Goal: Task Accomplishment & Management: Manage account settings

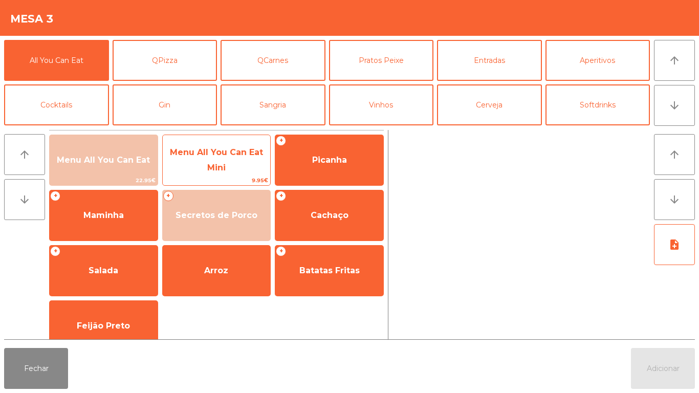
click at [114, 168] on span "Menu All You Can Eat" at bounding box center [104, 160] width 108 height 28
click at [126, 155] on span "Menu All You Can Eat" at bounding box center [103, 160] width 93 height 10
click at [216, 157] on span "Menu All You Can Eat Mini" at bounding box center [216, 159] width 93 height 25
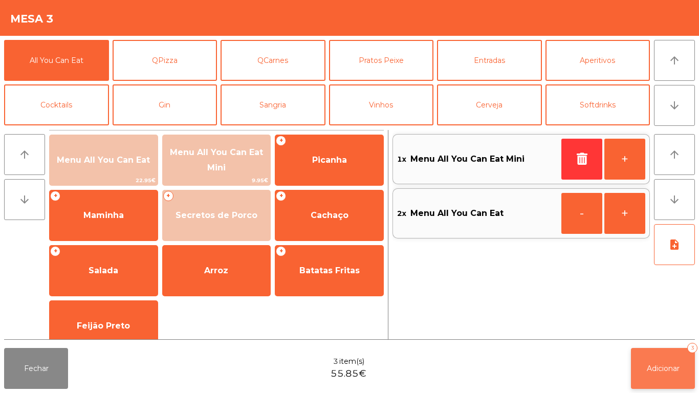
click at [673, 371] on span "Adicionar" at bounding box center [662, 368] width 33 height 9
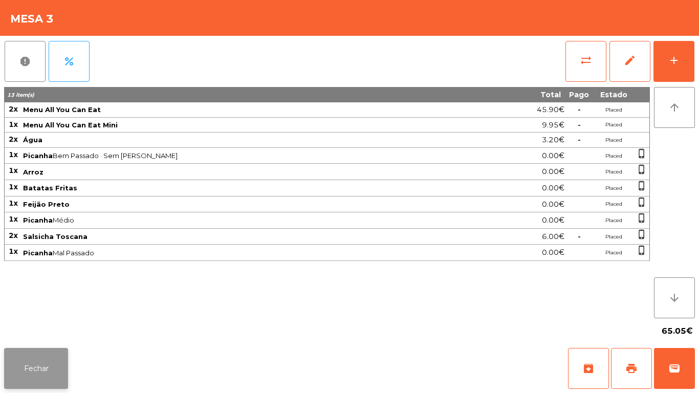
click at [34, 369] on button "Fechar" at bounding box center [36, 368] width 64 height 41
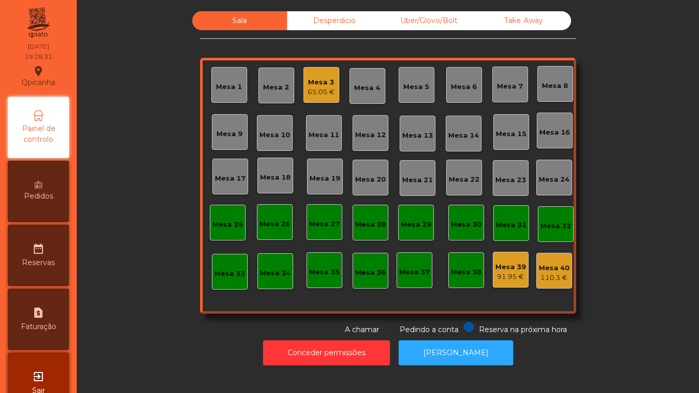
click at [284, 82] on div "Mesa 2" at bounding box center [276, 87] width 26 height 10
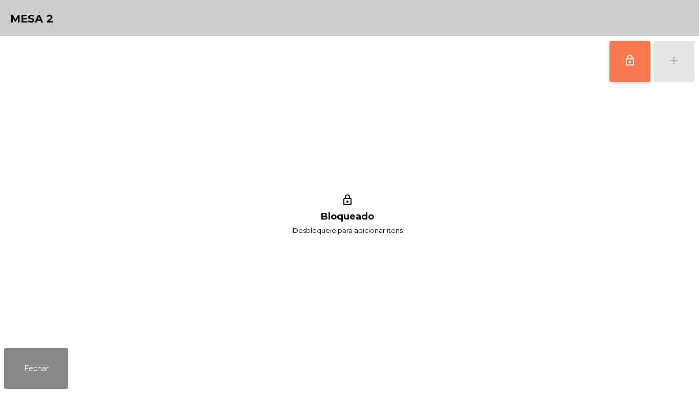
click at [616, 68] on button "lock_outline" at bounding box center [629, 61] width 41 height 41
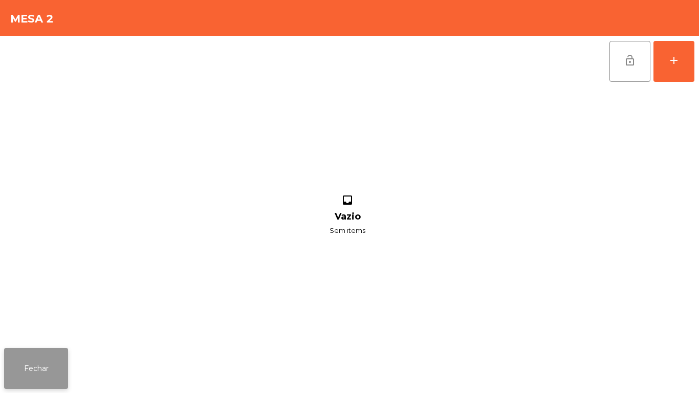
click at [59, 359] on button "Fechar" at bounding box center [36, 368] width 64 height 41
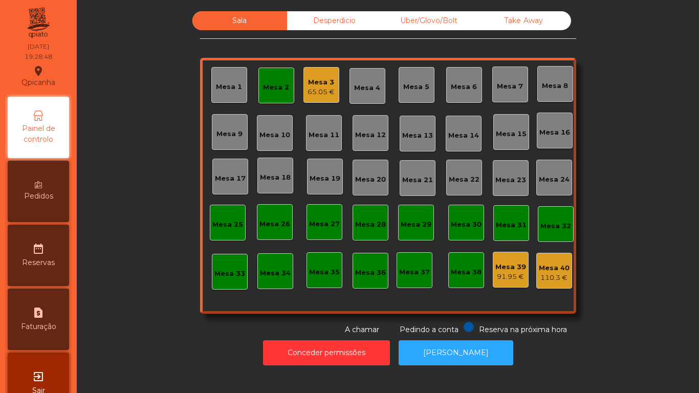
click at [273, 79] on div "Mesa 2" at bounding box center [276, 85] width 26 height 14
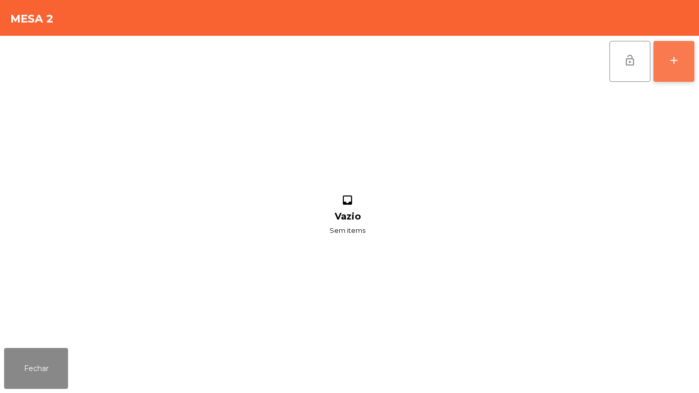
click at [658, 72] on button "add" at bounding box center [673, 61] width 41 height 41
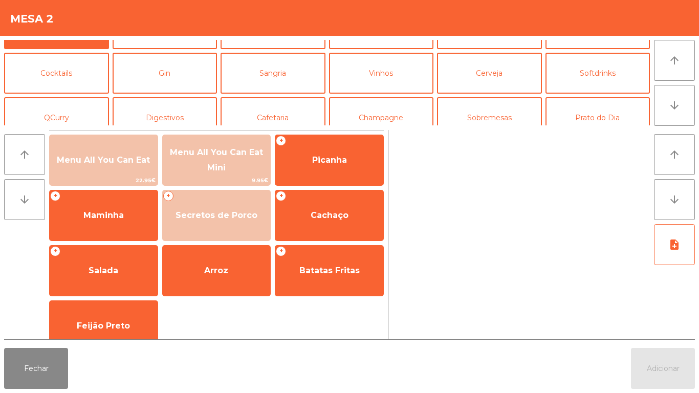
scroll to position [34, 0]
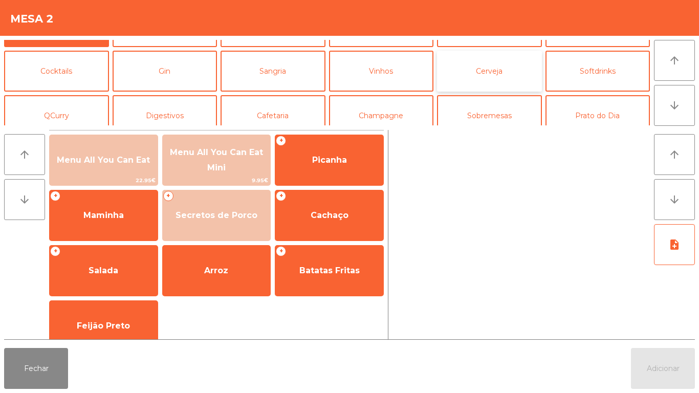
click at [493, 78] on button "Cerveja" at bounding box center [489, 71] width 105 height 41
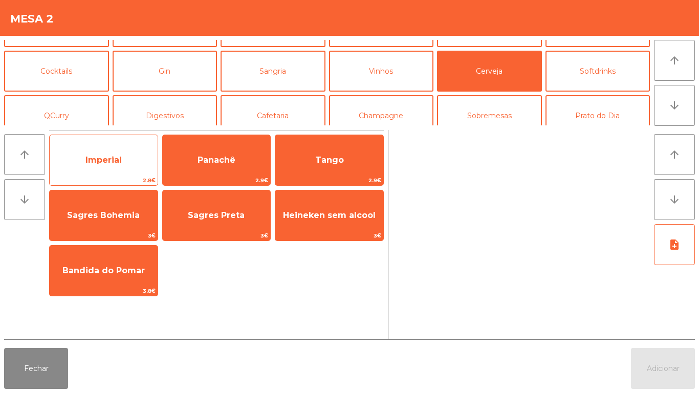
click at [121, 164] on span "Imperial" at bounding box center [103, 160] width 36 height 10
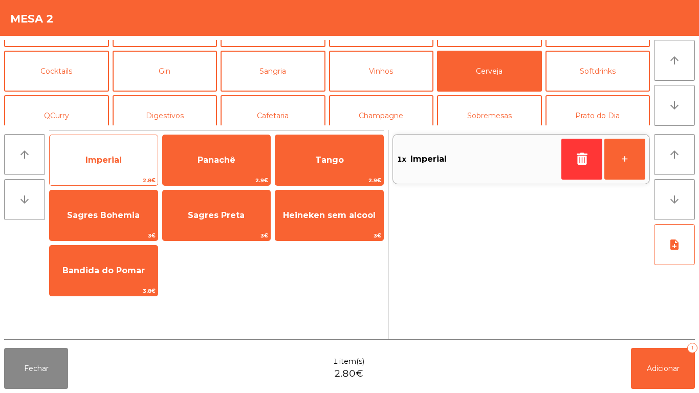
click at [142, 168] on span "Imperial" at bounding box center [104, 160] width 108 height 28
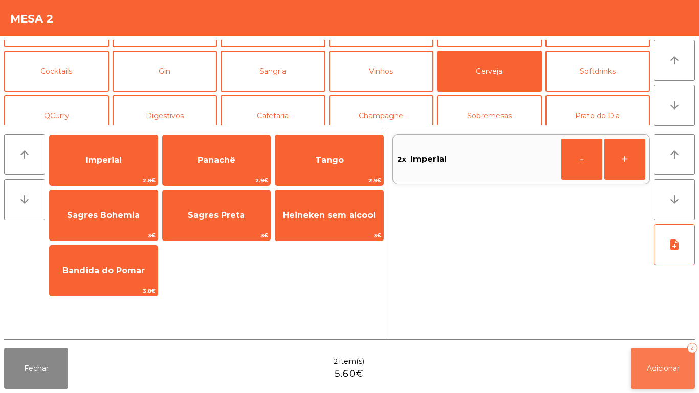
click at [657, 360] on button "Adicionar 2" at bounding box center [663, 368] width 64 height 41
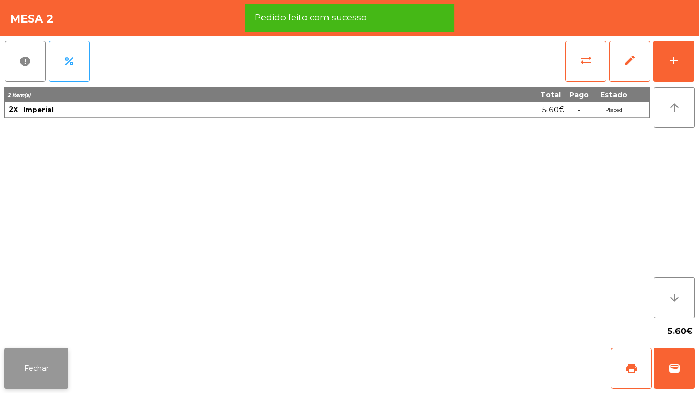
click at [63, 352] on button "Fechar" at bounding box center [36, 368] width 64 height 41
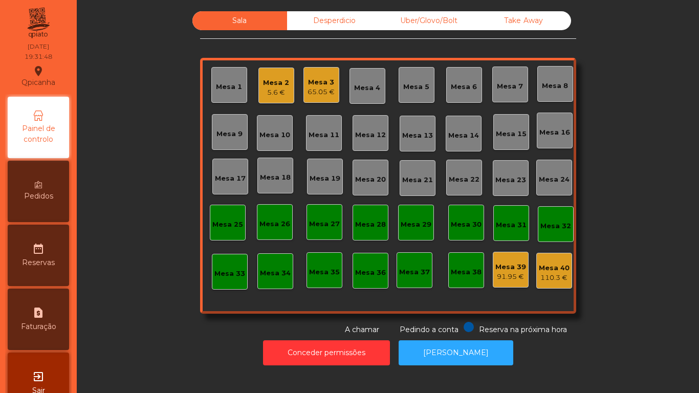
click at [267, 117] on div "Mesa 10" at bounding box center [275, 133] width 36 height 36
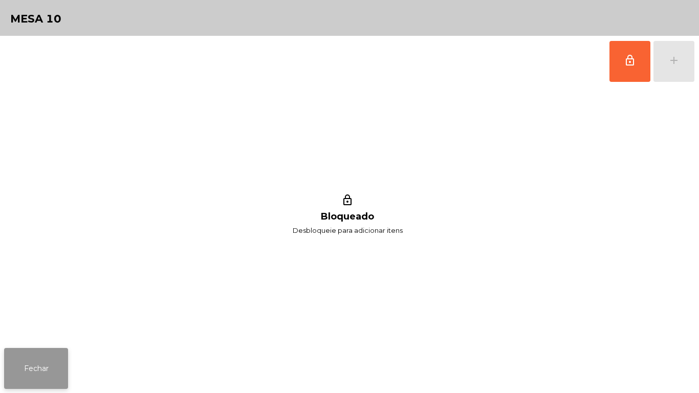
click at [54, 351] on button "Fechar" at bounding box center [36, 368] width 64 height 41
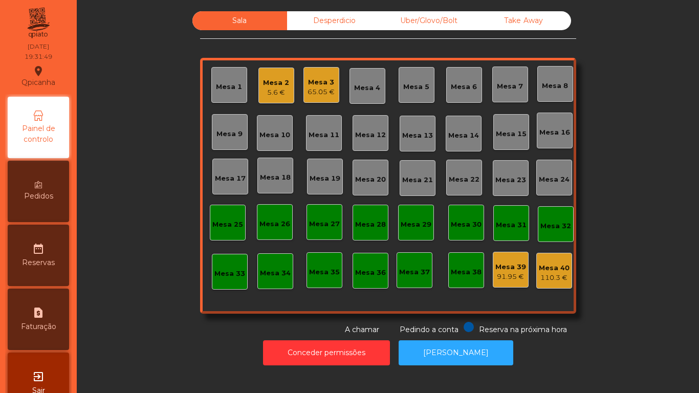
click at [277, 93] on div "5.6 €" at bounding box center [276, 92] width 26 height 10
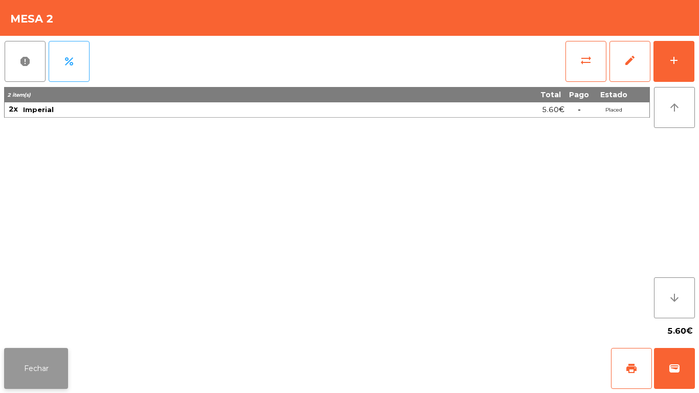
click at [52, 353] on button "Fechar" at bounding box center [36, 368] width 64 height 41
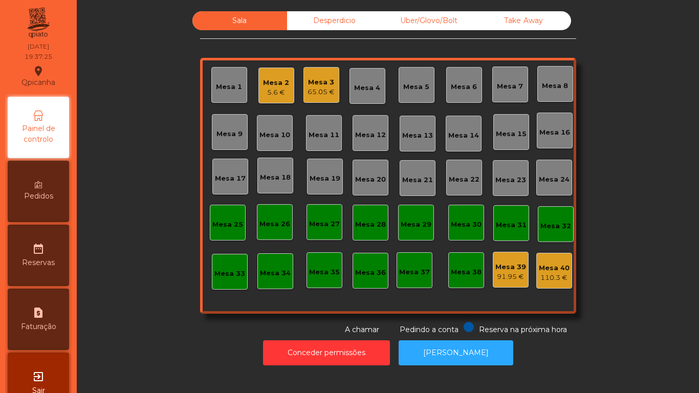
click at [270, 81] on div "Mesa 2" at bounding box center [276, 83] width 26 height 10
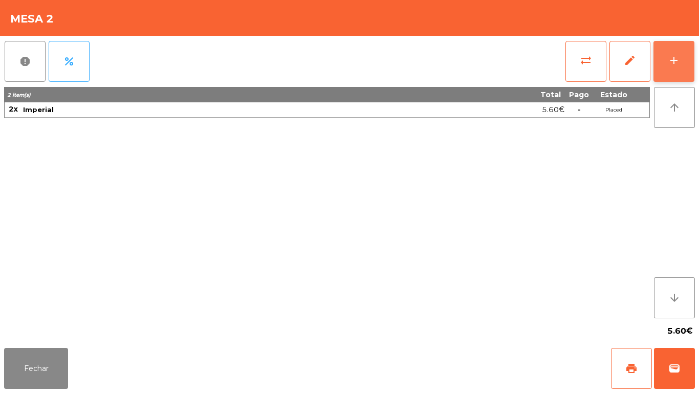
click at [683, 66] on button "add" at bounding box center [673, 61] width 41 height 41
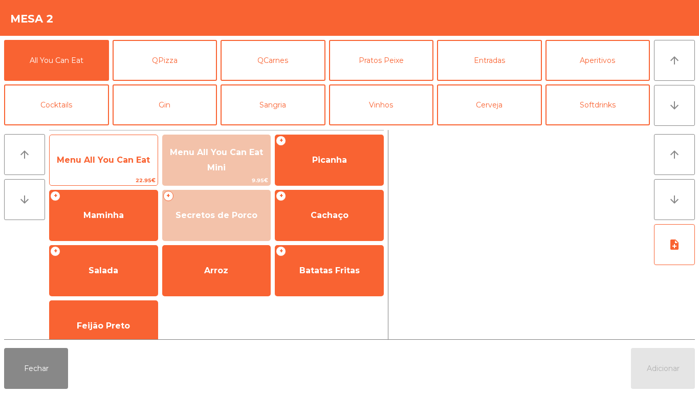
click at [117, 153] on span "Menu All You Can Eat" at bounding box center [104, 160] width 108 height 28
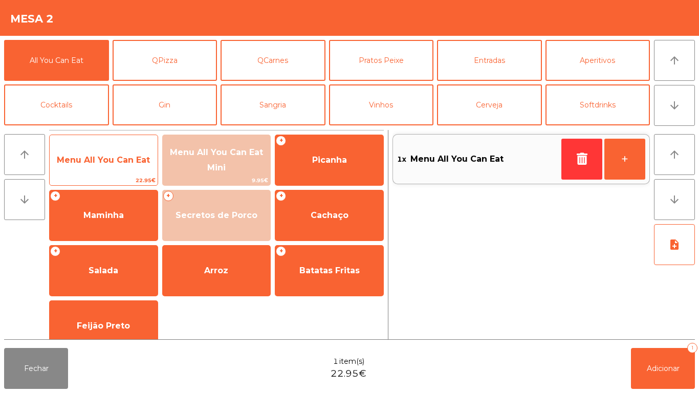
click at [117, 161] on span "Menu All You Can Eat" at bounding box center [103, 160] width 93 height 10
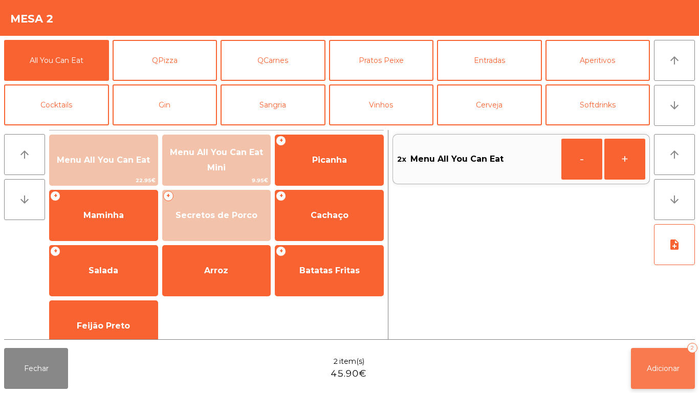
click at [649, 362] on button "Adicionar 2" at bounding box center [663, 368] width 64 height 41
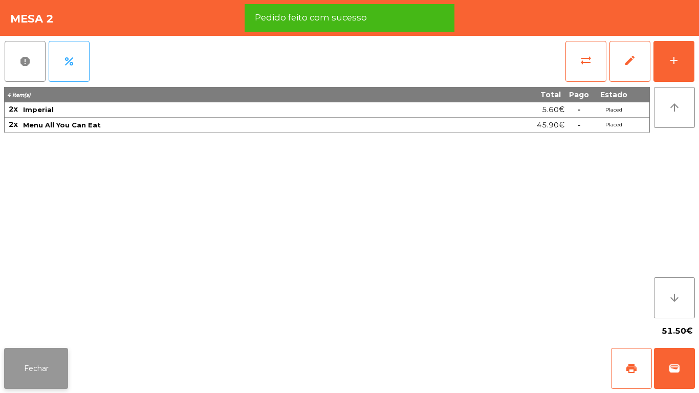
click at [40, 350] on button "Fechar" at bounding box center [36, 368] width 64 height 41
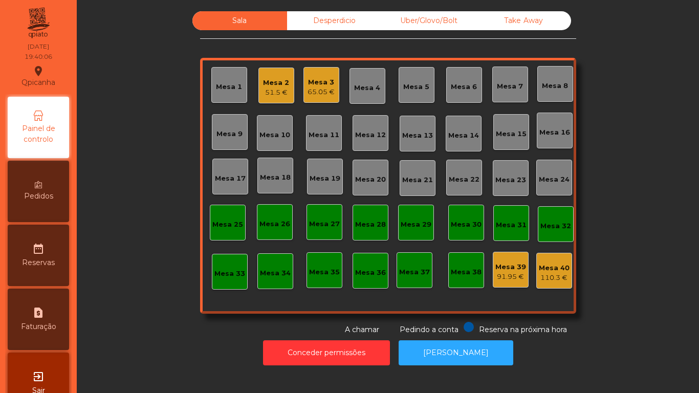
click at [277, 101] on div "Mesa 2 51.5 €" at bounding box center [276, 86] width 36 height 36
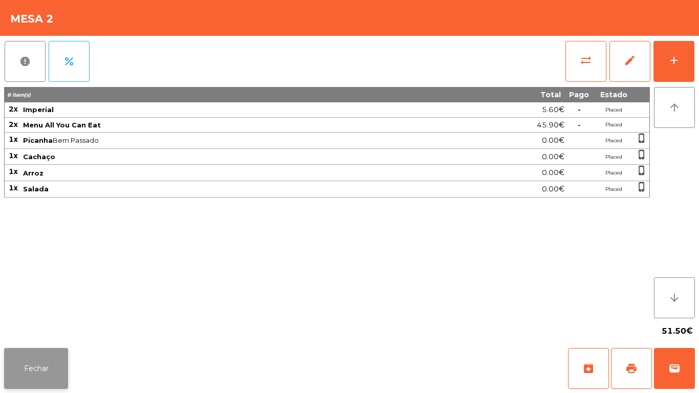
click at [36, 359] on button "Fechar" at bounding box center [36, 368] width 64 height 41
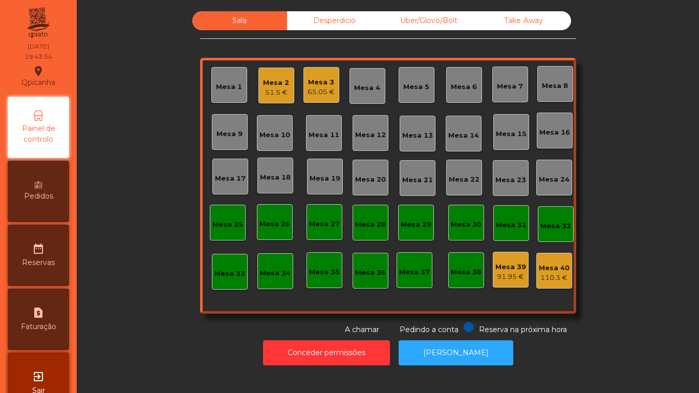
click at [60, 186] on div "Pedidos" at bounding box center [38, 191] width 61 height 61
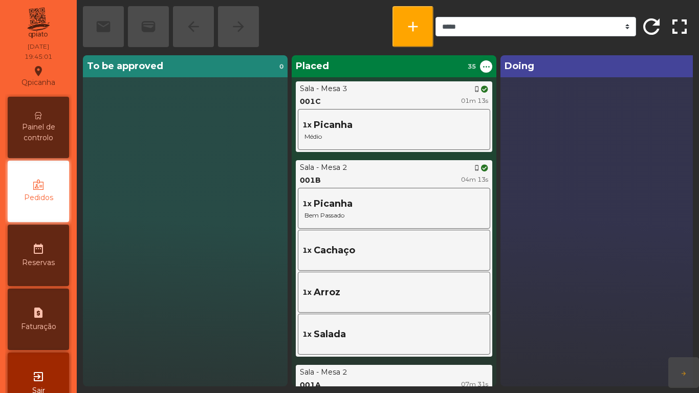
click at [41, 136] on span "Painel de controlo" at bounding box center [38, 132] width 56 height 21
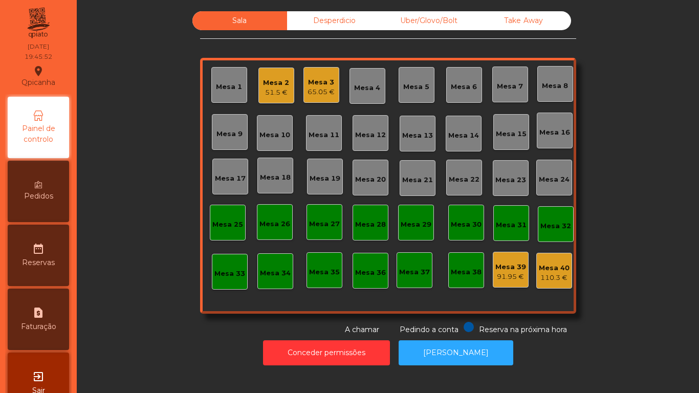
click at [263, 85] on div "Mesa 2" at bounding box center [276, 83] width 26 height 10
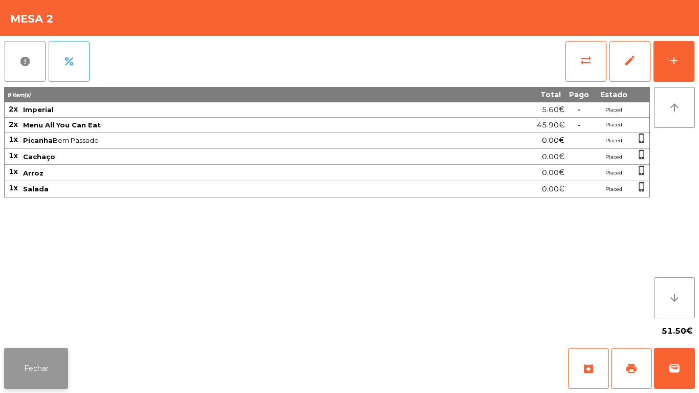
click at [51, 368] on button "Fechar" at bounding box center [36, 368] width 64 height 41
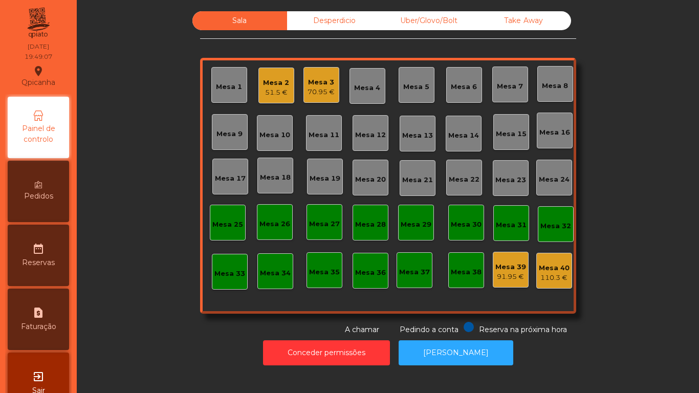
click at [52, 183] on div "Pedidos" at bounding box center [38, 191] width 61 height 61
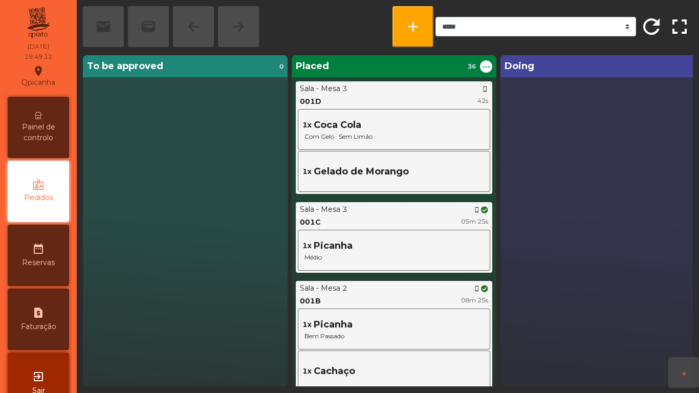
click at [47, 124] on span "Painel de controlo" at bounding box center [38, 132] width 56 height 21
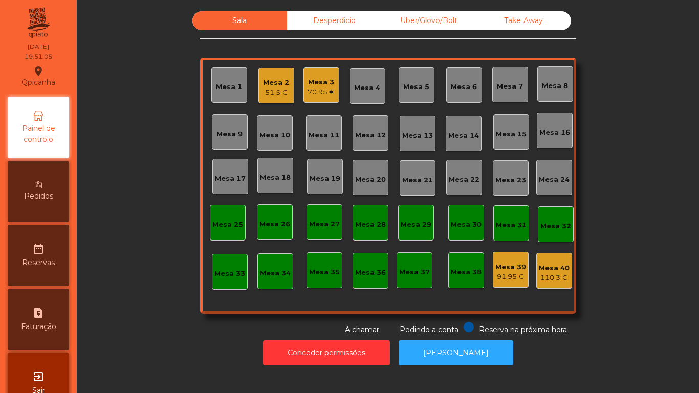
click at [284, 97] on div "51.5 €" at bounding box center [276, 92] width 26 height 10
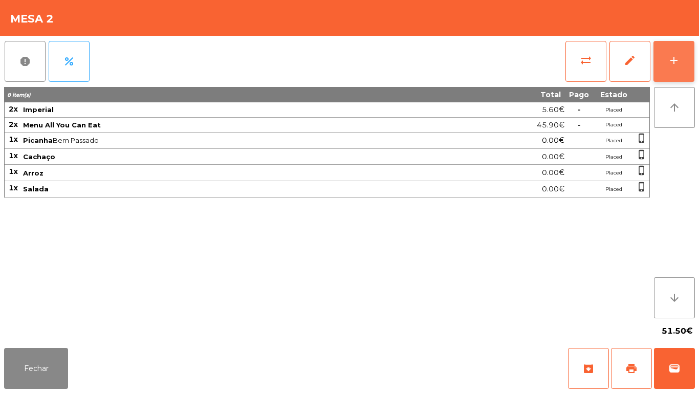
click at [681, 65] on button "add" at bounding box center [673, 61] width 41 height 41
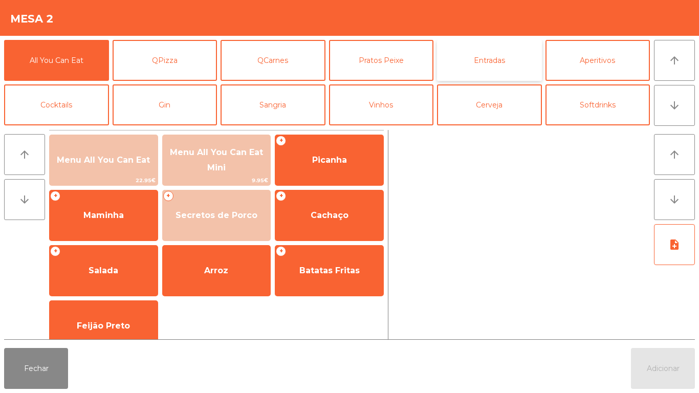
click at [507, 60] on button "Entradas" at bounding box center [489, 60] width 105 height 41
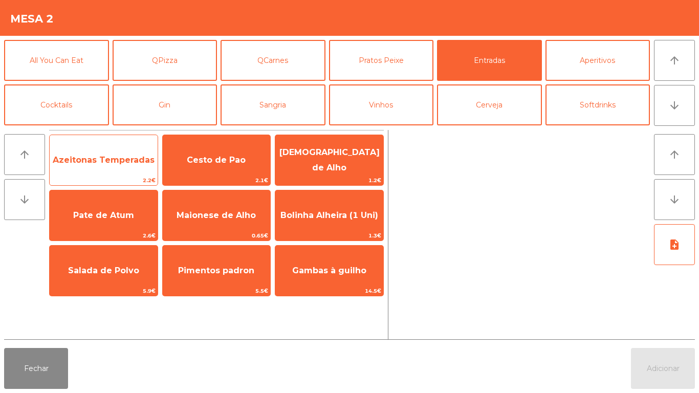
click at [131, 166] on span "Azeitonas Temperadas" at bounding box center [104, 160] width 108 height 28
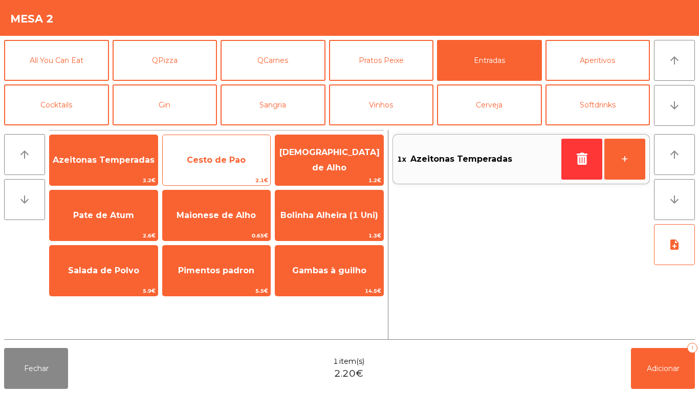
click at [220, 168] on span "Cesto de Pao" at bounding box center [217, 160] width 108 height 28
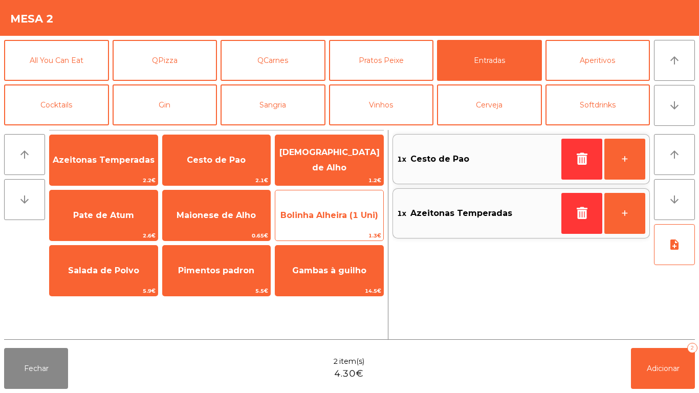
click at [350, 212] on span "Bolinha Alheira (1 Uni)" at bounding box center [329, 215] width 98 height 10
click at [345, 210] on span "Bolinha Alheira (1 Uni)" at bounding box center [329, 215] width 98 height 10
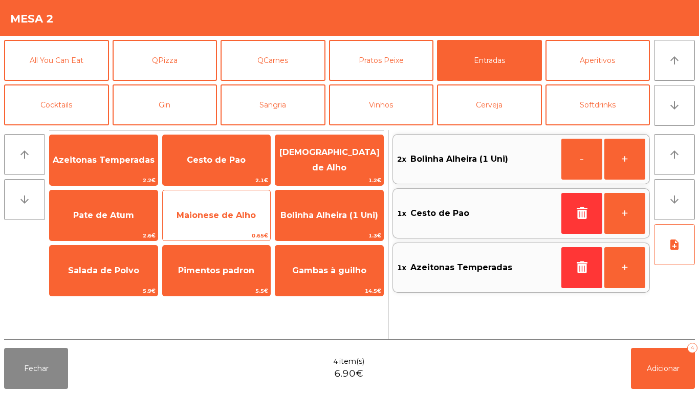
click at [222, 206] on span "Maionese de Alho" at bounding box center [217, 216] width 108 height 28
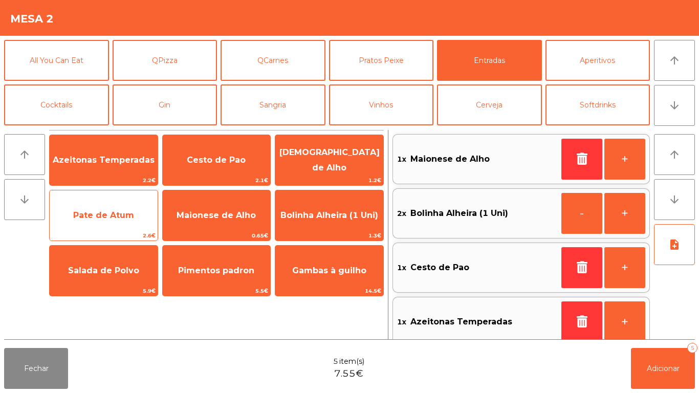
click at [133, 207] on span "Pate de Atum" at bounding box center [104, 216] width 108 height 28
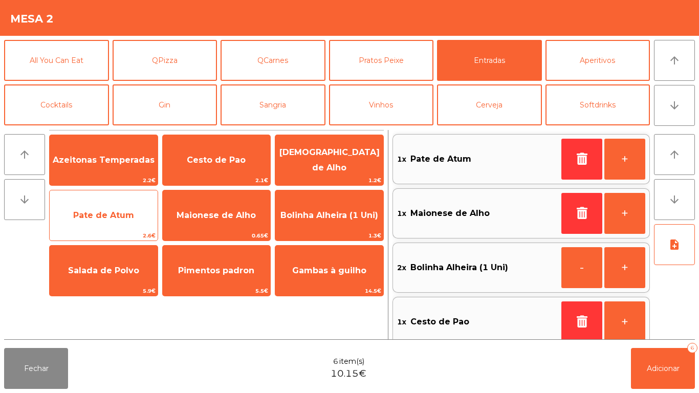
scroll to position [4, 0]
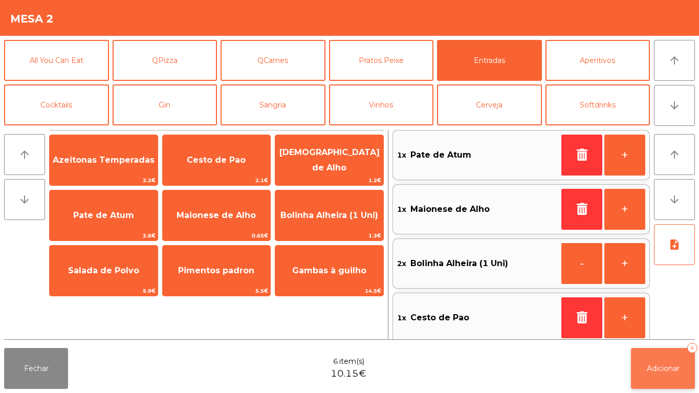
click at [649, 358] on button "Adicionar 6" at bounding box center [663, 368] width 64 height 41
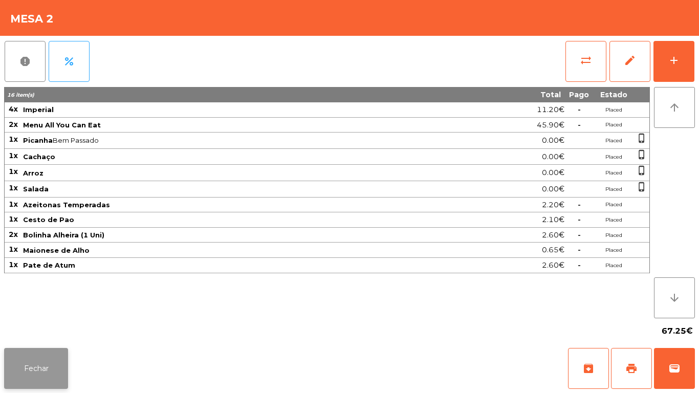
click at [44, 357] on button "Fechar" at bounding box center [36, 368] width 64 height 41
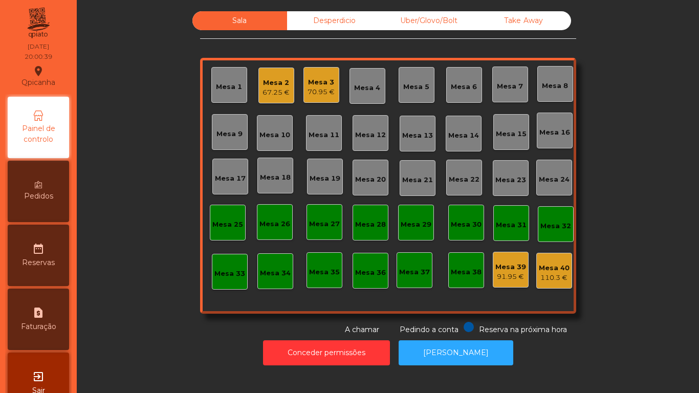
click at [320, 180] on div "Mesa 19" at bounding box center [324, 178] width 31 height 10
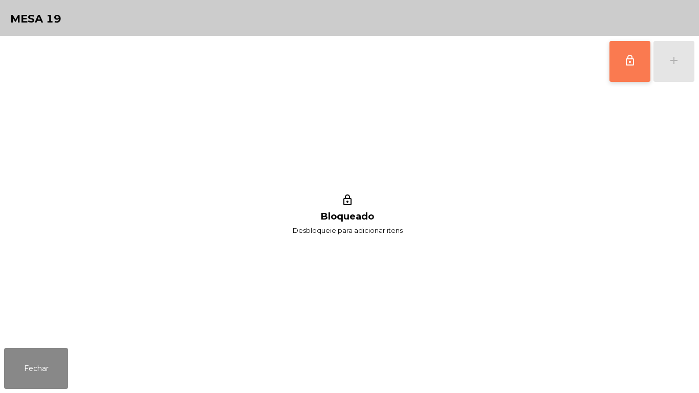
click at [620, 60] on button "lock_outline" at bounding box center [629, 61] width 41 height 41
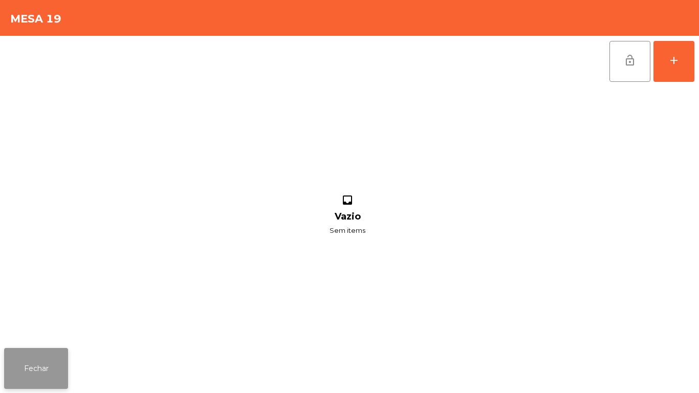
click at [66, 354] on button "Fechar" at bounding box center [36, 368] width 64 height 41
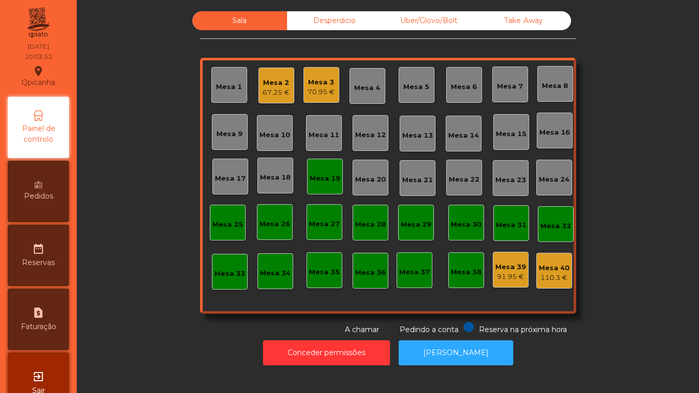
click at [424, 19] on div "Uber/Glovo/Bolt" at bounding box center [429, 20] width 95 height 19
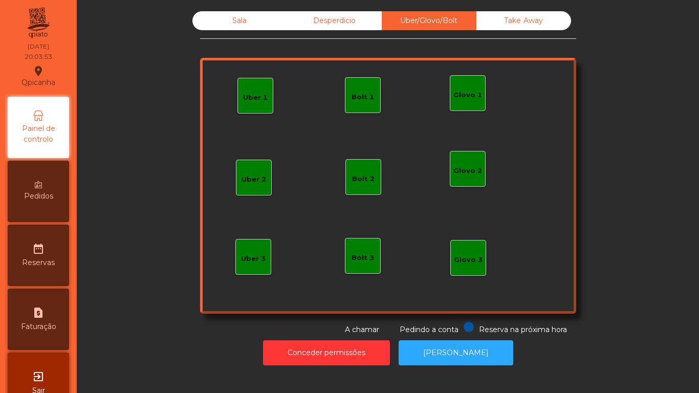
click at [525, 28] on div "Take Away" at bounding box center [523, 20] width 95 height 19
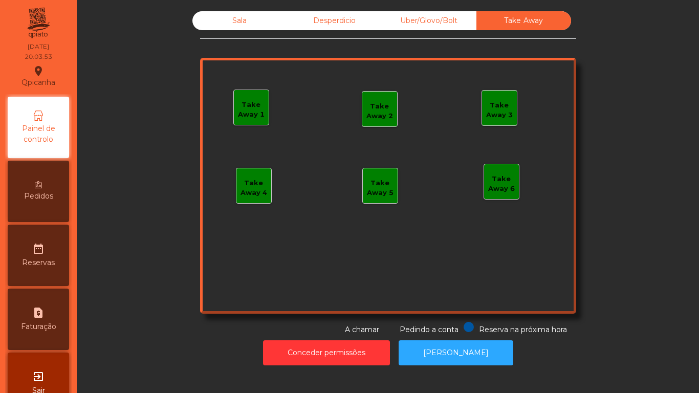
click at [218, 15] on div "Sala" at bounding box center [239, 20] width 95 height 19
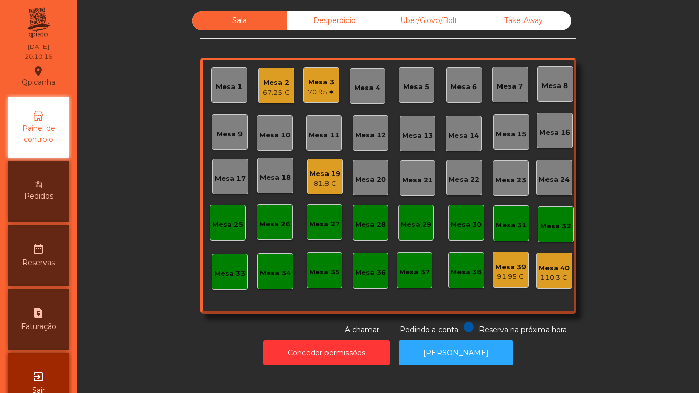
click at [363, 142] on div "Mesa 12" at bounding box center [370, 133] width 36 height 36
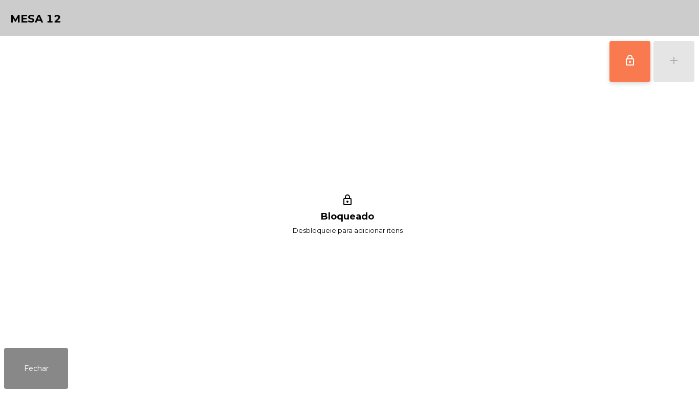
click at [632, 68] on button "lock_outline" at bounding box center [629, 61] width 41 height 41
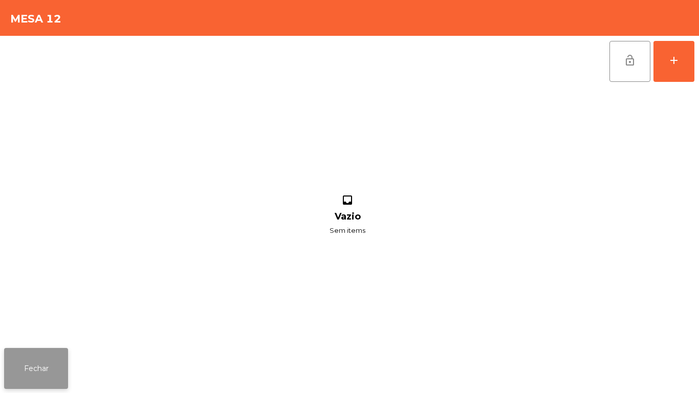
click at [65, 358] on button "Fechar" at bounding box center [36, 368] width 64 height 41
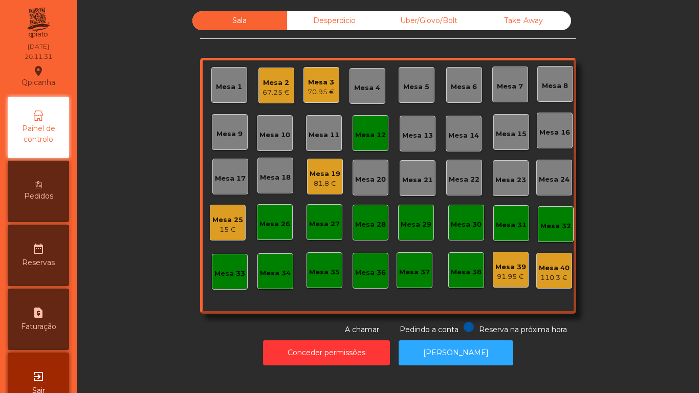
click at [374, 133] on div "Mesa 12" at bounding box center [370, 135] width 31 height 10
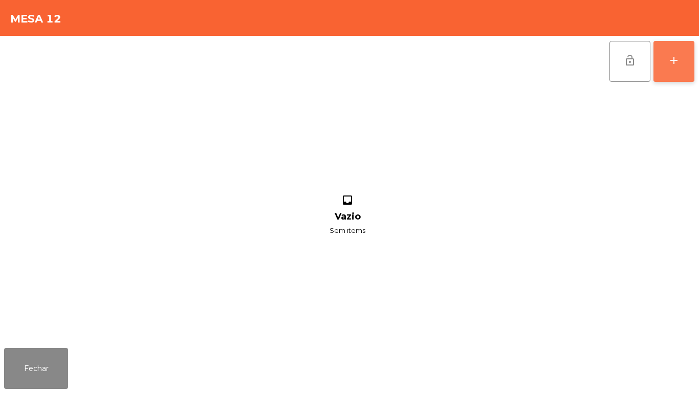
click at [667, 64] on button "add" at bounding box center [673, 61] width 41 height 41
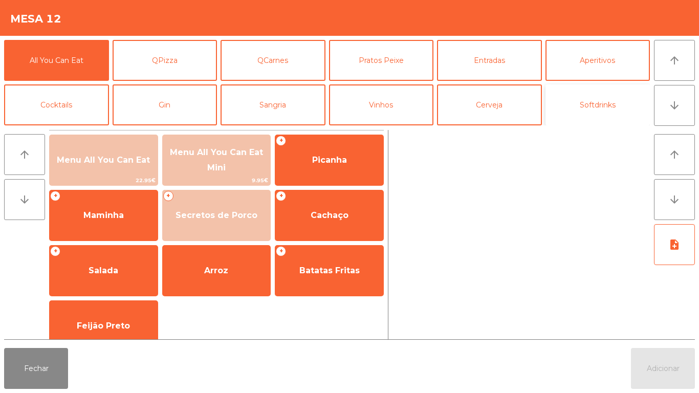
click at [597, 116] on button "Softdrinks" at bounding box center [597, 104] width 105 height 41
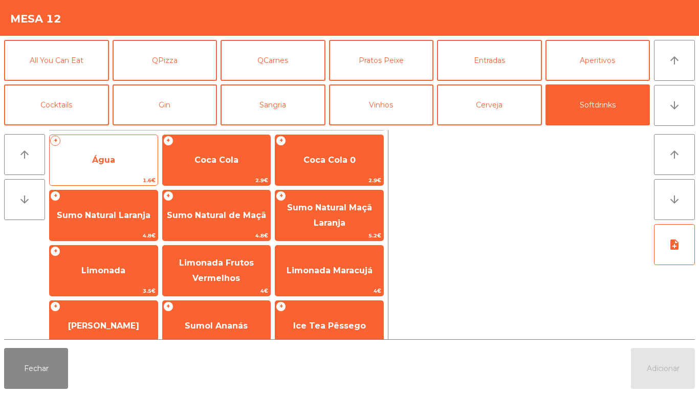
click at [138, 165] on span "Água" at bounding box center [104, 160] width 108 height 28
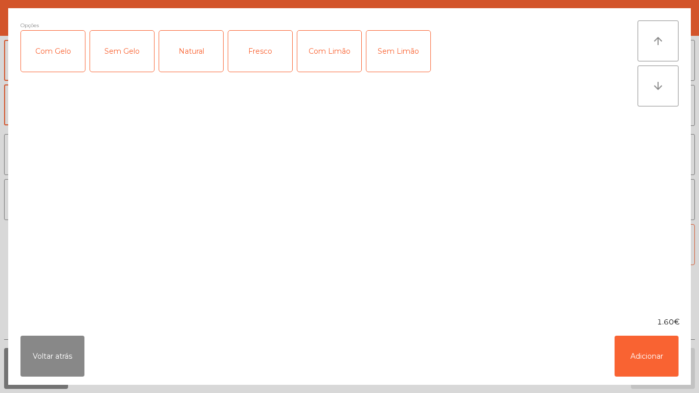
click at [265, 59] on div "Fresco" at bounding box center [260, 51] width 64 height 41
click at [629, 346] on button "Adicionar" at bounding box center [646, 356] width 64 height 41
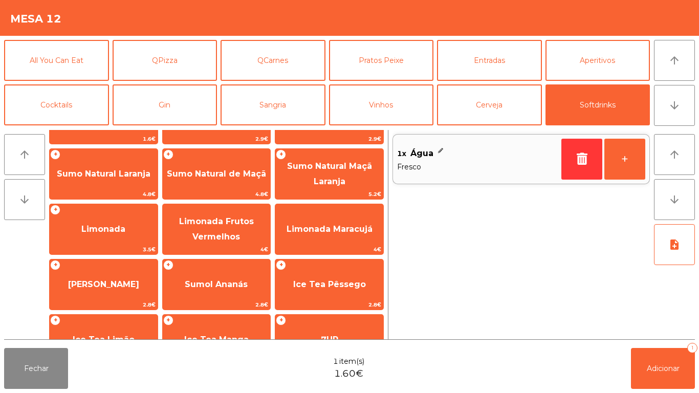
scroll to position [32, 0]
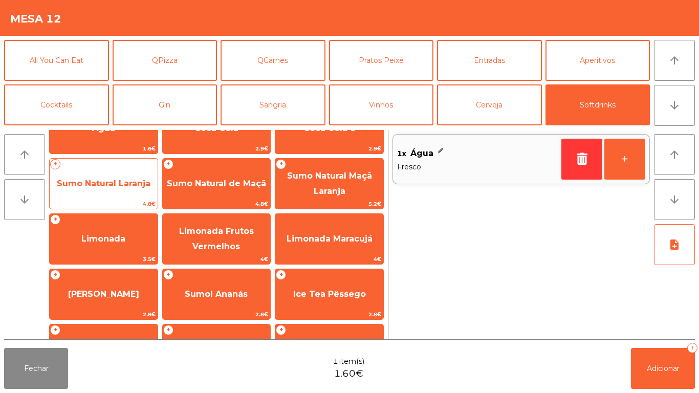
click at [137, 189] on span "Sumo Natural Laranja" at bounding box center [104, 184] width 108 height 28
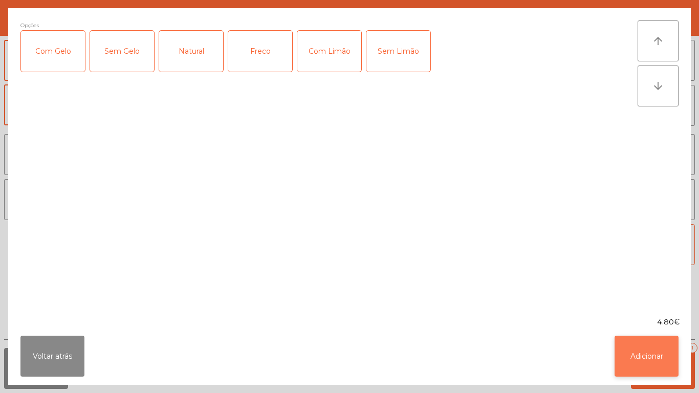
click at [644, 359] on button "Adicionar" at bounding box center [646, 356] width 64 height 41
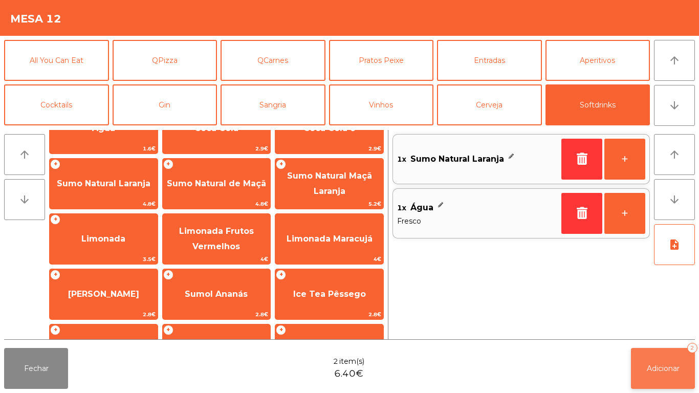
click at [649, 362] on button "Adicionar 2" at bounding box center [663, 368] width 64 height 41
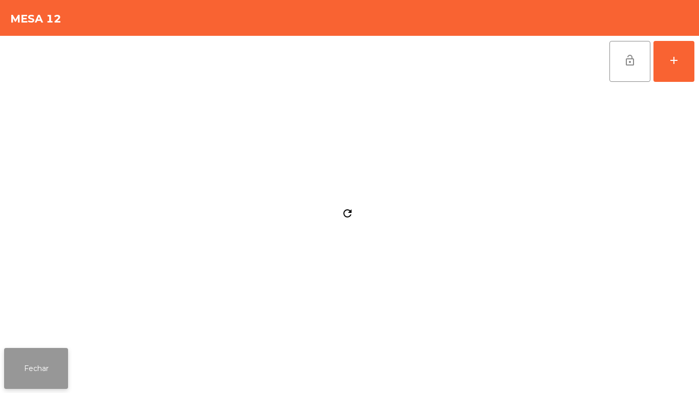
click at [52, 371] on button "Fechar" at bounding box center [36, 368] width 64 height 41
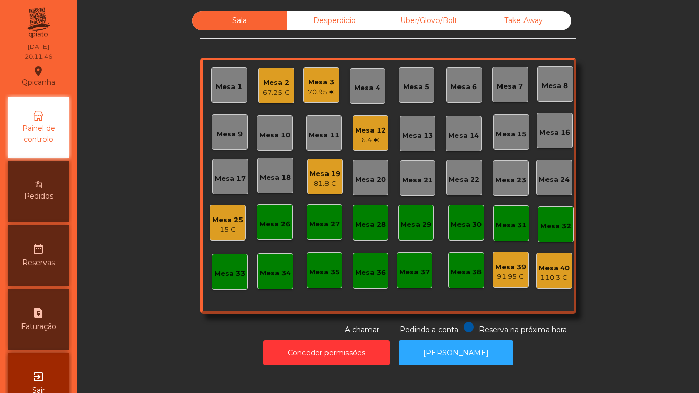
click at [365, 137] on div "6.4 €" at bounding box center [370, 140] width 31 height 10
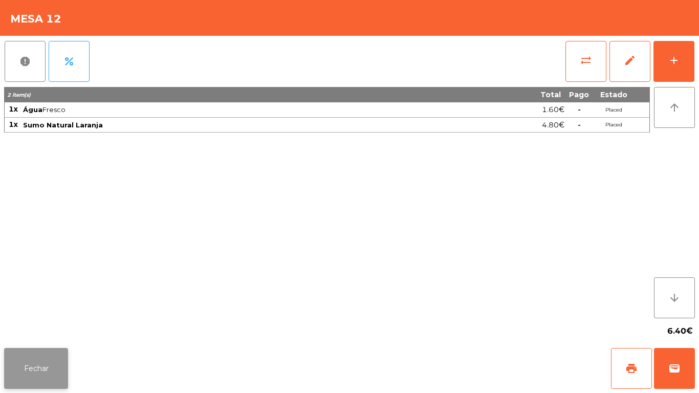
click at [59, 351] on button "Fechar" at bounding box center [36, 368] width 64 height 41
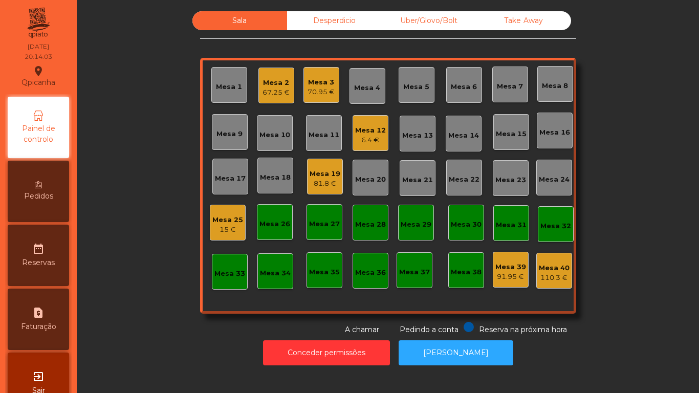
click at [368, 137] on div "6.4 €" at bounding box center [370, 140] width 31 height 10
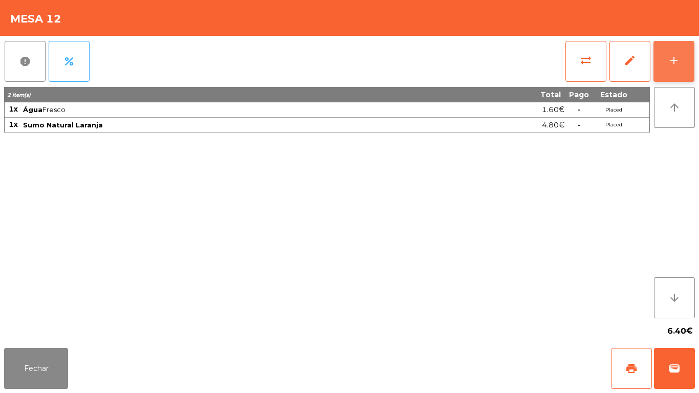
click at [662, 71] on button "add" at bounding box center [673, 61] width 41 height 41
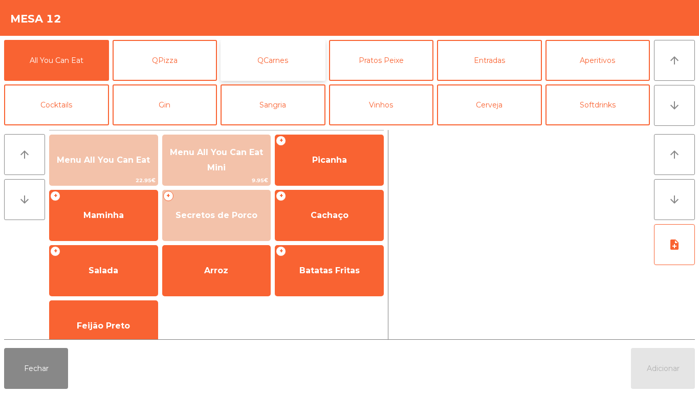
click at [296, 70] on button "QCarnes" at bounding box center [272, 60] width 105 height 41
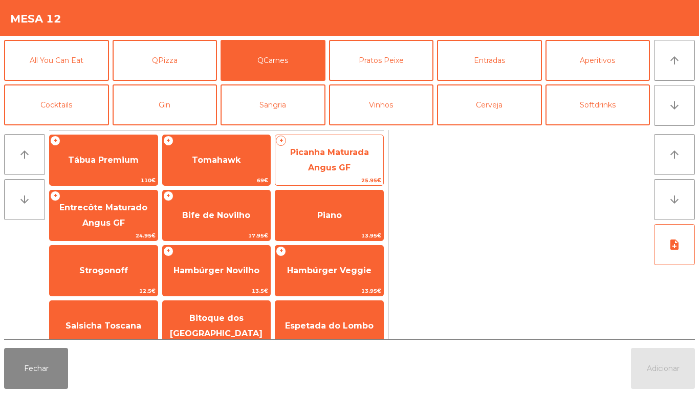
click at [358, 166] on span "Picanha Maturada Angus GF" at bounding box center [329, 160] width 108 height 43
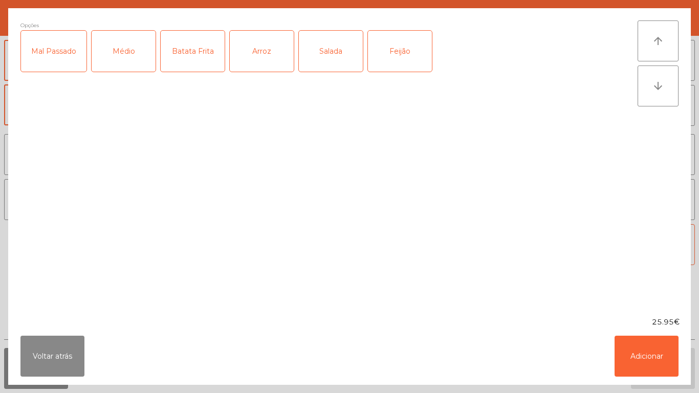
click at [135, 64] on div "Médio" at bounding box center [124, 51] width 64 height 41
click at [270, 51] on div "Arroz" at bounding box center [262, 51] width 64 height 41
click at [205, 50] on div "Batata Frita" at bounding box center [193, 51] width 64 height 41
click at [644, 358] on button "Adicionar" at bounding box center [646, 356] width 64 height 41
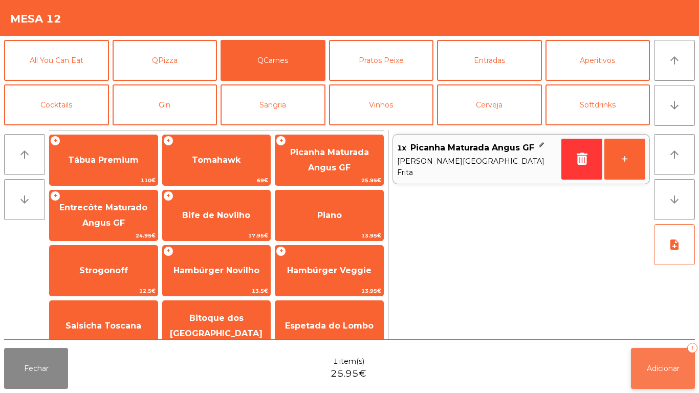
click at [662, 366] on span "Adicionar" at bounding box center [662, 368] width 33 height 9
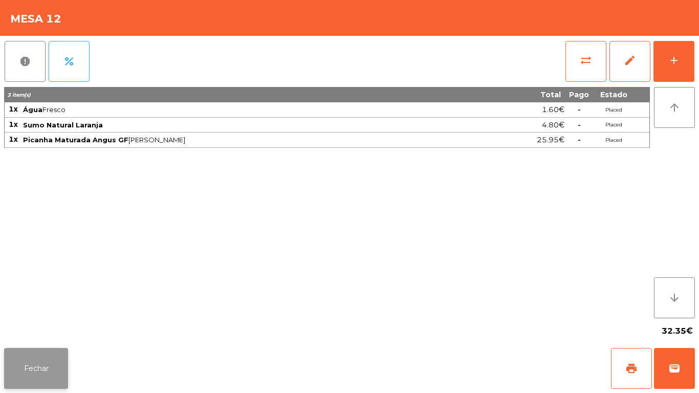
click at [55, 358] on button "Fechar" at bounding box center [36, 368] width 64 height 41
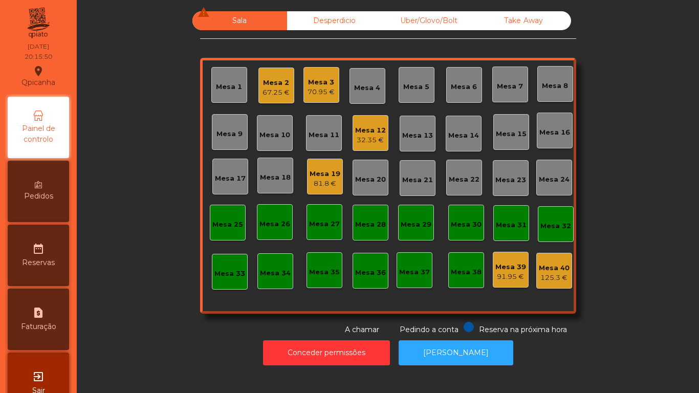
click at [319, 97] on div "70.95 €" at bounding box center [320, 92] width 27 height 10
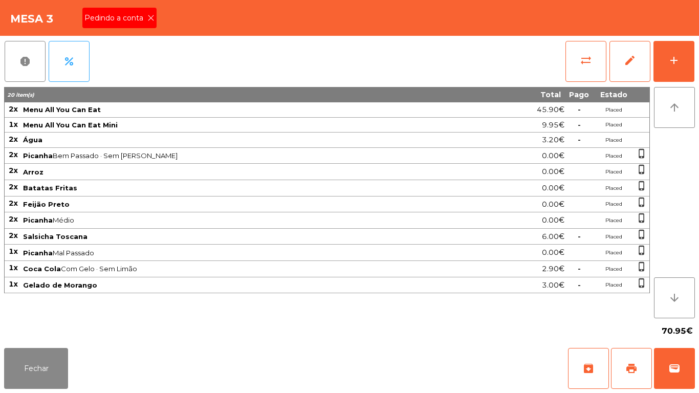
click at [150, 19] on icon at bounding box center [150, 17] width 7 height 7
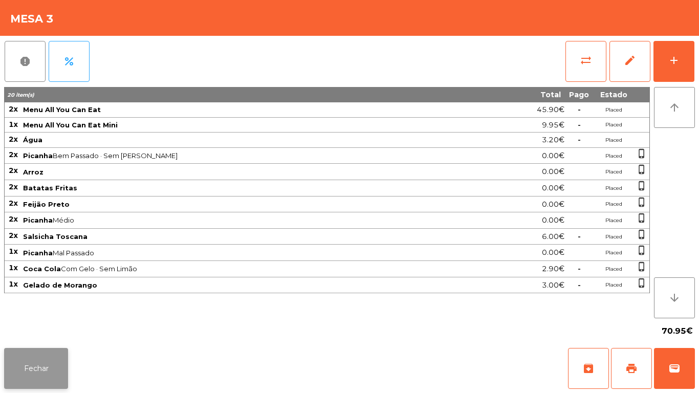
click at [57, 357] on button "Fechar" at bounding box center [36, 368] width 64 height 41
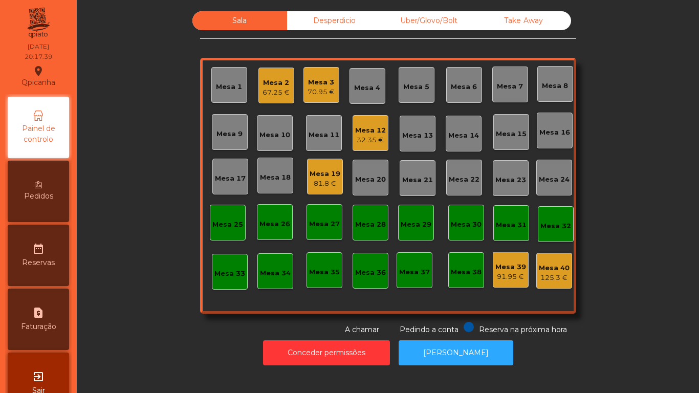
click at [321, 78] on div "Mesa 3" at bounding box center [320, 82] width 27 height 10
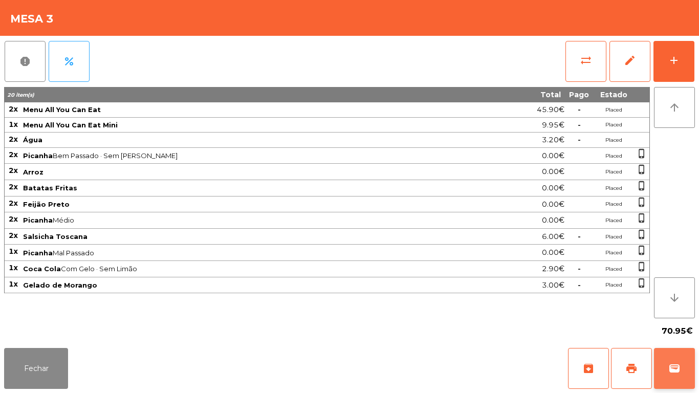
click at [669, 365] on span "wallet" at bounding box center [674, 368] width 12 height 12
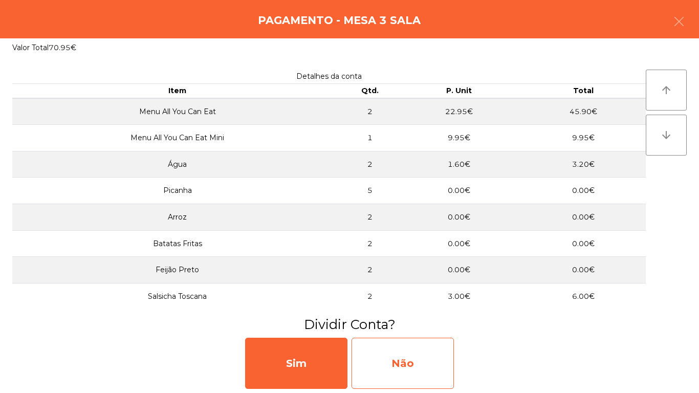
click at [411, 353] on div "Não" at bounding box center [402, 363] width 102 height 51
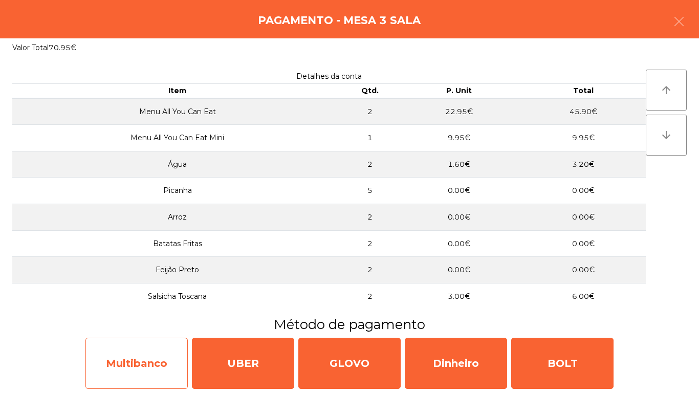
click at [152, 363] on div "Multibanco" at bounding box center [136, 363] width 102 height 51
select select "**"
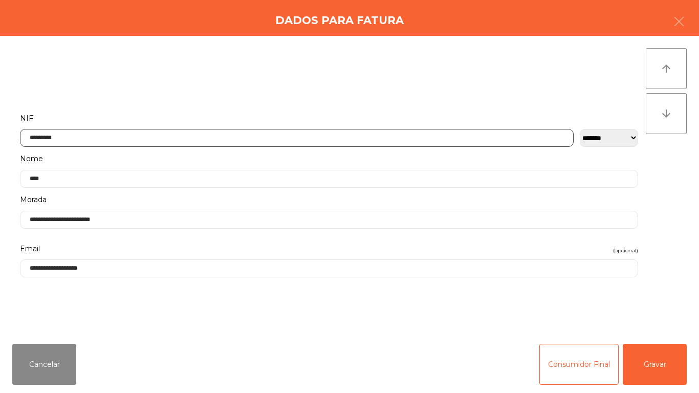
click at [166, 136] on input "*********" at bounding box center [296, 138] width 553 height 18
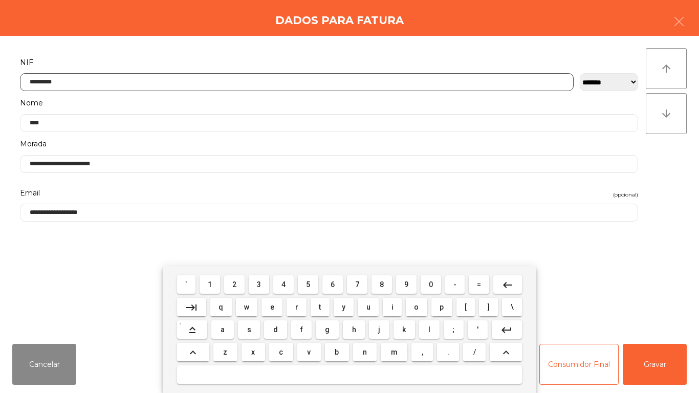
scroll to position [62, 0]
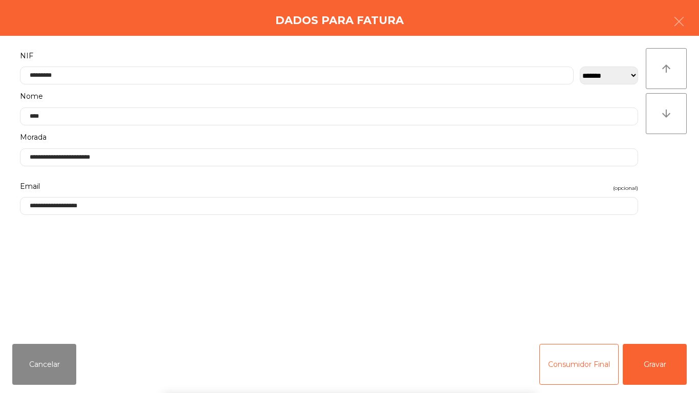
click at [655, 365] on div "` 1 2 3 4 5 6 7 8 9 0 - = keyboard_backspace keyboard_tab q w e r t y u i o p […" at bounding box center [349, 329] width 699 height 127
click at [653, 358] on button "Gravar" at bounding box center [654, 364] width 64 height 41
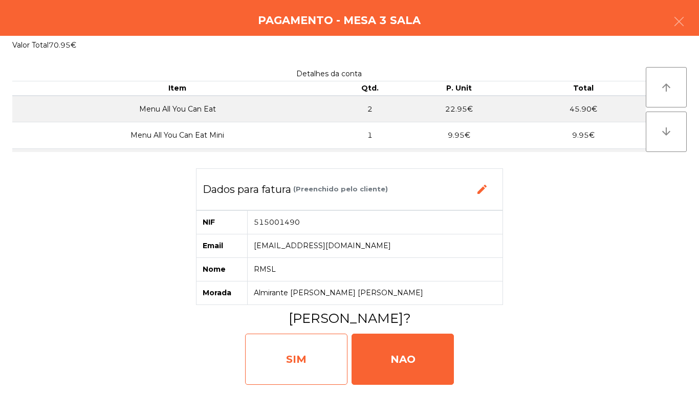
click at [315, 345] on div "SIM" at bounding box center [296, 358] width 102 height 51
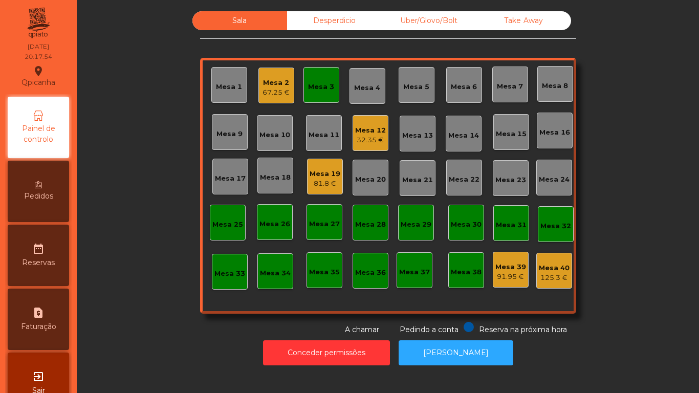
click at [309, 90] on div "Mesa 3" at bounding box center [321, 87] width 26 height 10
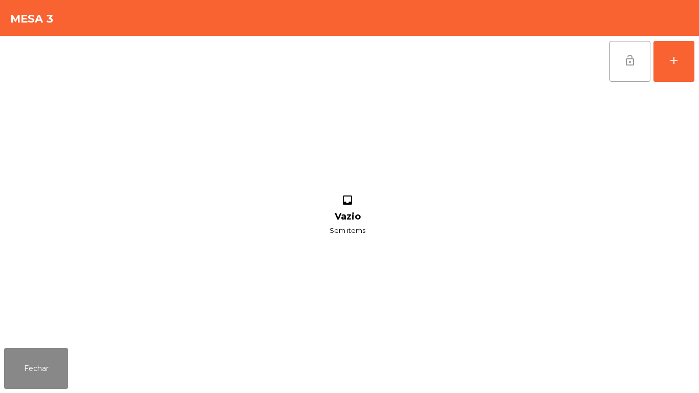
click at [628, 68] on button "lock_open" at bounding box center [629, 61] width 41 height 41
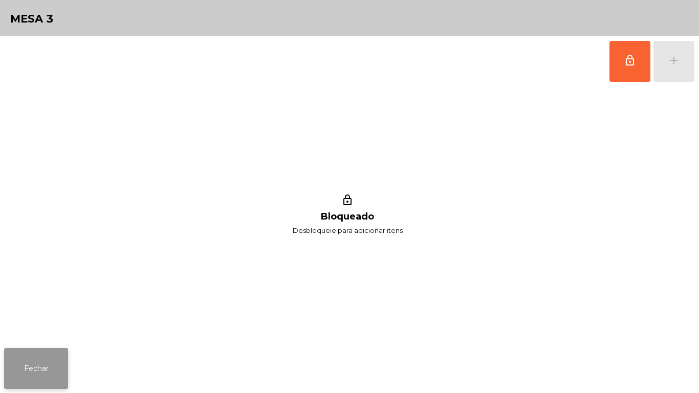
click at [54, 349] on button "Fechar" at bounding box center [36, 368] width 64 height 41
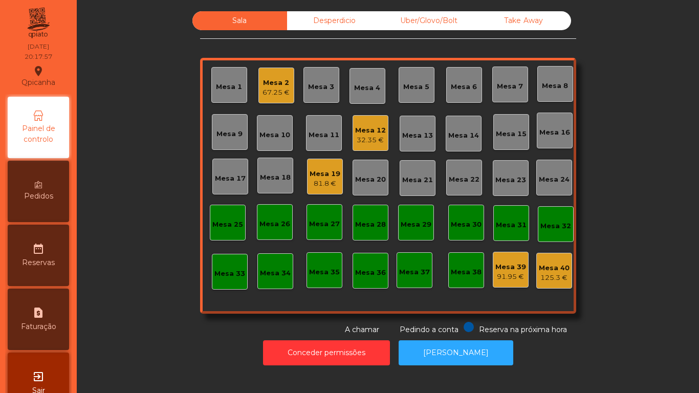
click at [324, 179] on div "81.8 €" at bounding box center [324, 183] width 31 height 10
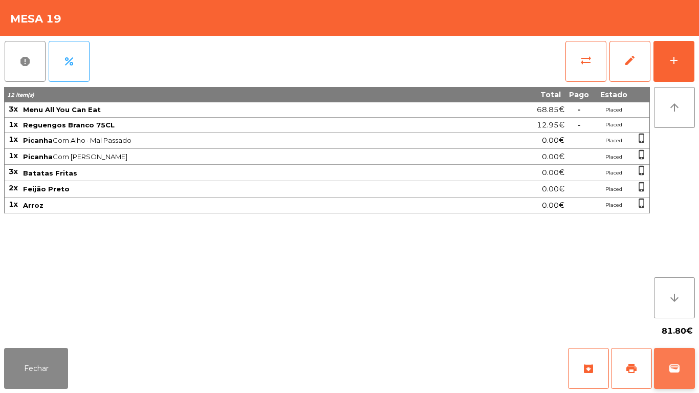
click at [679, 355] on button "wallet" at bounding box center [674, 368] width 41 height 41
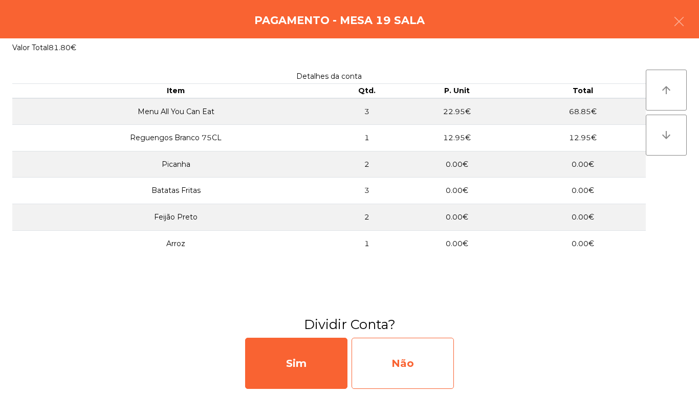
click at [424, 355] on div "Não" at bounding box center [402, 363] width 102 height 51
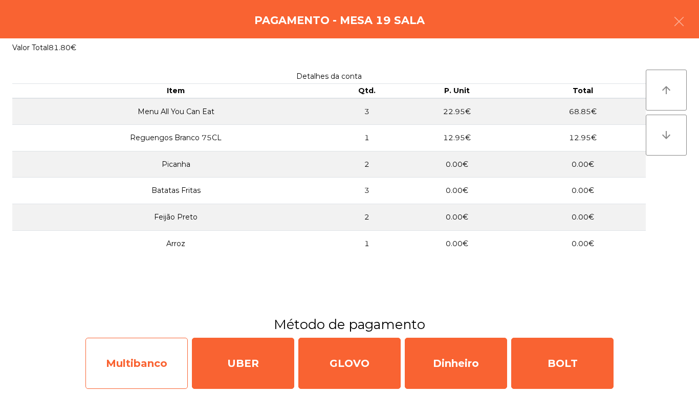
click at [174, 351] on div "Multibanco" at bounding box center [136, 363] width 102 height 51
select select "**"
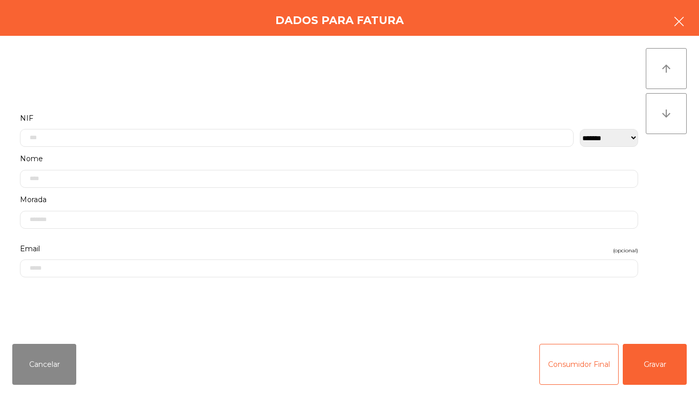
click at [678, 27] on icon "button" at bounding box center [679, 21] width 12 height 12
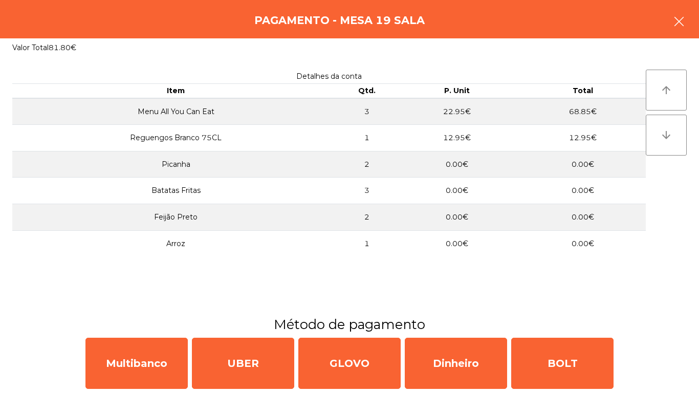
click at [674, 30] on button "button" at bounding box center [678, 22] width 29 height 31
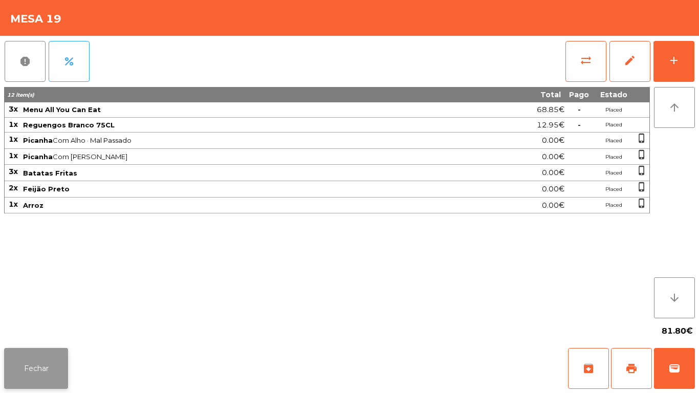
click at [49, 358] on button "Fechar" at bounding box center [36, 368] width 64 height 41
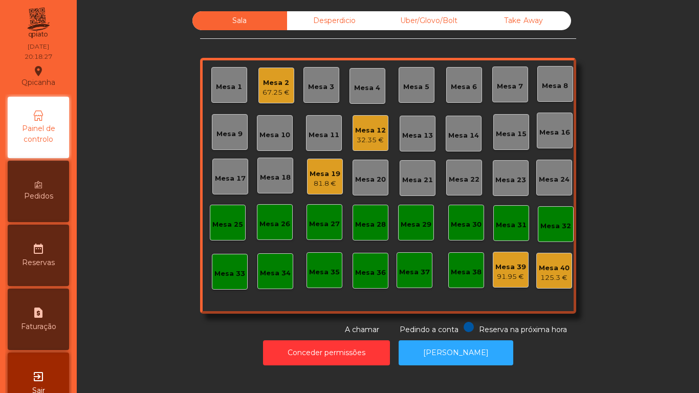
click at [363, 140] on div "32.35 €" at bounding box center [370, 140] width 31 height 10
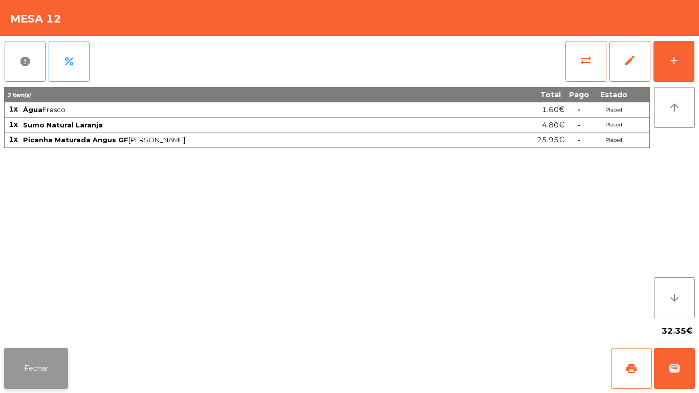
click at [52, 361] on button "Fechar" at bounding box center [36, 368] width 64 height 41
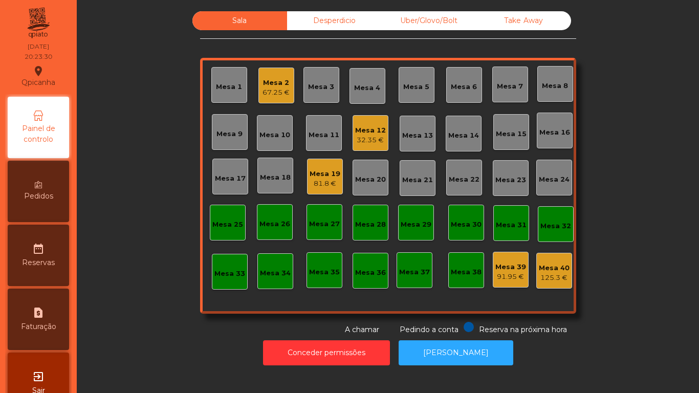
click at [221, 100] on div "Mesa 1" at bounding box center [229, 85] width 36 height 36
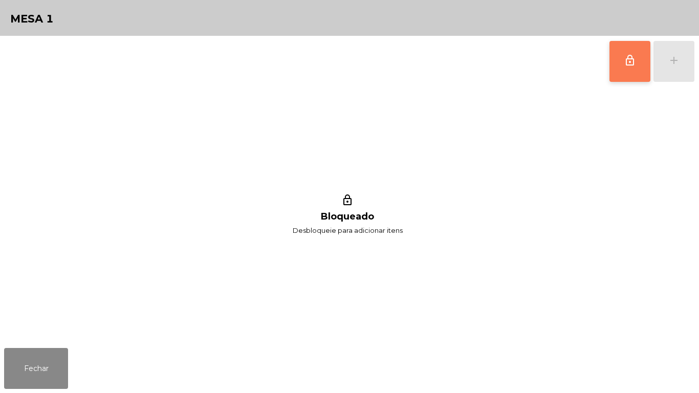
click at [623, 71] on button "lock_outline" at bounding box center [629, 61] width 41 height 41
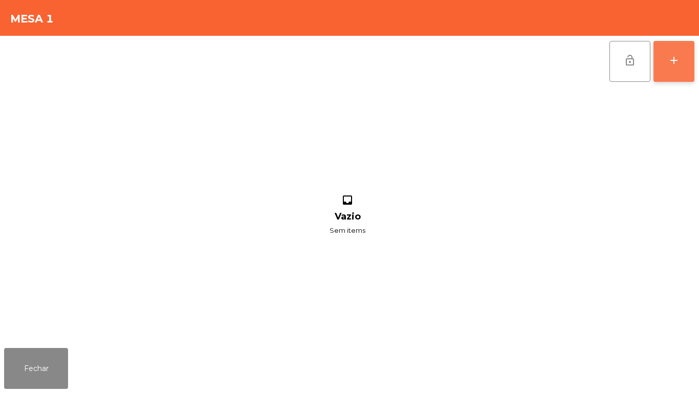
click at [669, 64] on div "add" at bounding box center [673, 60] width 12 height 12
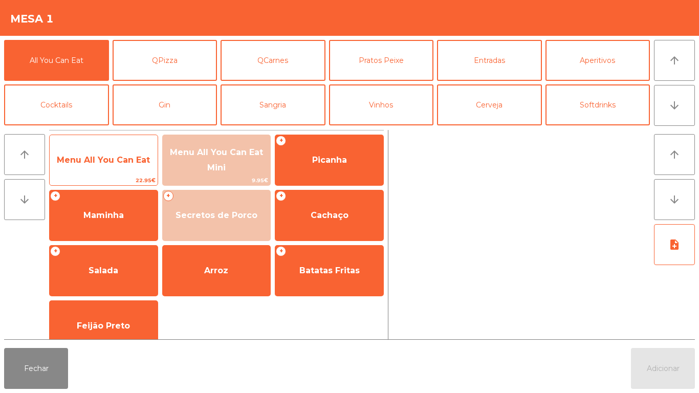
click at [112, 154] on span "Menu All You Can Eat" at bounding box center [104, 160] width 108 height 28
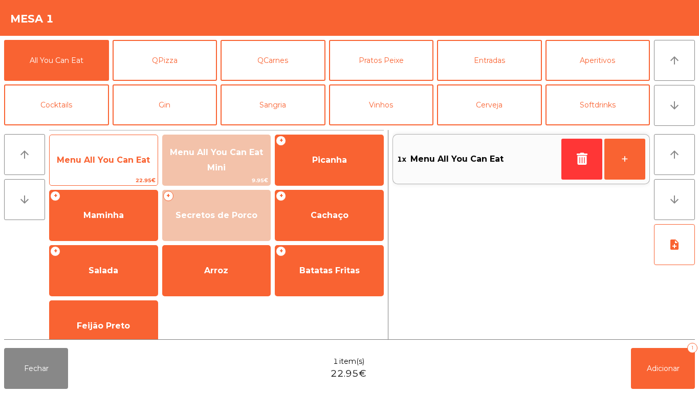
click at [117, 154] on span "Menu All You Can Eat" at bounding box center [104, 160] width 108 height 28
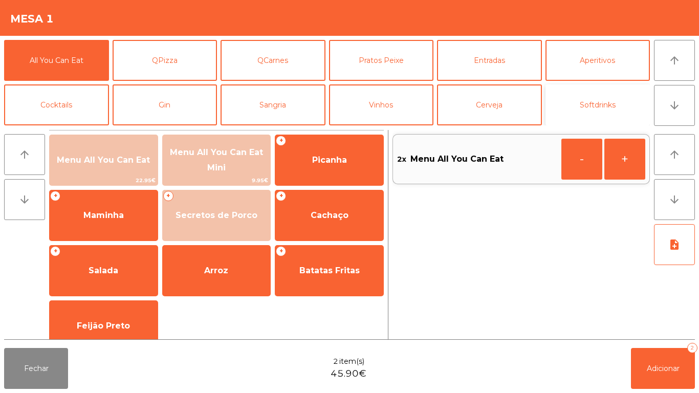
click at [607, 100] on button "Softdrinks" at bounding box center [597, 104] width 105 height 41
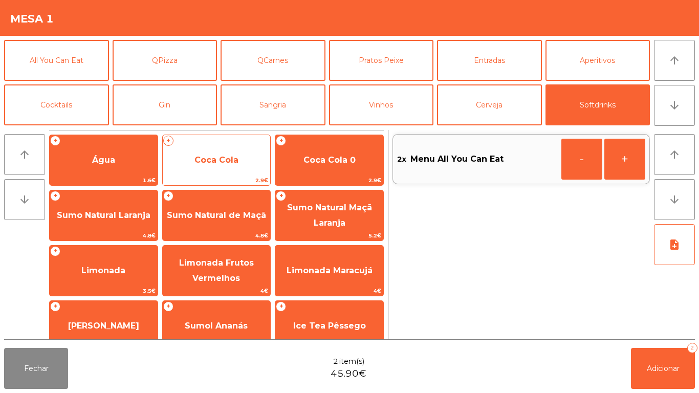
click at [228, 164] on span "Coca Cola" at bounding box center [216, 160] width 44 height 10
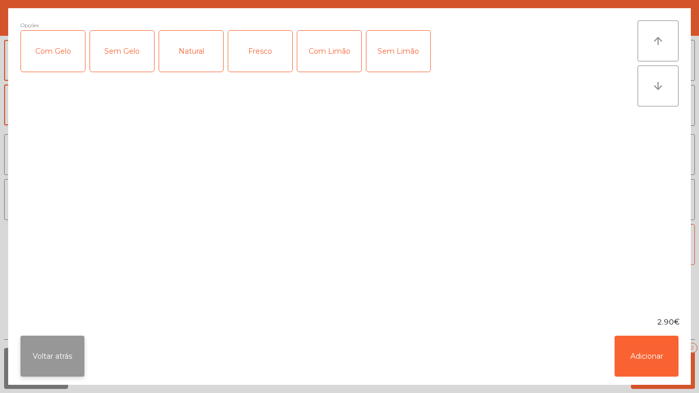
click at [53, 349] on button "Voltar atrás" at bounding box center [52, 356] width 64 height 41
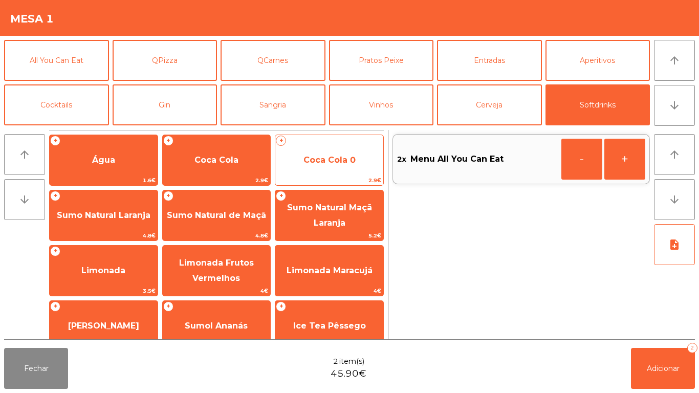
click at [360, 151] on span "Coca Cola 0" at bounding box center [329, 160] width 108 height 28
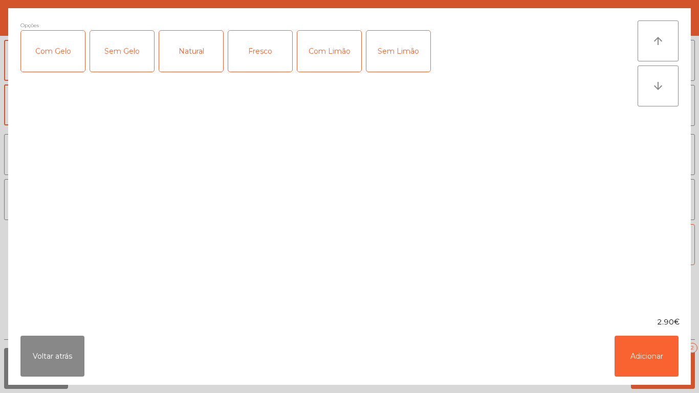
click at [61, 58] on div "Com Gelo" at bounding box center [53, 51] width 64 height 41
click at [644, 351] on button "Adicionar" at bounding box center [646, 356] width 64 height 41
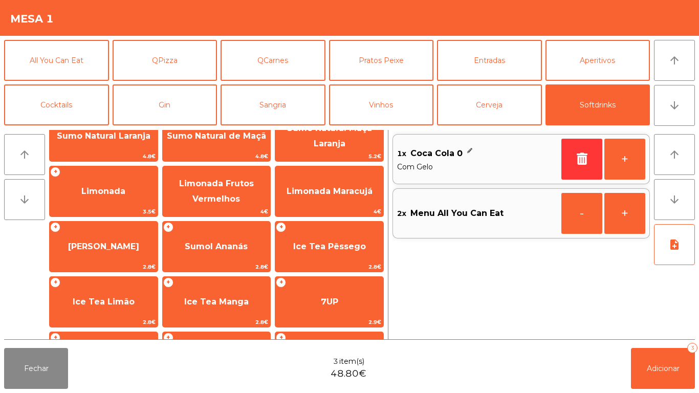
scroll to position [115, 0]
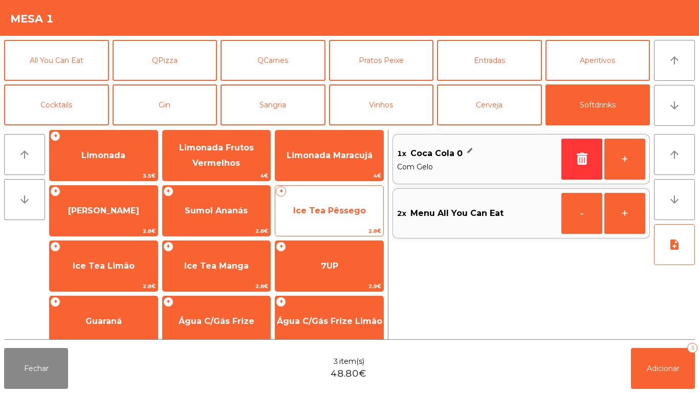
click at [341, 220] on span "Ice Tea Pêssego" at bounding box center [329, 211] width 108 height 28
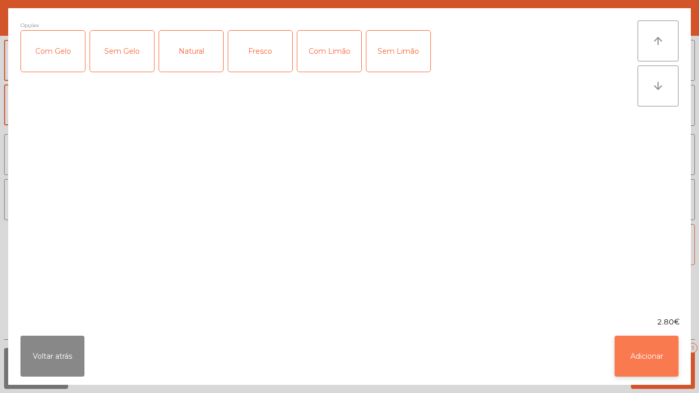
click at [622, 346] on button "Adicionar" at bounding box center [646, 356] width 64 height 41
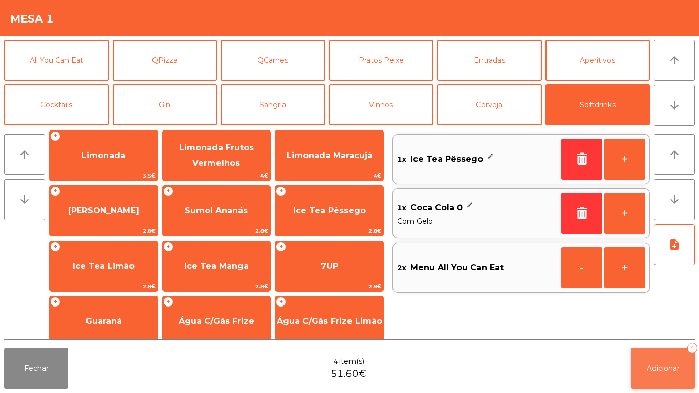
click at [672, 364] on span "Adicionar" at bounding box center [662, 368] width 33 height 9
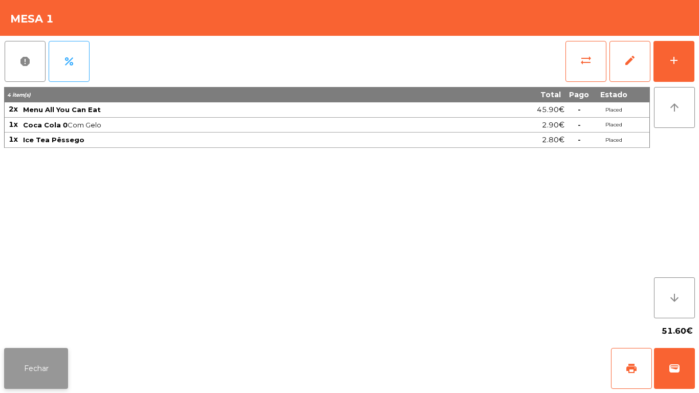
click at [50, 361] on button "Fechar" at bounding box center [36, 368] width 64 height 41
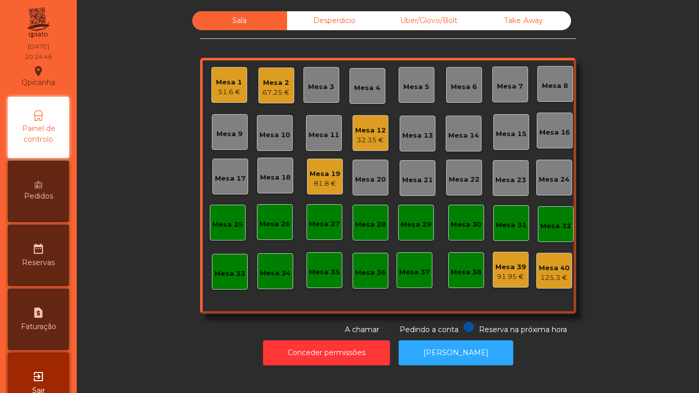
click at [330, 137] on div "Mesa 11" at bounding box center [323, 135] width 31 height 10
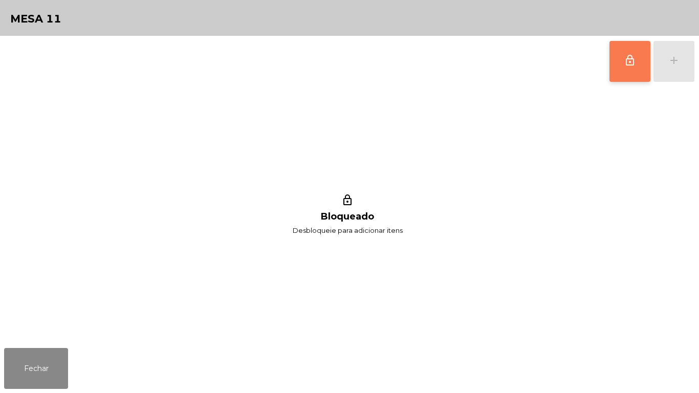
click at [627, 59] on span "lock_outline" at bounding box center [629, 60] width 12 height 12
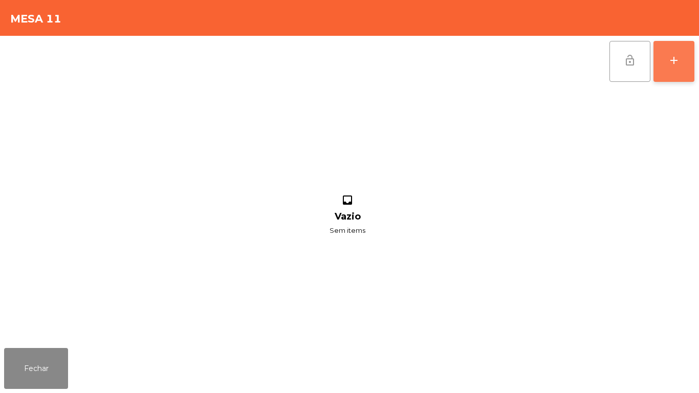
click at [673, 76] on button "add" at bounding box center [673, 61] width 41 height 41
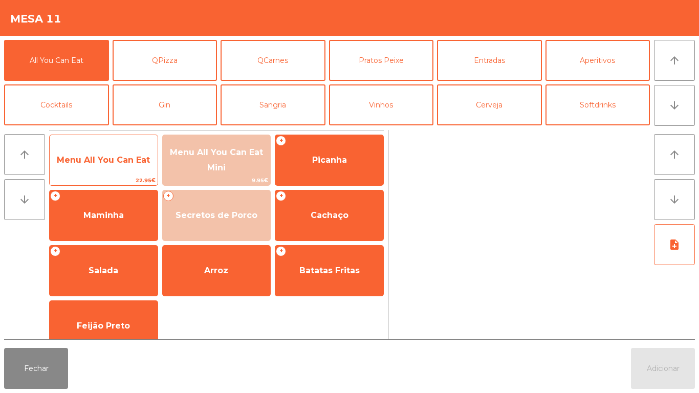
click at [137, 166] on span "Menu All You Can Eat" at bounding box center [104, 160] width 108 height 28
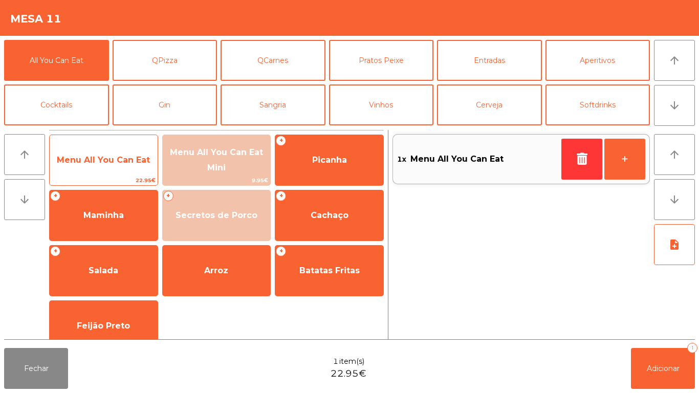
click at [129, 167] on span "Menu All You Can Eat" at bounding box center [104, 160] width 108 height 28
click at [136, 162] on span "Menu All You Can Eat" at bounding box center [103, 160] width 93 height 10
click at [138, 150] on span "Menu All You Can Eat" at bounding box center [104, 160] width 108 height 28
click at [141, 146] on span "Menu All You Can Eat" at bounding box center [104, 160] width 108 height 28
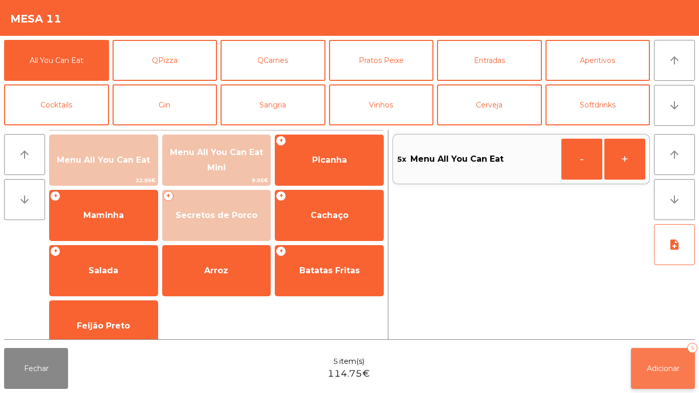
click at [664, 365] on span "Adicionar" at bounding box center [662, 368] width 33 height 9
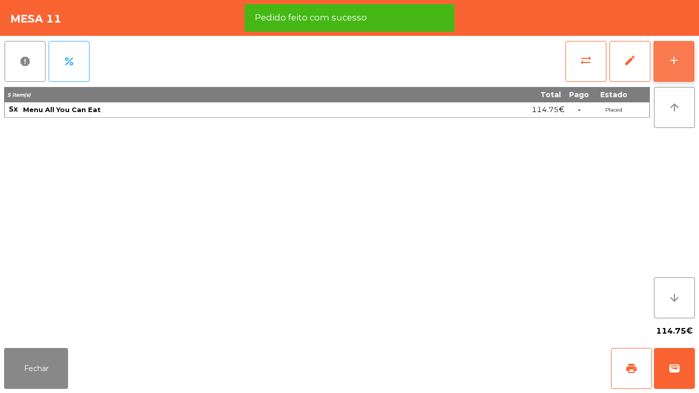
click at [673, 65] on div "add" at bounding box center [673, 60] width 12 height 12
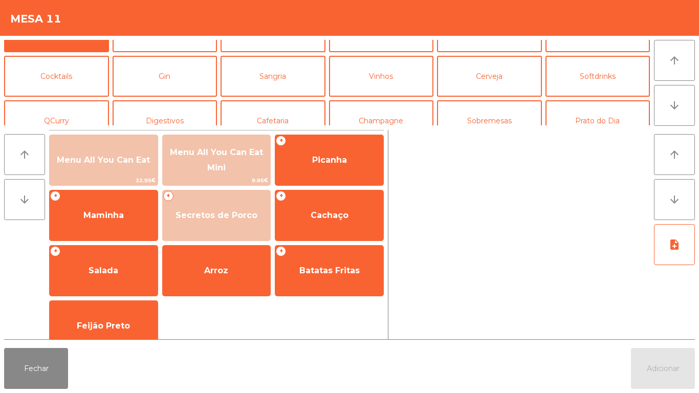
scroll to position [28, 0]
click at [78, 76] on button "Cocktails" at bounding box center [56, 76] width 105 height 41
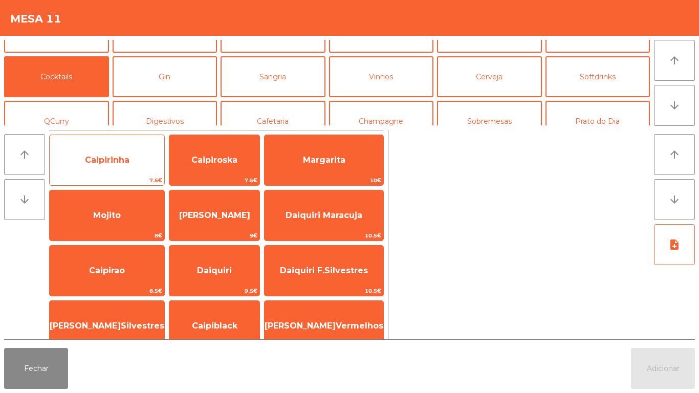
click at [128, 161] on span "Caipirinha" at bounding box center [107, 160] width 115 height 28
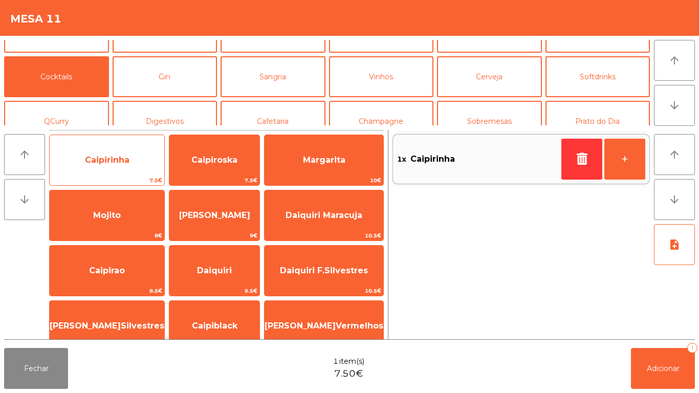
click at [145, 162] on span "Caipirinha" at bounding box center [107, 160] width 115 height 28
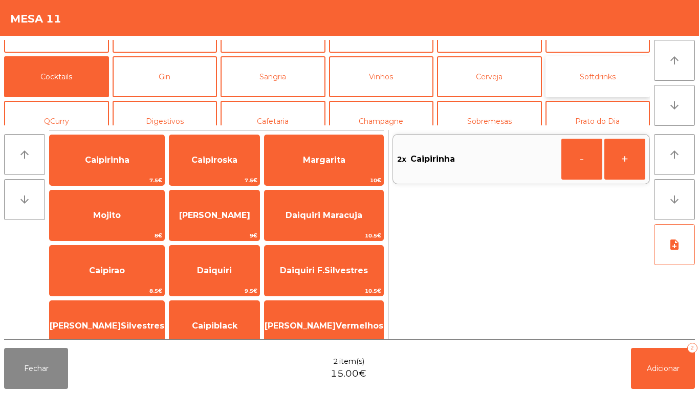
click at [601, 70] on button "Softdrinks" at bounding box center [597, 76] width 105 height 41
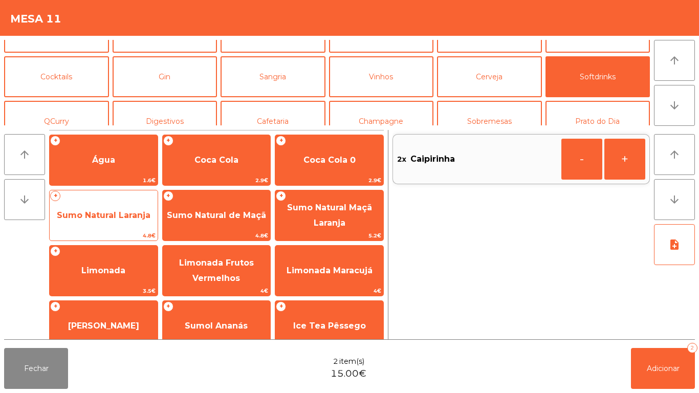
click at [128, 215] on span "Sumo Natural Laranja" at bounding box center [104, 215] width 94 height 10
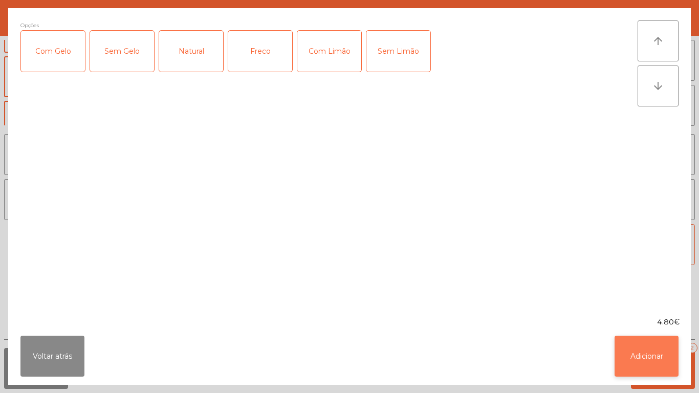
click at [650, 362] on button "Adicionar" at bounding box center [646, 356] width 64 height 41
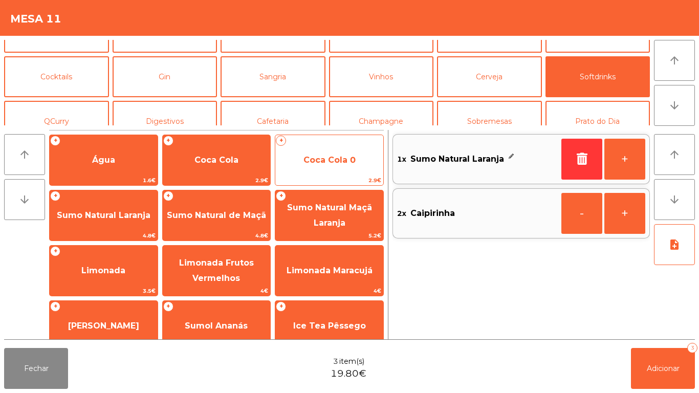
click at [327, 165] on span "Coca Cola 0" at bounding box center [329, 160] width 108 height 28
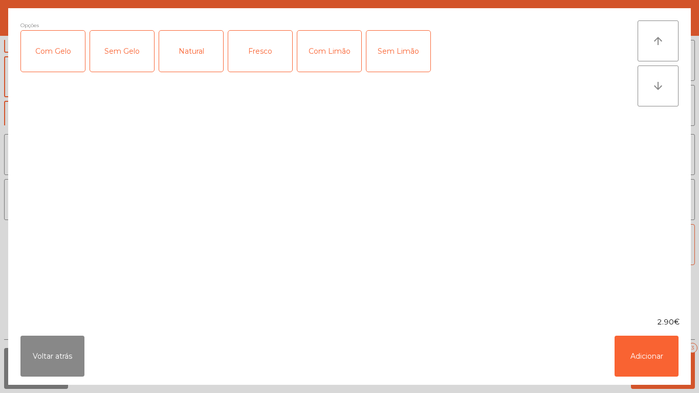
click at [58, 56] on div "Com Gelo" at bounding box center [53, 51] width 64 height 41
click at [645, 354] on button "Adicionar" at bounding box center [646, 356] width 64 height 41
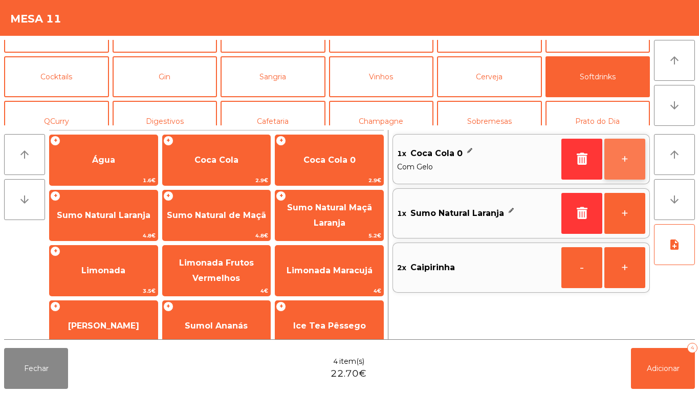
click at [622, 167] on button "+" at bounding box center [624, 159] width 41 height 41
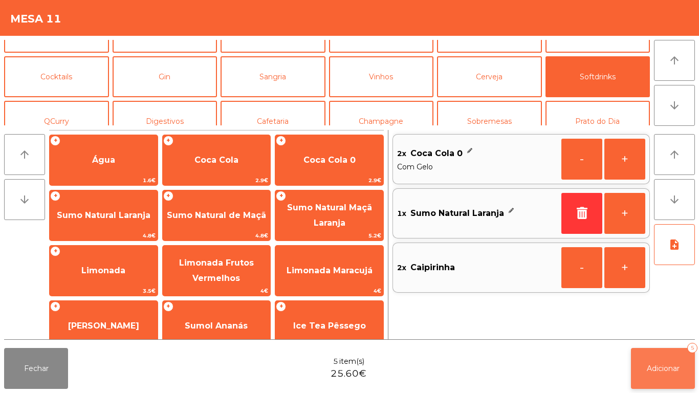
click at [671, 358] on button "Adicionar 5" at bounding box center [663, 368] width 64 height 41
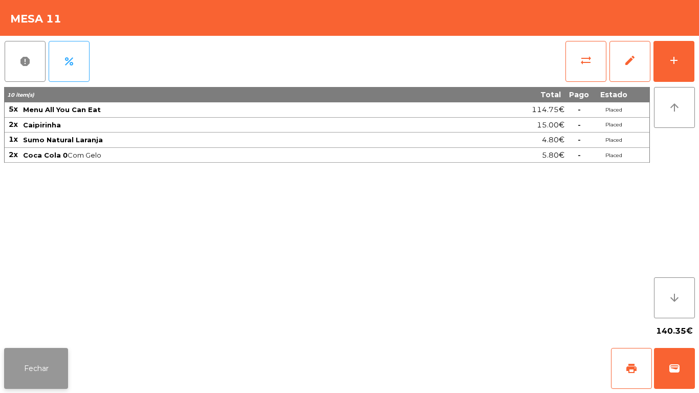
click at [40, 356] on button "Fechar" at bounding box center [36, 368] width 64 height 41
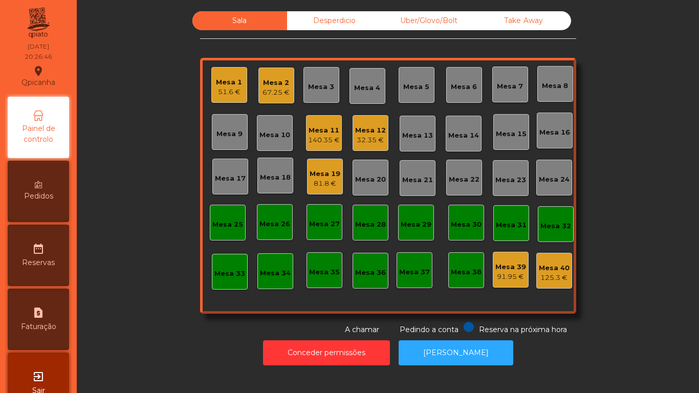
click at [365, 137] on div "32.35 €" at bounding box center [370, 140] width 31 height 10
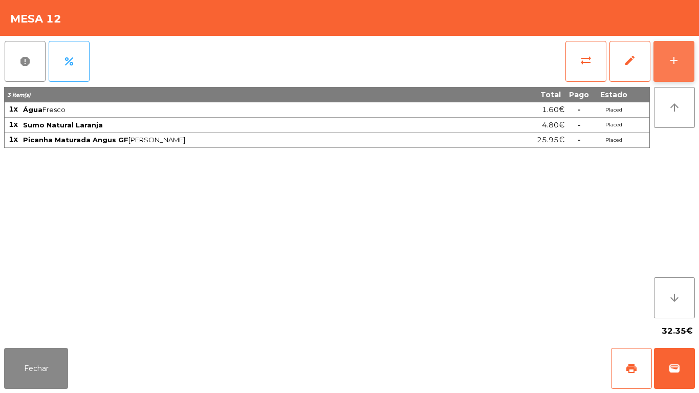
click at [675, 65] on div "add" at bounding box center [673, 60] width 12 height 12
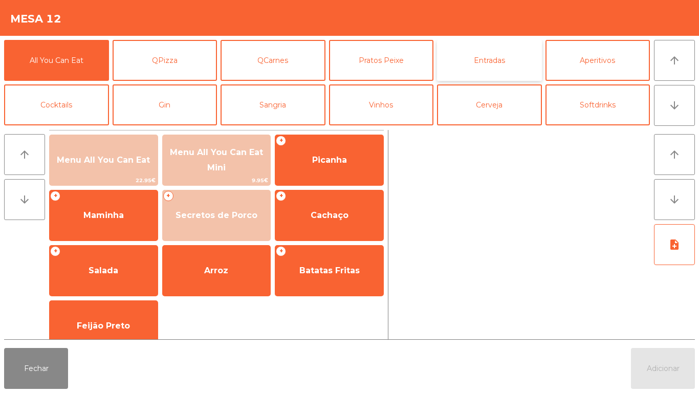
click at [500, 57] on button "Entradas" at bounding box center [489, 60] width 105 height 41
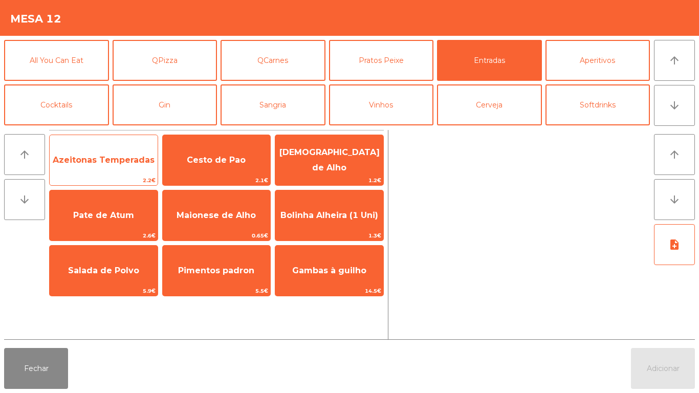
click at [144, 167] on span "Azeitonas Temperadas" at bounding box center [104, 160] width 108 height 28
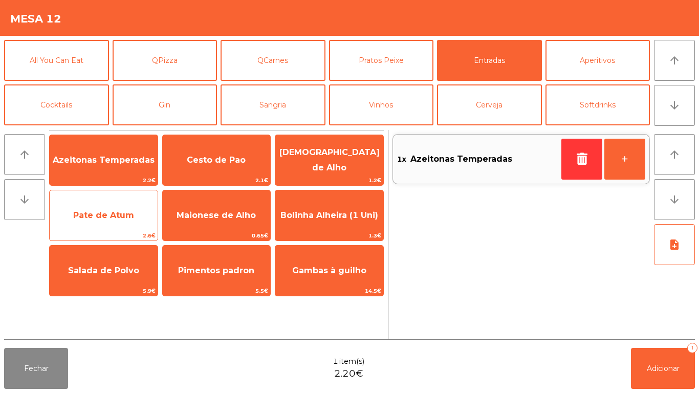
click at [134, 210] on span "Pate de Atum" at bounding box center [104, 216] width 108 height 28
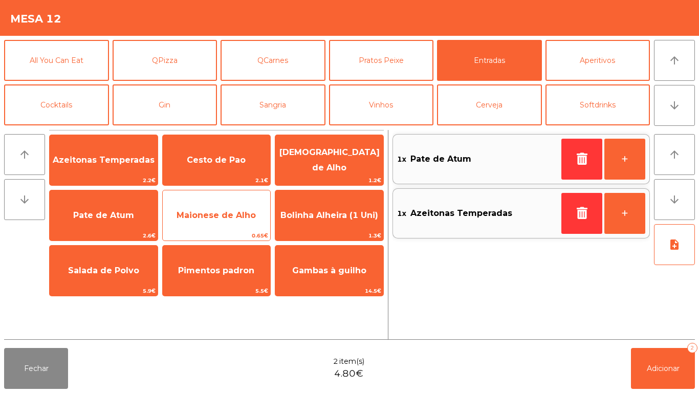
click at [208, 216] on span "Maionese de Alho" at bounding box center [215, 215] width 79 height 10
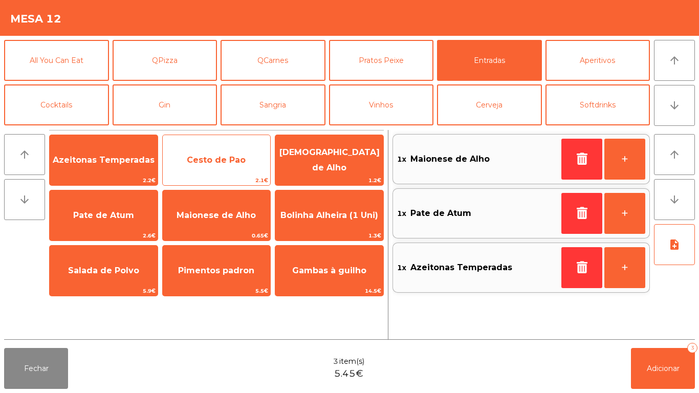
click at [220, 169] on span "Cesto de Pao" at bounding box center [217, 160] width 108 height 28
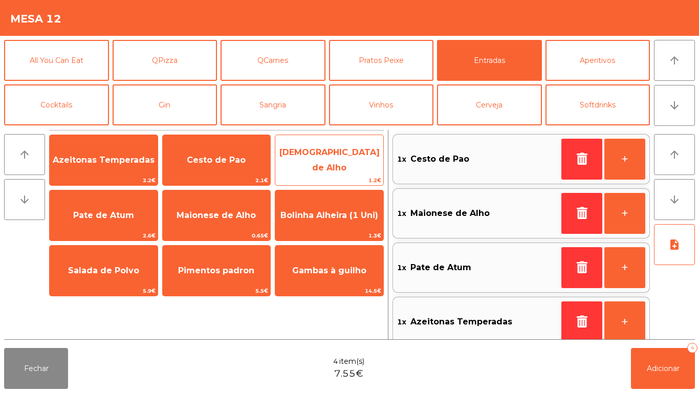
click at [325, 162] on span "[DEMOGRAPHIC_DATA] de Alho" at bounding box center [329, 159] width 100 height 25
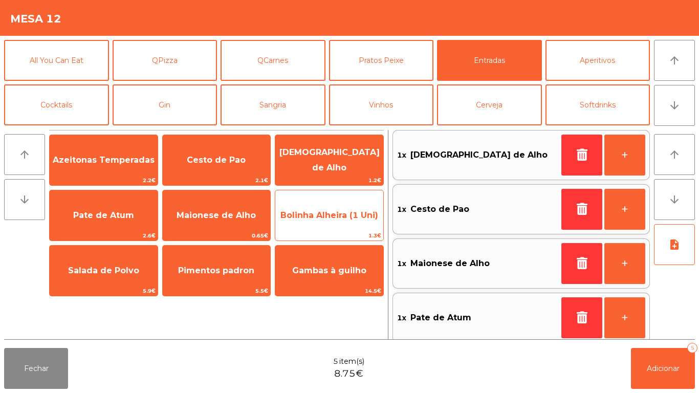
click at [321, 220] on span "Bolinha Alheira (1 Uni)" at bounding box center [329, 216] width 108 height 28
click at [326, 227] on span "Bolinha Alheira (1 Uni)" at bounding box center [329, 216] width 108 height 28
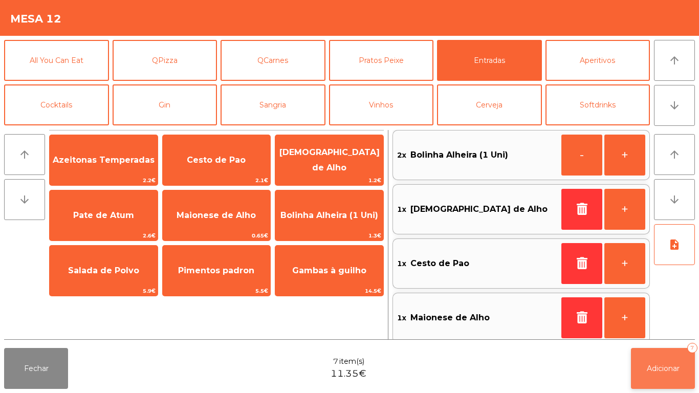
click at [675, 361] on button "Adicionar 7" at bounding box center [663, 368] width 64 height 41
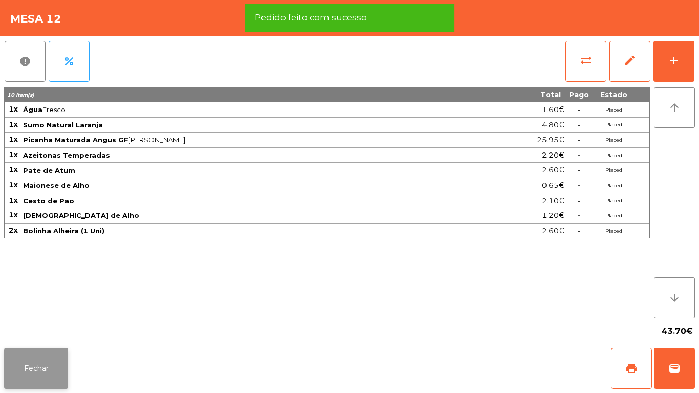
click at [55, 364] on button "Fechar" at bounding box center [36, 368] width 64 height 41
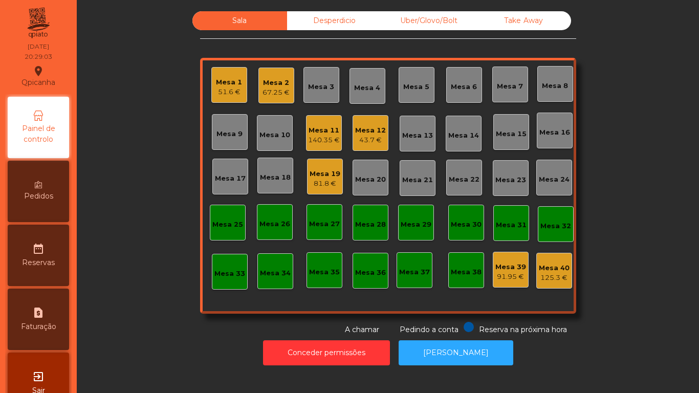
click at [230, 83] on div "Mesa 1" at bounding box center [229, 82] width 26 height 10
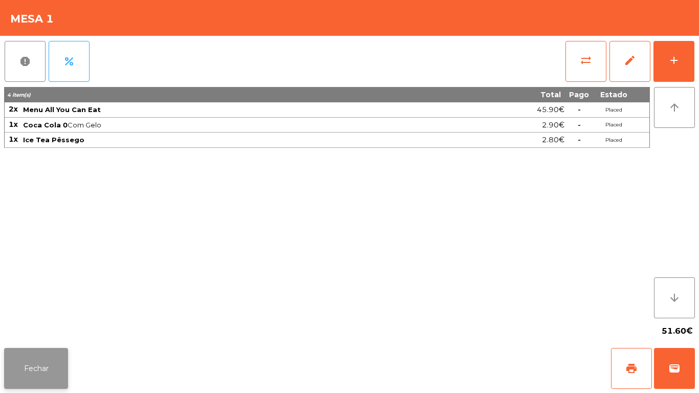
click at [38, 360] on button "Fechar" at bounding box center [36, 368] width 64 height 41
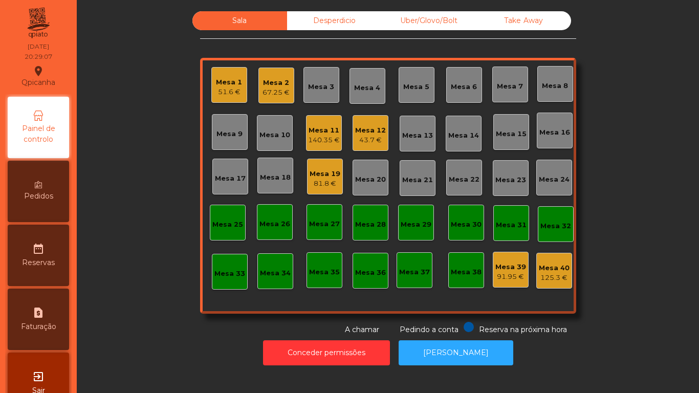
click at [321, 131] on div "Mesa 11" at bounding box center [324, 130] width 32 height 10
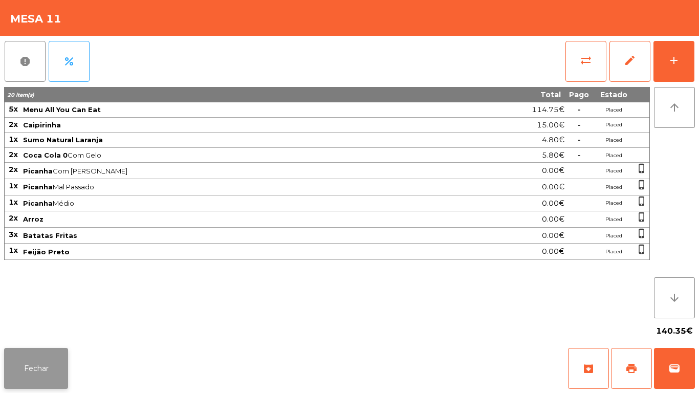
click at [53, 355] on button "Fechar" at bounding box center [36, 368] width 64 height 41
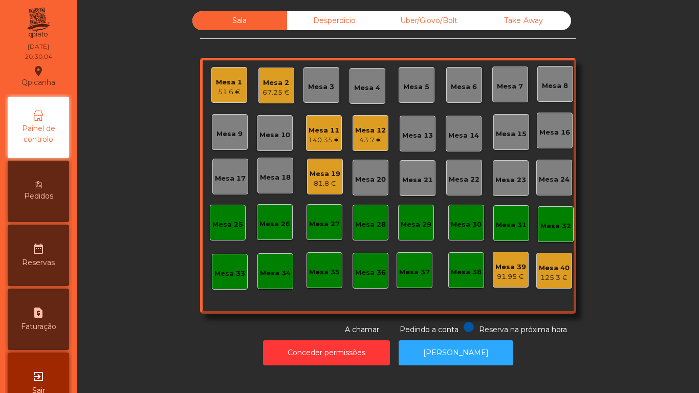
click at [287, 90] on div "Mesa 2 67.25 €" at bounding box center [276, 86] width 36 height 36
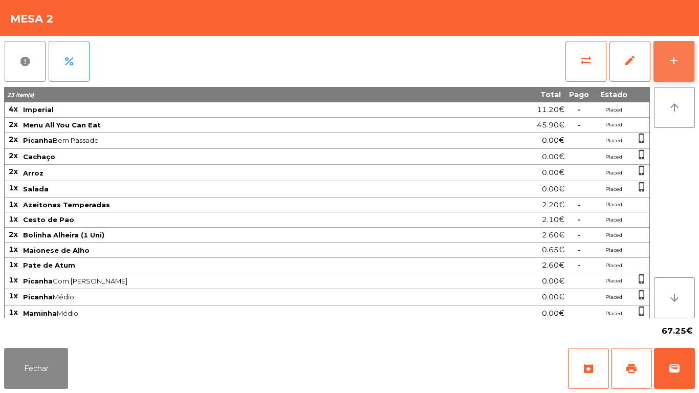
click at [671, 54] on div "add" at bounding box center [673, 60] width 12 height 12
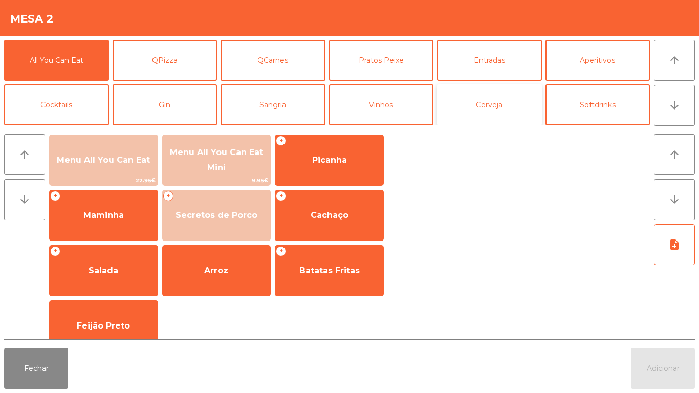
click at [487, 101] on button "Cerveja" at bounding box center [489, 104] width 105 height 41
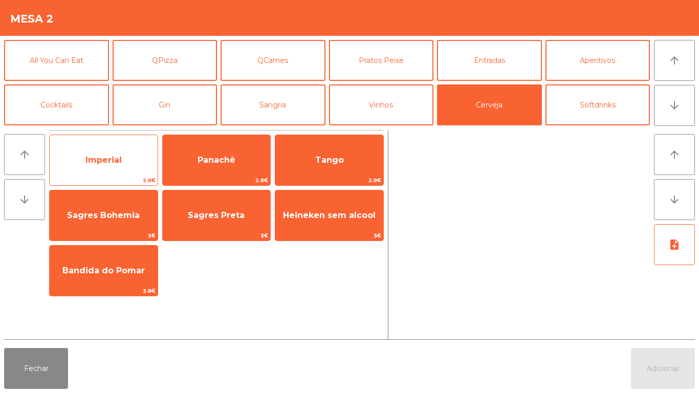
click at [111, 157] on span "Imperial" at bounding box center [103, 160] width 36 height 10
click at [115, 151] on span "Imperial" at bounding box center [104, 160] width 108 height 28
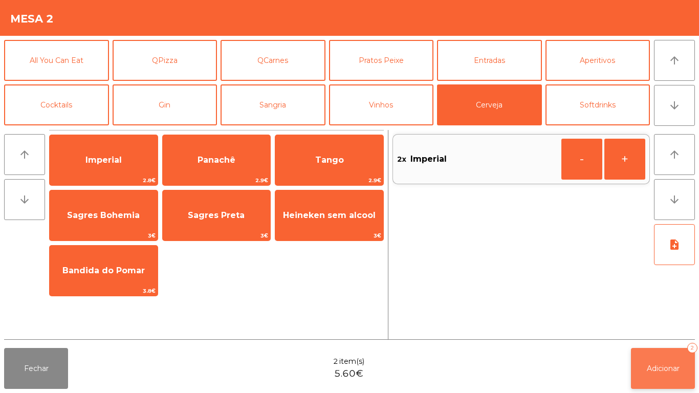
click at [660, 350] on button "Adicionar 2" at bounding box center [663, 368] width 64 height 41
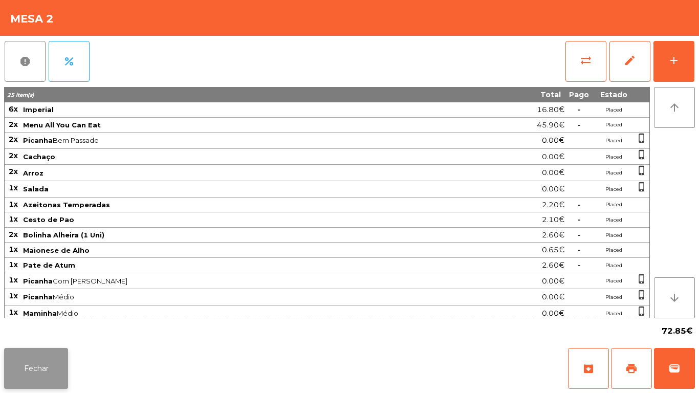
click at [47, 351] on button "Fechar" at bounding box center [36, 368] width 64 height 41
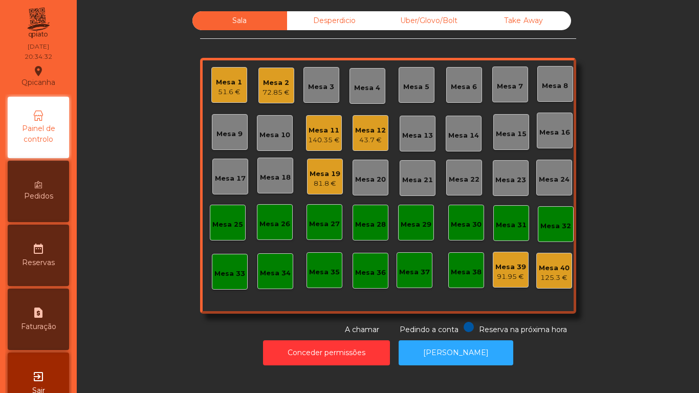
click at [427, 133] on div "Mesa 13" at bounding box center [417, 135] width 31 height 10
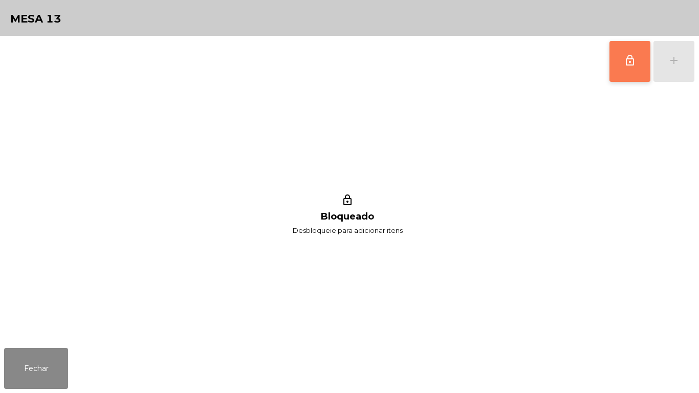
click at [631, 56] on span "lock_outline" at bounding box center [629, 60] width 12 height 12
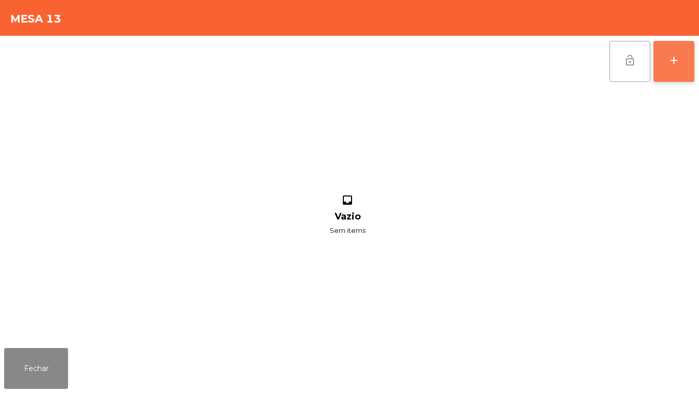
click at [678, 67] on button "add" at bounding box center [673, 61] width 41 height 41
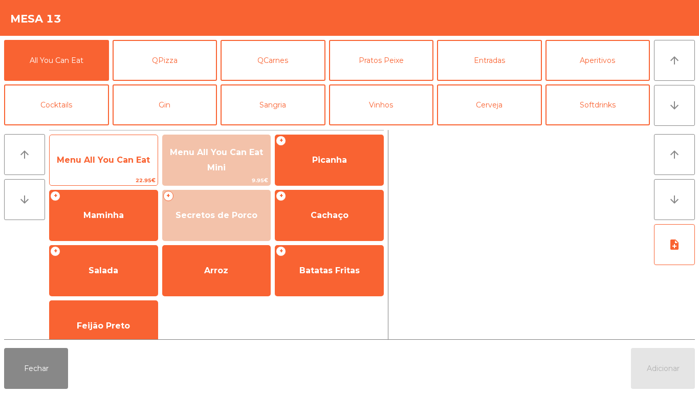
click at [119, 155] on span "Menu All You Can Eat" at bounding box center [103, 160] width 93 height 10
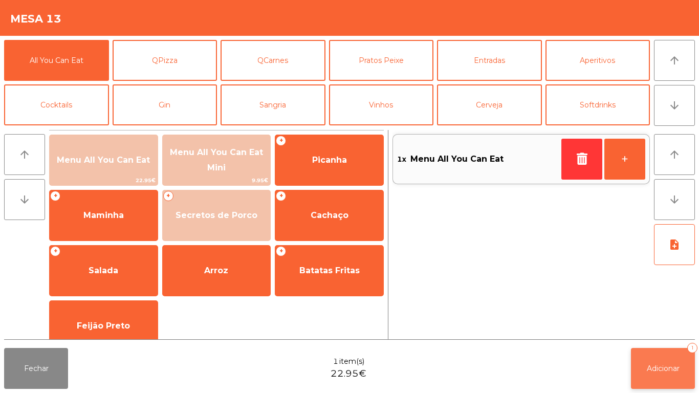
click at [664, 388] on button "Adicionar 1" at bounding box center [663, 368] width 64 height 41
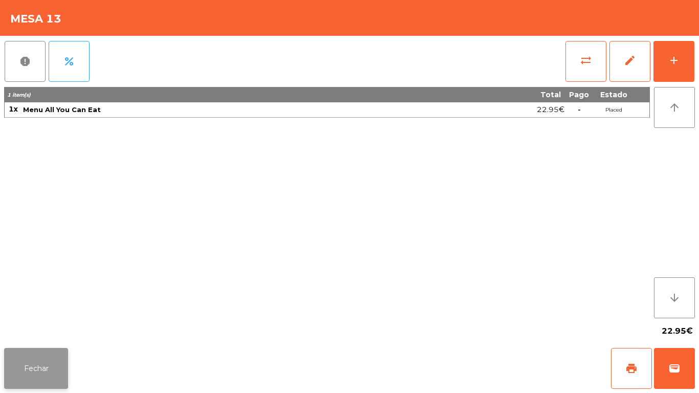
click at [44, 353] on button "Fechar" at bounding box center [36, 368] width 64 height 41
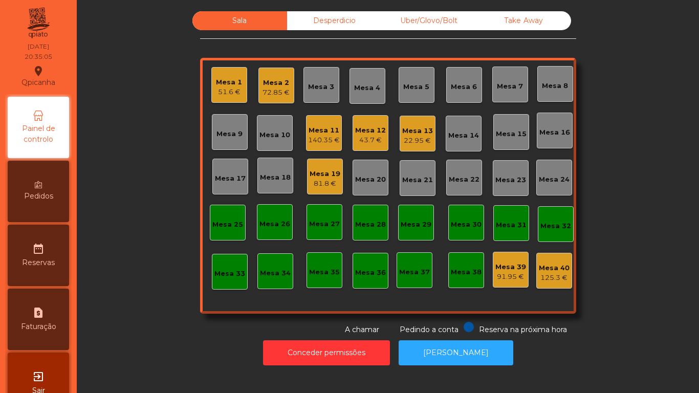
click at [377, 139] on div "43.7 €" at bounding box center [370, 140] width 31 height 10
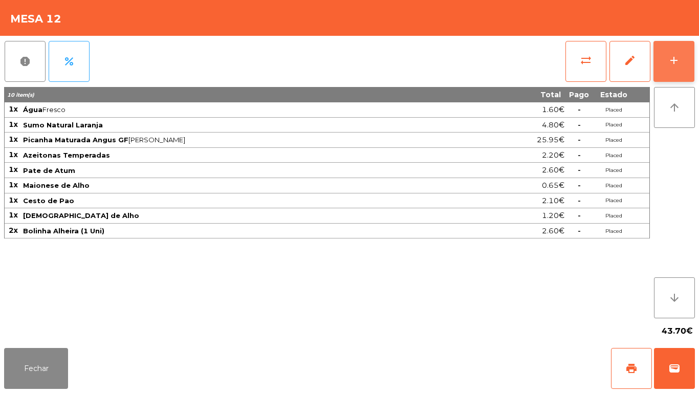
click at [671, 72] on button "add" at bounding box center [673, 61] width 41 height 41
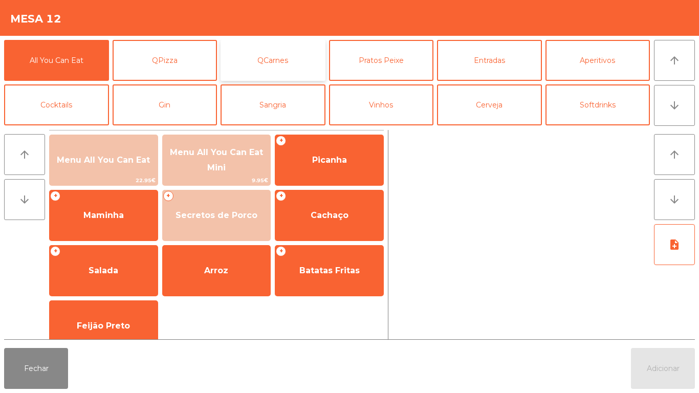
click at [280, 57] on button "QCarnes" at bounding box center [272, 60] width 105 height 41
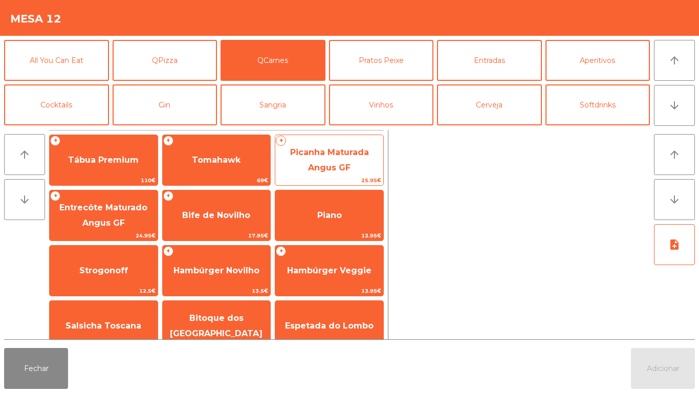
click at [333, 165] on span "Picanha Maturada Angus GF" at bounding box center [329, 159] width 79 height 25
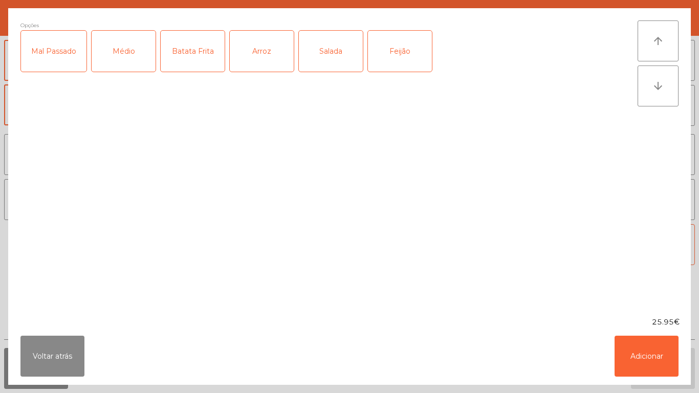
click at [132, 54] on div "Médio" at bounding box center [124, 51] width 64 height 41
click at [661, 352] on button "Adicionar" at bounding box center [646, 356] width 64 height 41
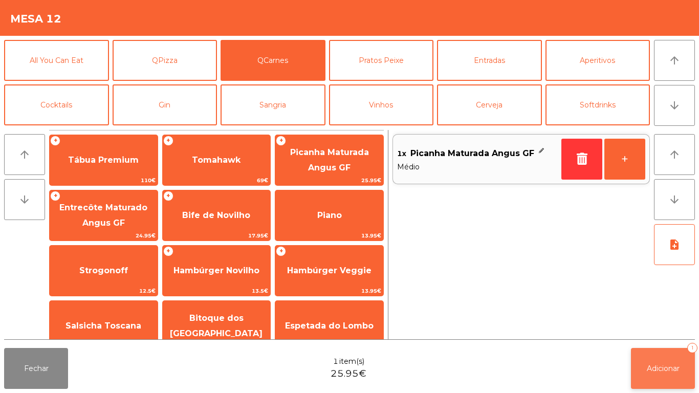
click at [662, 362] on button "Adicionar 1" at bounding box center [663, 368] width 64 height 41
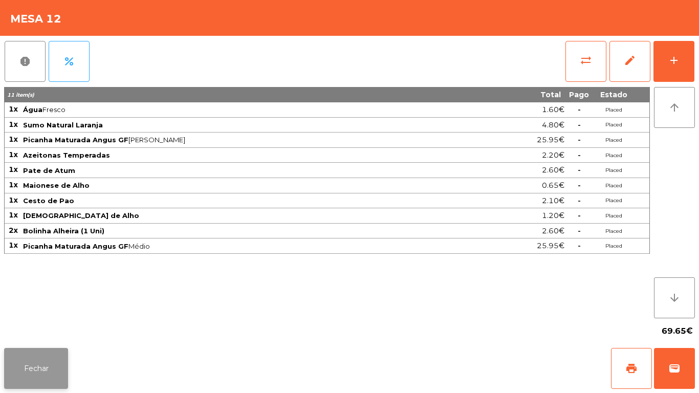
click at [64, 364] on button "Fechar" at bounding box center [36, 368] width 64 height 41
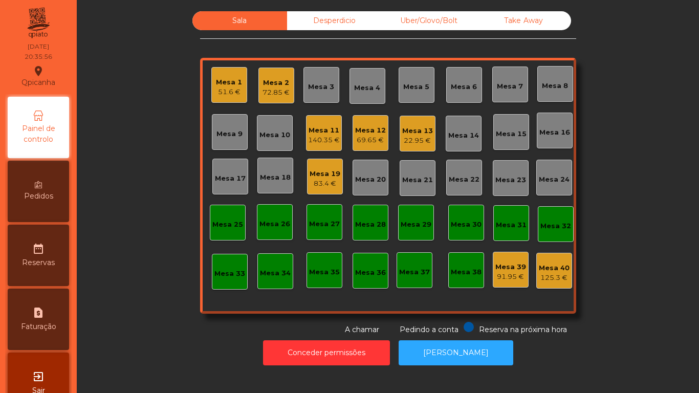
click at [325, 84] on div "Mesa 3" at bounding box center [321, 87] width 26 height 10
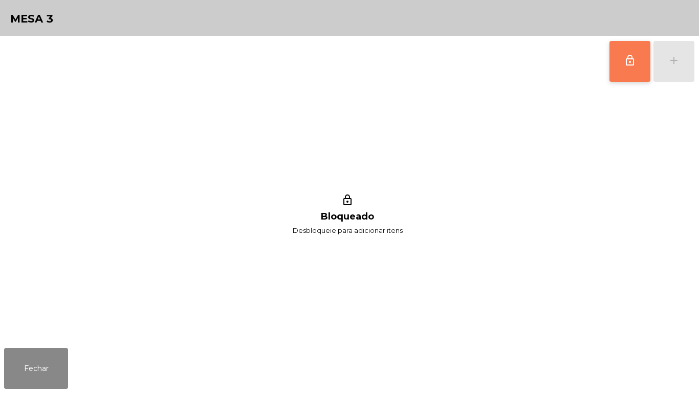
click at [625, 70] on button "lock_outline" at bounding box center [629, 61] width 41 height 41
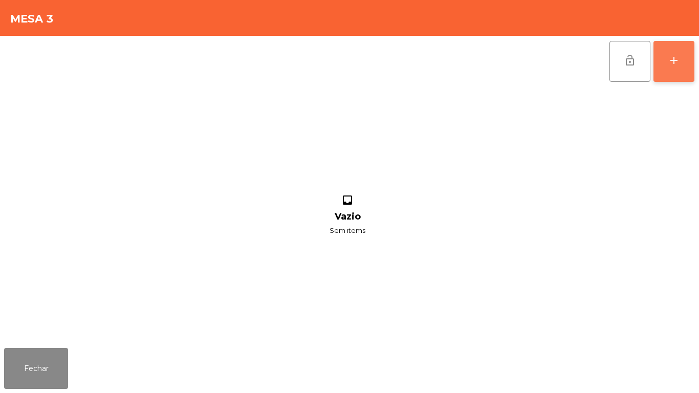
click at [666, 73] on button "add" at bounding box center [673, 61] width 41 height 41
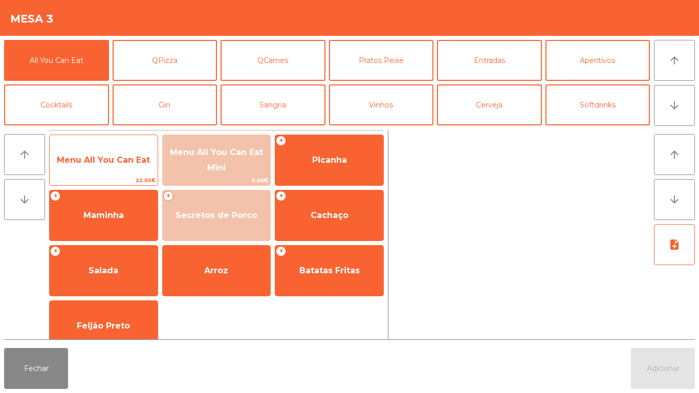
click at [138, 181] on span "22.95€" at bounding box center [104, 180] width 108 height 10
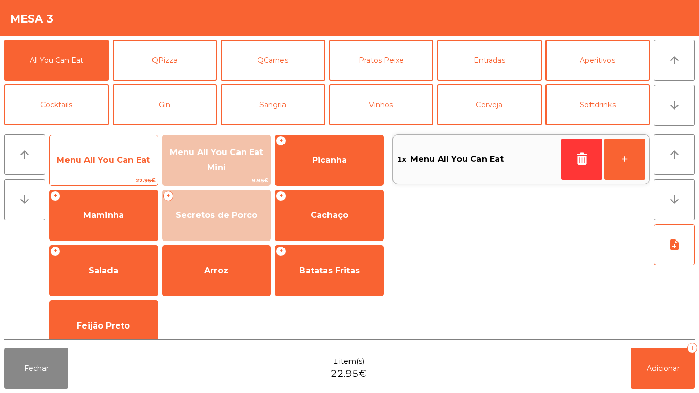
click at [136, 182] on span "22.95€" at bounding box center [104, 180] width 108 height 10
click at [142, 174] on span "Menu All You Can Eat" at bounding box center [104, 160] width 108 height 28
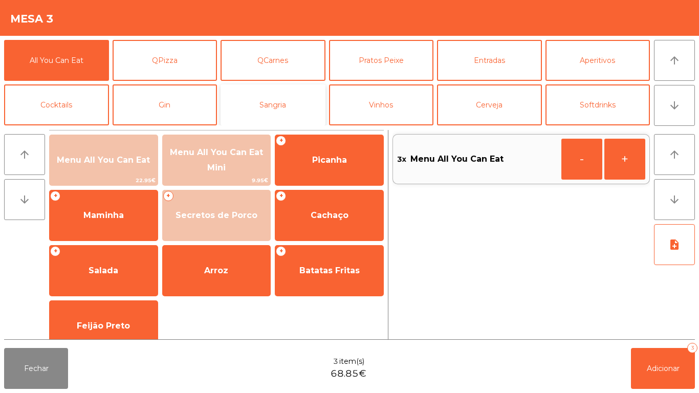
click at [292, 113] on button "Sangria" at bounding box center [272, 104] width 105 height 41
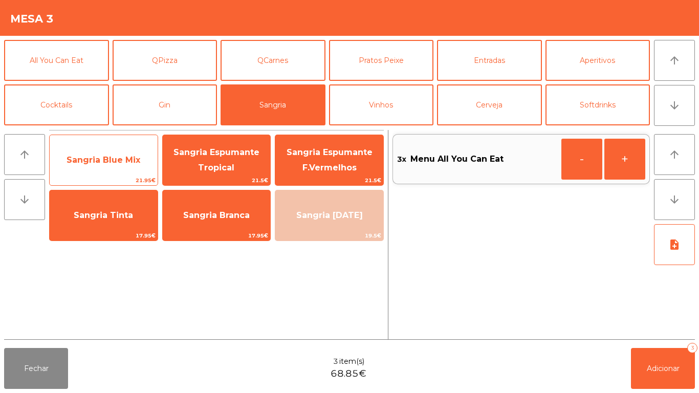
click at [128, 173] on span "Sangria Blue Mix" at bounding box center [104, 160] width 108 height 28
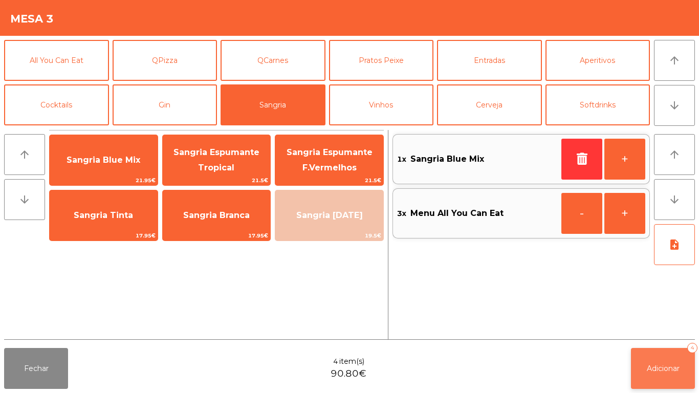
click at [656, 361] on button "Adicionar 4" at bounding box center [663, 368] width 64 height 41
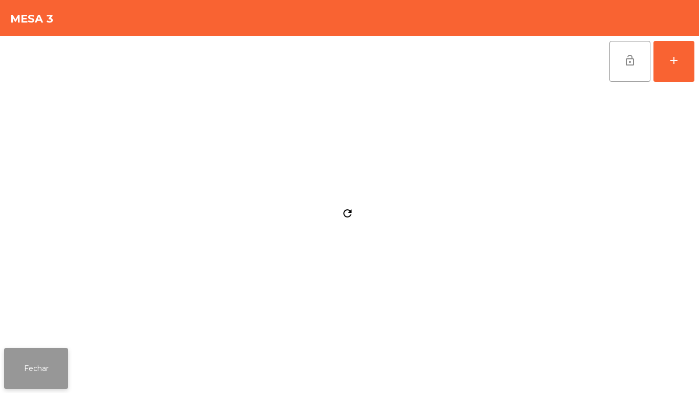
click at [46, 372] on button "Fechar" at bounding box center [36, 368] width 64 height 41
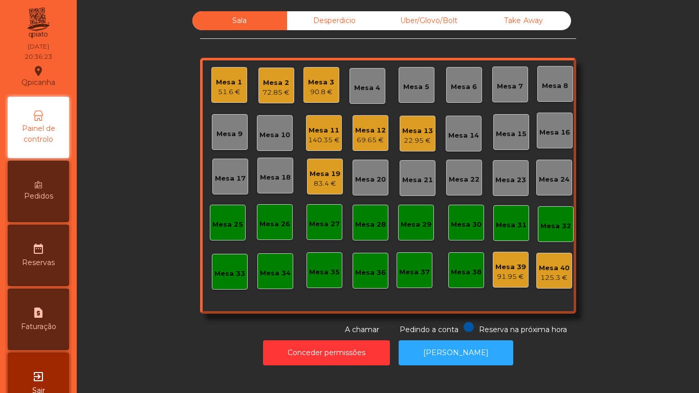
click at [415, 138] on div "22.95 €" at bounding box center [417, 141] width 31 height 10
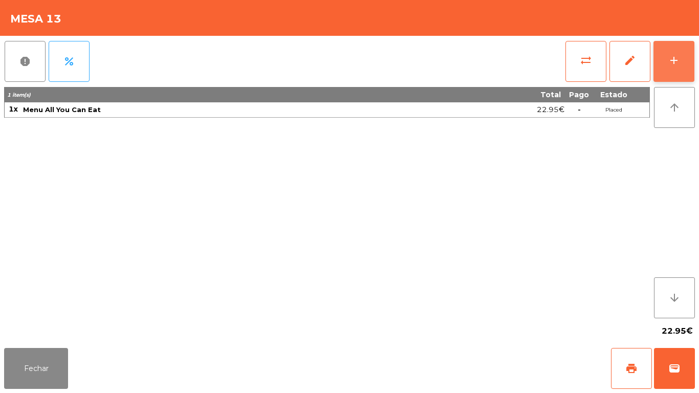
click at [665, 61] on button "add" at bounding box center [673, 61] width 41 height 41
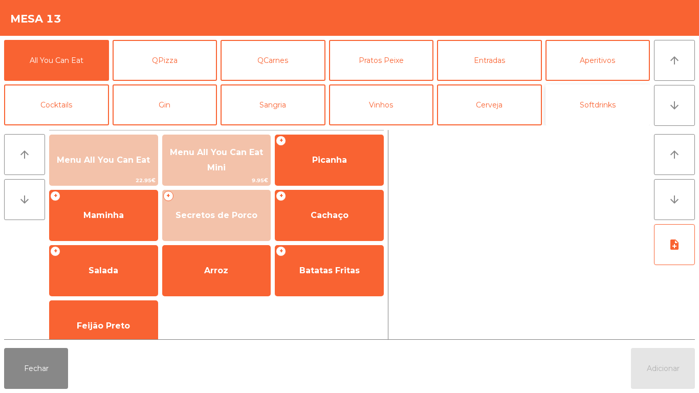
click at [596, 103] on button "Softdrinks" at bounding box center [597, 104] width 105 height 41
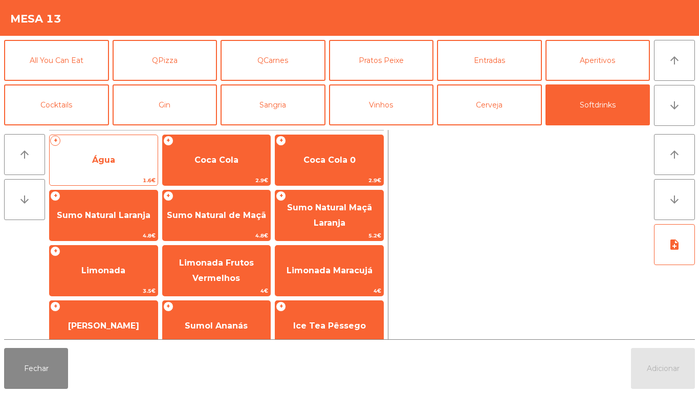
click at [113, 167] on span "Água" at bounding box center [104, 160] width 108 height 28
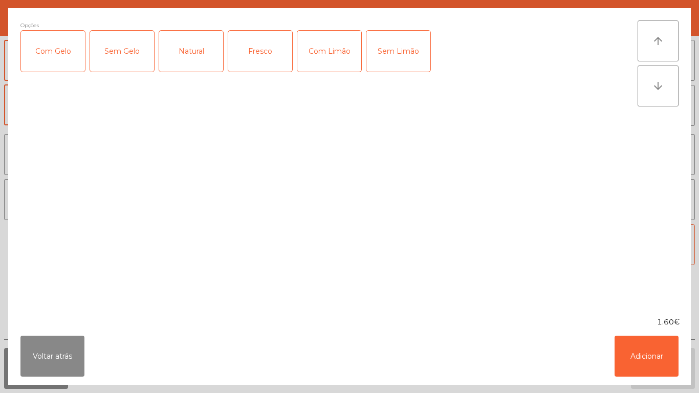
click at [195, 51] on div "Natural" at bounding box center [191, 51] width 64 height 41
click at [645, 341] on button "Adicionar" at bounding box center [646, 356] width 64 height 41
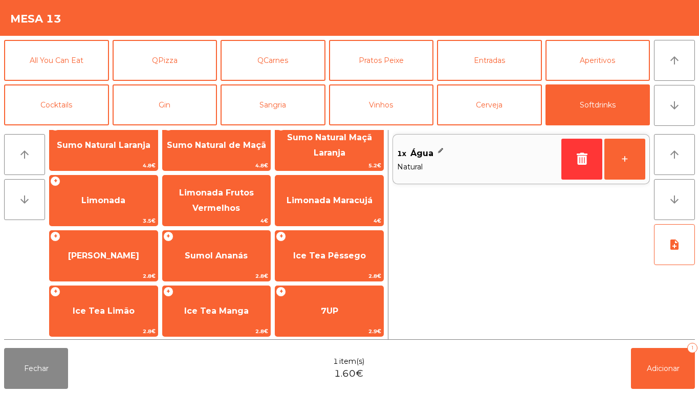
scroll to position [72, 0]
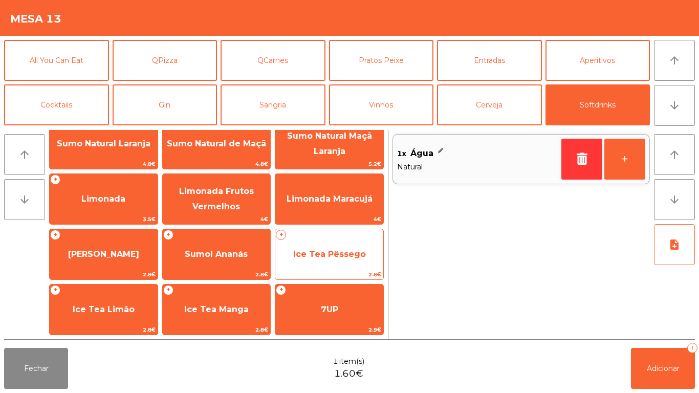
click at [336, 258] on span "Ice Tea Pêssego" at bounding box center [329, 254] width 73 height 10
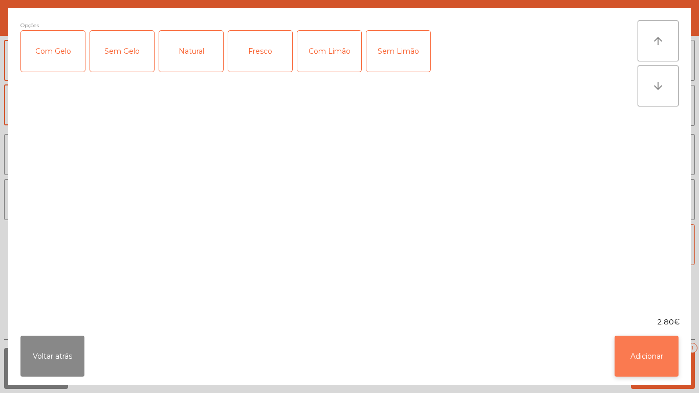
click at [646, 349] on button "Adicionar" at bounding box center [646, 356] width 64 height 41
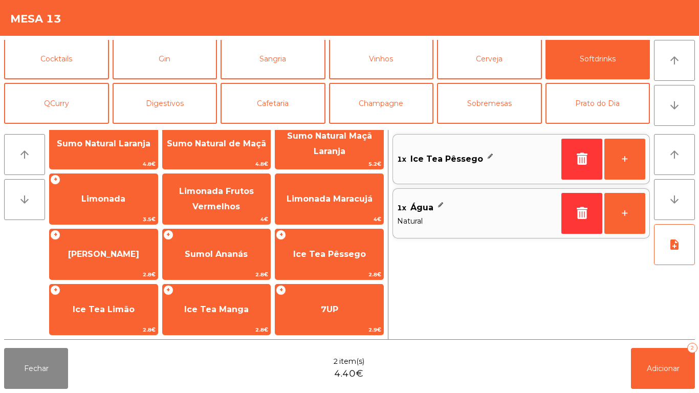
scroll to position [56, 0]
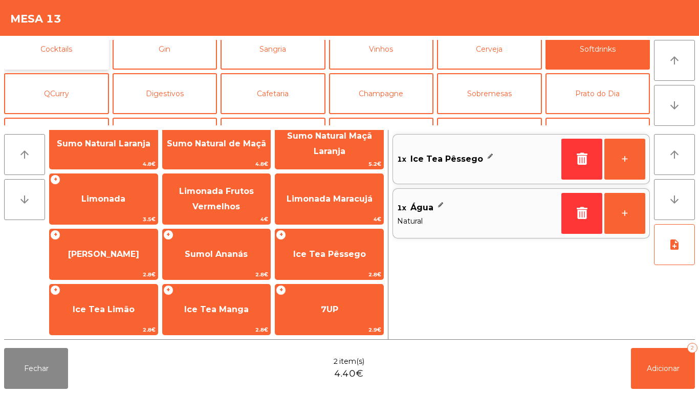
click at [69, 55] on button "Cocktails" at bounding box center [56, 49] width 105 height 41
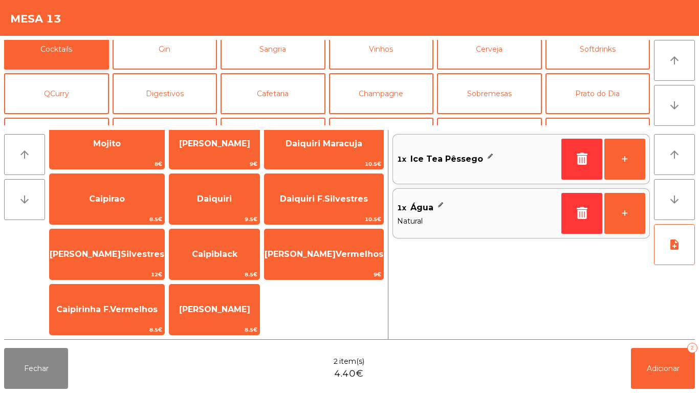
scroll to position [0, 0]
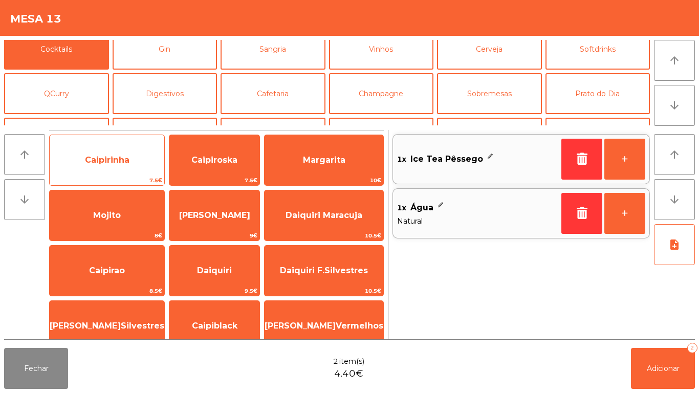
click at [114, 158] on span "Caipirinha" at bounding box center [107, 160] width 44 height 10
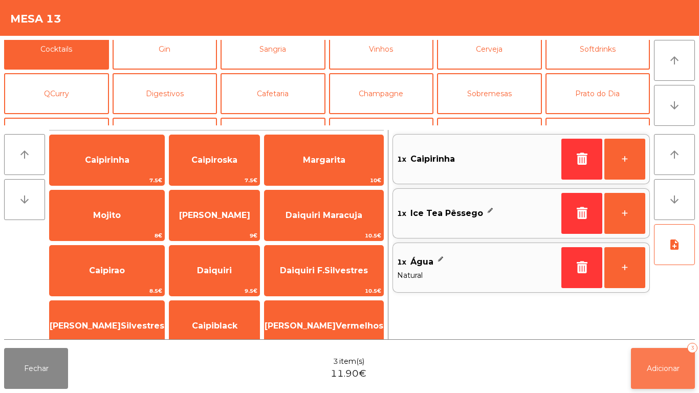
click at [668, 360] on button "Adicionar 3" at bounding box center [663, 368] width 64 height 41
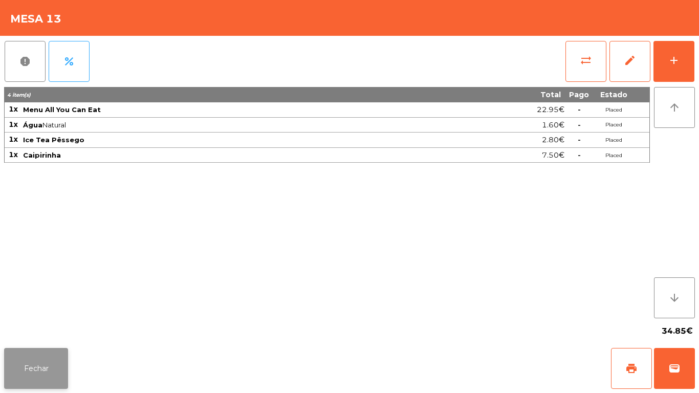
click at [60, 365] on button "Fechar" at bounding box center [36, 368] width 64 height 41
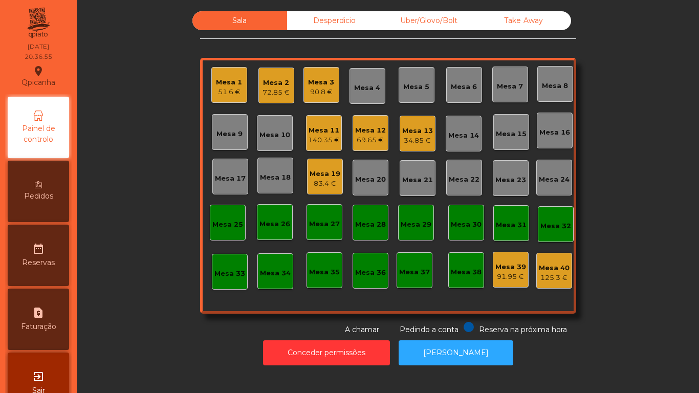
click at [325, 86] on div "Mesa 3" at bounding box center [321, 82] width 26 height 10
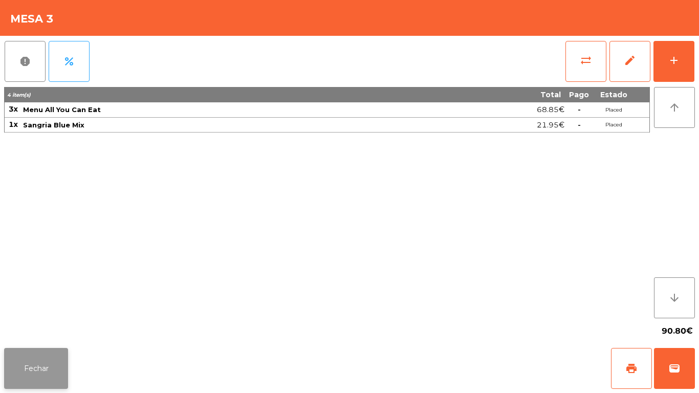
click at [32, 351] on button "Fechar" at bounding box center [36, 368] width 64 height 41
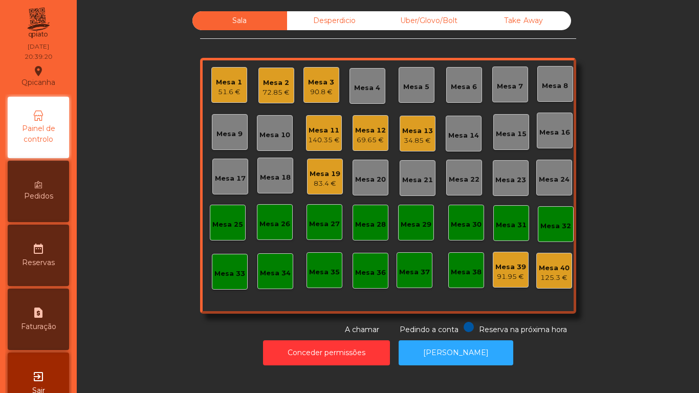
click at [318, 138] on div "140.35 €" at bounding box center [324, 140] width 32 height 10
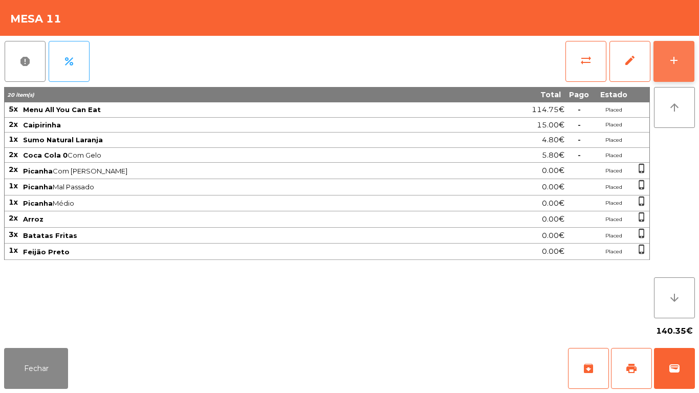
click at [678, 65] on div "add" at bounding box center [673, 60] width 12 height 12
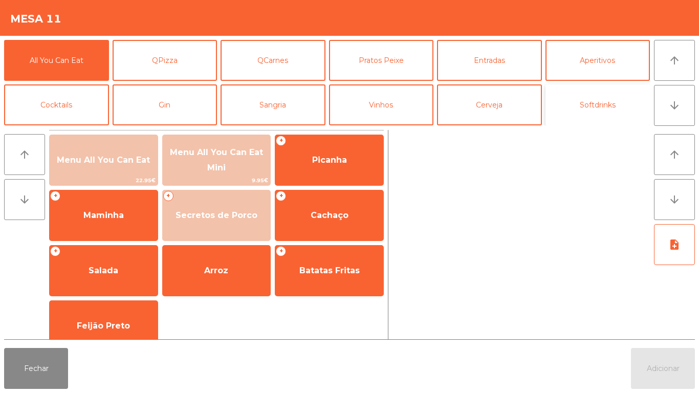
click at [601, 106] on button "Softdrinks" at bounding box center [597, 104] width 105 height 41
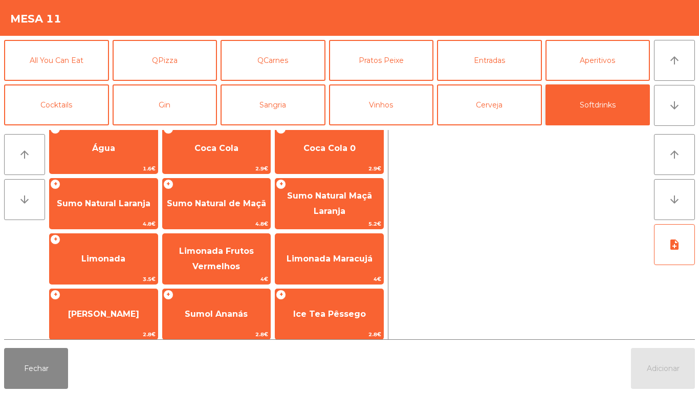
scroll to position [15, 0]
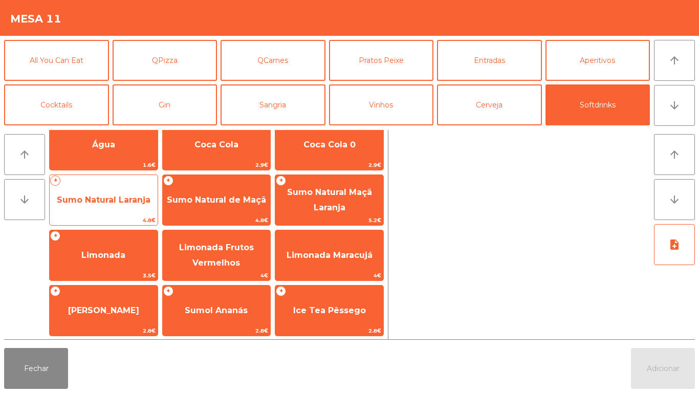
click at [131, 194] on span "Sumo Natural Laranja" at bounding box center [104, 200] width 108 height 28
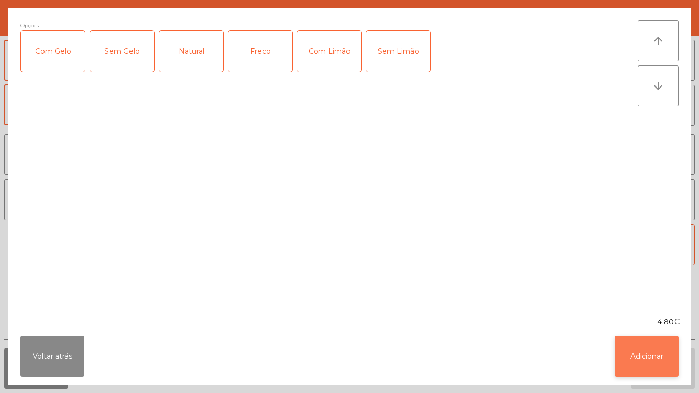
click at [638, 355] on button "Adicionar" at bounding box center [646, 356] width 64 height 41
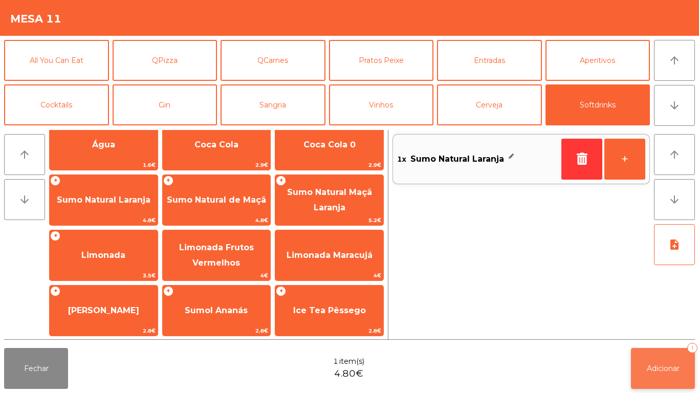
click at [651, 355] on button "Adicionar 1" at bounding box center [663, 368] width 64 height 41
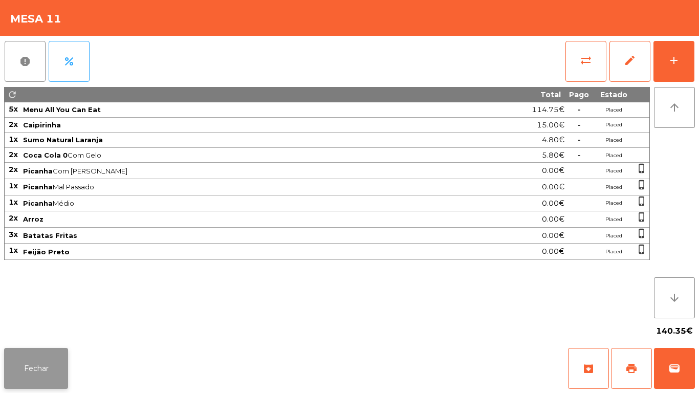
click at [51, 349] on button "Fechar" at bounding box center [36, 368] width 64 height 41
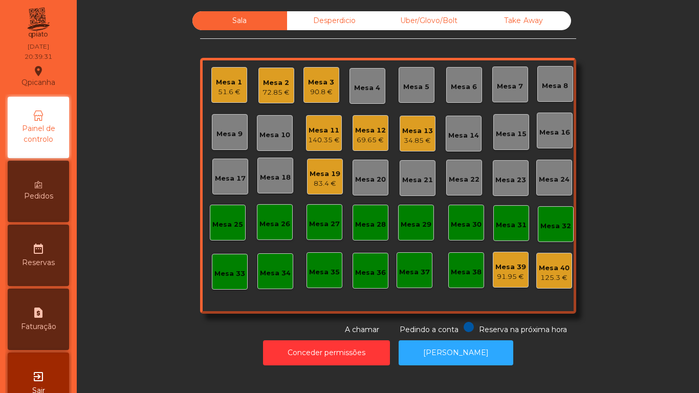
click at [231, 93] on div "51.6 €" at bounding box center [229, 92] width 26 height 10
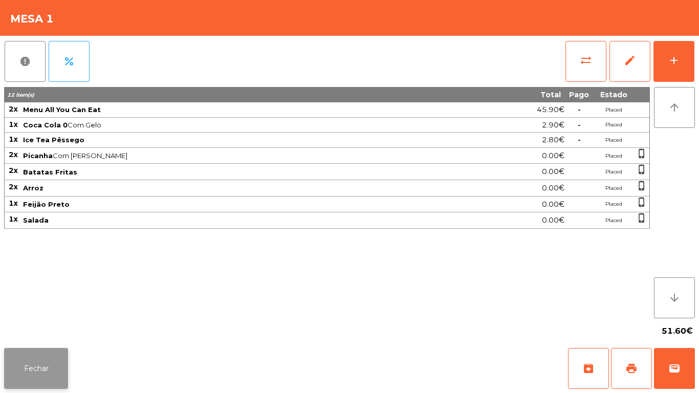
click at [50, 364] on button "Fechar" at bounding box center [36, 368] width 64 height 41
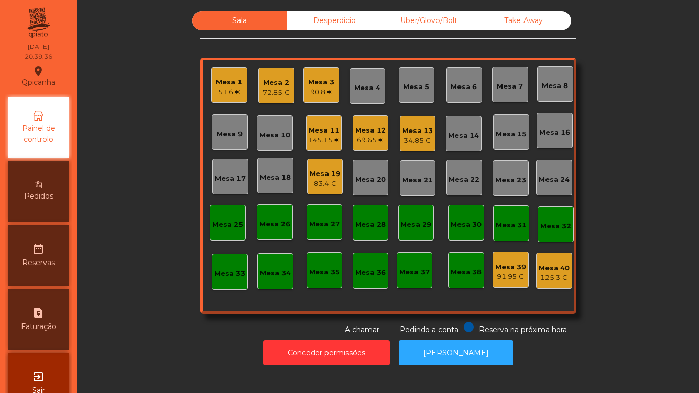
click at [320, 122] on div "Mesa 11 145.15 €" at bounding box center [324, 133] width 32 height 24
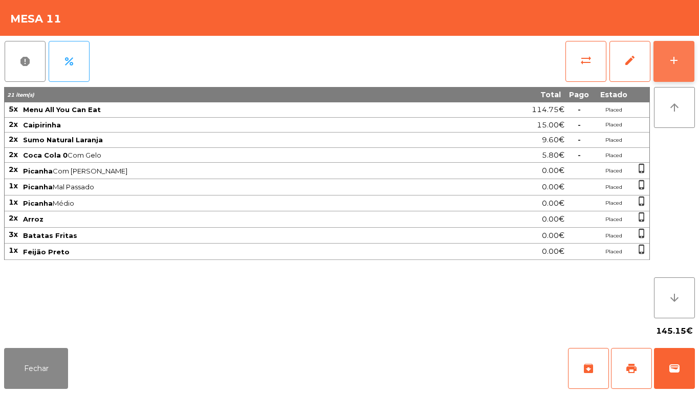
click at [681, 67] on button "add" at bounding box center [673, 61] width 41 height 41
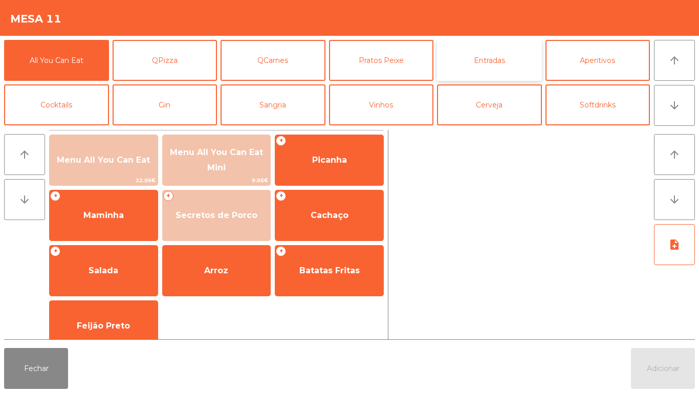
click at [489, 71] on button "Entradas" at bounding box center [489, 60] width 105 height 41
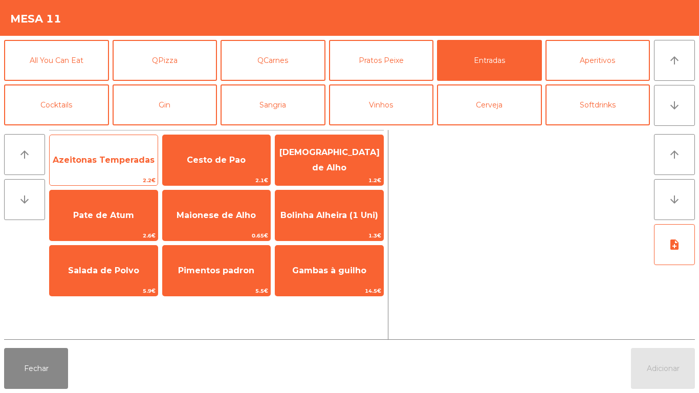
click at [137, 163] on span "Azeitonas Temperadas" at bounding box center [104, 160] width 102 height 10
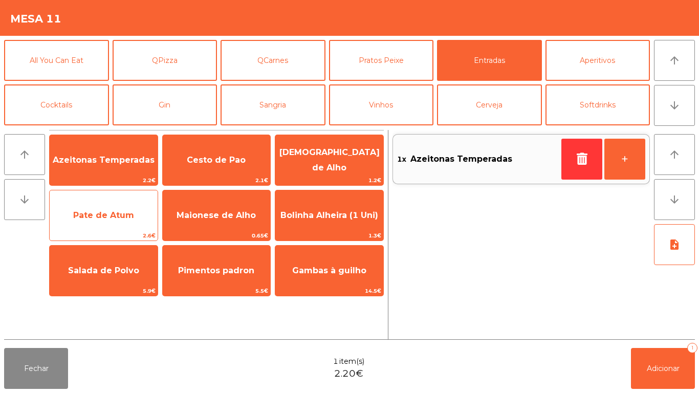
click at [125, 217] on span "Pate de Atum" at bounding box center [103, 215] width 61 height 10
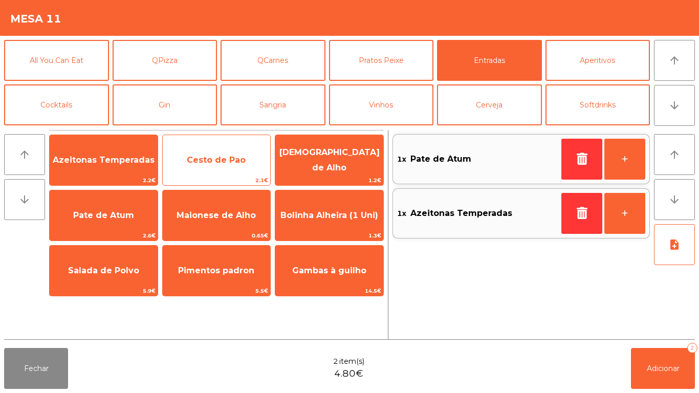
click at [238, 168] on span "Cesto de Pao" at bounding box center [217, 160] width 108 height 28
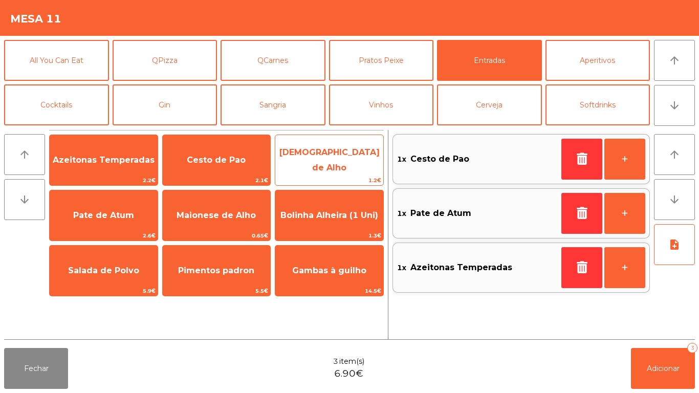
click at [341, 163] on span "[DEMOGRAPHIC_DATA] de Alho" at bounding box center [329, 159] width 100 height 25
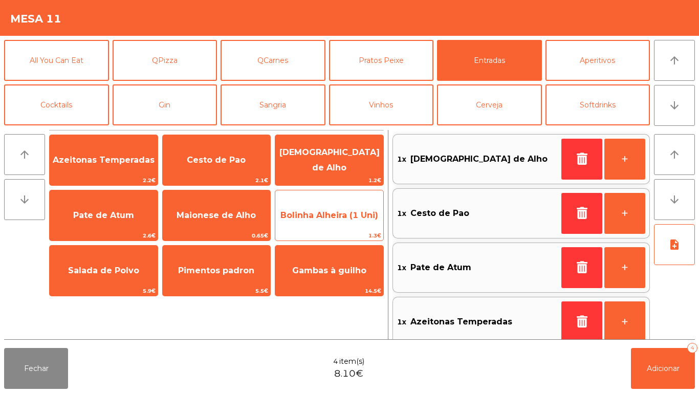
click at [341, 209] on span "Bolinha Alheira (1 Uni)" at bounding box center [329, 216] width 108 height 28
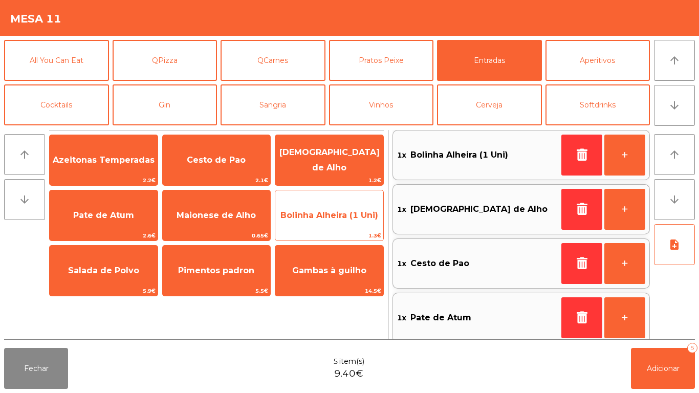
click at [327, 208] on span "Bolinha Alheira (1 Uni)" at bounding box center [329, 216] width 108 height 28
click at [328, 212] on span "Bolinha Alheira (1 Uni)" at bounding box center [329, 215] width 98 height 10
click at [332, 226] on span "Bolinha Alheira (1 Uni)" at bounding box center [329, 216] width 108 height 28
click at [339, 222] on span "Bolinha Alheira (1 Uni)" at bounding box center [329, 216] width 108 height 28
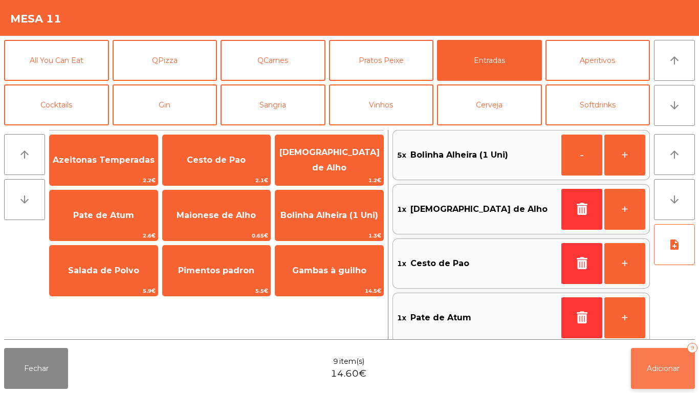
click at [638, 354] on button "Adicionar 9" at bounding box center [663, 368] width 64 height 41
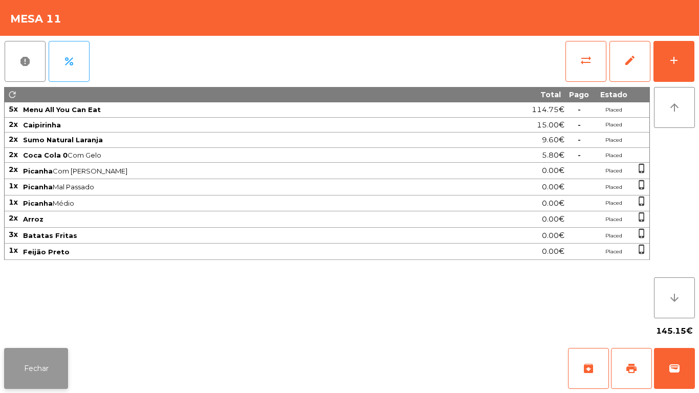
click at [53, 358] on button "Fechar" at bounding box center [36, 368] width 64 height 41
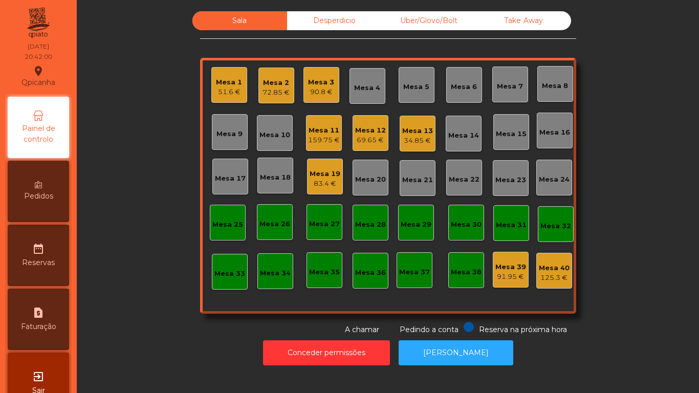
click at [533, 25] on div "Take Away" at bounding box center [523, 20] width 95 height 19
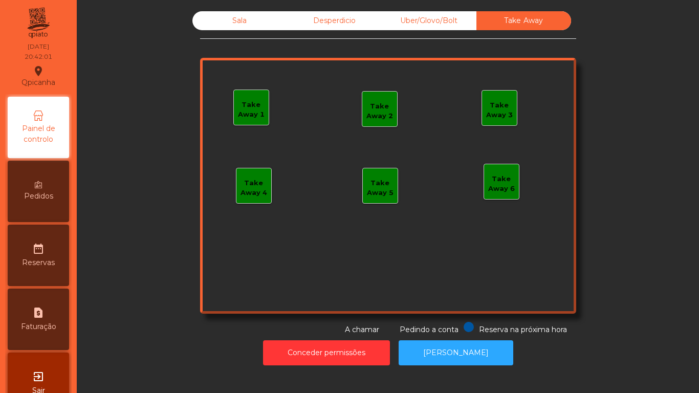
click at [248, 109] on div "Take Away 1" at bounding box center [251, 110] width 35 height 20
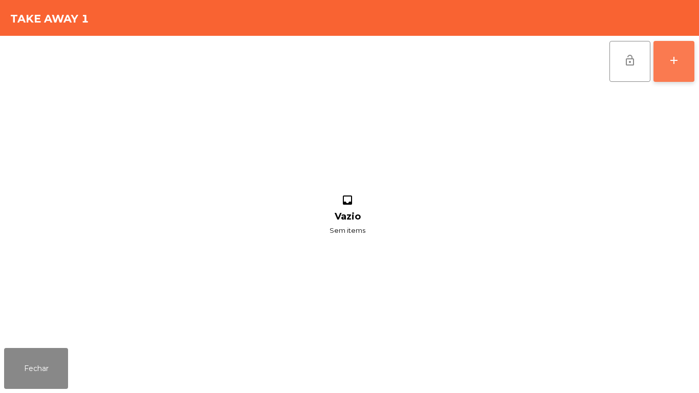
click at [664, 67] on button "add" at bounding box center [673, 61] width 41 height 41
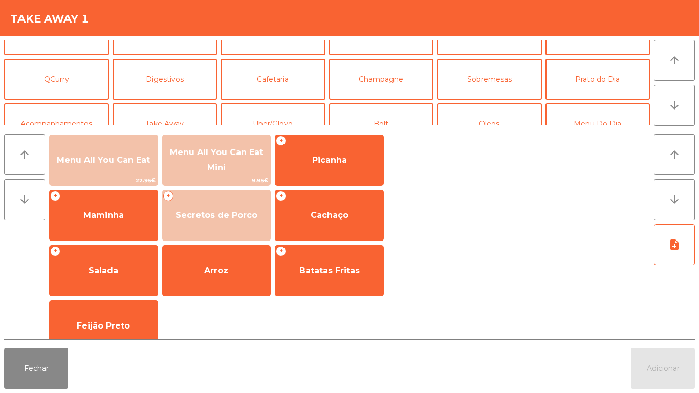
scroll to position [73, 0]
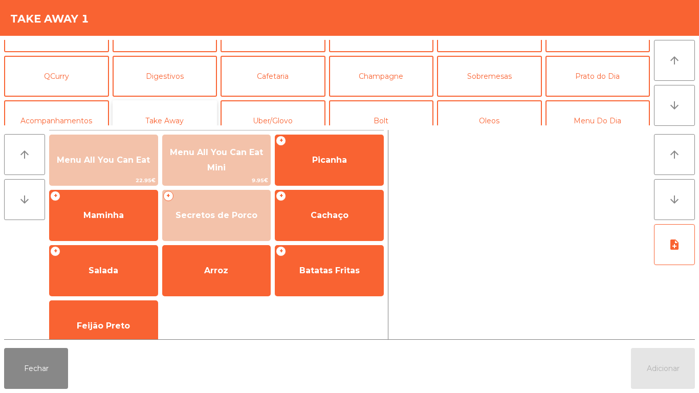
click at [182, 113] on button "Take Away" at bounding box center [165, 120] width 105 height 41
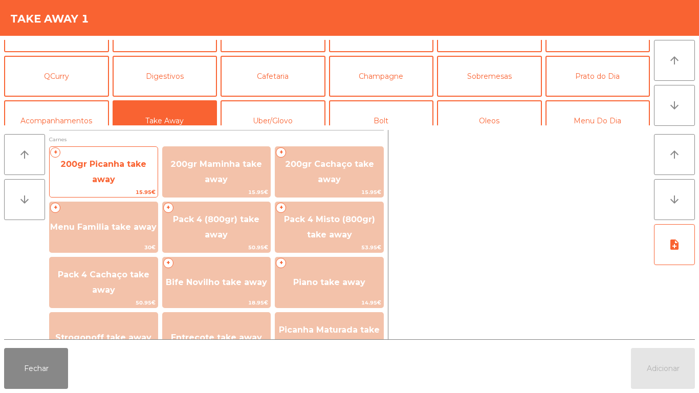
click at [117, 161] on span "200gr Picanha take away" at bounding box center [103, 171] width 86 height 25
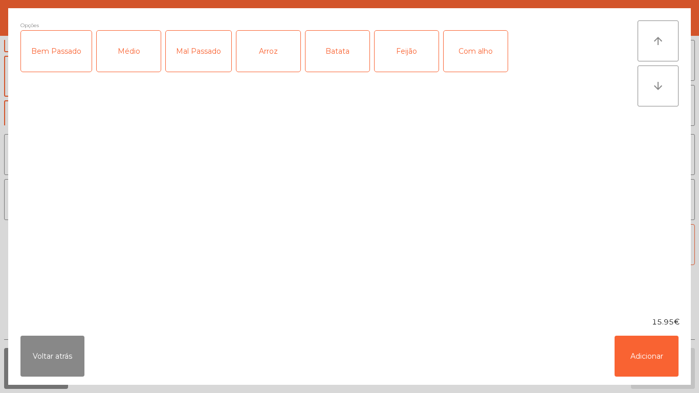
click at [136, 62] on div "Médio" at bounding box center [129, 51] width 64 height 41
click at [209, 52] on div "Mal Passado" at bounding box center [198, 51] width 65 height 41
click at [480, 53] on div "Com alho" at bounding box center [475, 51] width 64 height 41
click at [412, 56] on div "Feijão" at bounding box center [406, 51] width 64 height 41
click at [352, 58] on div "Batata" at bounding box center [337, 51] width 64 height 41
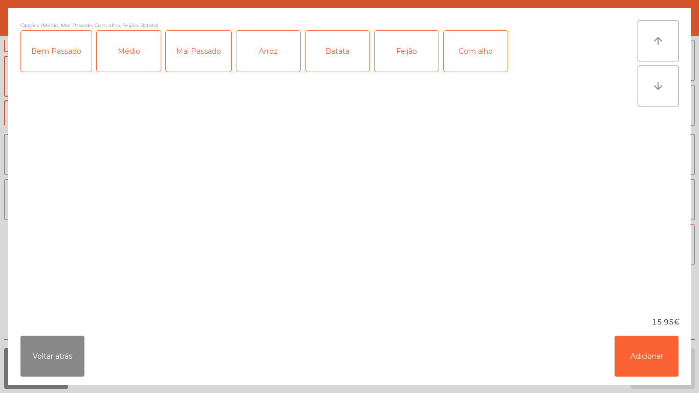
click at [271, 50] on div "Arroz" at bounding box center [268, 51] width 64 height 41
click at [661, 355] on button "Adicionar" at bounding box center [646, 356] width 64 height 41
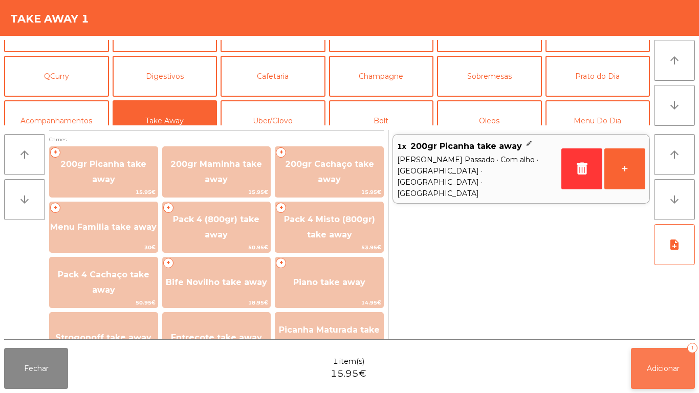
click at [654, 368] on span "Adicionar" at bounding box center [662, 368] width 33 height 9
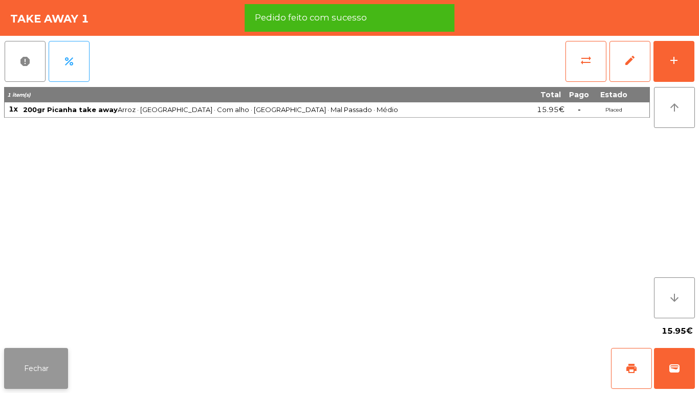
click at [37, 372] on button "Fechar" at bounding box center [36, 368] width 64 height 41
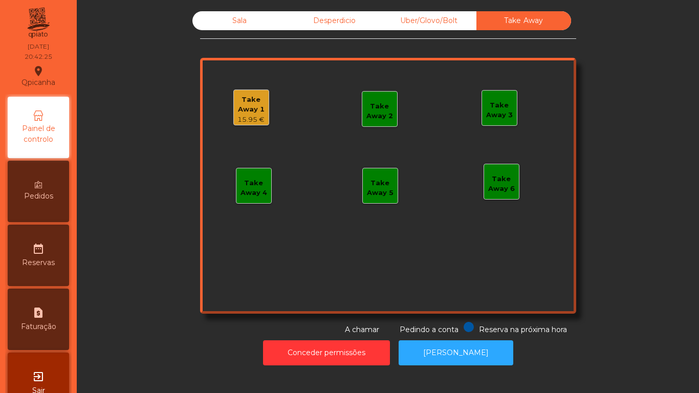
click at [227, 29] on div "Sala" at bounding box center [239, 20] width 95 height 19
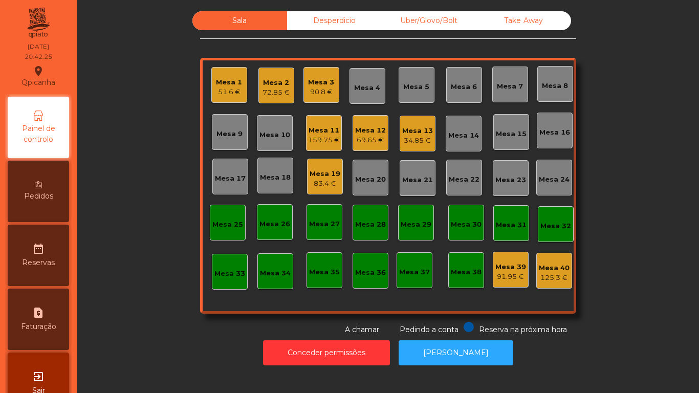
click at [238, 91] on div "Mesa 1 51.6 €" at bounding box center [229, 85] width 36 height 36
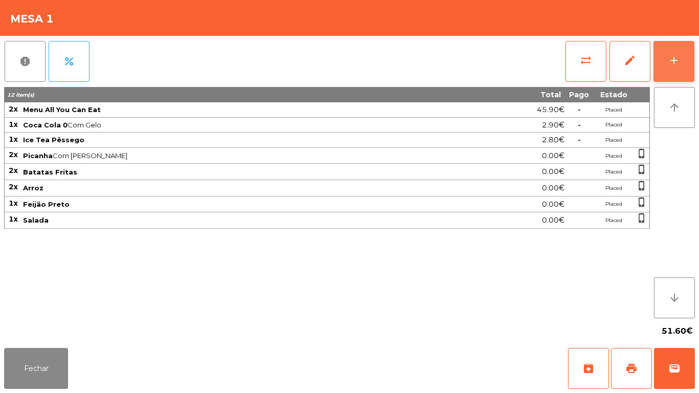
click at [661, 59] on button "add" at bounding box center [673, 61] width 41 height 41
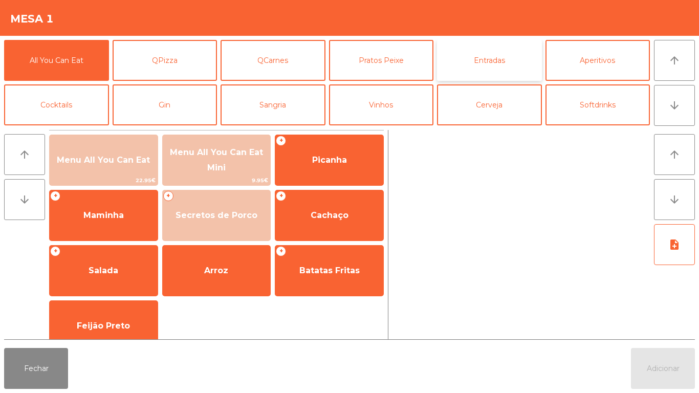
click at [486, 52] on button "Entradas" at bounding box center [489, 60] width 105 height 41
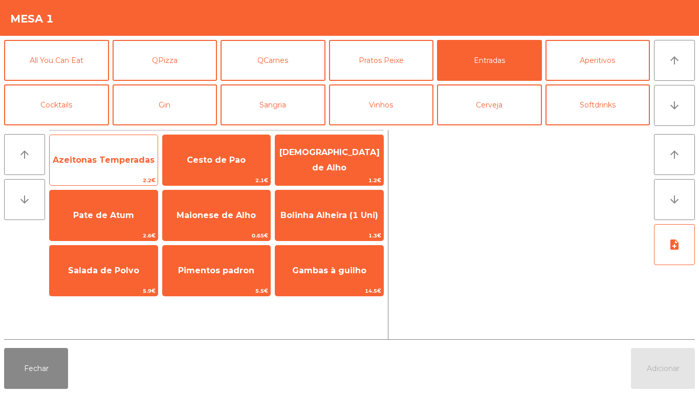
click at [100, 162] on span "Azeitonas Temperadas" at bounding box center [104, 160] width 102 height 10
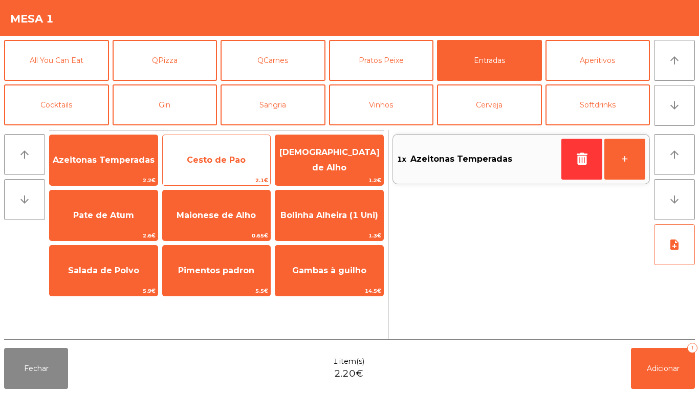
click at [222, 148] on span "Cesto de Pao" at bounding box center [217, 160] width 108 height 28
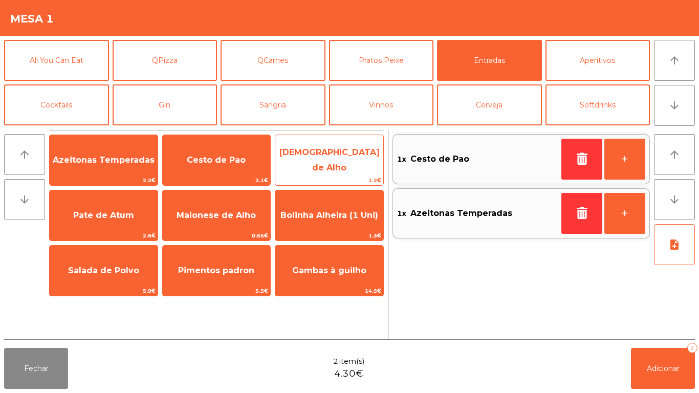
click at [341, 163] on span "[DEMOGRAPHIC_DATA] de Alho" at bounding box center [329, 159] width 100 height 25
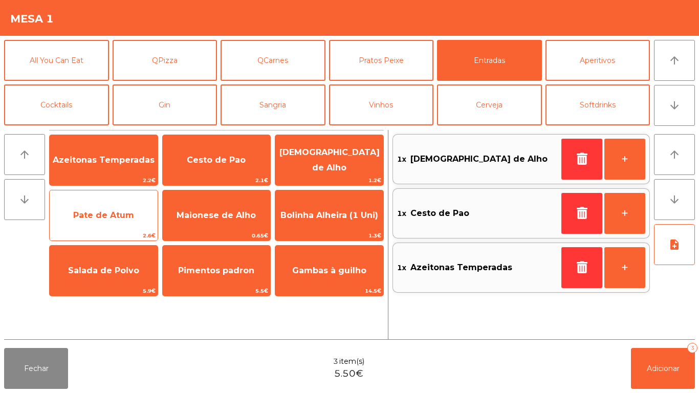
click at [91, 208] on span "Pate de Atum" at bounding box center [104, 216] width 108 height 28
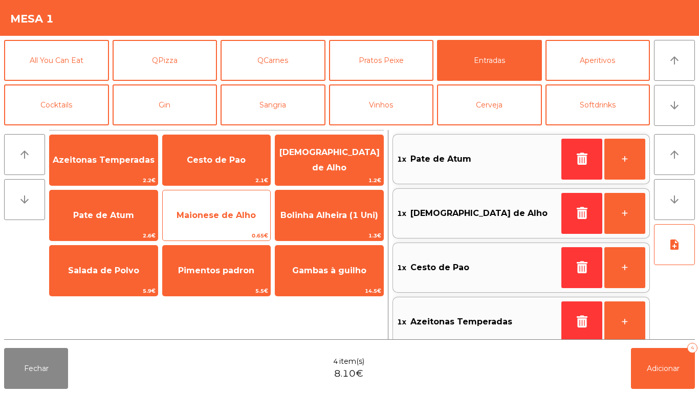
click at [199, 204] on span "Maionese de Alho" at bounding box center [217, 216] width 108 height 28
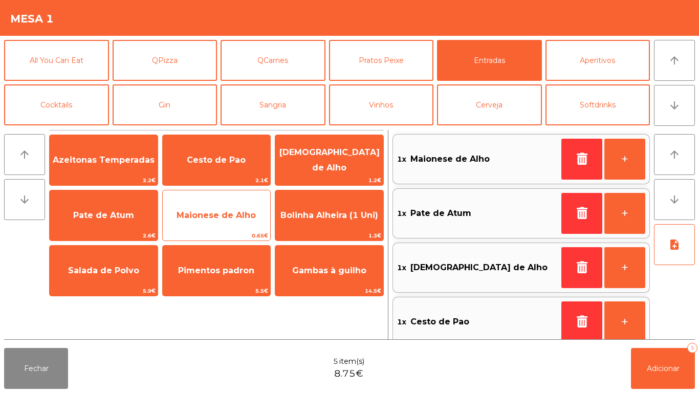
scroll to position [4, 0]
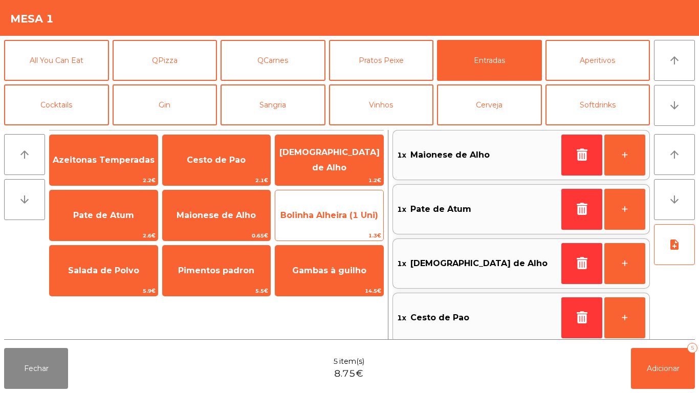
click at [340, 221] on span "Bolinha Alheira (1 Uni)" at bounding box center [329, 216] width 108 height 28
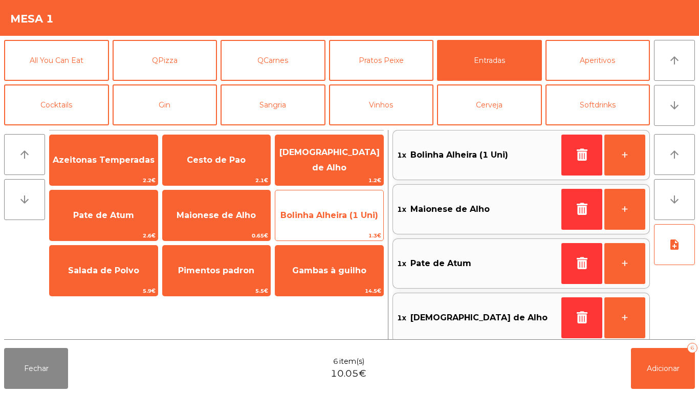
click at [338, 218] on span "Bolinha Alheira (1 Uni)" at bounding box center [329, 215] width 98 height 10
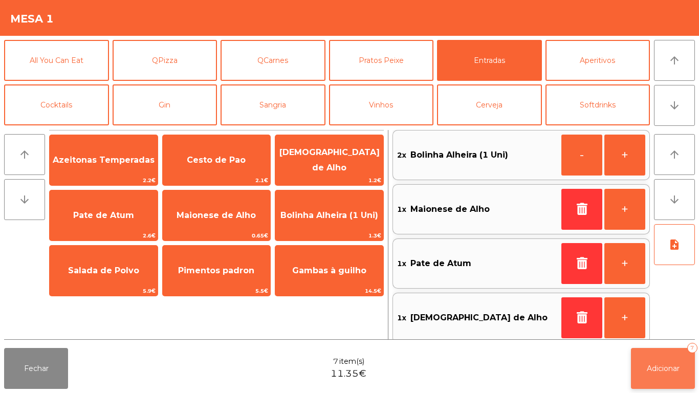
click at [655, 366] on span "Adicionar" at bounding box center [662, 368] width 33 height 9
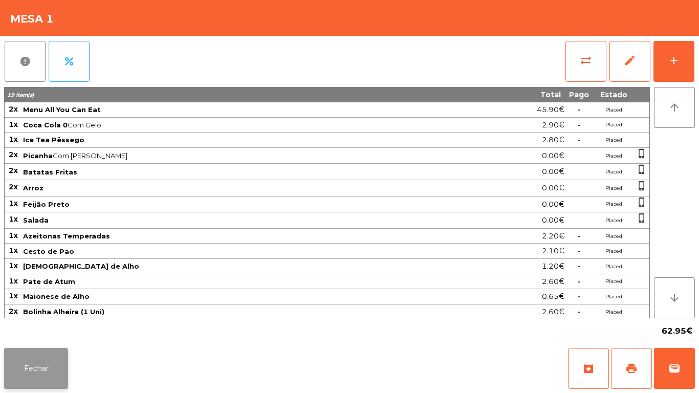
click at [41, 350] on button "Fechar" at bounding box center [36, 368] width 64 height 41
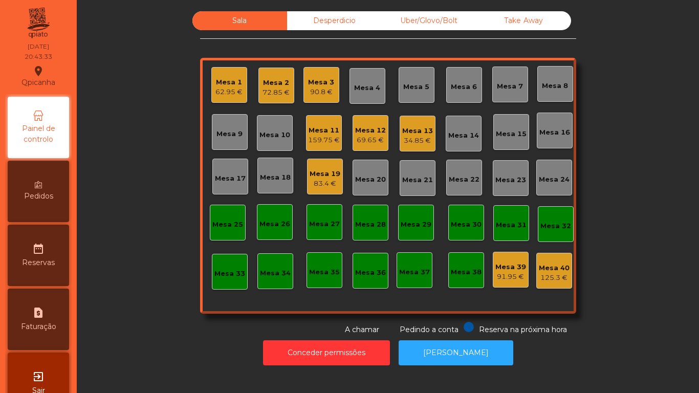
click at [232, 143] on div "Mesa 9" at bounding box center [230, 132] width 36 height 36
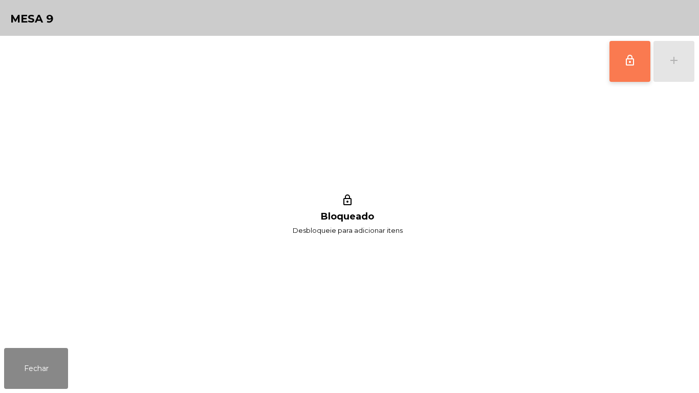
click at [632, 69] on button "lock_outline" at bounding box center [629, 61] width 41 height 41
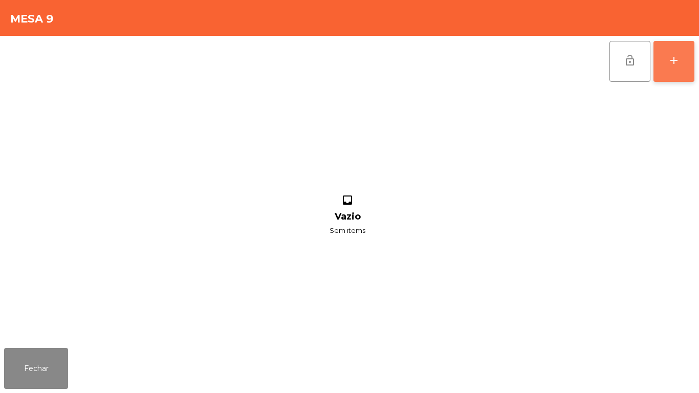
click at [676, 68] on button "add" at bounding box center [673, 61] width 41 height 41
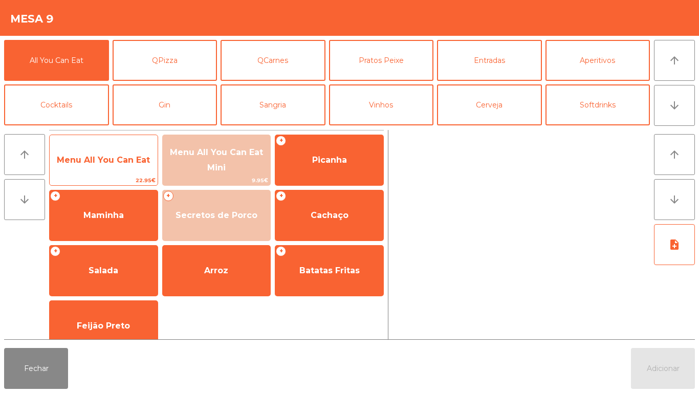
click at [100, 159] on span "Menu All You Can Eat" at bounding box center [103, 160] width 93 height 10
click at [117, 153] on span "Menu All You Can Eat" at bounding box center [104, 160] width 108 height 28
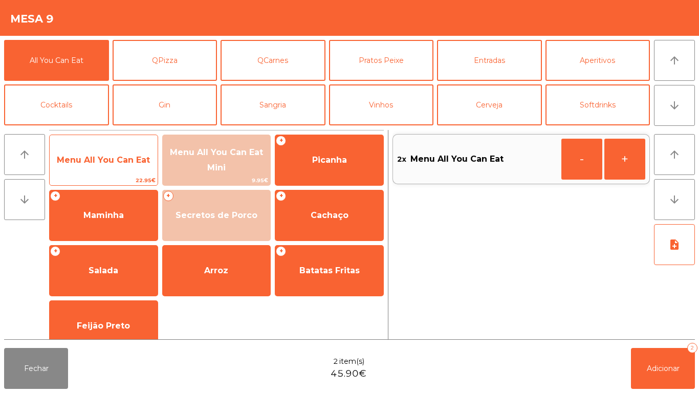
click at [129, 155] on span "Menu All You Can Eat" at bounding box center [103, 160] width 93 height 10
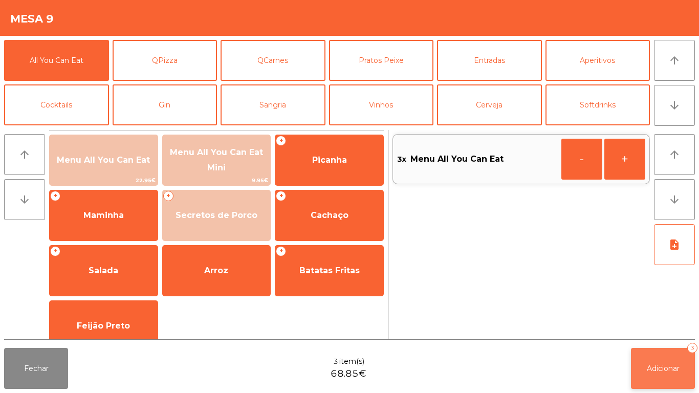
click at [651, 364] on span "Adicionar" at bounding box center [662, 368] width 33 height 9
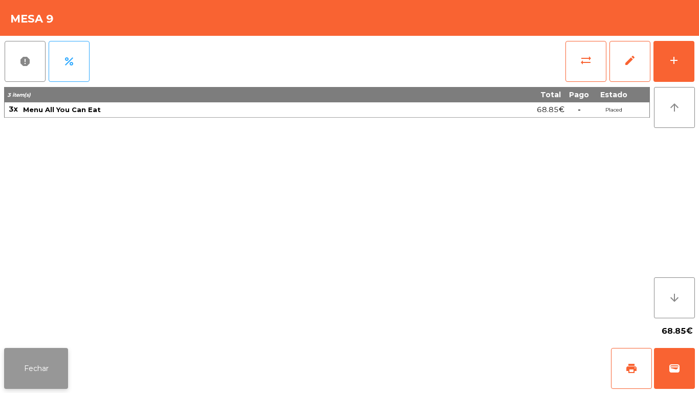
click at [43, 359] on button "Fechar" at bounding box center [36, 368] width 64 height 41
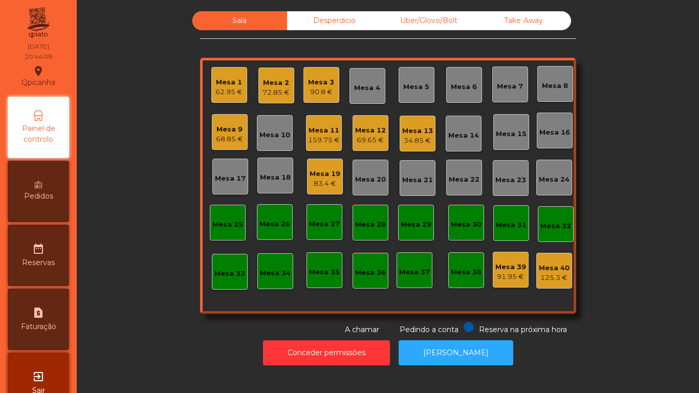
click at [366, 141] on div "69.65 €" at bounding box center [370, 140] width 31 height 10
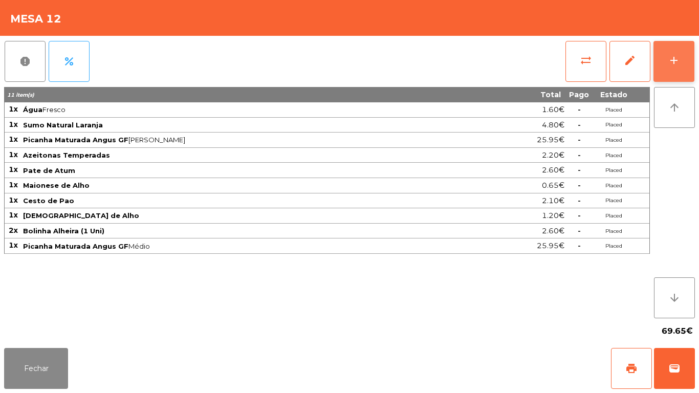
click at [694, 63] on button "add" at bounding box center [673, 61] width 41 height 41
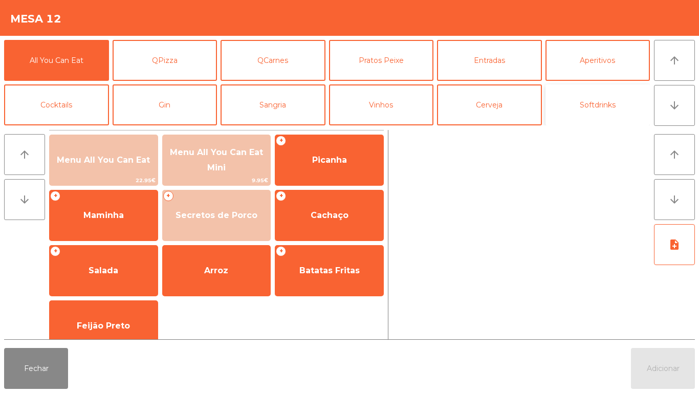
click at [606, 102] on button "Softdrinks" at bounding box center [597, 104] width 105 height 41
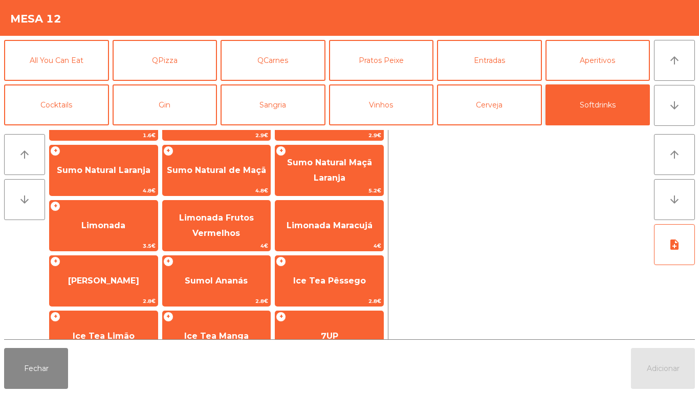
scroll to position [44, 0]
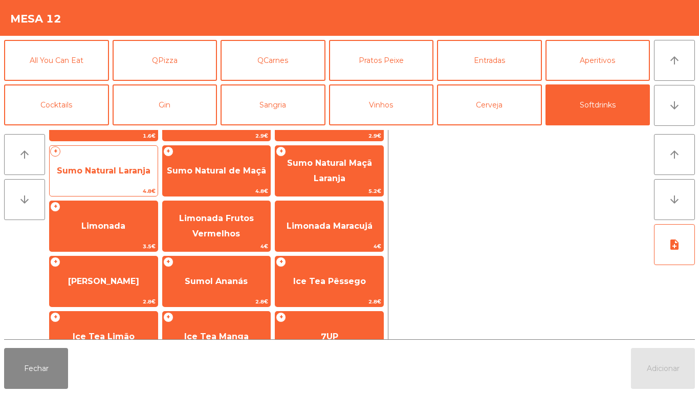
click at [125, 166] on span "Sumo Natural Laranja" at bounding box center [104, 171] width 94 height 10
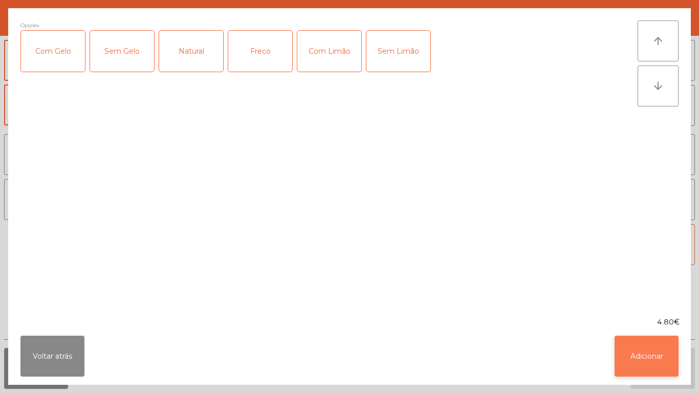
click at [658, 349] on button "Adicionar" at bounding box center [646, 356] width 64 height 41
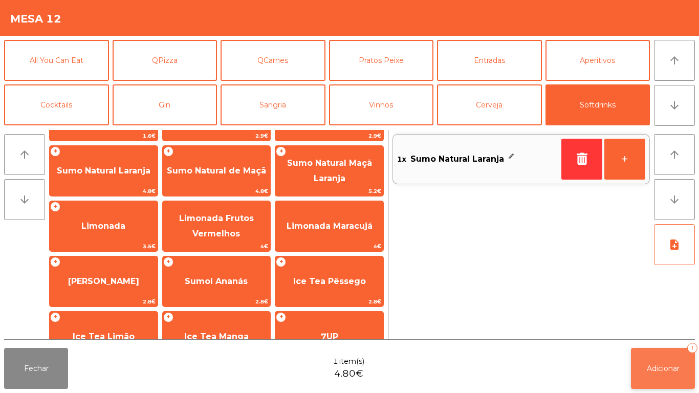
click at [671, 368] on span "Adicionar" at bounding box center [662, 368] width 33 height 9
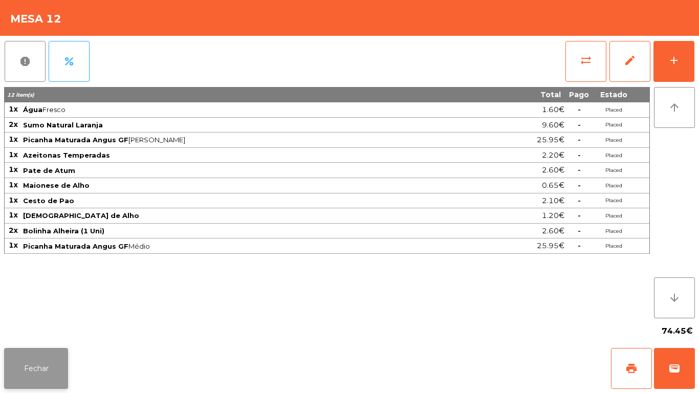
click at [58, 369] on button "Fechar" at bounding box center [36, 368] width 64 height 41
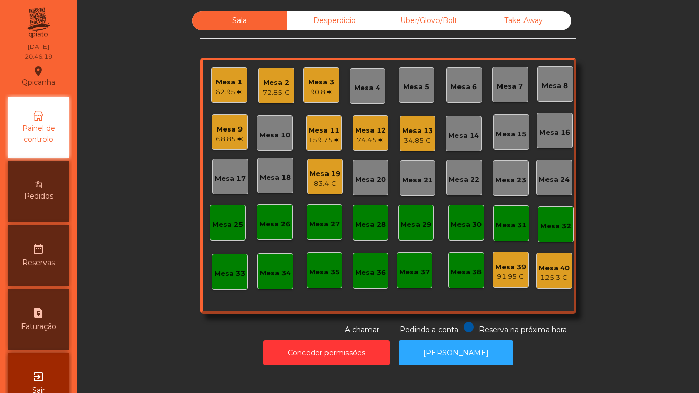
click at [333, 99] on div "Mesa 3 90.8 €" at bounding box center [321, 85] width 36 height 36
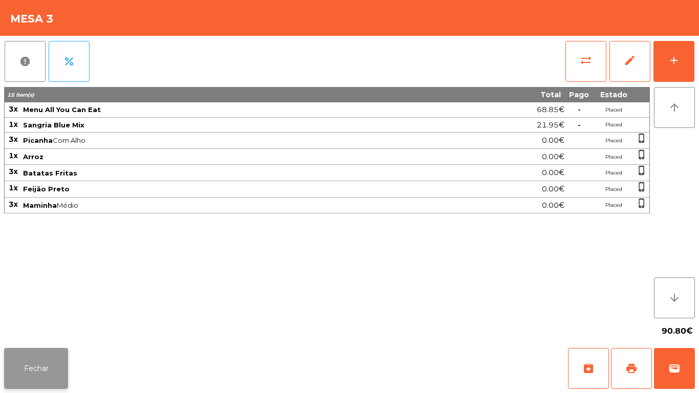
click at [63, 362] on button "Fechar" at bounding box center [36, 368] width 64 height 41
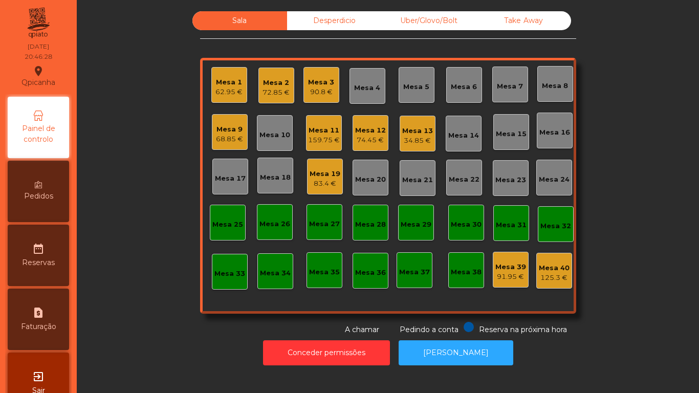
click at [233, 146] on div "Mesa 9 68.85 €" at bounding box center [230, 132] width 36 height 36
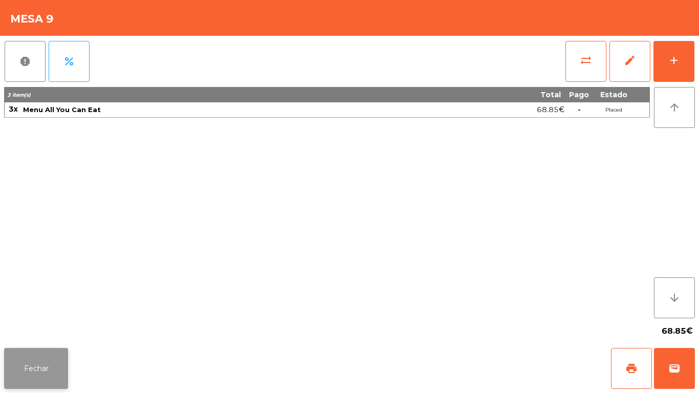
click at [56, 359] on button "Fechar" at bounding box center [36, 368] width 64 height 41
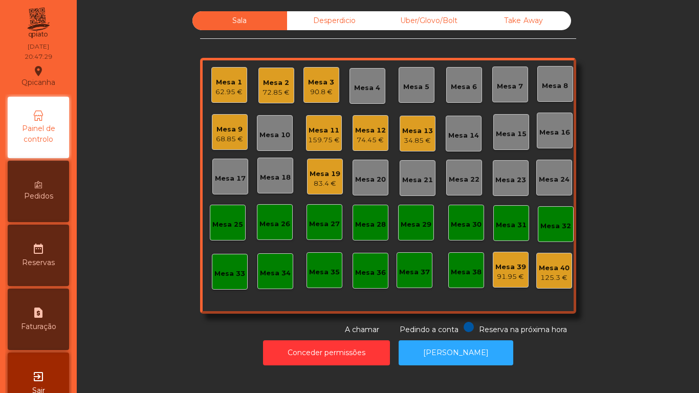
click at [231, 129] on div "Mesa 9" at bounding box center [229, 129] width 27 height 10
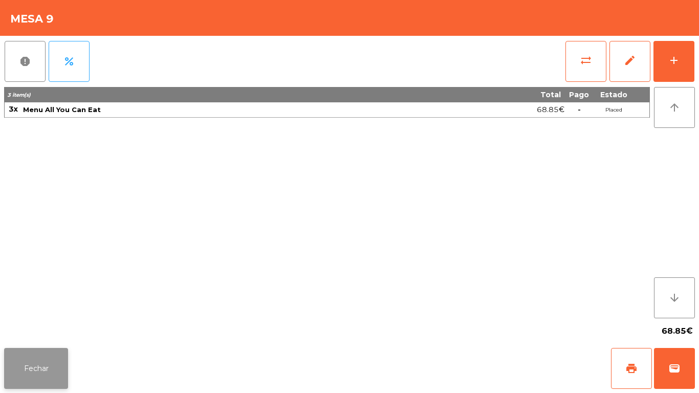
click at [53, 352] on button "Fechar" at bounding box center [36, 368] width 64 height 41
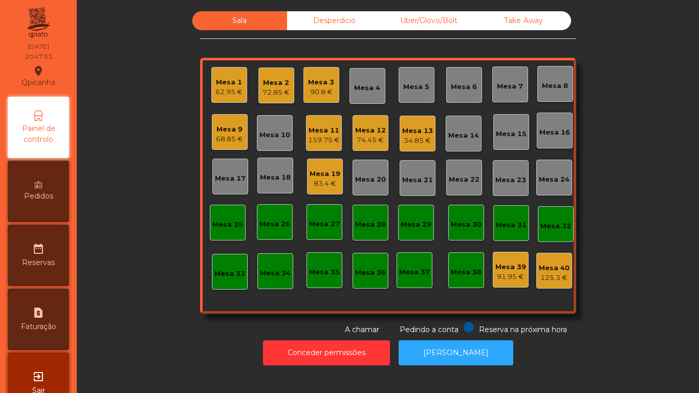
click at [223, 127] on div "Mesa 9" at bounding box center [229, 129] width 27 height 10
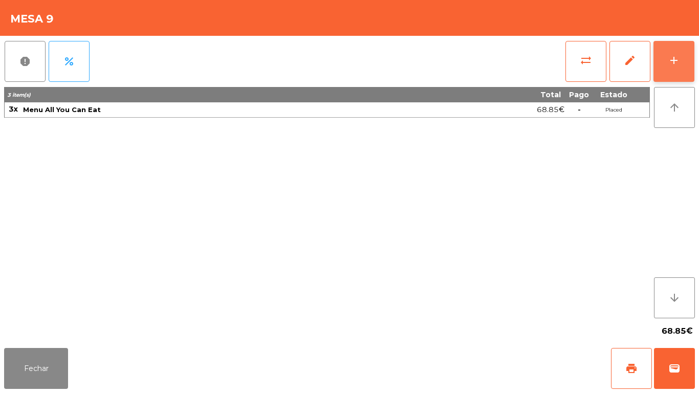
click at [691, 61] on button "add" at bounding box center [673, 61] width 41 height 41
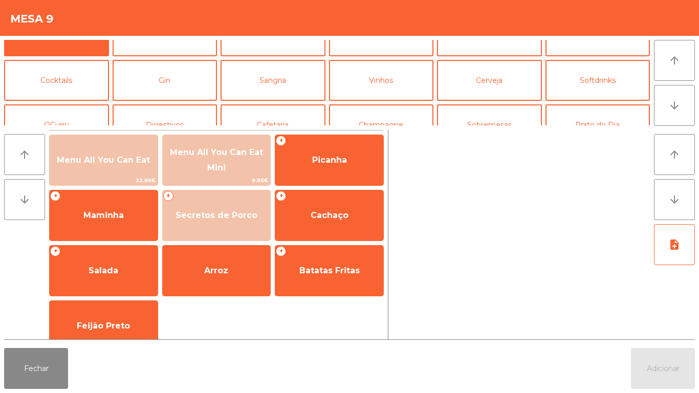
scroll to position [26, 0]
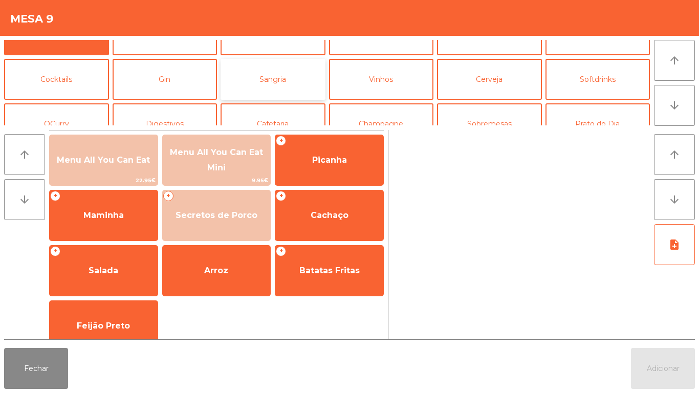
click at [287, 78] on button "Sangria" at bounding box center [272, 79] width 105 height 41
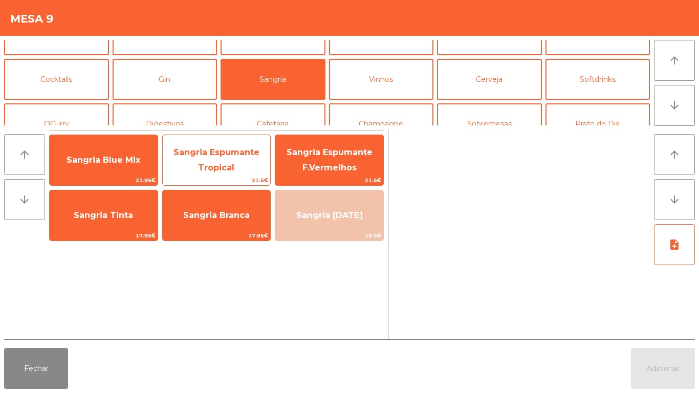
click at [220, 154] on span "Sangria Espumante Tropical" at bounding box center [216, 159] width 86 height 25
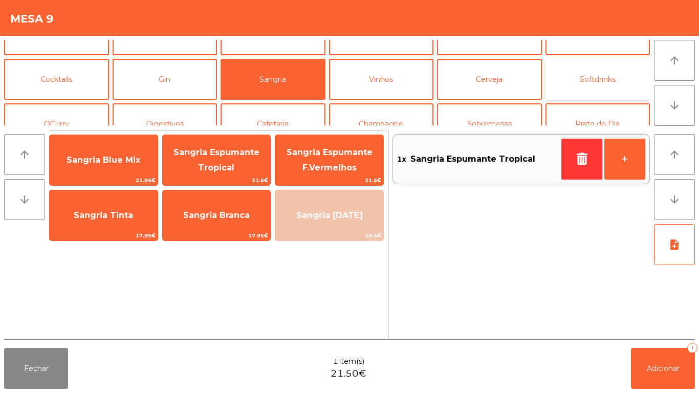
click at [586, 78] on button "Softdrinks" at bounding box center [597, 79] width 105 height 41
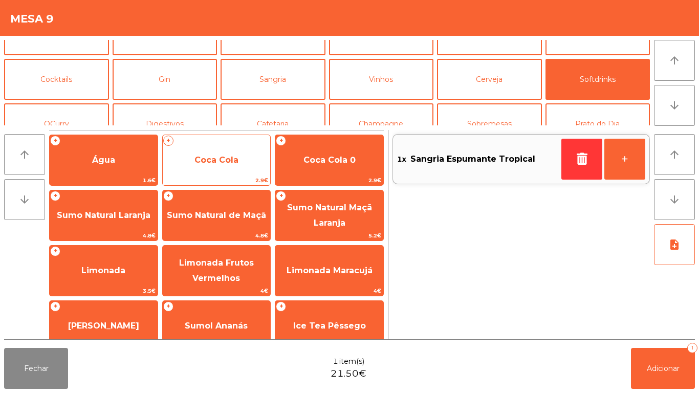
click at [222, 160] on span "Coca Cola" at bounding box center [216, 160] width 44 height 10
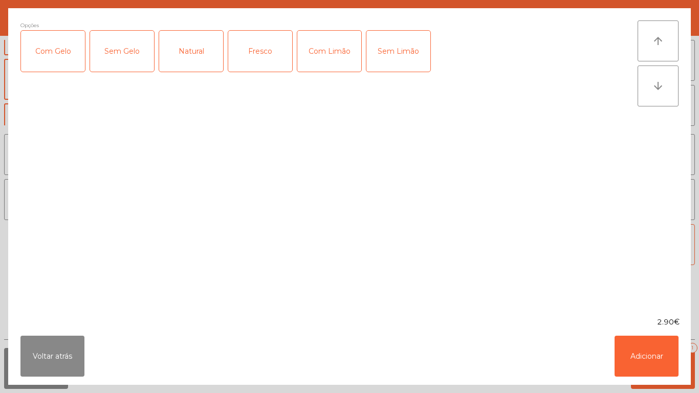
click at [69, 55] on div "Com Gelo" at bounding box center [53, 51] width 64 height 41
click at [312, 60] on div "Com Limão" at bounding box center [329, 51] width 64 height 41
click at [656, 359] on button "Adicionar" at bounding box center [646, 356] width 64 height 41
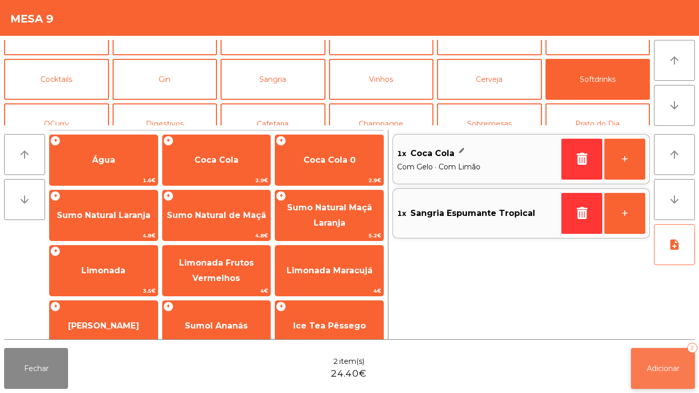
click at [658, 350] on button "Adicionar 2" at bounding box center [663, 368] width 64 height 41
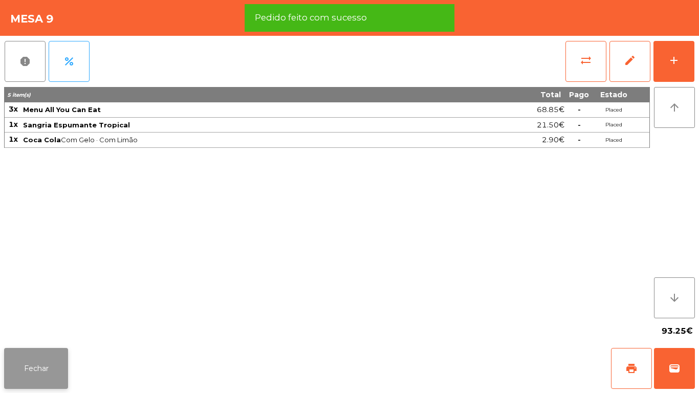
click at [32, 364] on button "Fechar" at bounding box center [36, 368] width 64 height 41
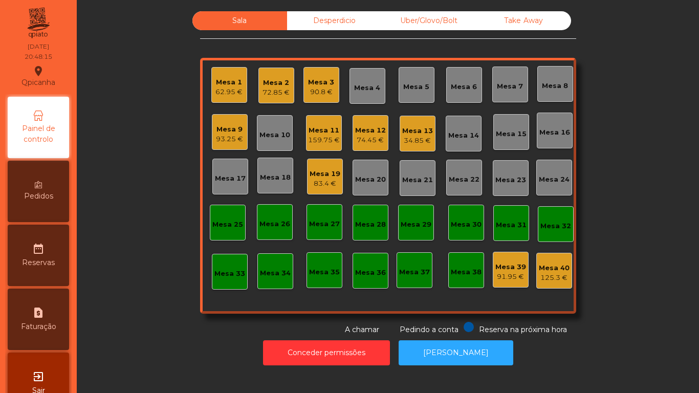
click at [428, 126] on div "Mesa 13" at bounding box center [417, 131] width 31 height 10
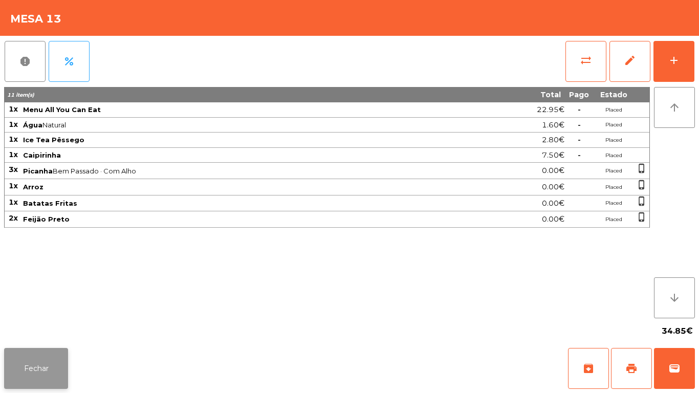
click at [52, 358] on button "Fechar" at bounding box center [36, 368] width 64 height 41
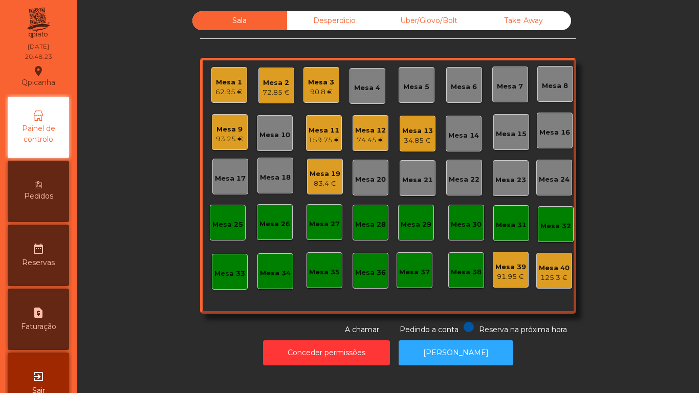
click at [414, 133] on div "Mesa 13" at bounding box center [417, 131] width 31 height 10
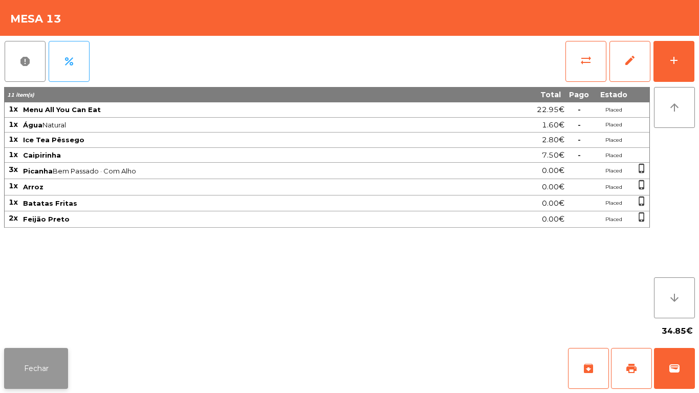
click at [58, 355] on button "Fechar" at bounding box center [36, 368] width 64 height 41
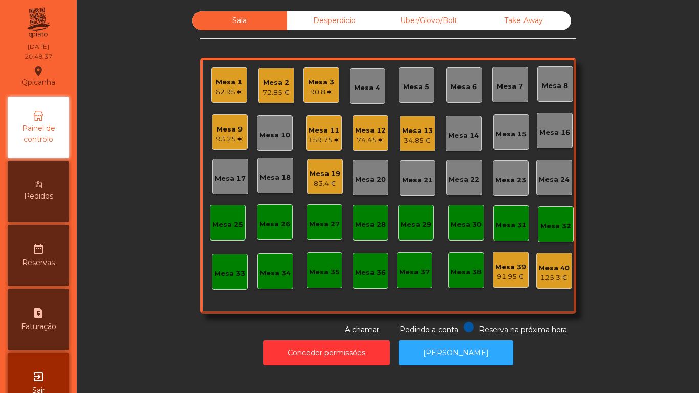
click at [502, 93] on div "Mesa 7" at bounding box center [510, 84] width 36 height 36
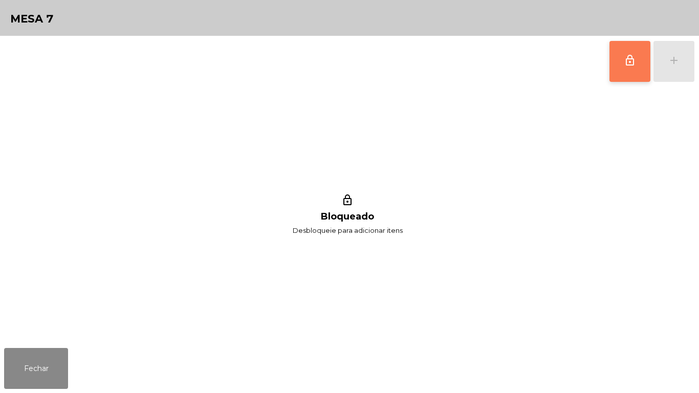
click at [622, 69] on button "lock_outline" at bounding box center [629, 61] width 41 height 41
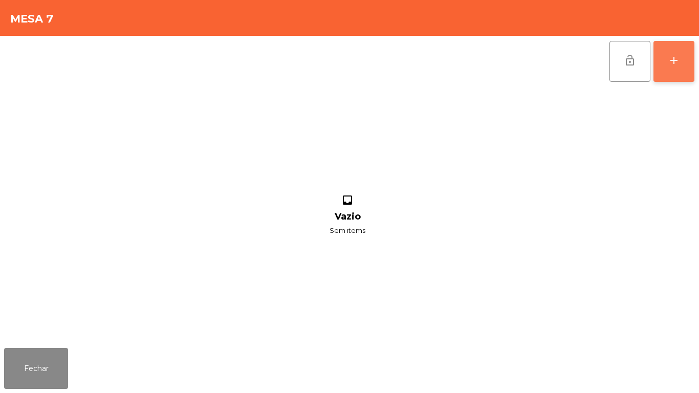
click at [675, 76] on button "add" at bounding box center [673, 61] width 41 height 41
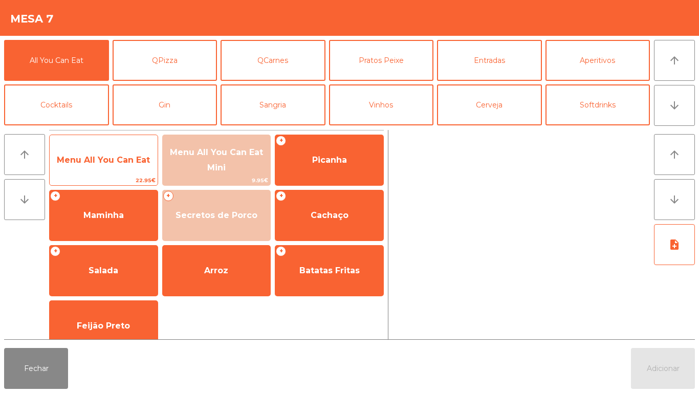
click at [135, 162] on span "Menu All You Can Eat" at bounding box center [103, 160] width 93 height 10
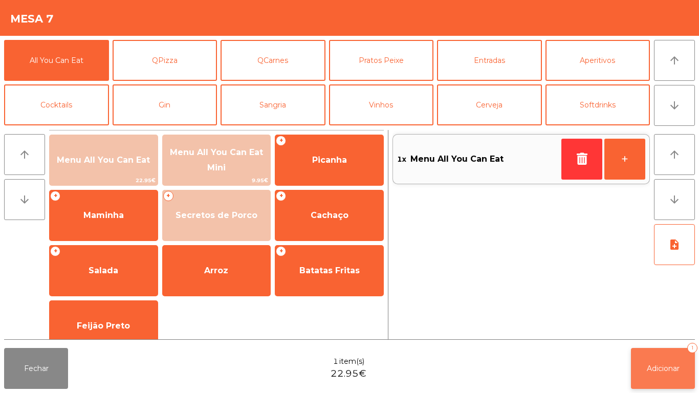
click at [660, 360] on button "Adicionar 1" at bounding box center [663, 368] width 64 height 41
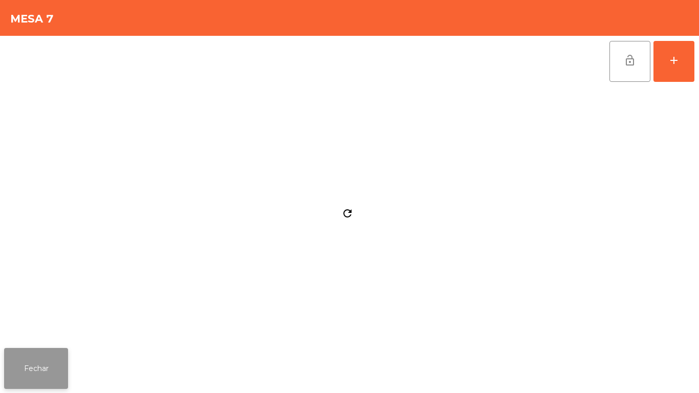
click at [48, 364] on button "Fechar" at bounding box center [36, 368] width 64 height 41
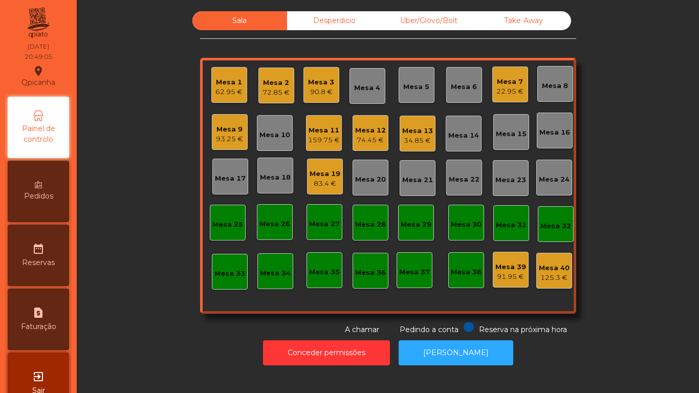
click at [371, 141] on div "74.45 €" at bounding box center [370, 140] width 31 height 10
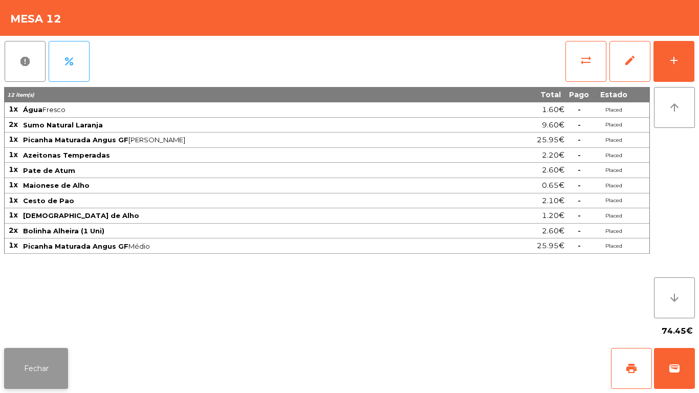
click at [50, 352] on button "Fechar" at bounding box center [36, 368] width 64 height 41
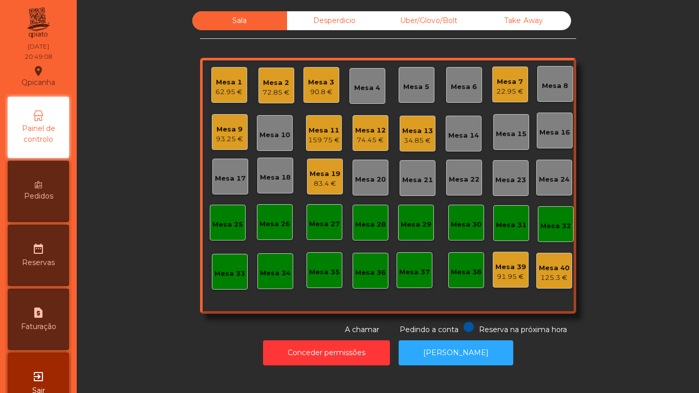
click at [497, 90] on div "22.95 €" at bounding box center [509, 91] width 27 height 10
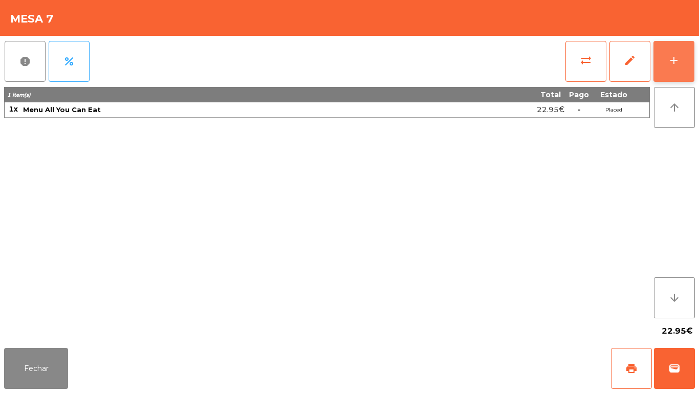
click at [674, 51] on button "add" at bounding box center [673, 61] width 41 height 41
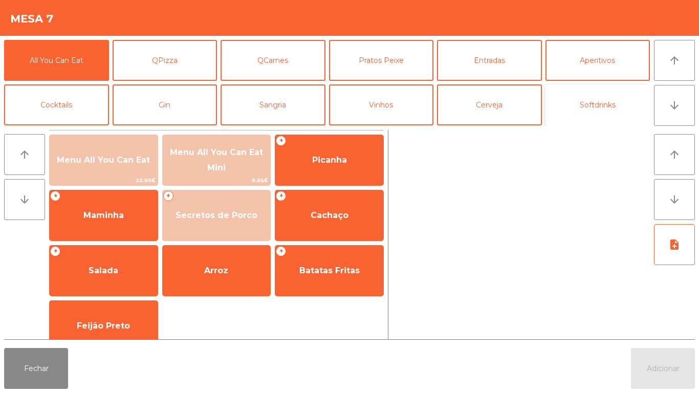
click at [573, 114] on button "Softdrinks" at bounding box center [597, 104] width 105 height 41
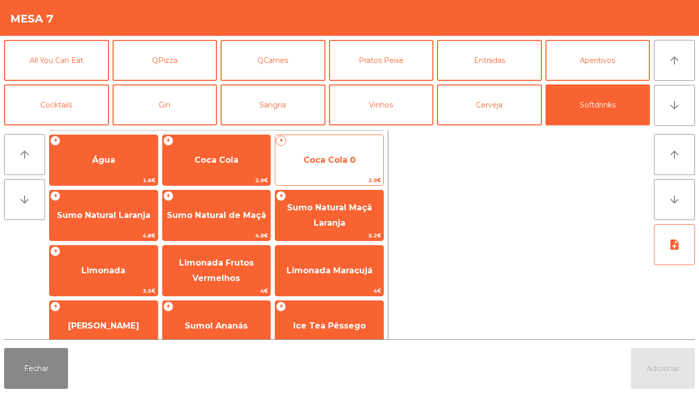
click at [337, 145] on div "+ Coca Cola 0 2.9€" at bounding box center [329, 160] width 109 height 51
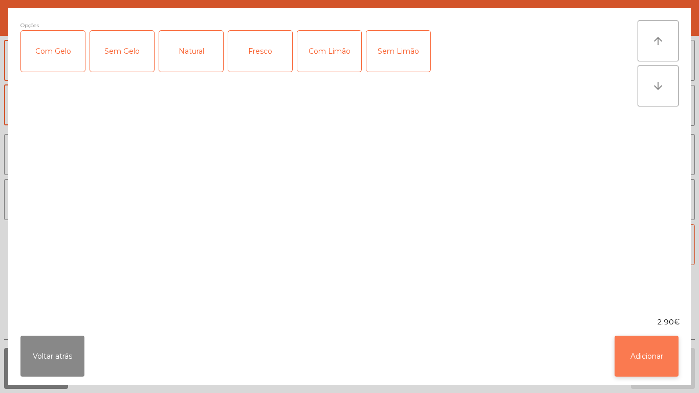
click at [628, 343] on button "Adicionar" at bounding box center [646, 356] width 64 height 41
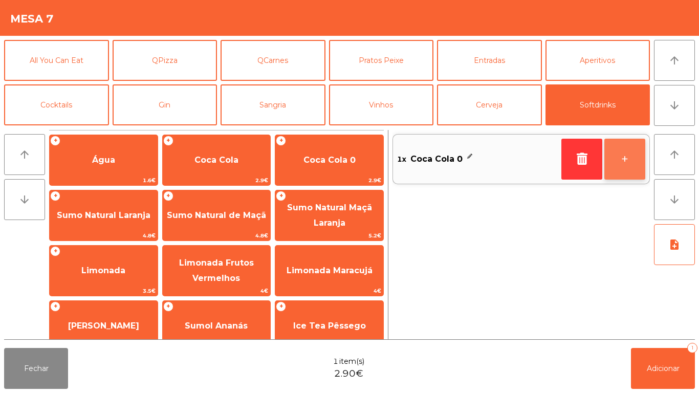
click at [617, 165] on button "+" at bounding box center [624, 159] width 41 height 41
click at [619, 170] on button "+" at bounding box center [624, 159] width 41 height 41
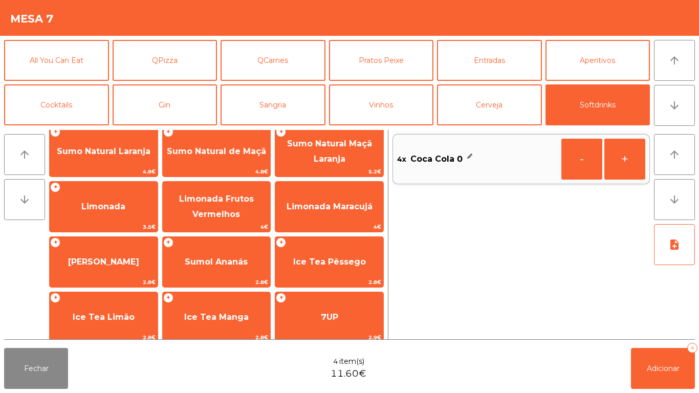
scroll to position [77, 0]
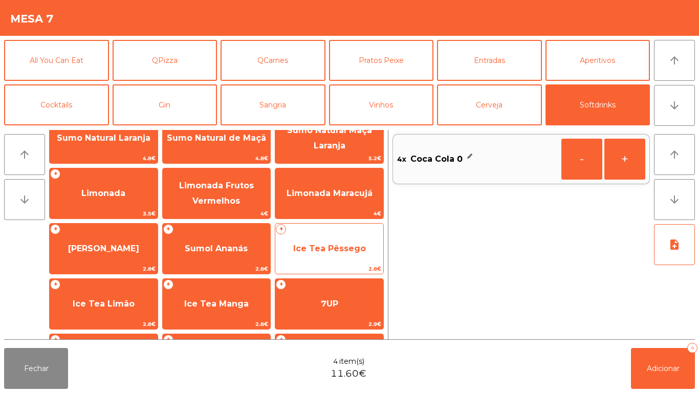
click at [347, 237] on span "Ice Tea Pêssego" at bounding box center [329, 249] width 108 height 28
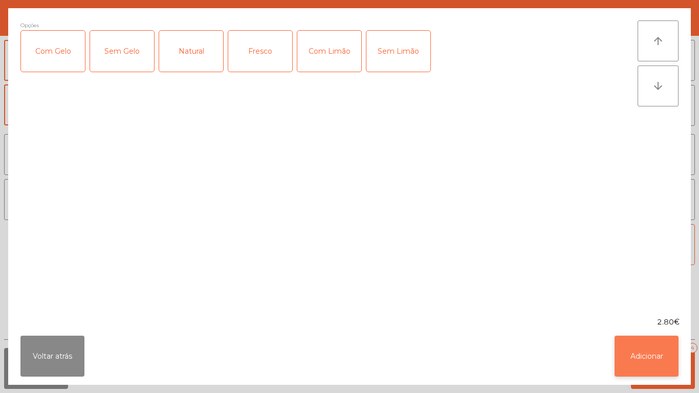
click at [633, 348] on button "Adicionar" at bounding box center [646, 356] width 64 height 41
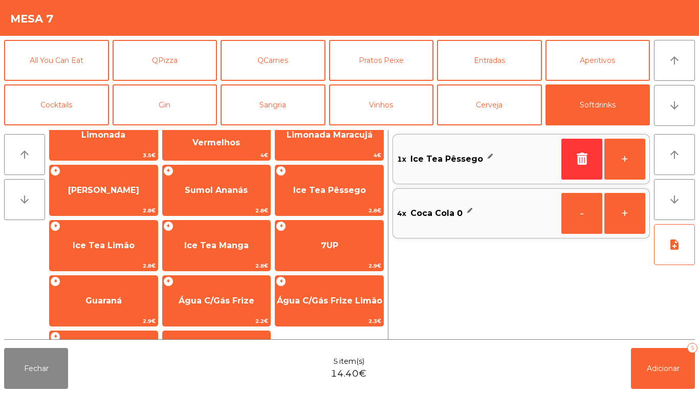
scroll to position [150, 0]
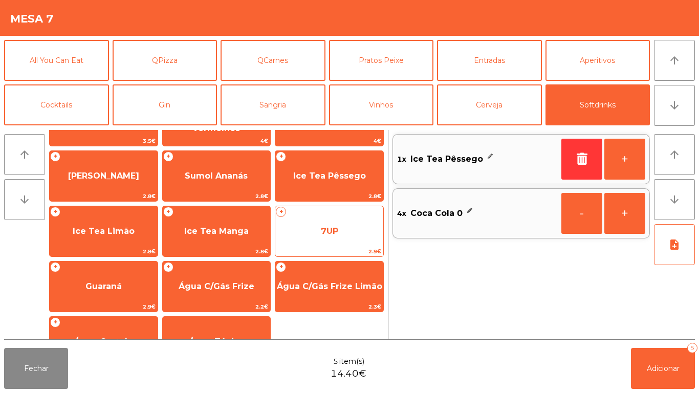
click at [353, 224] on span "7UP" at bounding box center [329, 231] width 108 height 28
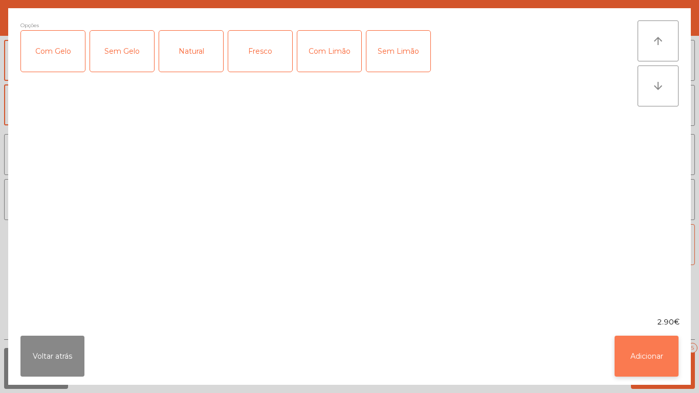
click at [618, 343] on button "Adicionar" at bounding box center [646, 356] width 64 height 41
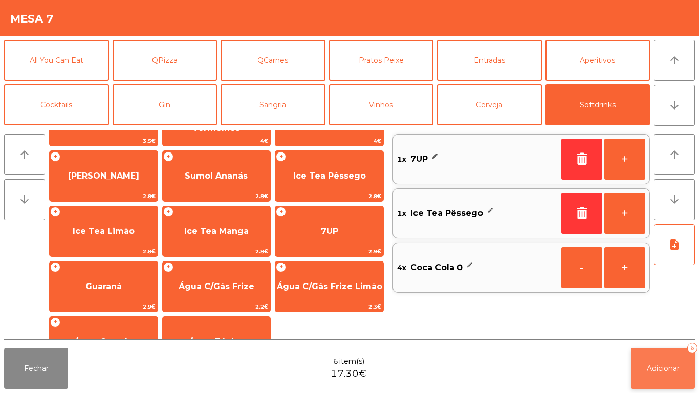
click at [661, 369] on span "Adicionar" at bounding box center [662, 368] width 33 height 9
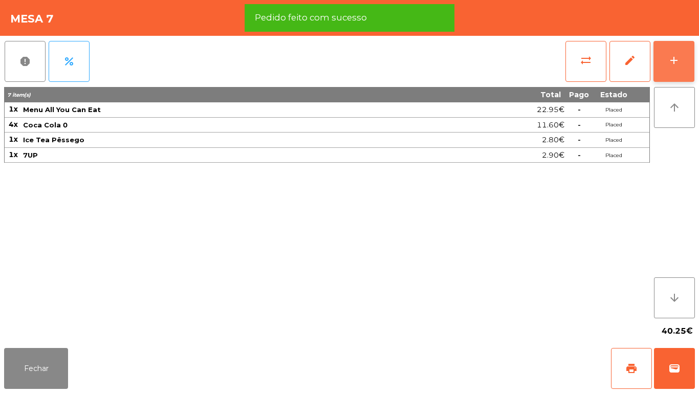
click at [686, 62] on button "add" at bounding box center [673, 61] width 41 height 41
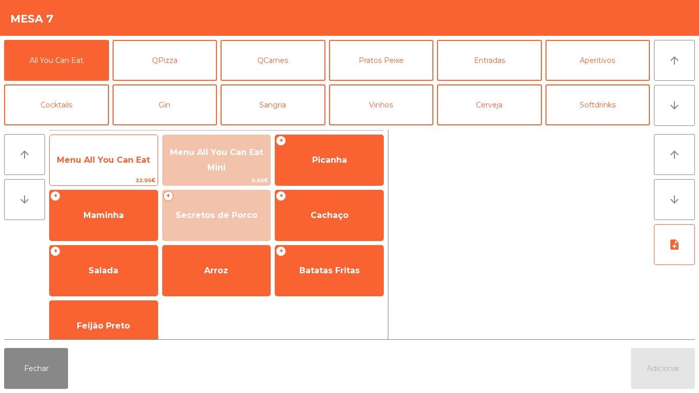
click at [101, 182] on span "22.95€" at bounding box center [104, 180] width 108 height 10
click at [111, 167] on span "Menu All You Can Eat" at bounding box center [104, 160] width 108 height 28
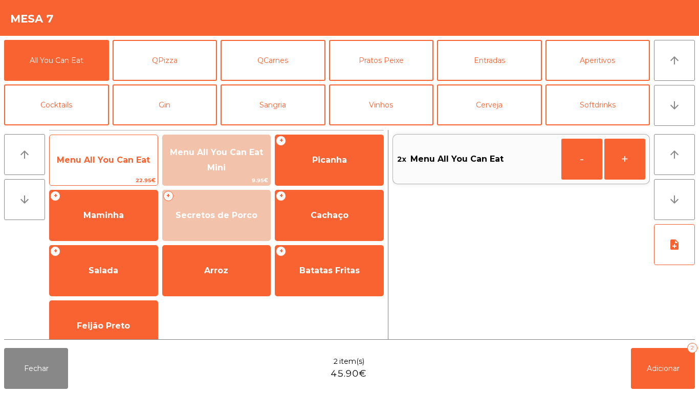
click at [113, 159] on span "Menu All You Can Eat" at bounding box center [103, 160] width 93 height 10
click at [107, 159] on span "Menu All You Can Eat" at bounding box center [103, 160] width 93 height 10
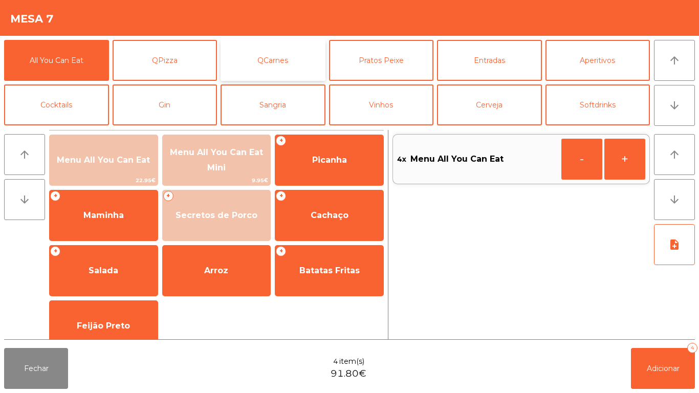
click at [279, 54] on button "QCarnes" at bounding box center [272, 60] width 105 height 41
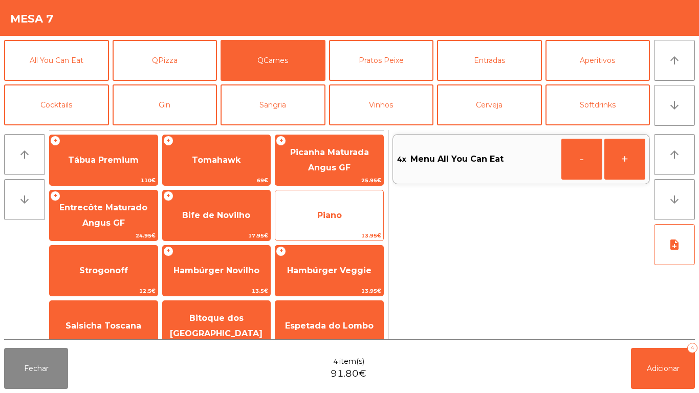
click at [308, 216] on span "Piano" at bounding box center [329, 216] width 108 height 28
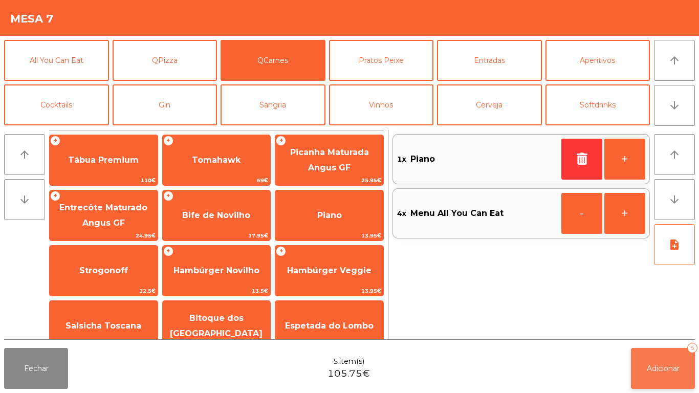
click at [647, 386] on button "Adicionar 5" at bounding box center [663, 368] width 64 height 41
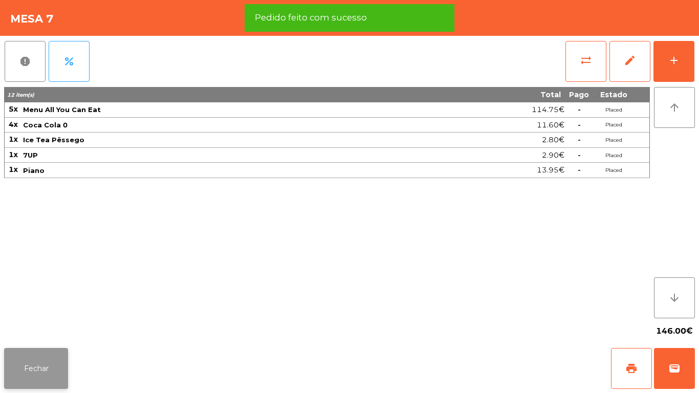
click at [60, 362] on button "Fechar" at bounding box center [36, 368] width 64 height 41
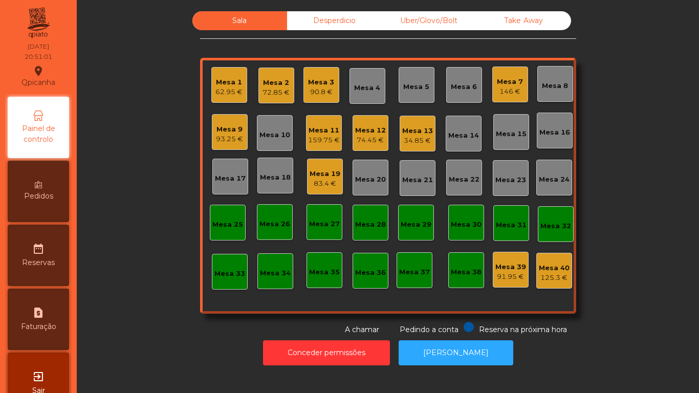
click at [505, 127] on div "Mesa 15" at bounding box center [511, 132] width 31 height 14
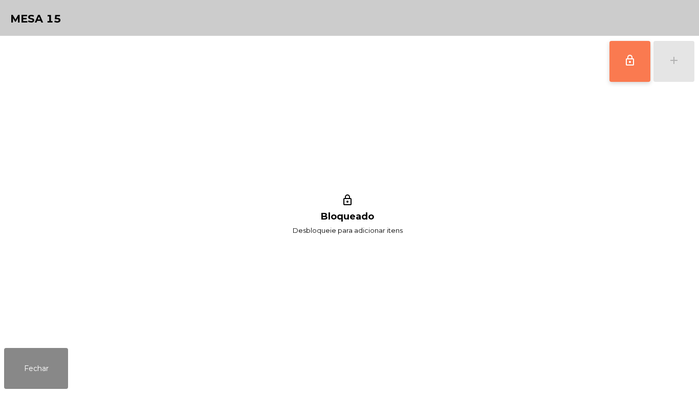
click at [620, 76] on button "lock_outline" at bounding box center [629, 61] width 41 height 41
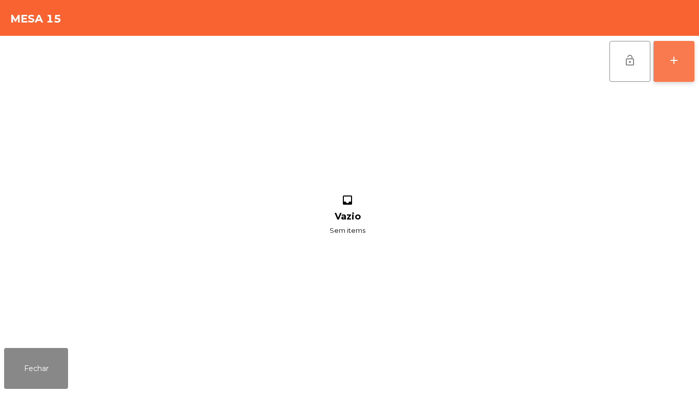
click at [663, 73] on button "add" at bounding box center [673, 61] width 41 height 41
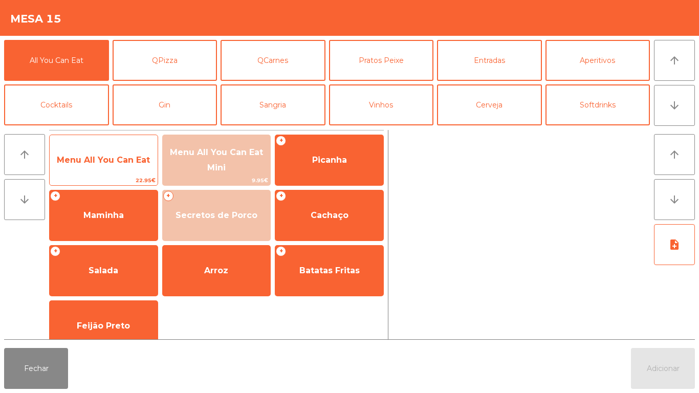
click at [114, 170] on span "Menu All You Can Eat" at bounding box center [104, 160] width 108 height 28
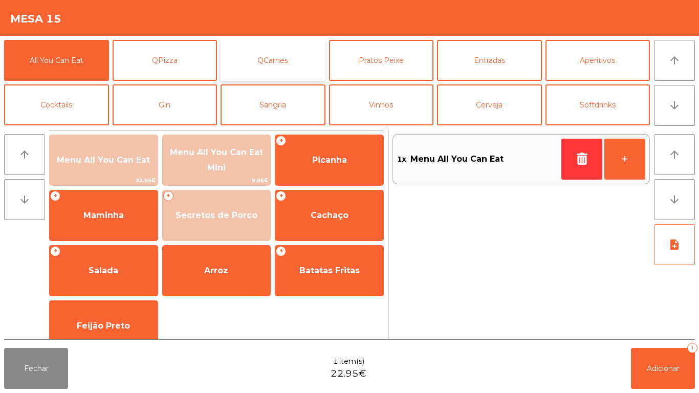
click at [288, 60] on button "QCarnes" at bounding box center [272, 60] width 105 height 41
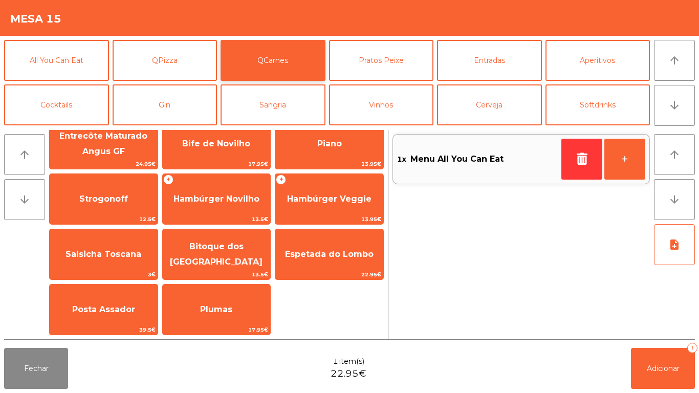
scroll to position [70, 0]
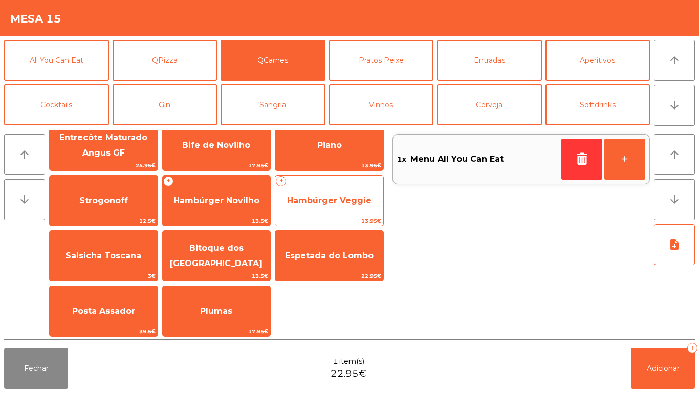
click at [339, 191] on span "Hambúrger Veggie" at bounding box center [329, 201] width 108 height 28
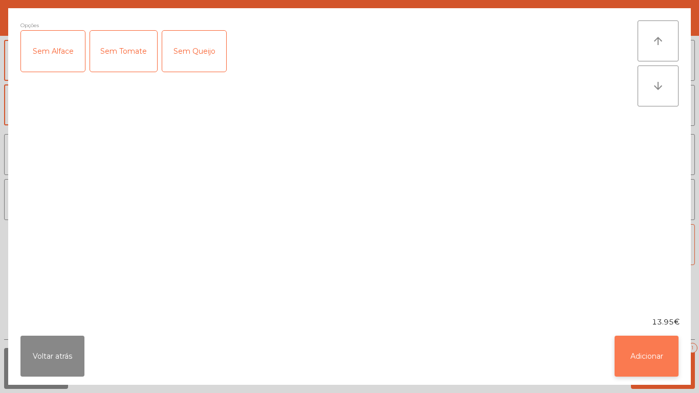
click at [644, 348] on button "Adicionar" at bounding box center [646, 356] width 64 height 41
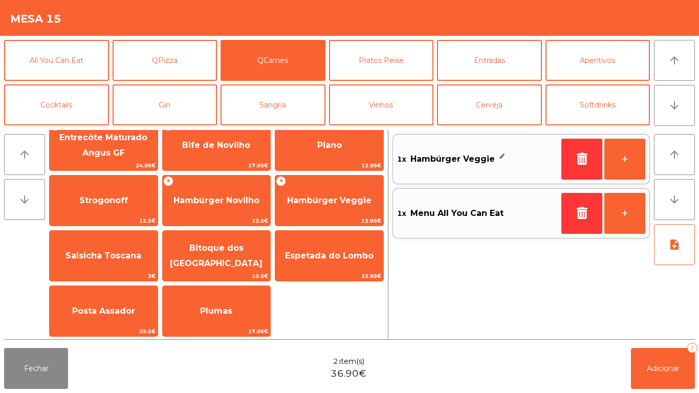
scroll to position [0, 0]
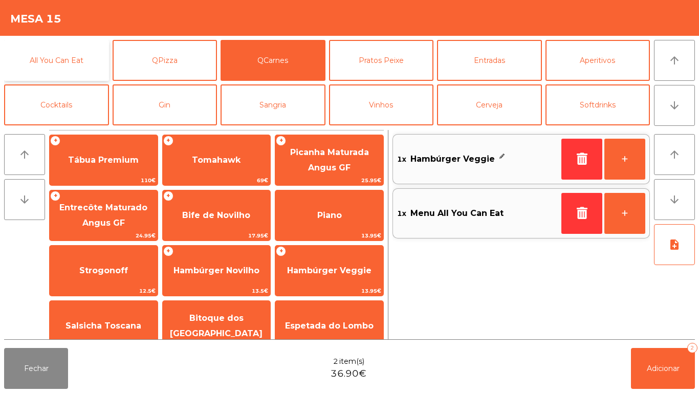
click at [64, 54] on button "All You Can Eat" at bounding box center [56, 60] width 105 height 41
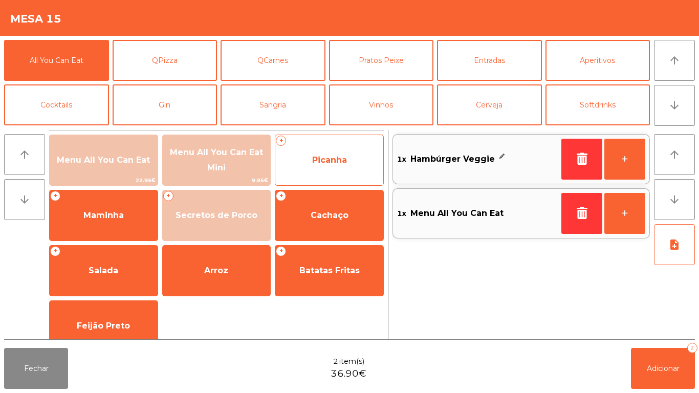
click at [337, 159] on span "Picanha" at bounding box center [329, 160] width 35 height 10
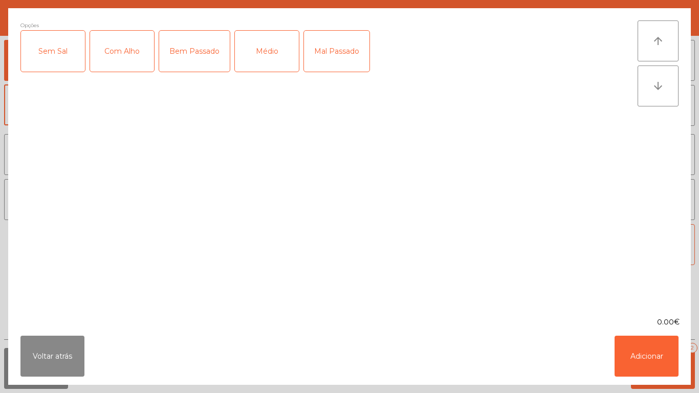
click at [267, 60] on div "Médio" at bounding box center [267, 51] width 64 height 41
click at [142, 48] on div "Com Alho" at bounding box center [122, 51] width 64 height 41
click at [637, 350] on button "Adicionar" at bounding box center [646, 356] width 64 height 41
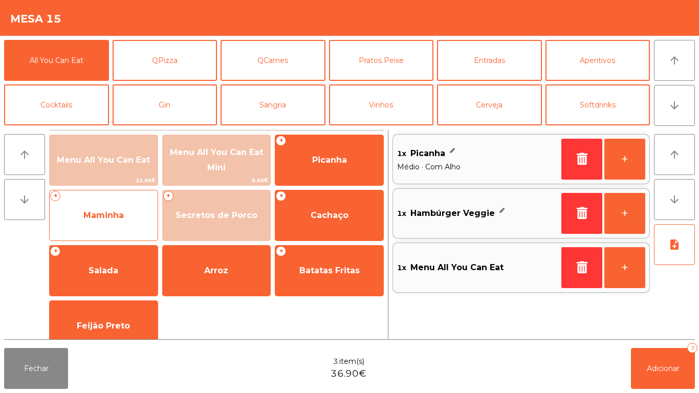
click at [107, 210] on span "Maminha" at bounding box center [103, 215] width 40 height 10
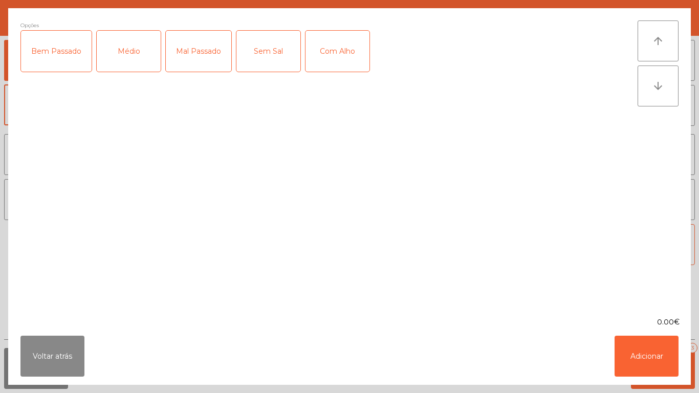
click at [129, 60] on div "Médio" at bounding box center [129, 51] width 64 height 41
click at [341, 54] on div "Com Alho" at bounding box center [337, 51] width 64 height 41
click at [647, 365] on button "Adicionar" at bounding box center [646, 356] width 64 height 41
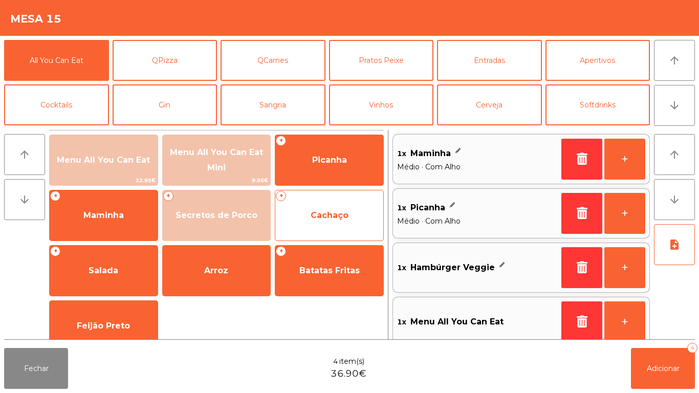
click at [332, 216] on span "Cachaço" at bounding box center [329, 215] width 38 height 10
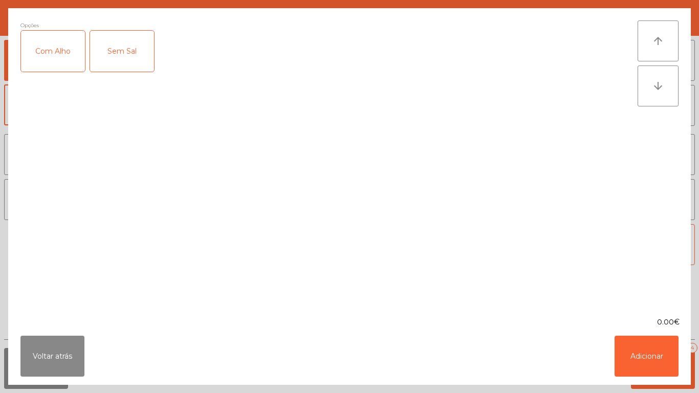
click at [40, 52] on div "Com Alho" at bounding box center [53, 51] width 64 height 41
click at [655, 343] on button "Adicionar" at bounding box center [646, 356] width 64 height 41
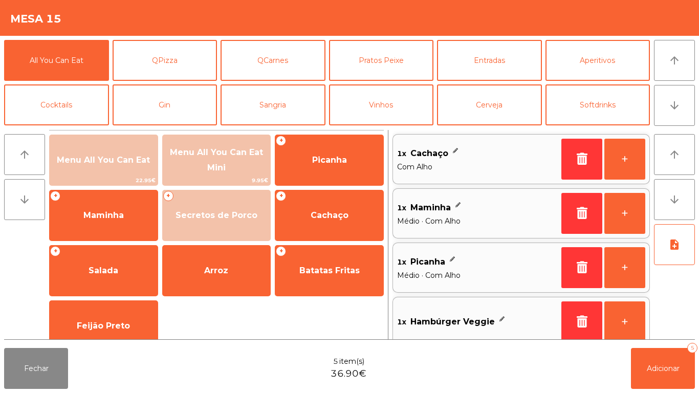
scroll to position [4, 0]
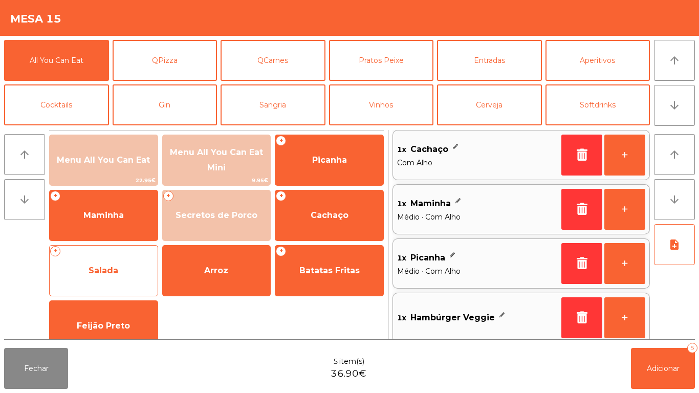
click at [112, 271] on span "Salada" at bounding box center [103, 270] width 30 height 10
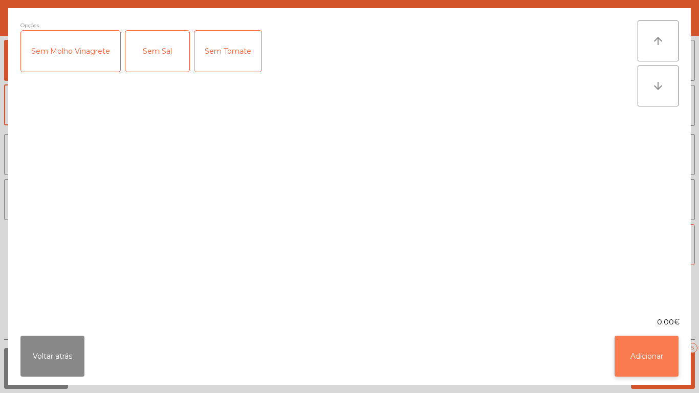
click at [665, 349] on button "Adicionar" at bounding box center [646, 356] width 64 height 41
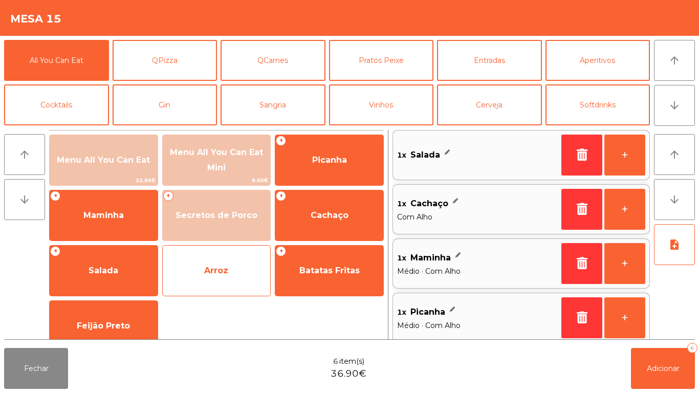
click at [209, 274] on span "Arroz" at bounding box center [216, 270] width 24 height 10
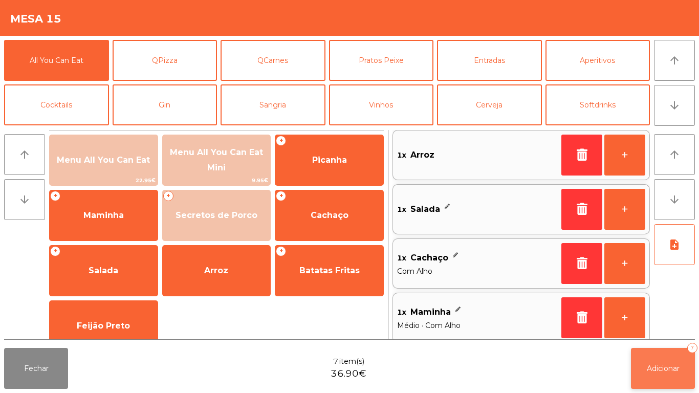
click at [660, 351] on button "Adicionar 7" at bounding box center [663, 368] width 64 height 41
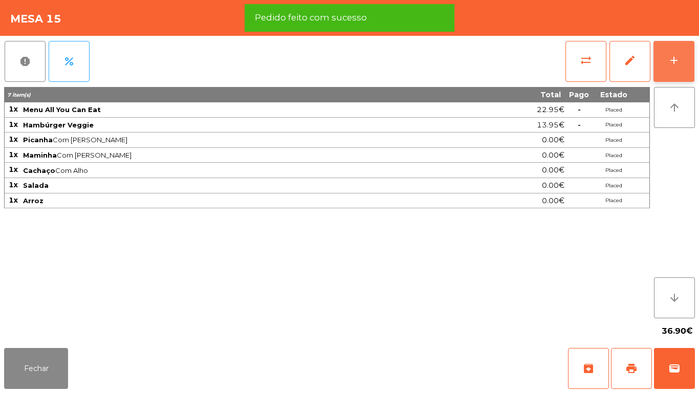
click at [673, 61] on div "add" at bounding box center [673, 60] width 12 height 12
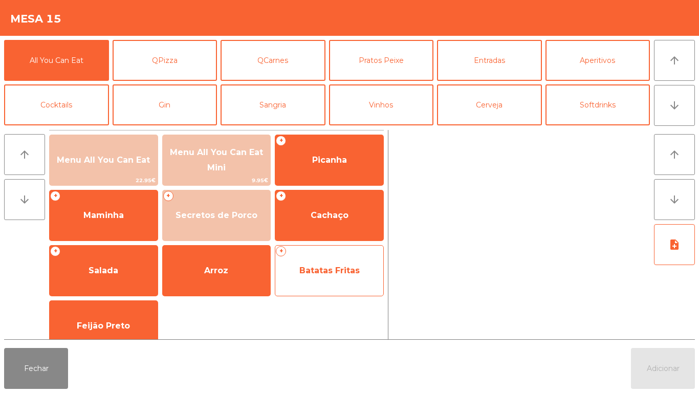
click at [332, 270] on span "Batatas Fritas" at bounding box center [329, 270] width 60 height 10
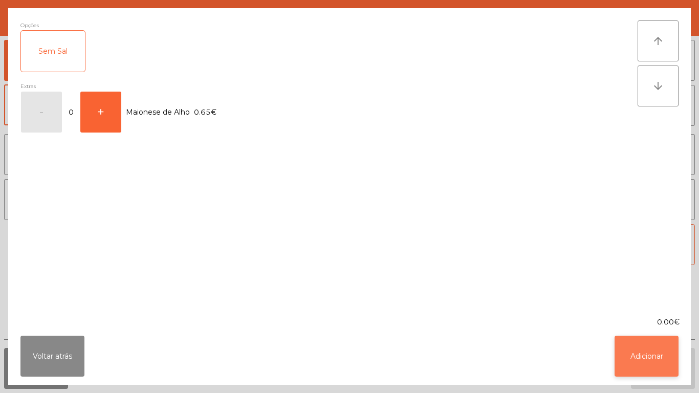
click at [644, 350] on button "Adicionar" at bounding box center [646, 356] width 64 height 41
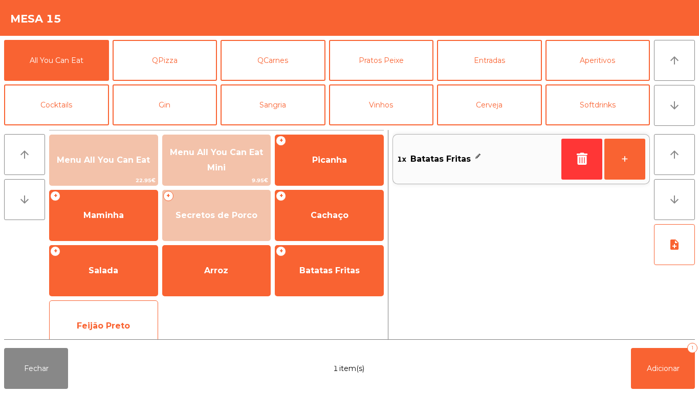
click at [113, 324] on span "Feijão Preto" at bounding box center [103, 326] width 53 height 10
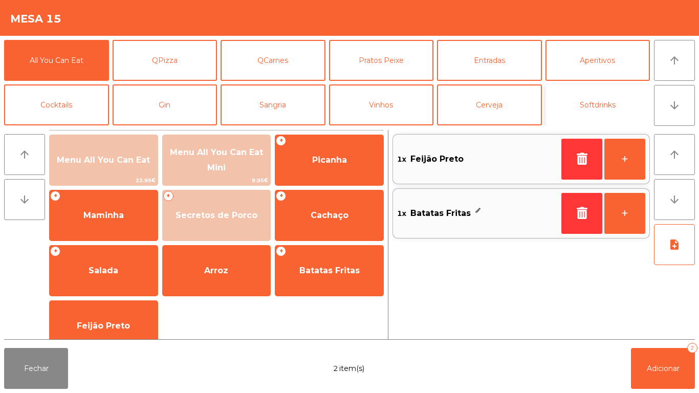
click at [602, 105] on button "Softdrinks" at bounding box center [597, 104] width 105 height 41
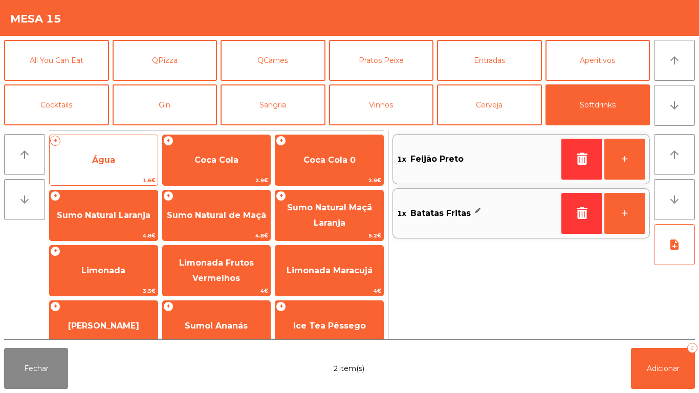
click at [108, 157] on span "Água" at bounding box center [103, 160] width 23 height 10
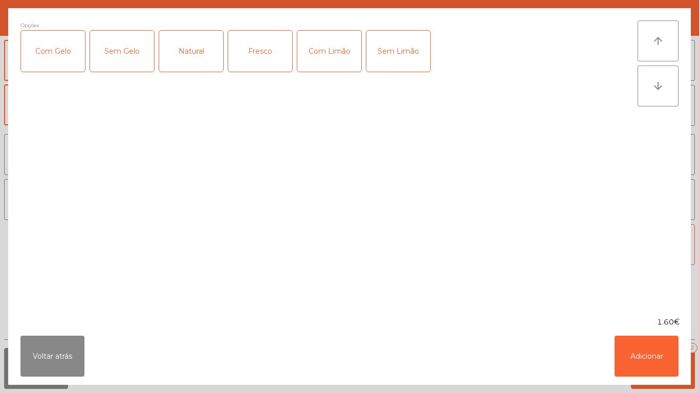
click at [204, 68] on div "Natural" at bounding box center [191, 51] width 64 height 41
click at [640, 343] on button "Adicionar" at bounding box center [646, 356] width 64 height 41
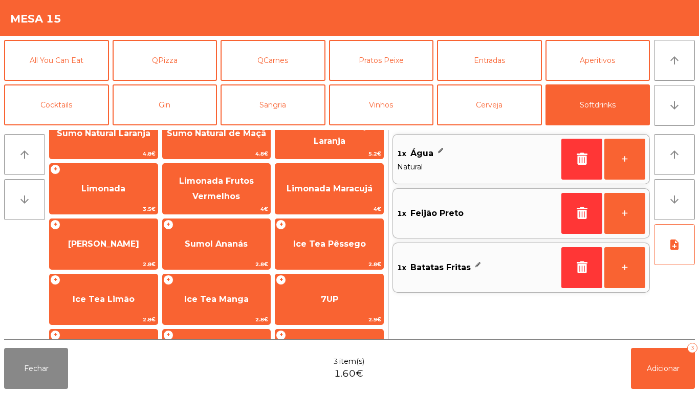
scroll to position [81, 0]
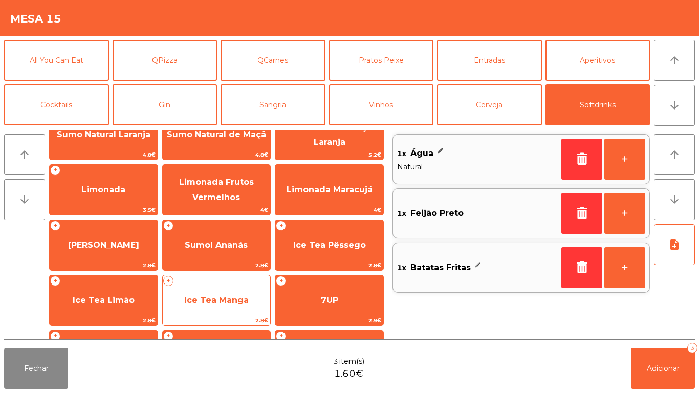
click at [245, 301] on span "Ice Tea Manga" at bounding box center [216, 300] width 64 height 10
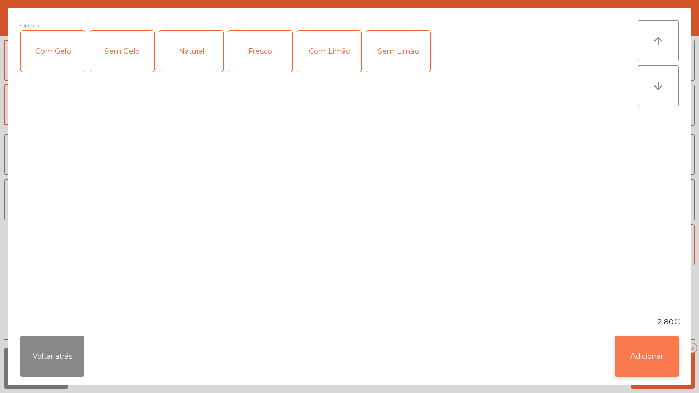
click at [633, 348] on button "Adicionar" at bounding box center [646, 356] width 64 height 41
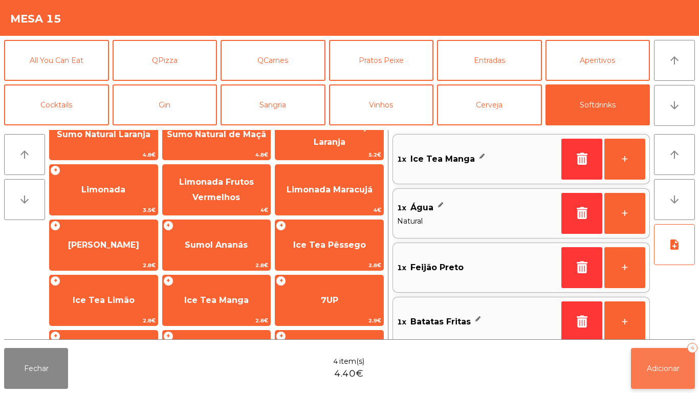
click at [658, 361] on button "Adicionar 4" at bounding box center [663, 368] width 64 height 41
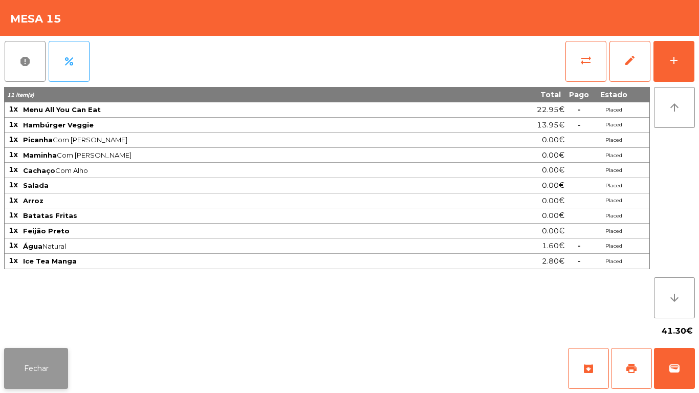
click at [55, 363] on button "Fechar" at bounding box center [36, 368] width 64 height 41
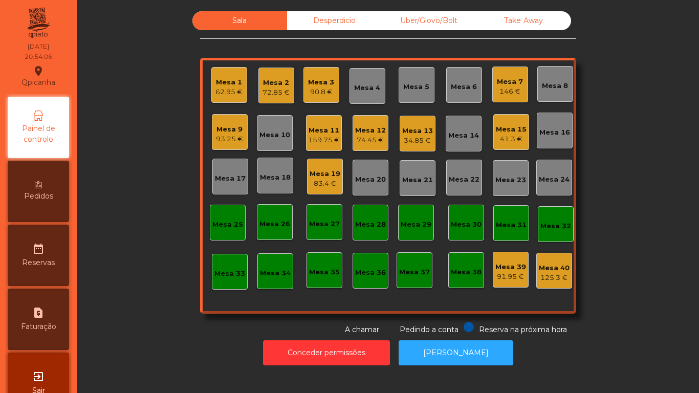
click at [412, 143] on div "34.85 €" at bounding box center [417, 141] width 31 height 10
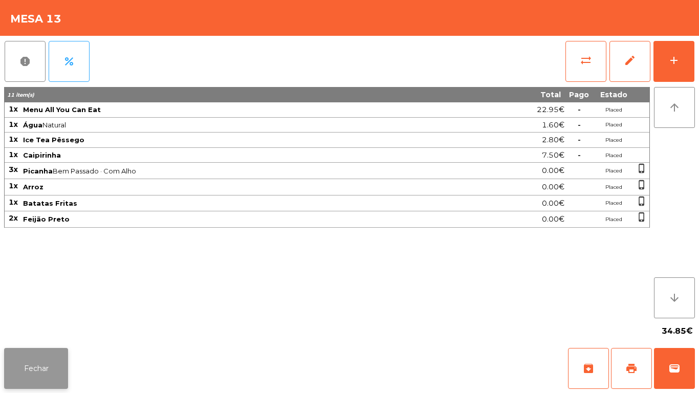
click at [44, 365] on button "Fechar" at bounding box center [36, 368] width 64 height 41
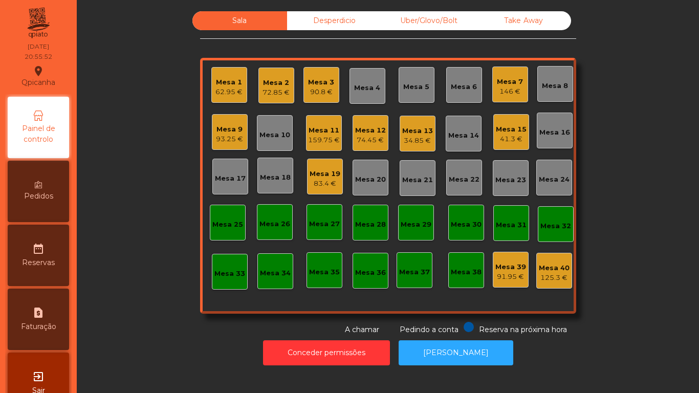
click at [327, 135] on div "Mesa 11" at bounding box center [324, 130] width 32 height 10
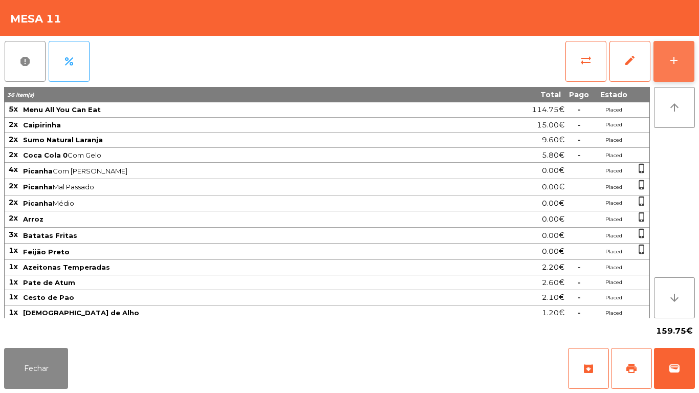
click at [664, 65] on button "add" at bounding box center [673, 61] width 41 height 41
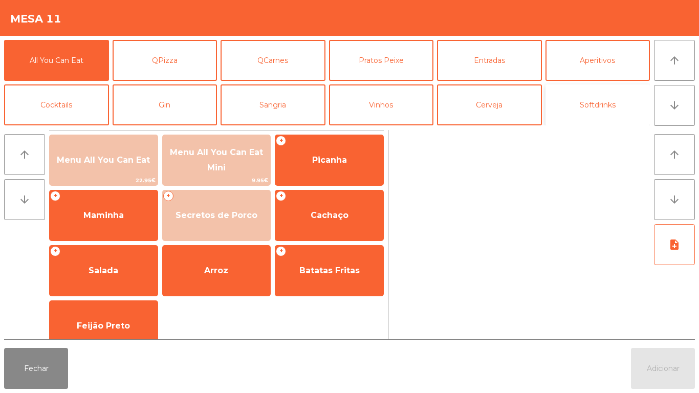
click at [592, 110] on button "Softdrinks" at bounding box center [597, 104] width 105 height 41
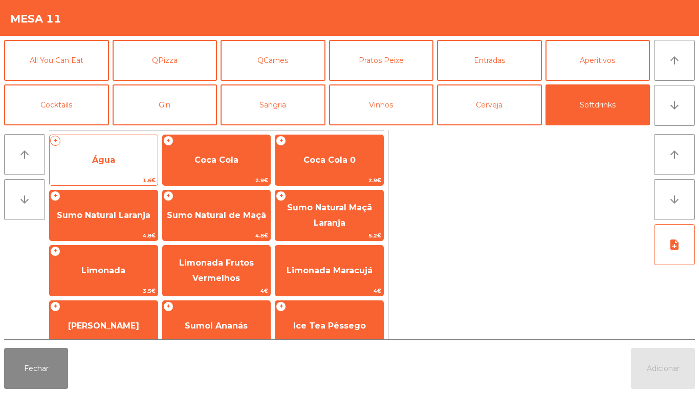
click at [130, 157] on span "Água" at bounding box center [104, 160] width 108 height 28
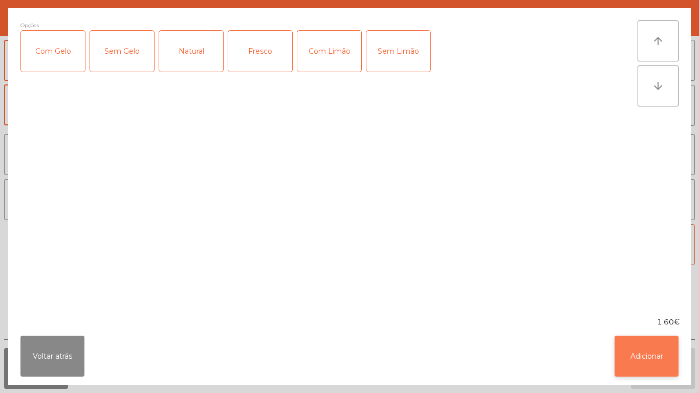
click at [632, 344] on button "Adicionar" at bounding box center [646, 356] width 64 height 41
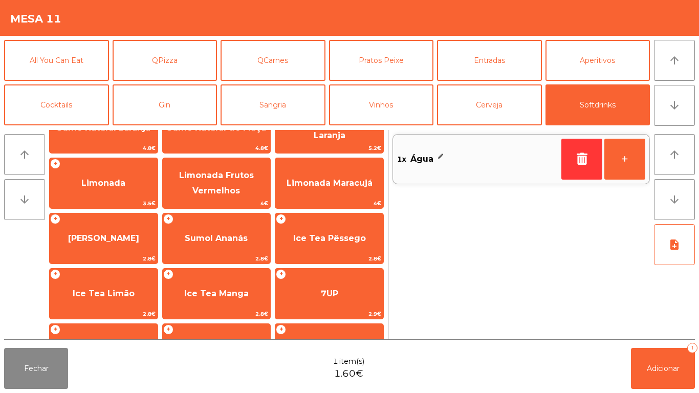
scroll to position [0, 0]
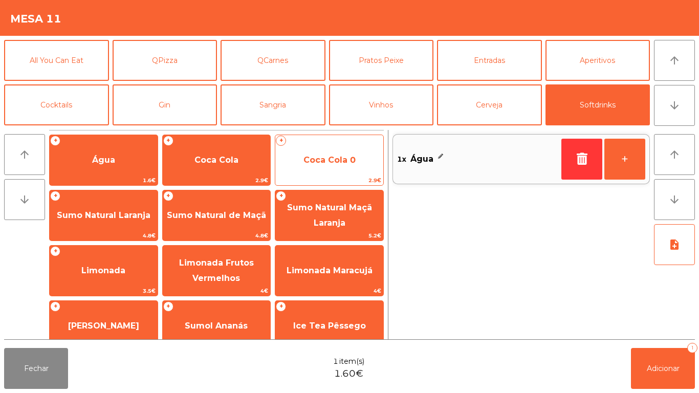
click at [360, 170] on span "Coca Cola 0" at bounding box center [329, 160] width 108 height 28
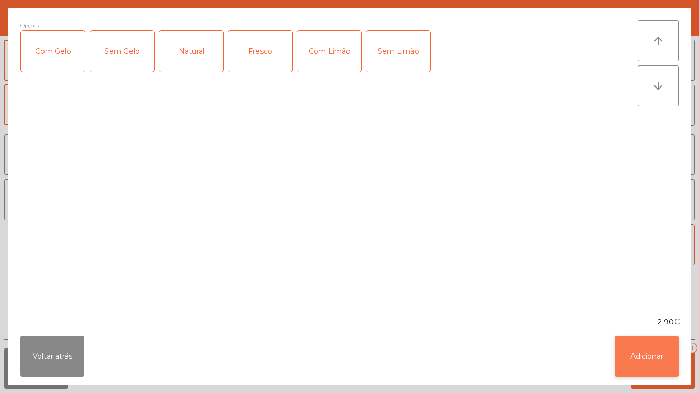
click at [638, 345] on button "Adicionar" at bounding box center [646, 356] width 64 height 41
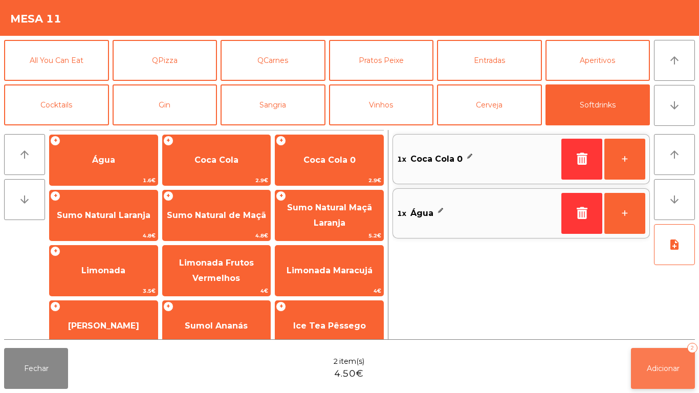
click at [662, 358] on button "Adicionar 2" at bounding box center [663, 368] width 64 height 41
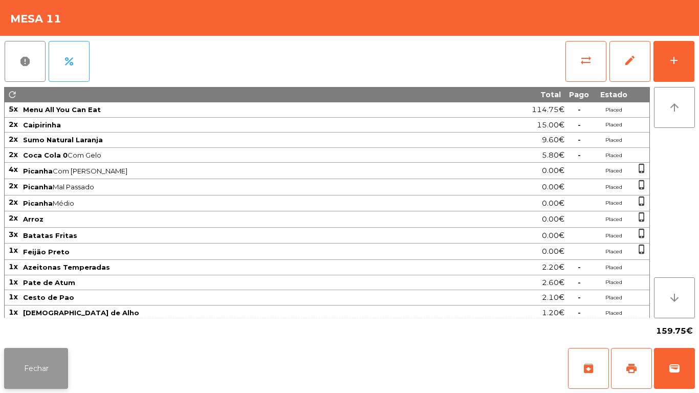
click at [66, 359] on button "Fechar" at bounding box center [36, 368] width 64 height 41
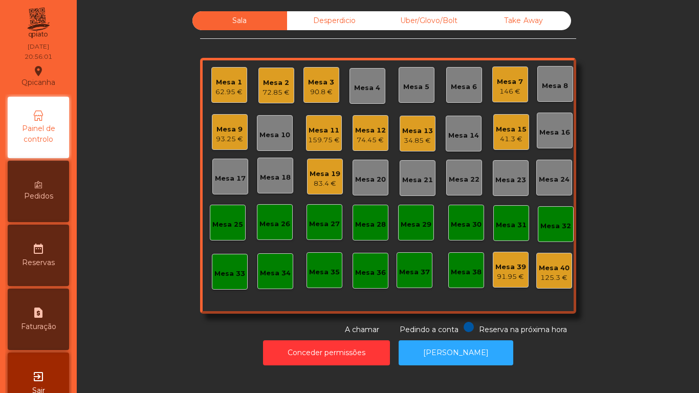
click at [328, 136] on div "159.75 €" at bounding box center [324, 140] width 32 height 10
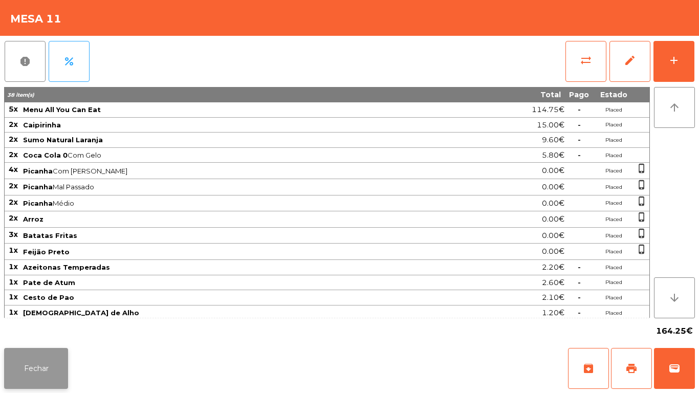
click at [51, 379] on button "Fechar" at bounding box center [36, 368] width 64 height 41
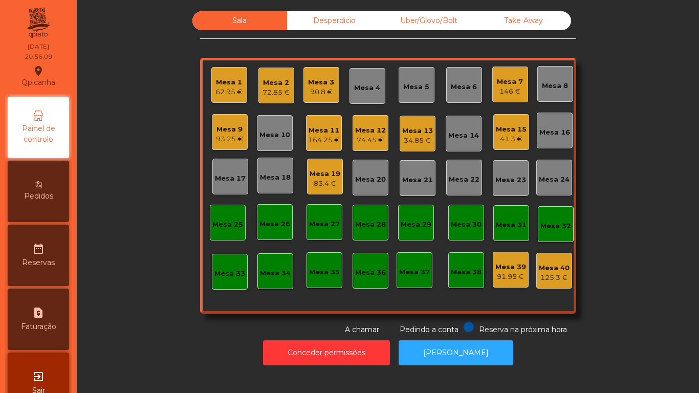
click at [419, 135] on div "Mesa 13" at bounding box center [417, 131] width 31 height 10
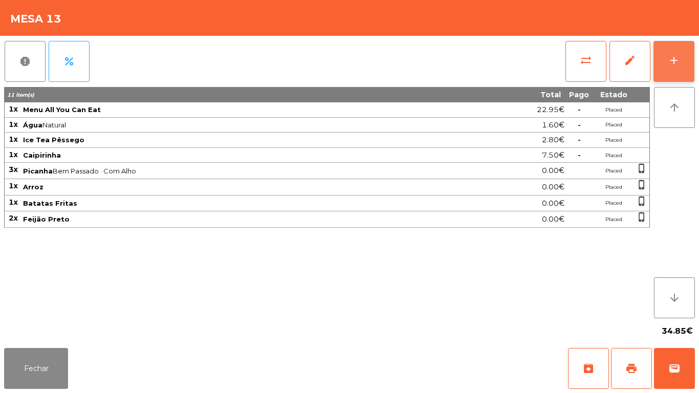
click at [660, 62] on button "add" at bounding box center [673, 61] width 41 height 41
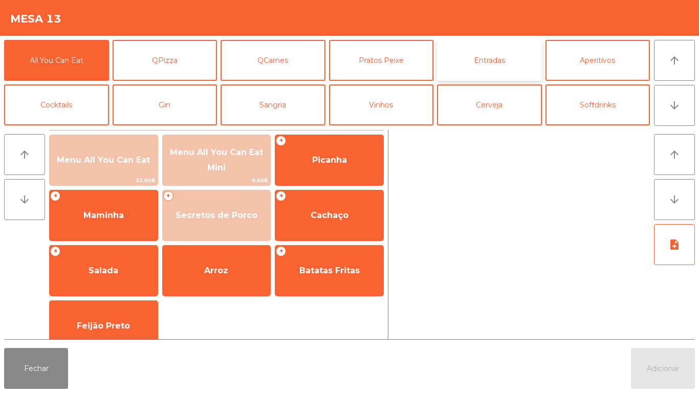
click at [493, 71] on button "Entradas" at bounding box center [489, 60] width 105 height 41
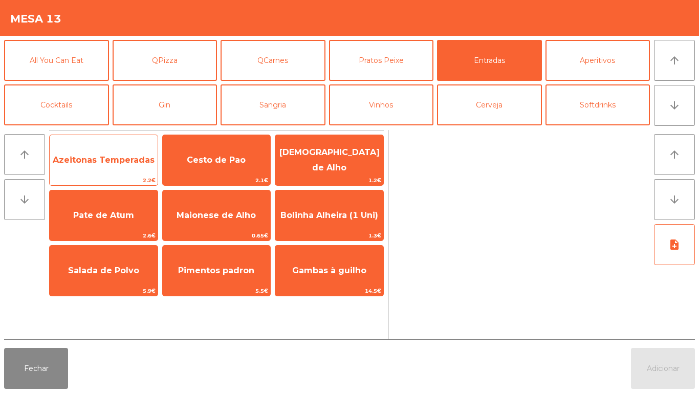
click at [137, 164] on span "Azeitonas Temperadas" at bounding box center [104, 160] width 102 height 10
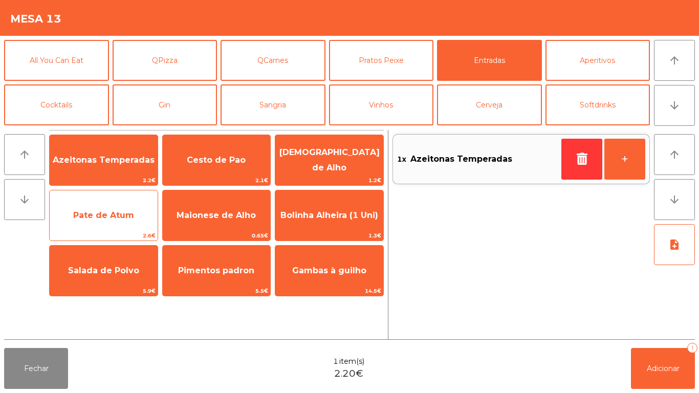
click at [133, 217] on span "Pate de Atum" at bounding box center [104, 216] width 108 height 28
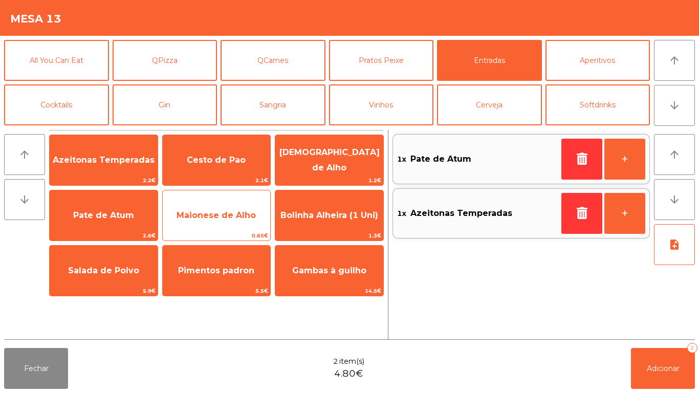
click at [226, 216] on span "Maionese de Alho" at bounding box center [215, 215] width 79 height 10
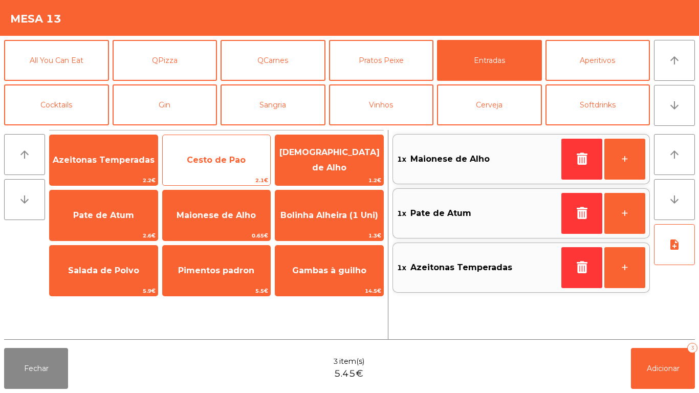
click at [231, 167] on span "Cesto de Pao" at bounding box center [217, 160] width 108 height 28
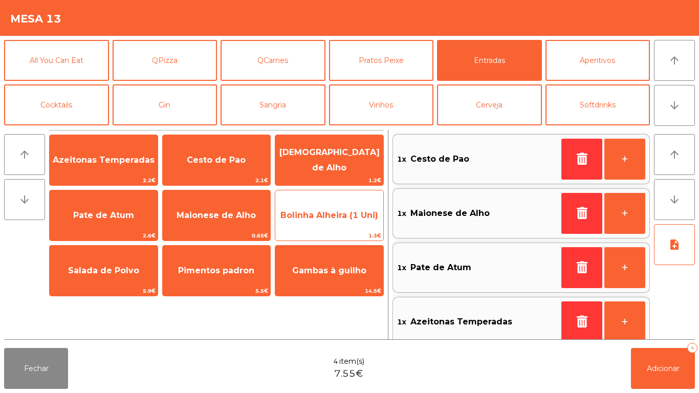
click at [339, 222] on span "Bolinha Alheira (1 Uni)" at bounding box center [329, 216] width 108 height 28
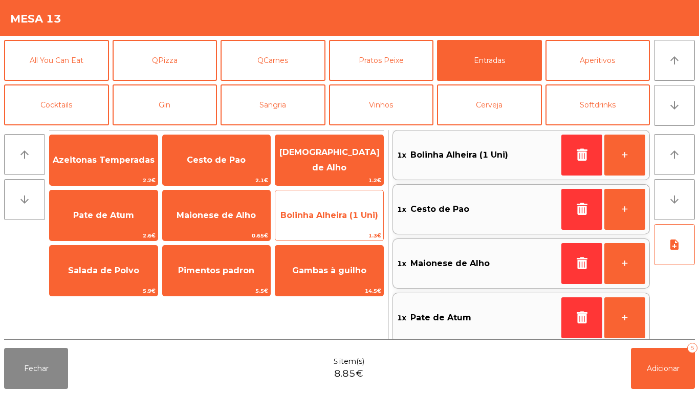
click at [342, 222] on span "Bolinha Alheira (1 Uni)" at bounding box center [329, 216] width 108 height 28
click at [347, 219] on span "Bolinha Alheira (1 Uni)" at bounding box center [329, 215] width 98 height 10
click at [348, 224] on span "Bolinha Alheira (1 Uni)" at bounding box center [329, 216] width 108 height 28
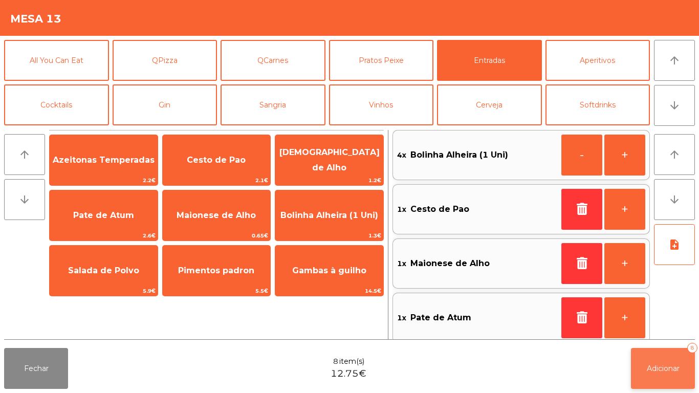
click at [662, 369] on span "Adicionar" at bounding box center [662, 368] width 33 height 9
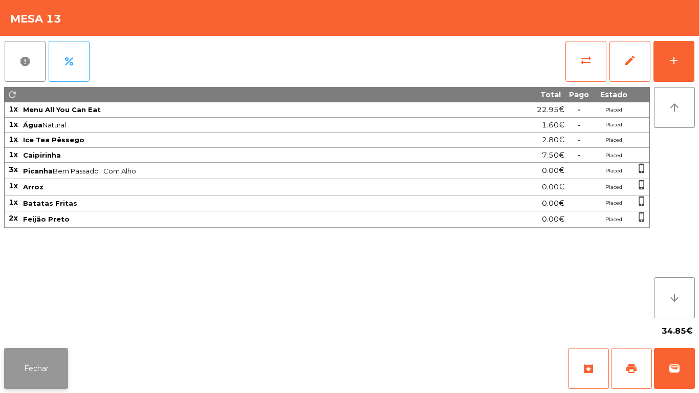
click at [63, 361] on button "Fechar" at bounding box center [36, 368] width 64 height 41
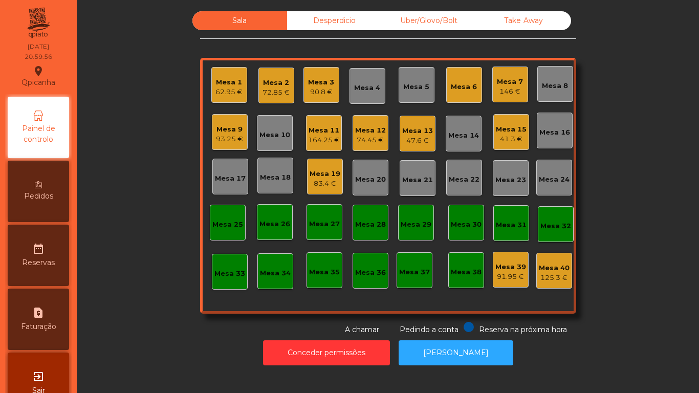
click at [316, 98] on div "Mesa 3 90.8 €" at bounding box center [321, 85] width 36 height 36
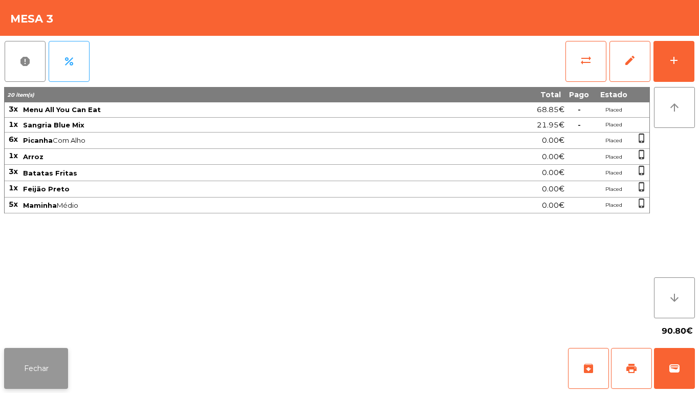
click at [49, 368] on button "Fechar" at bounding box center [36, 368] width 64 height 41
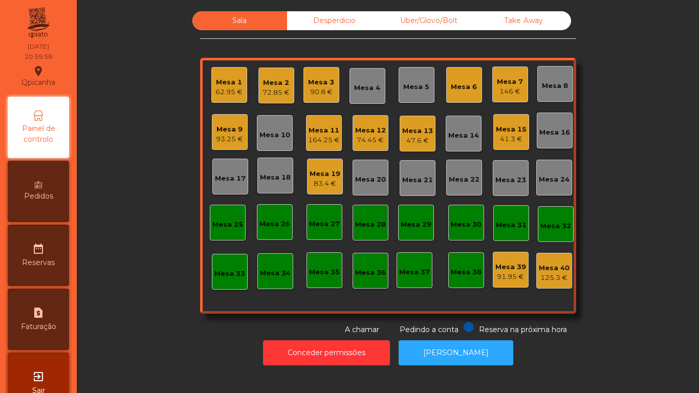
click at [416, 140] on div "47.6 €" at bounding box center [417, 141] width 31 height 10
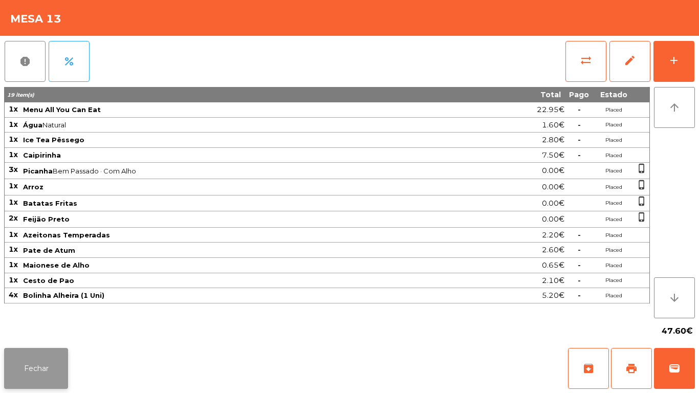
click at [63, 356] on button "Fechar" at bounding box center [36, 368] width 64 height 41
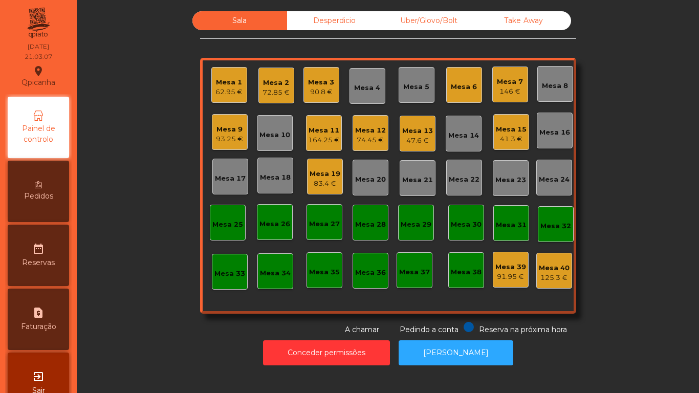
click at [272, 142] on div "Mesa 10" at bounding box center [275, 133] width 36 height 36
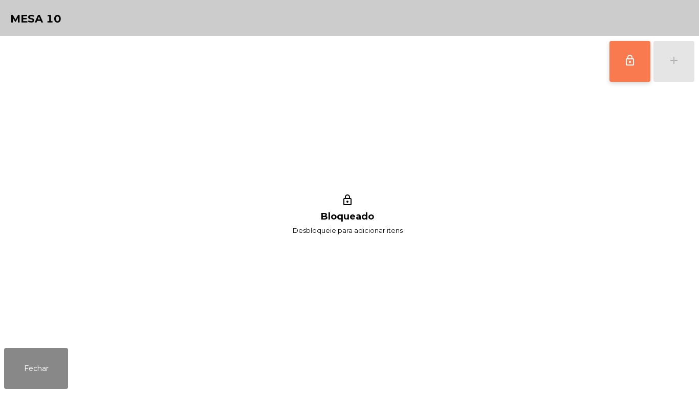
click at [621, 69] on button "lock_outline" at bounding box center [629, 61] width 41 height 41
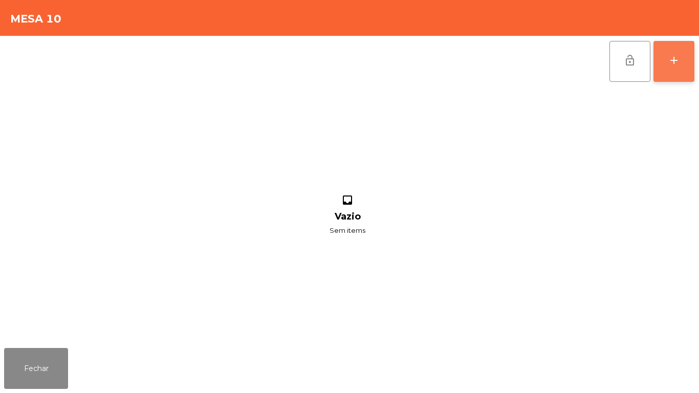
click at [672, 72] on button "add" at bounding box center [673, 61] width 41 height 41
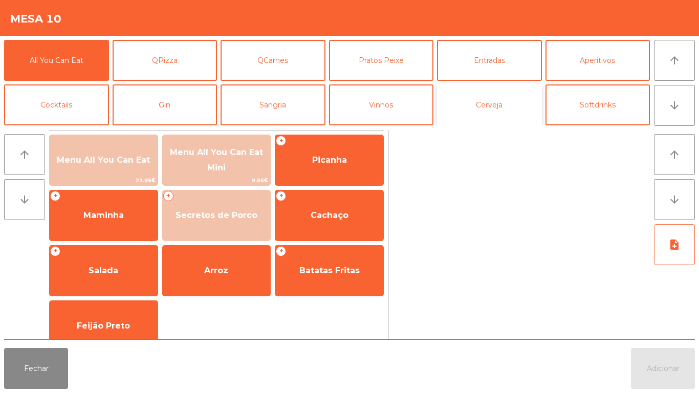
click at [504, 100] on button "Cerveja" at bounding box center [489, 104] width 105 height 41
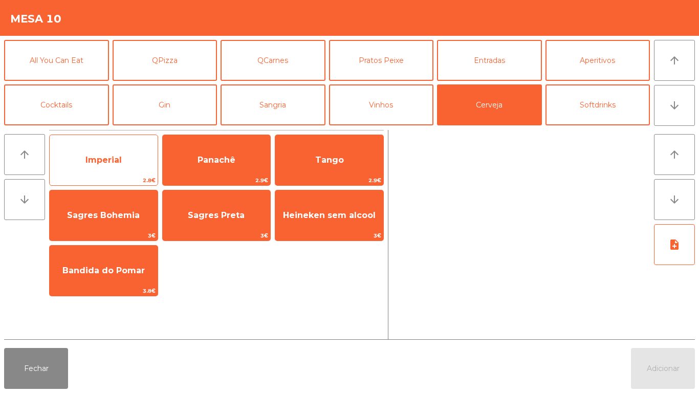
click at [105, 151] on span "Imperial" at bounding box center [104, 160] width 108 height 28
click at [104, 159] on span "Imperial" at bounding box center [103, 160] width 36 height 10
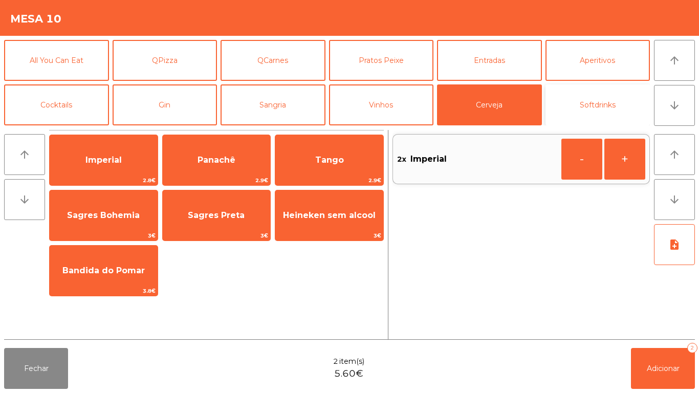
click at [589, 87] on button "Softdrinks" at bounding box center [597, 104] width 105 height 41
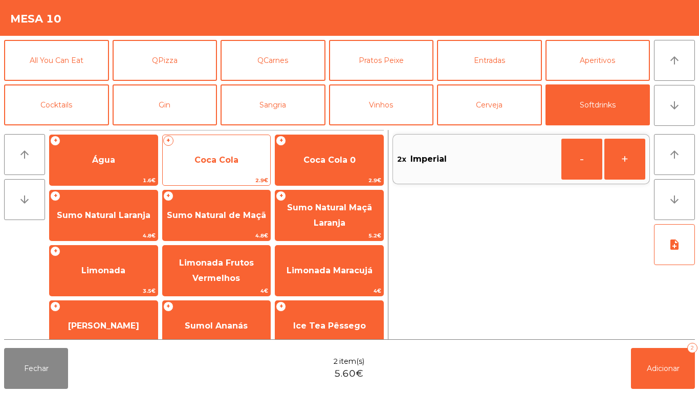
click at [203, 177] on span "2.9€" at bounding box center [217, 180] width 108 height 10
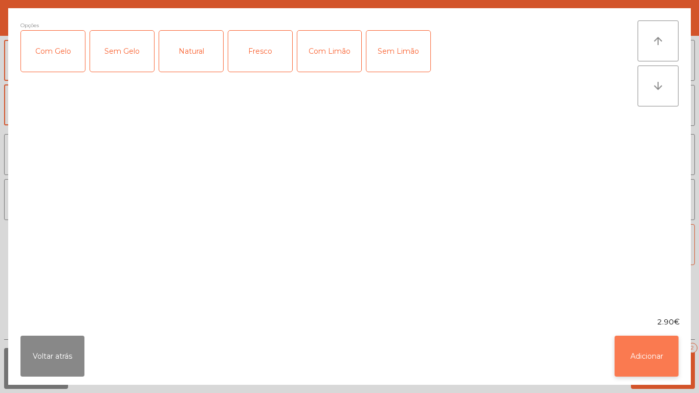
click at [633, 348] on button "Adicionar" at bounding box center [646, 356] width 64 height 41
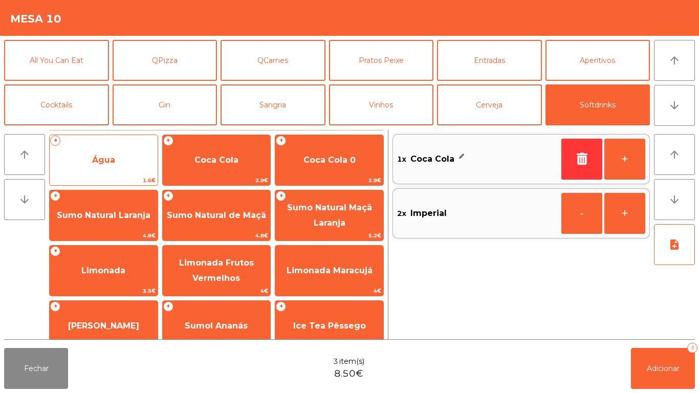
click at [107, 156] on span "Água" at bounding box center [103, 160] width 23 height 10
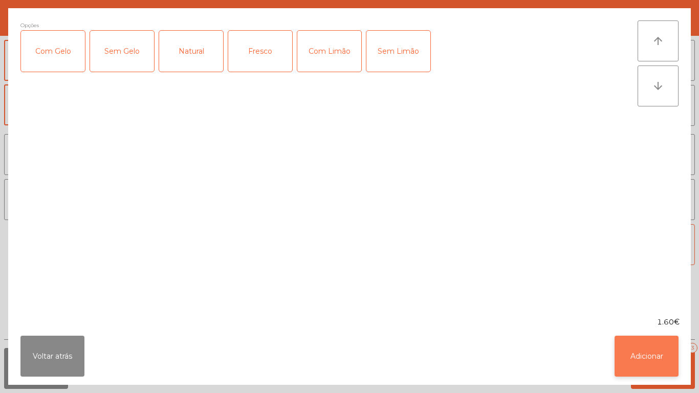
click at [641, 340] on button "Adicionar" at bounding box center [646, 356] width 64 height 41
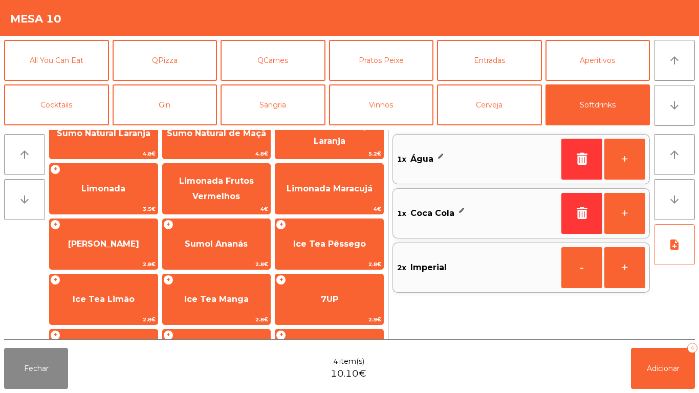
scroll to position [121, 0]
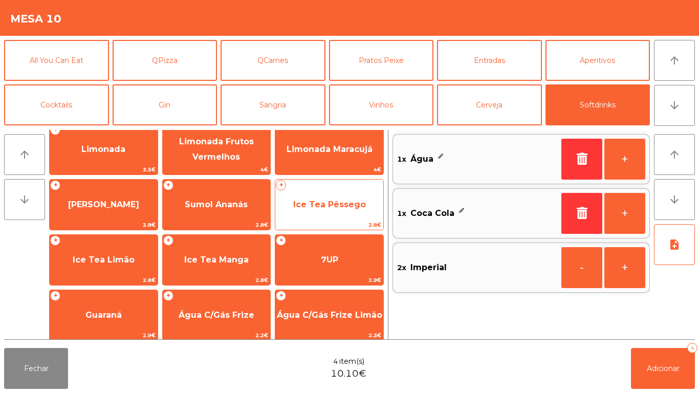
click at [332, 200] on span "Ice Tea Pêssego" at bounding box center [329, 204] width 73 height 10
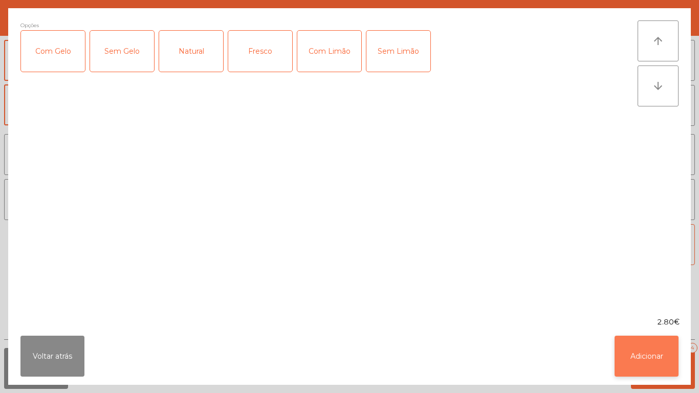
click at [643, 350] on button "Adicionar" at bounding box center [646, 356] width 64 height 41
click at [677, 366] on span "Adicionar" at bounding box center [662, 368] width 33 height 9
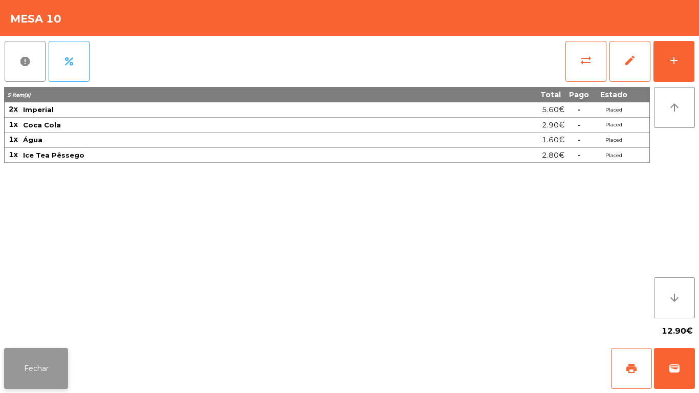
click at [59, 360] on button "Fechar" at bounding box center [36, 368] width 64 height 41
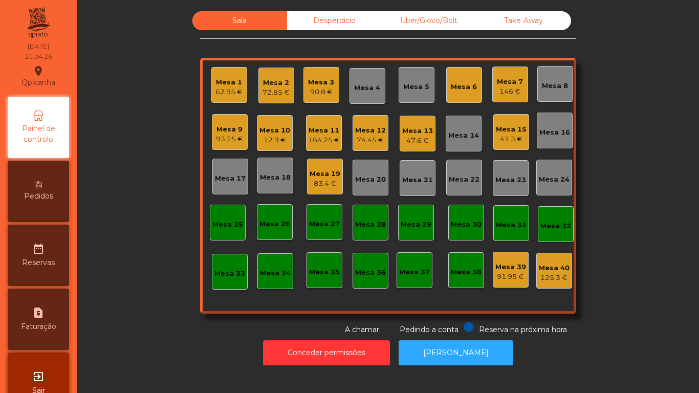
click at [418, 142] on div "47.6 €" at bounding box center [417, 141] width 31 height 10
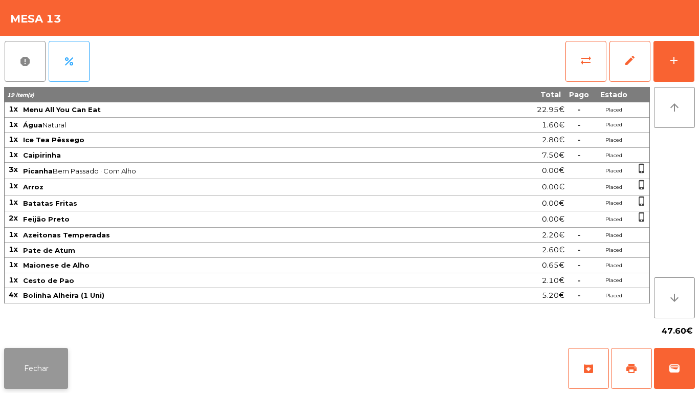
click at [56, 359] on button "Fechar" at bounding box center [36, 368] width 64 height 41
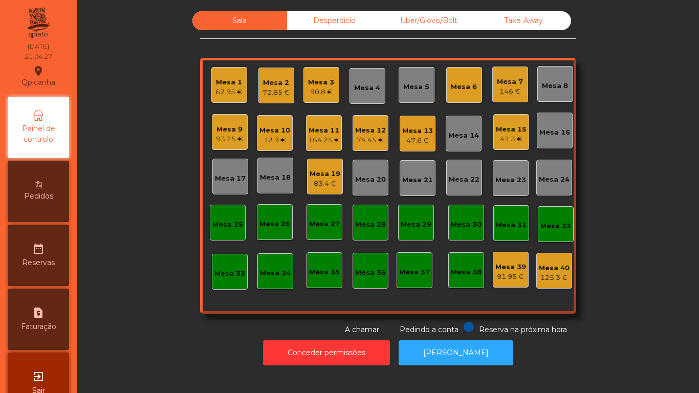
click at [377, 139] on div "74.45 €" at bounding box center [370, 140] width 31 height 10
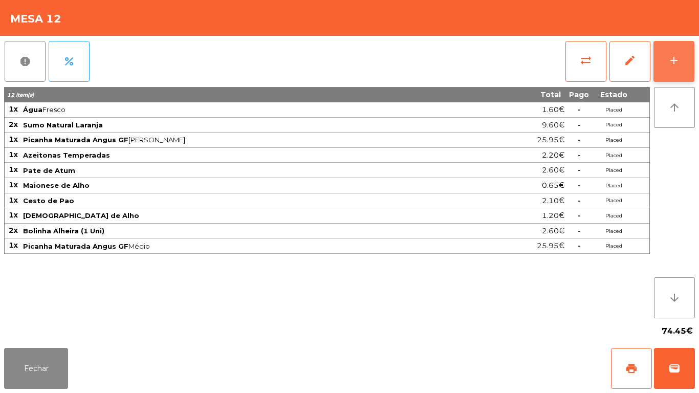
click at [661, 65] on button "add" at bounding box center [673, 61] width 41 height 41
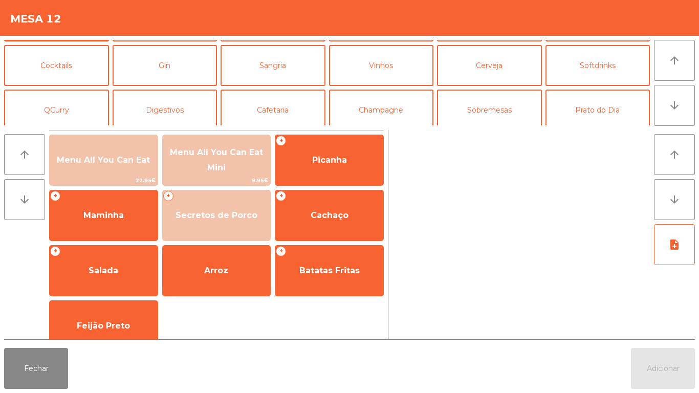
scroll to position [40, 0]
click at [501, 119] on button "Sobremesas" at bounding box center [489, 109] width 105 height 41
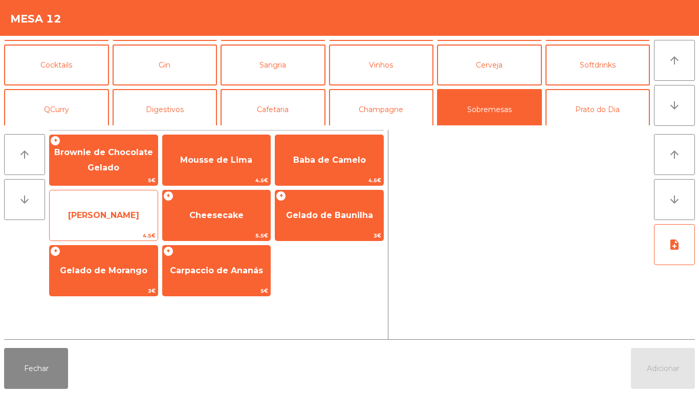
click at [132, 217] on span "[PERSON_NAME]" at bounding box center [103, 215] width 71 height 10
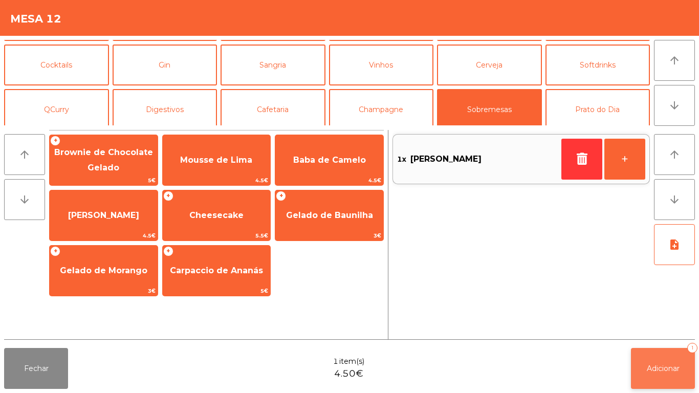
click at [657, 360] on button "Adicionar 1" at bounding box center [663, 368] width 64 height 41
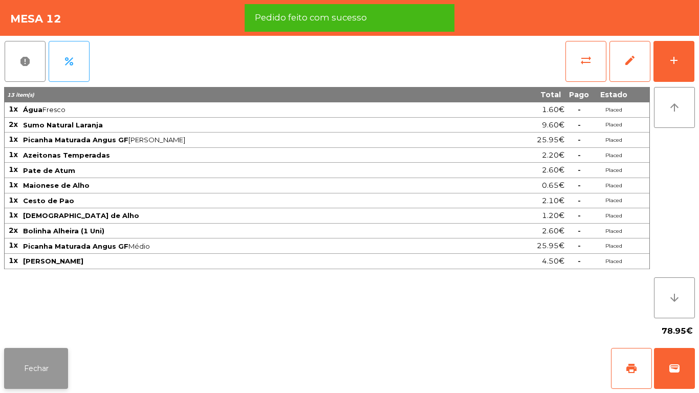
click at [43, 356] on button "Fechar" at bounding box center [36, 368] width 64 height 41
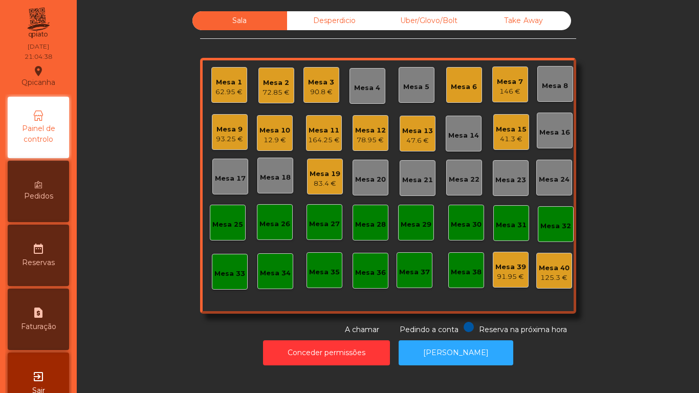
click at [454, 129] on div "Mesa 14" at bounding box center [463, 133] width 31 height 14
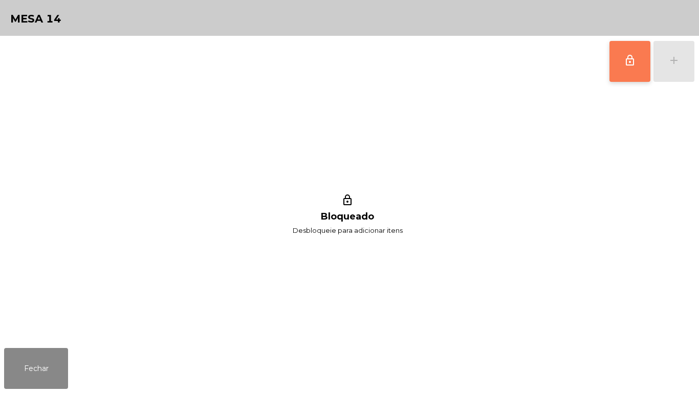
click at [620, 67] on button "lock_outline" at bounding box center [629, 61] width 41 height 41
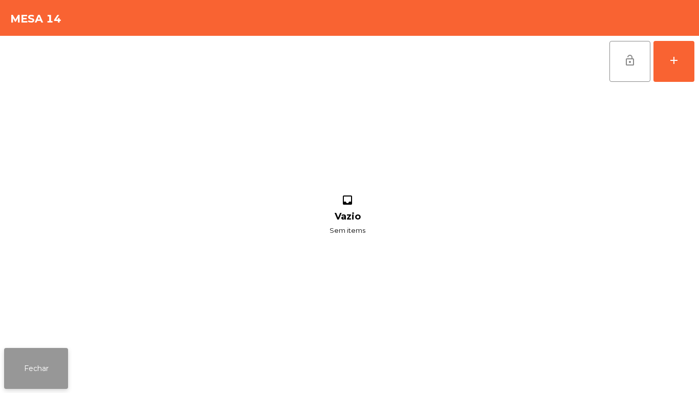
click at [61, 362] on button "Fechar" at bounding box center [36, 368] width 64 height 41
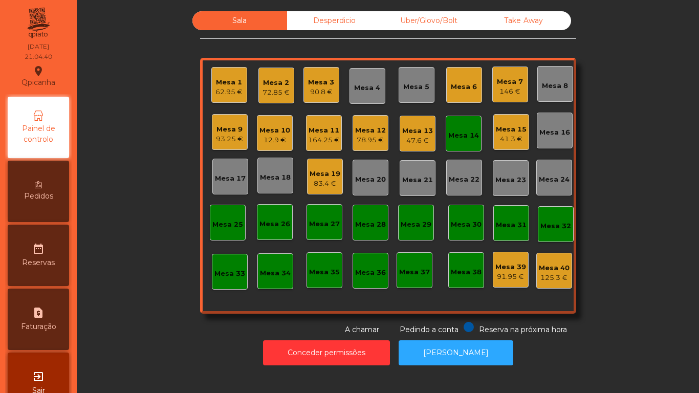
click at [277, 130] on div "Mesa 10" at bounding box center [274, 130] width 31 height 10
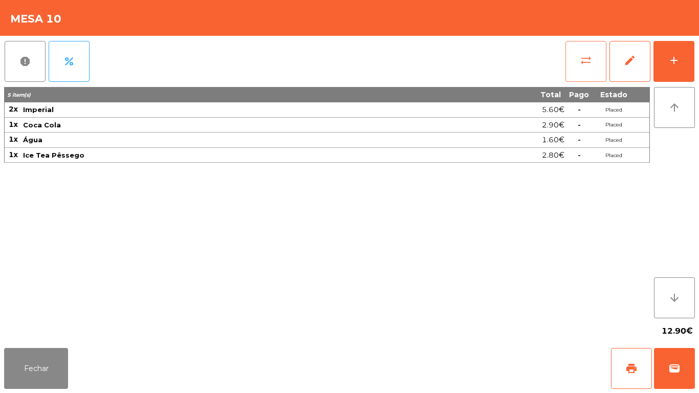
click at [568, 71] on button "sync_alt" at bounding box center [585, 61] width 41 height 41
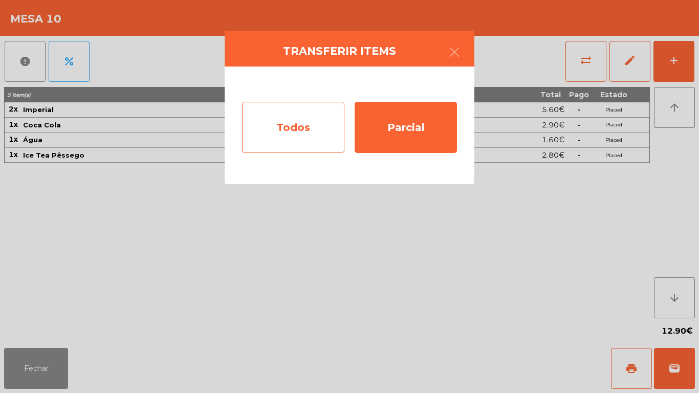
click at [288, 128] on div "Todos" at bounding box center [293, 127] width 102 height 51
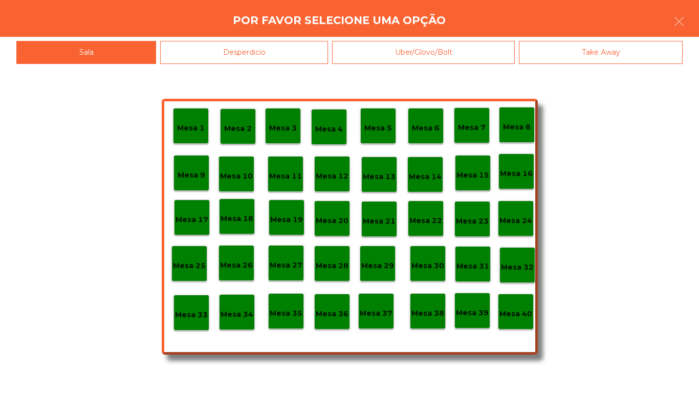
click at [427, 172] on p "Mesa 14" at bounding box center [425, 177] width 33 height 12
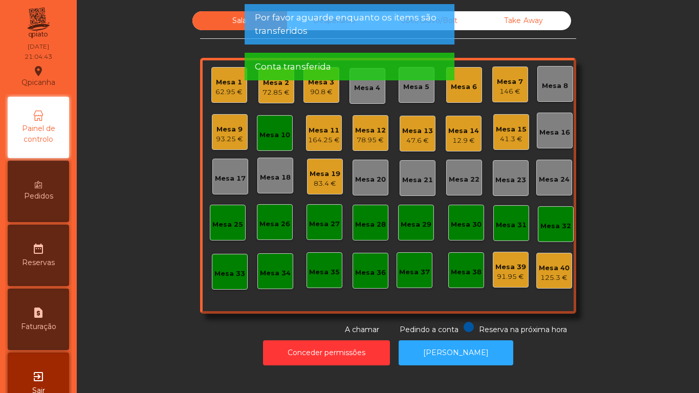
click at [456, 140] on div "12.9 €" at bounding box center [463, 141] width 31 height 10
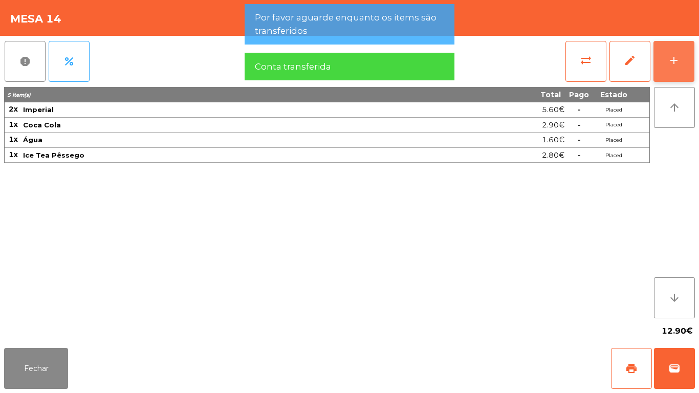
click at [675, 69] on button "add" at bounding box center [673, 61] width 41 height 41
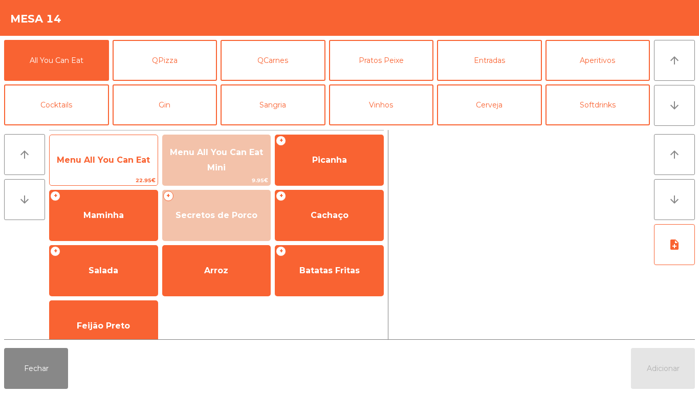
click at [111, 176] on span "22.95€" at bounding box center [104, 180] width 108 height 10
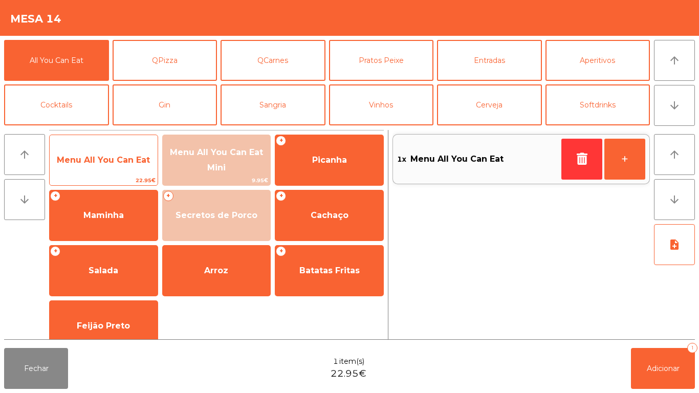
click at [109, 163] on span "Menu All You Can Eat" at bounding box center [103, 160] width 93 height 10
click at [123, 148] on span "Menu All You Can Eat" at bounding box center [104, 160] width 108 height 28
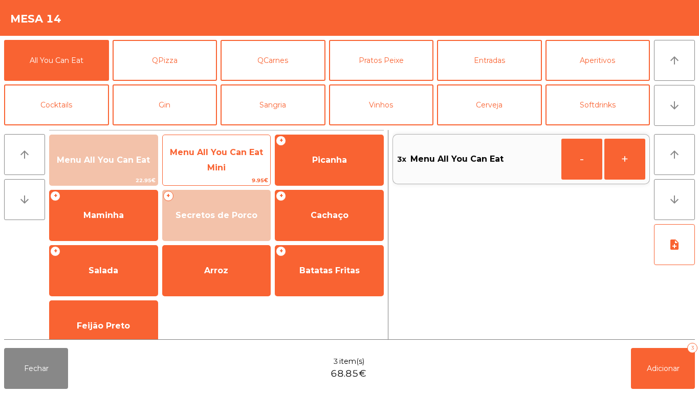
click at [229, 150] on span "Menu All You Can Eat Mini" at bounding box center [216, 159] width 93 height 25
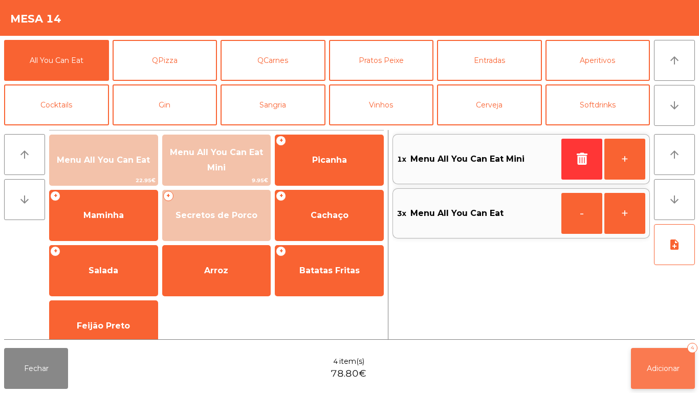
click at [661, 352] on button "Adicionar 4" at bounding box center [663, 368] width 64 height 41
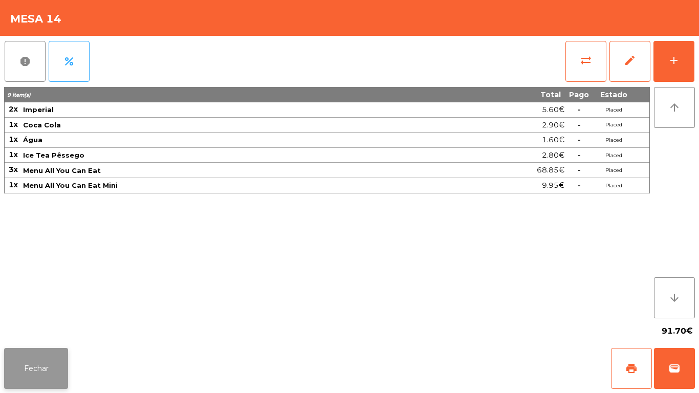
click at [47, 365] on button "Fechar" at bounding box center [36, 368] width 64 height 41
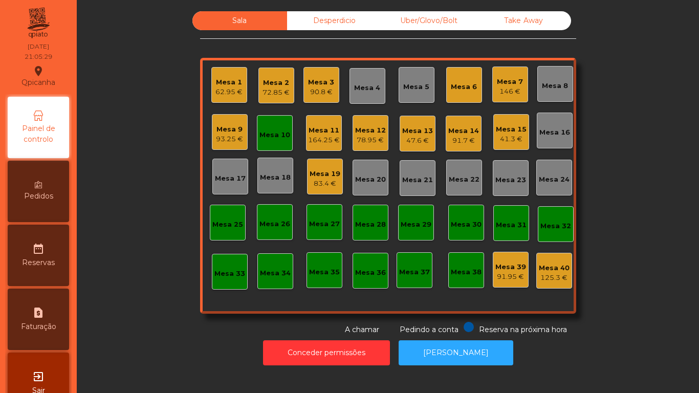
click at [238, 135] on div "93.25 €" at bounding box center [229, 139] width 27 height 10
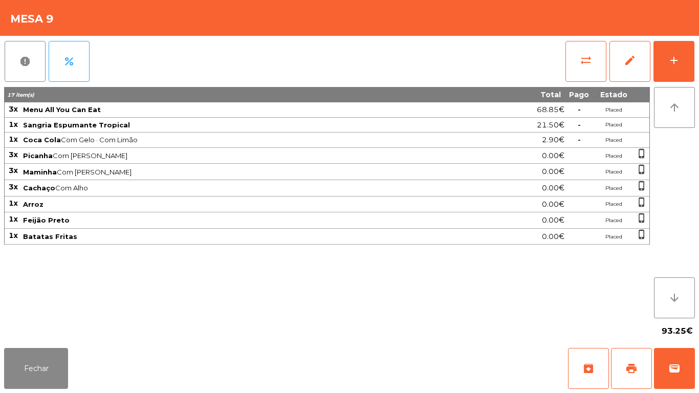
click at [53, 392] on div "Fechar archive print wallet" at bounding box center [349, 368] width 699 height 49
click at [49, 363] on button "Fechar" at bounding box center [36, 368] width 64 height 41
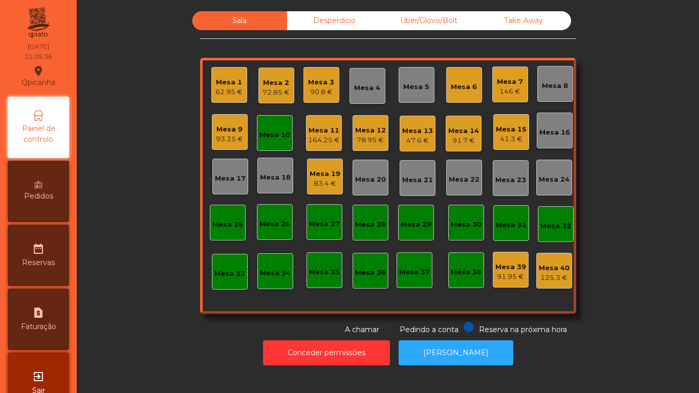
click at [509, 147] on div "Mesa 15 41.3 €" at bounding box center [511, 132] width 36 height 36
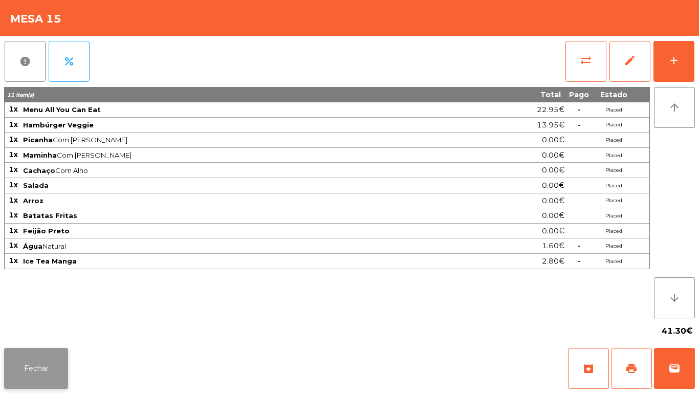
click at [54, 368] on button "Fechar" at bounding box center [36, 368] width 64 height 41
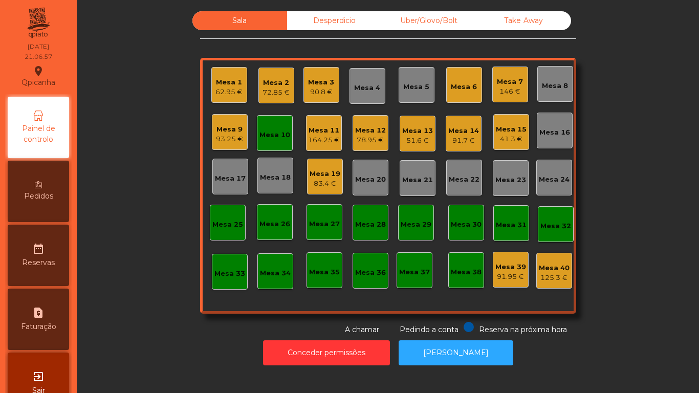
click at [334, 135] on div "Mesa 11" at bounding box center [324, 130] width 32 height 10
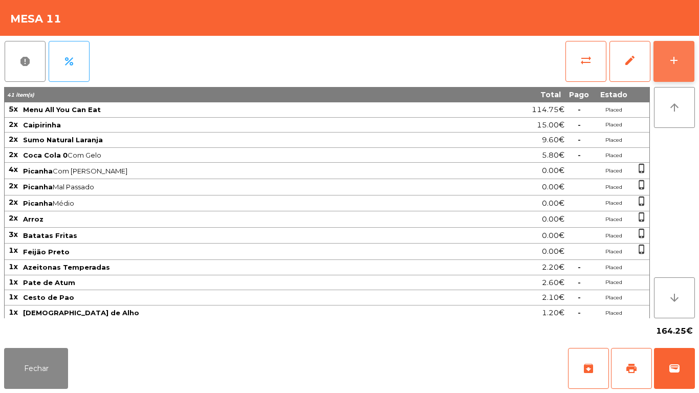
click at [664, 62] on button "add" at bounding box center [673, 61] width 41 height 41
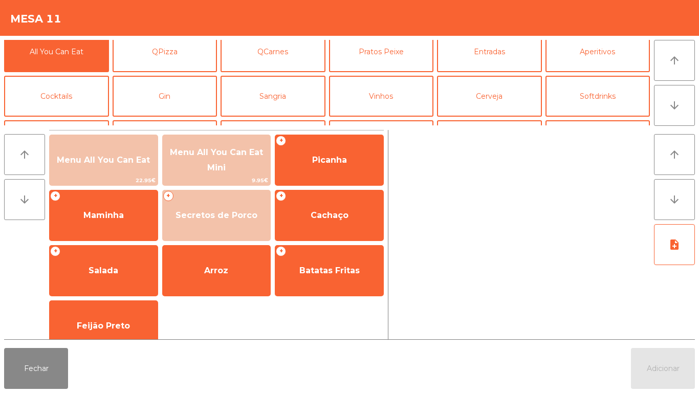
scroll to position [0, 0]
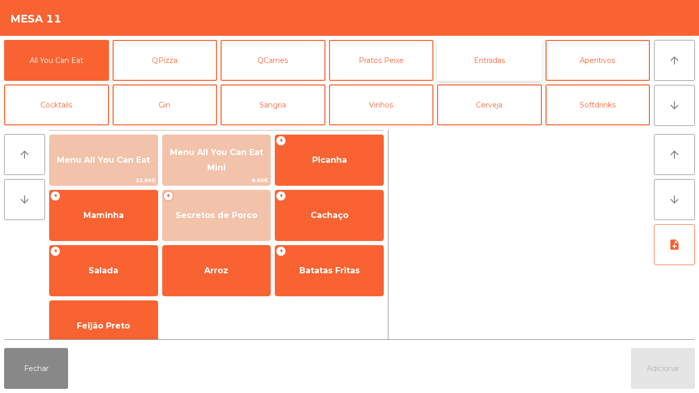
click at [504, 70] on button "Entradas" at bounding box center [489, 60] width 105 height 41
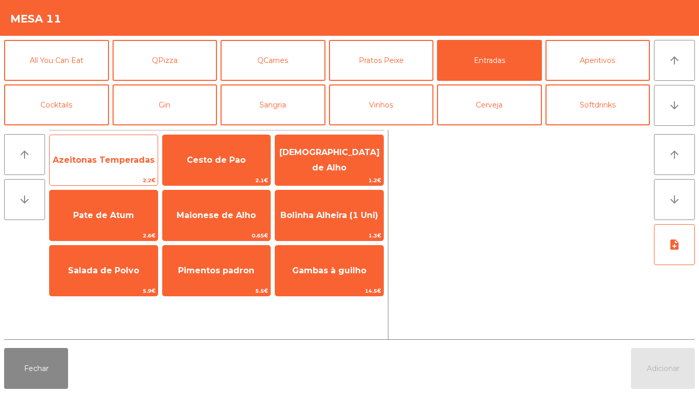
click at [125, 171] on span "Azeitonas Temperadas" at bounding box center [104, 160] width 108 height 28
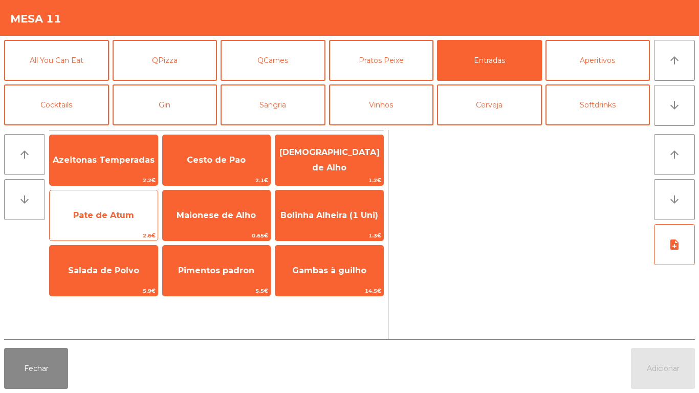
click at [117, 209] on span "Pate de Atum" at bounding box center [104, 216] width 108 height 28
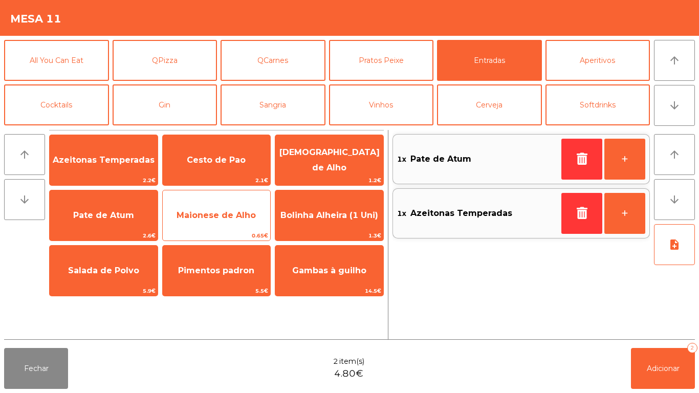
click at [209, 212] on span "Maionese de Alho" at bounding box center [215, 215] width 79 height 10
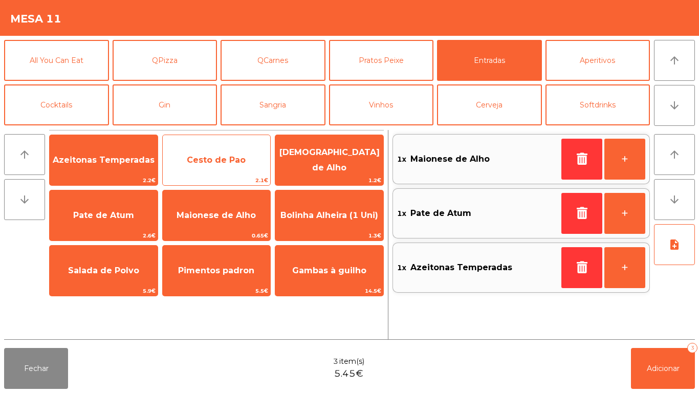
click at [216, 170] on span "Cesto de Pao" at bounding box center [217, 160] width 108 height 28
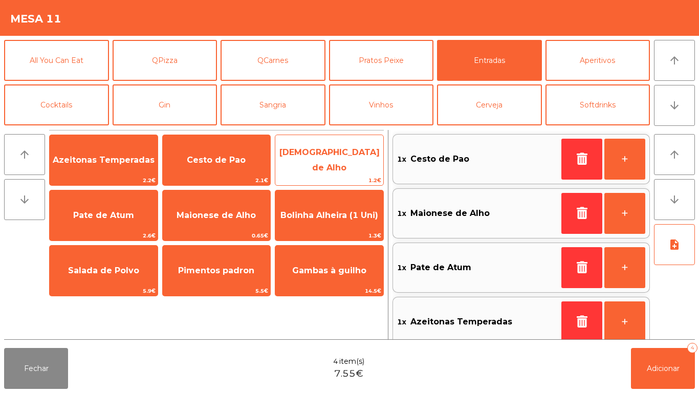
click at [322, 164] on span "[DEMOGRAPHIC_DATA] de Alho" at bounding box center [329, 159] width 100 height 25
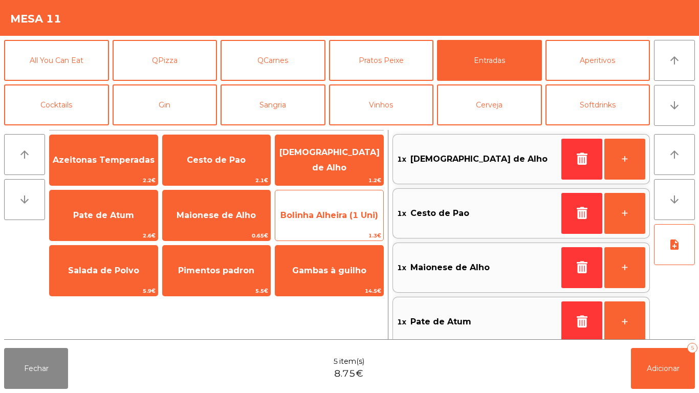
click at [325, 217] on span "Bolinha Alheira (1 Uni)" at bounding box center [329, 215] width 98 height 10
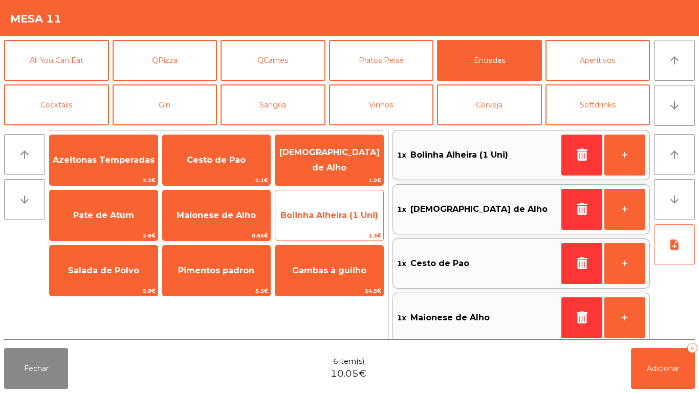
click at [330, 226] on span "Bolinha Alheira (1 Uni)" at bounding box center [329, 216] width 108 height 28
click at [339, 222] on span "Bolinha Alheira (1 Uni)" at bounding box center [329, 216] width 108 height 28
click at [343, 222] on span "Bolinha Alheira (1 Uni)" at bounding box center [329, 216] width 108 height 28
click at [349, 220] on span "Bolinha Alheira (1 Uni)" at bounding box center [329, 216] width 108 height 28
click at [358, 220] on span "Bolinha Alheira (1 Uni)" at bounding box center [329, 216] width 108 height 28
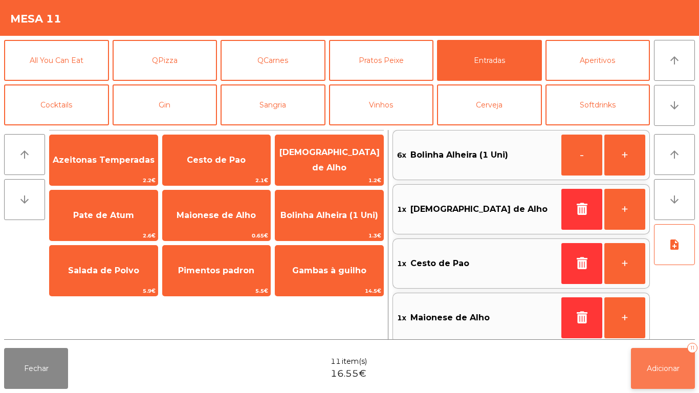
click at [665, 362] on button "Adicionar 11" at bounding box center [663, 368] width 64 height 41
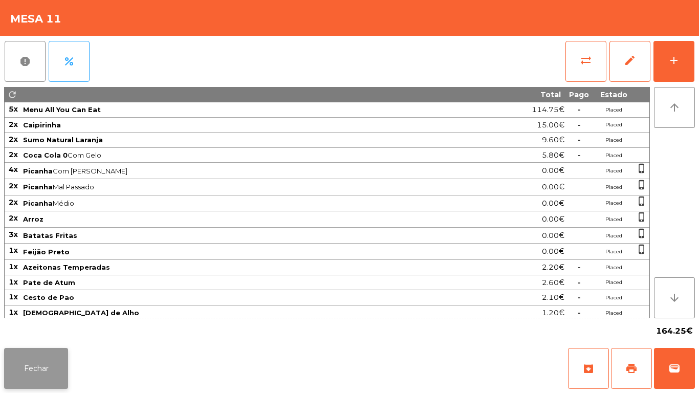
click at [54, 376] on button "Fechar" at bounding box center [36, 368] width 64 height 41
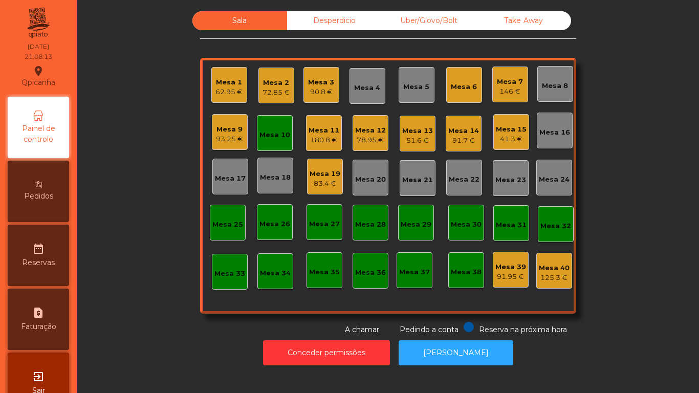
click at [355, 141] on div "78.95 €" at bounding box center [370, 140] width 31 height 10
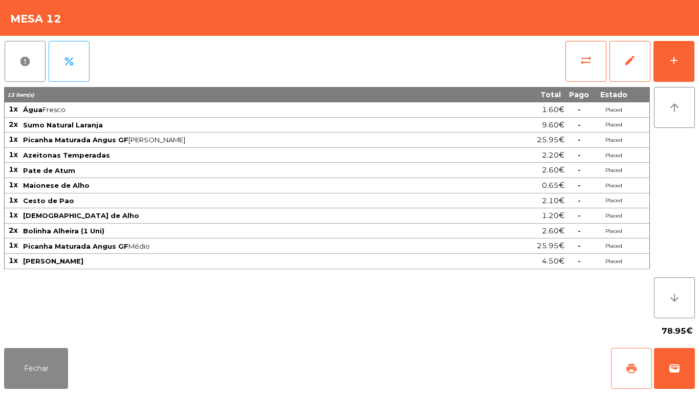
click at [620, 366] on button "print" at bounding box center [631, 368] width 41 height 41
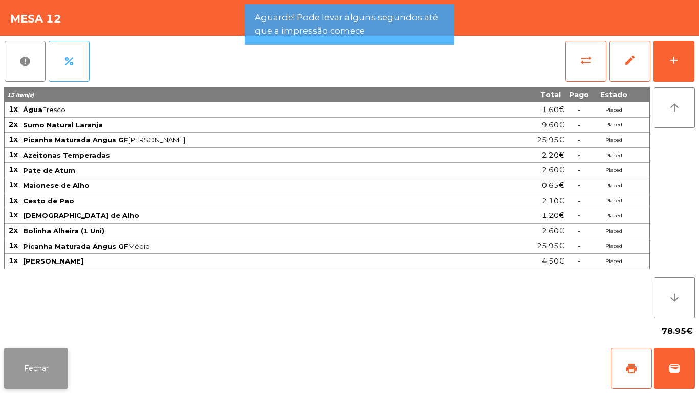
click at [54, 359] on button "Fechar" at bounding box center [36, 368] width 64 height 41
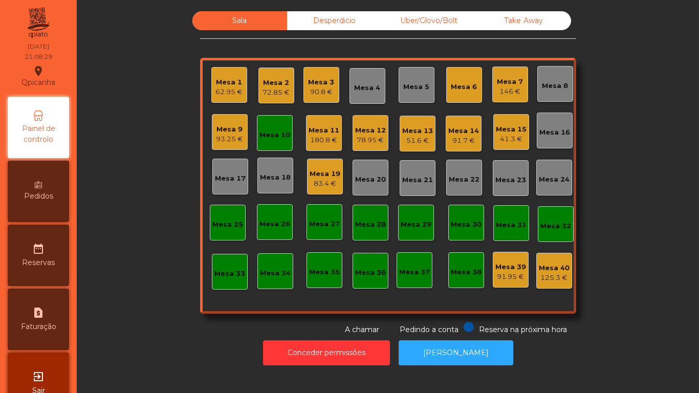
click at [462, 148] on div "Mesa 14 91.7 €" at bounding box center [463, 134] width 36 height 36
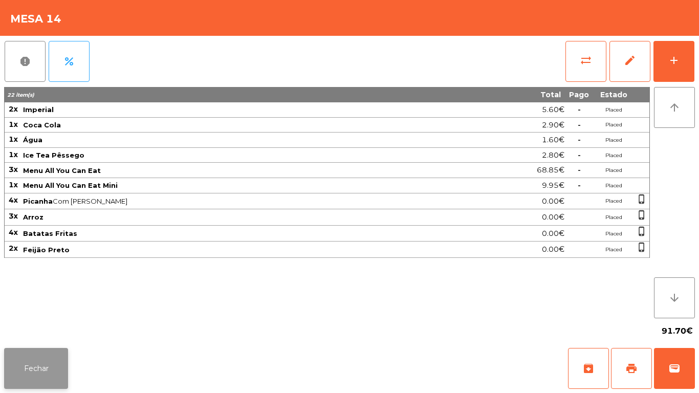
click at [52, 360] on button "Fechar" at bounding box center [36, 368] width 64 height 41
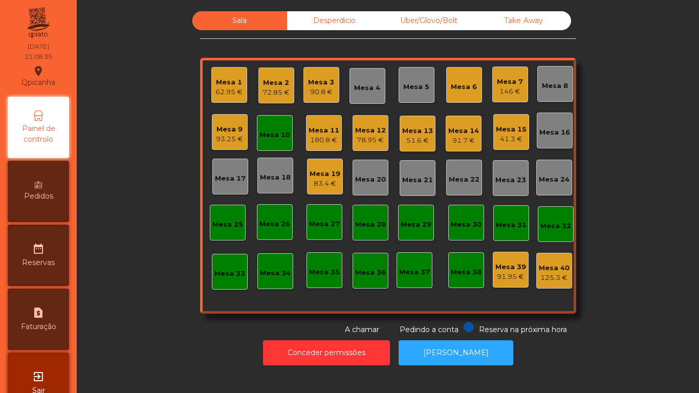
click at [425, 136] on div "51.6 €" at bounding box center [417, 141] width 31 height 10
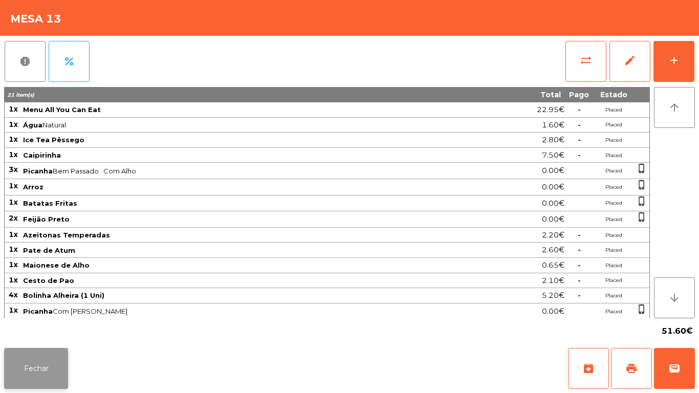
click at [60, 366] on button "Fechar" at bounding box center [36, 368] width 64 height 41
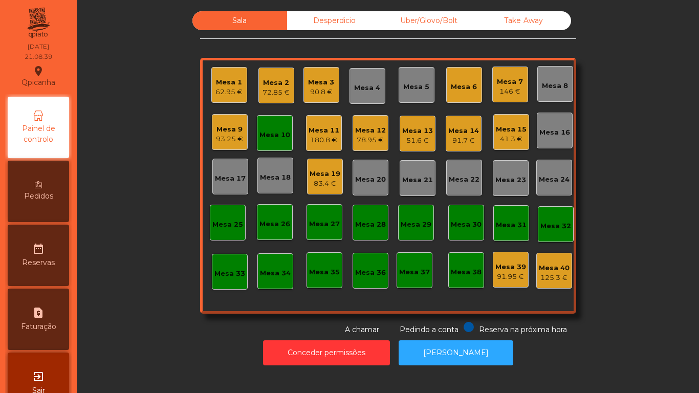
click at [416, 138] on div "51.6 €" at bounding box center [417, 141] width 31 height 10
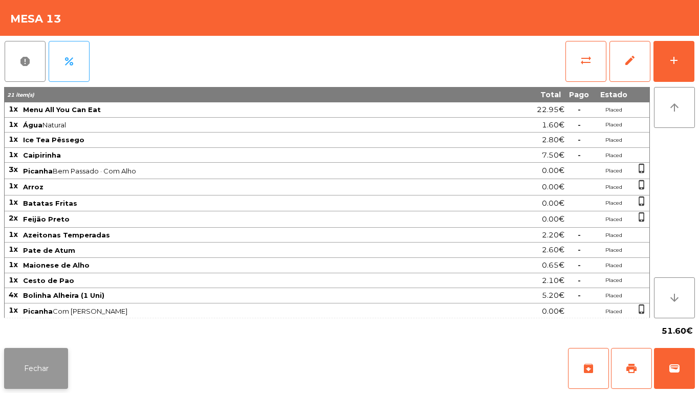
click at [36, 366] on button "Fechar" at bounding box center [36, 368] width 64 height 41
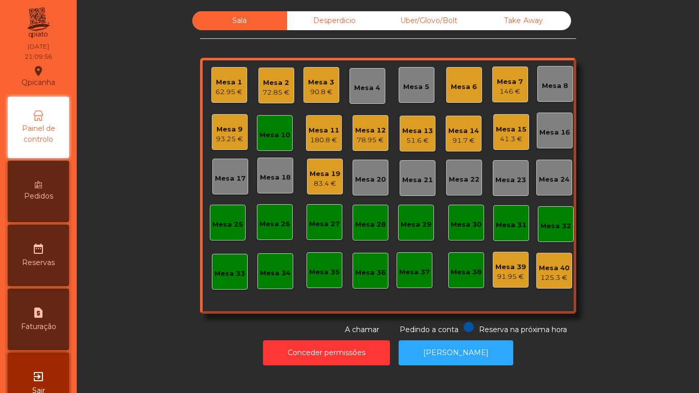
click at [365, 141] on div "78.95 €" at bounding box center [370, 140] width 31 height 10
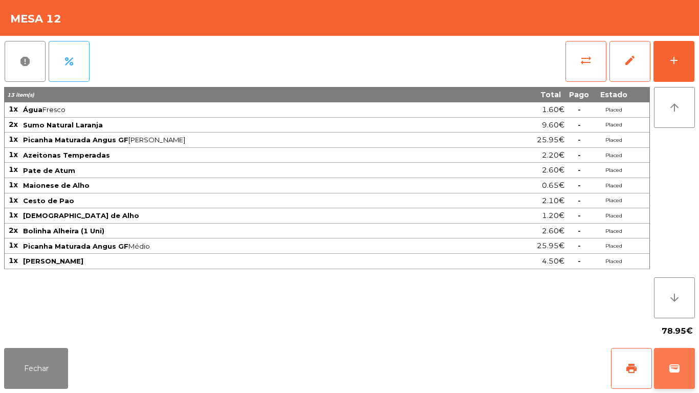
click at [664, 358] on button "wallet" at bounding box center [674, 368] width 41 height 41
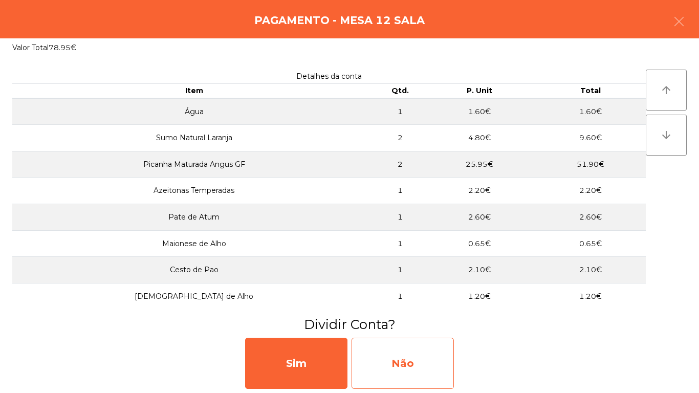
click at [429, 366] on div "Não" at bounding box center [402, 363] width 102 height 51
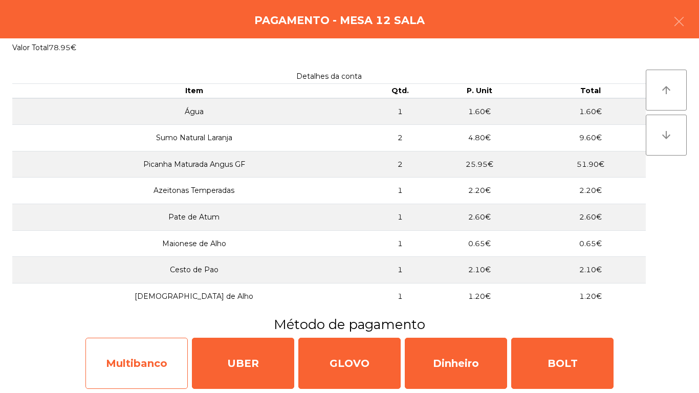
click at [155, 364] on div "Multibanco" at bounding box center [136, 363] width 102 height 51
select select "**"
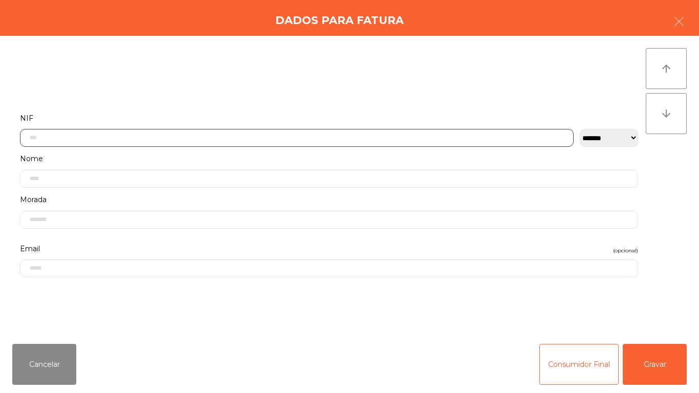
click at [341, 133] on input "text" at bounding box center [296, 138] width 553 height 18
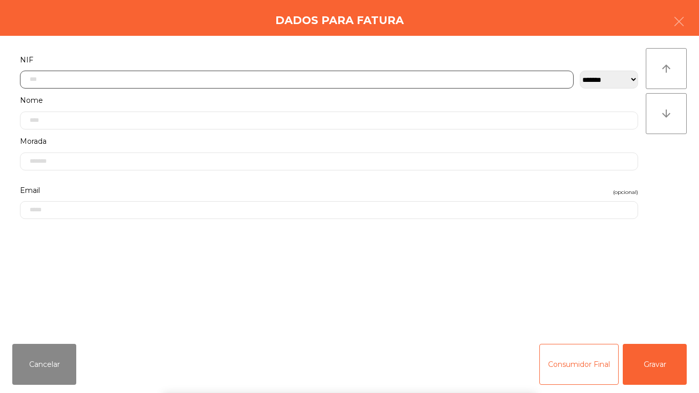
scroll to position [62, 0]
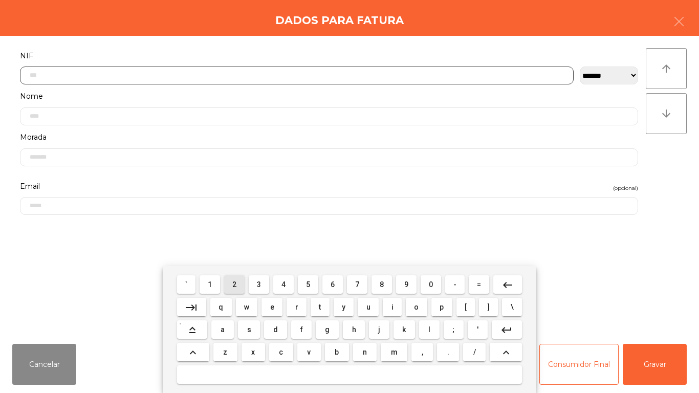
click at [243, 282] on button "2" at bounding box center [234, 284] width 20 height 18
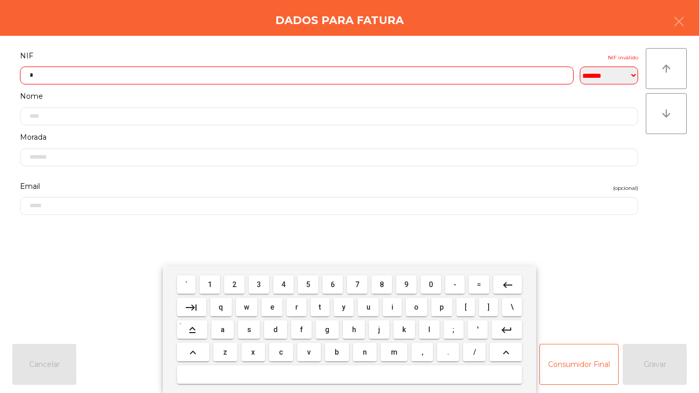
click at [431, 284] on span "0" at bounding box center [431, 284] width 4 height 8
click at [259, 283] on span "3" at bounding box center [259, 284] width 4 height 8
click at [388, 285] on button "8" at bounding box center [381, 284] width 20 height 18
click at [210, 284] on span "1" at bounding box center [210, 284] width 4 height 8
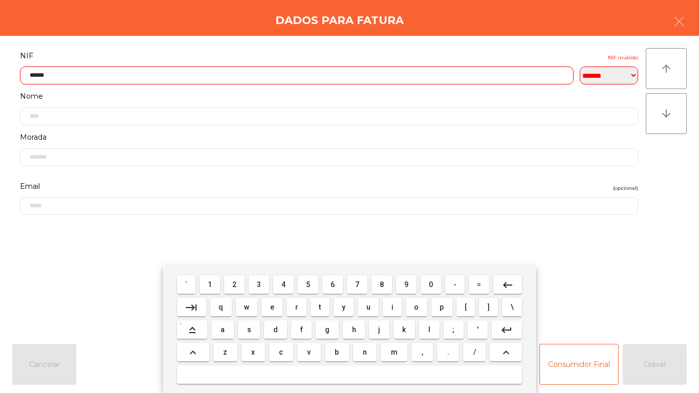
click at [382, 284] on span "8" at bounding box center [381, 284] width 4 height 8
click at [431, 285] on span "0" at bounding box center [431, 284] width 4 height 8
click at [340, 275] on button "6" at bounding box center [332, 284] width 20 height 18
click at [507, 283] on mat-icon "keyboard_backspace" at bounding box center [507, 285] width 12 height 12
click at [501, 281] on mat-icon "keyboard_backspace" at bounding box center [507, 285] width 12 height 12
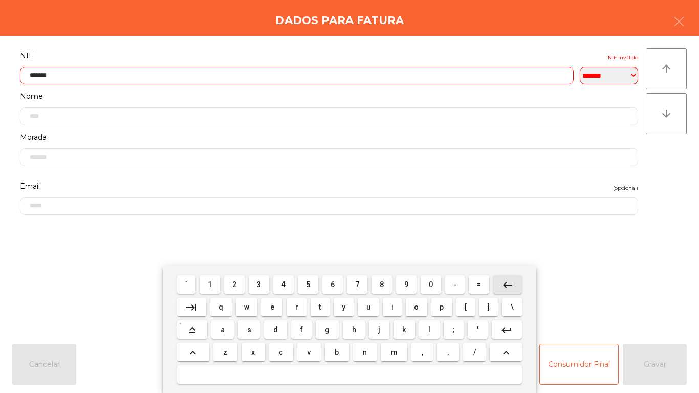
click at [499, 282] on button "keyboard_backspace" at bounding box center [507, 284] width 29 height 18
click at [406, 283] on span "9" at bounding box center [406, 284] width 4 height 8
click at [432, 281] on span "0" at bounding box center [431, 284] width 4 height 8
click at [326, 281] on button "6" at bounding box center [332, 284] width 20 height 18
type input "*********"
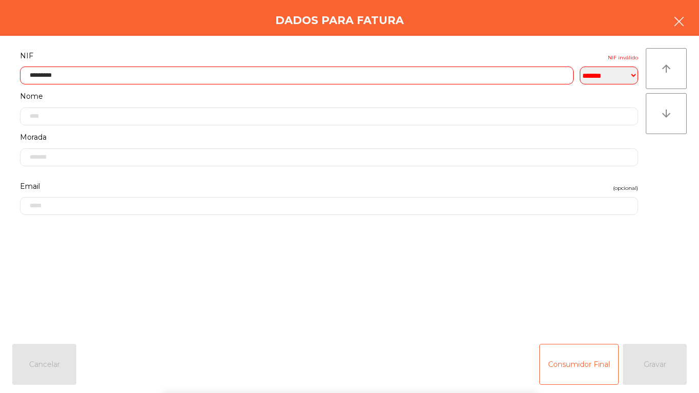
click at [672, 17] on button "button" at bounding box center [678, 22] width 29 height 31
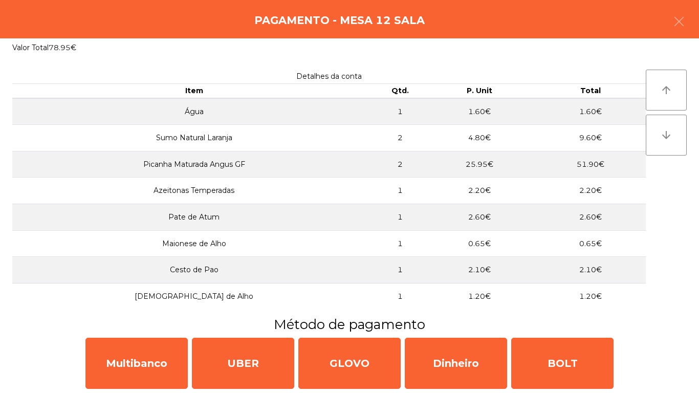
click at [674, 6] on div "Pagamento - Mesa 12 Sala" at bounding box center [349, 19] width 699 height 38
click at [674, 20] on icon "button" at bounding box center [679, 21] width 12 height 12
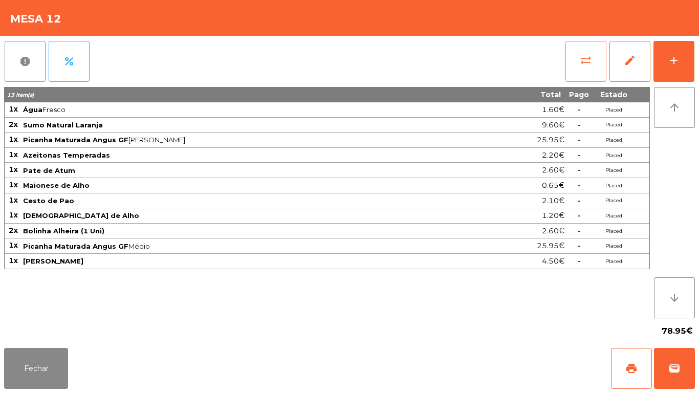
click at [567, 76] on button "sync_alt" at bounding box center [585, 61] width 41 height 41
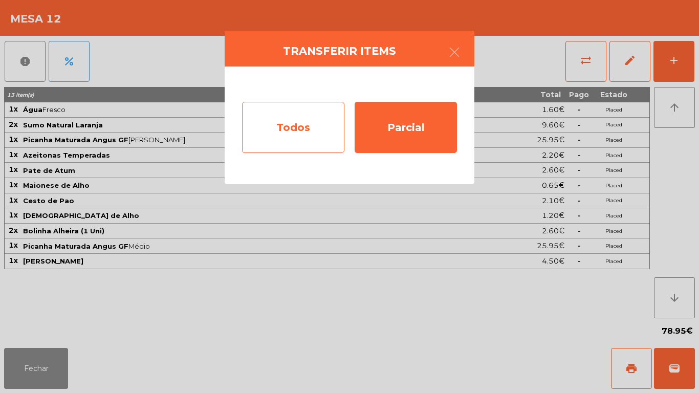
click at [305, 127] on div "Todos" at bounding box center [293, 127] width 102 height 51
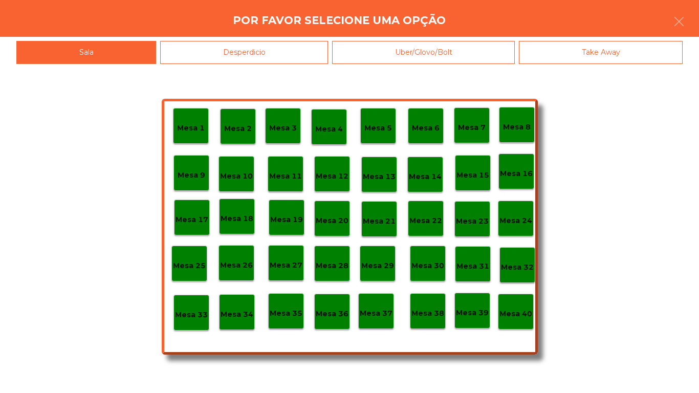
click at [518, 304] on div "Mesa 40" at bounding box center [515, 312] width 33 height 16
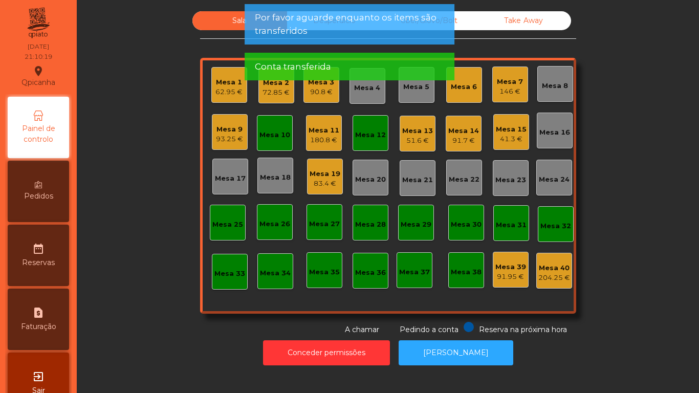
click at [376, 135] on div "Mesa 12" at bounding box center [370, 135] width 31 height 10
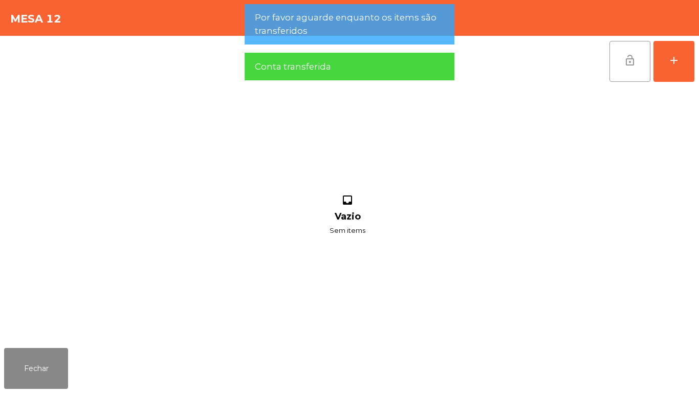
click at [634, 58] on span "lock_open" at bounding box center [629, 60] width 12 height 12
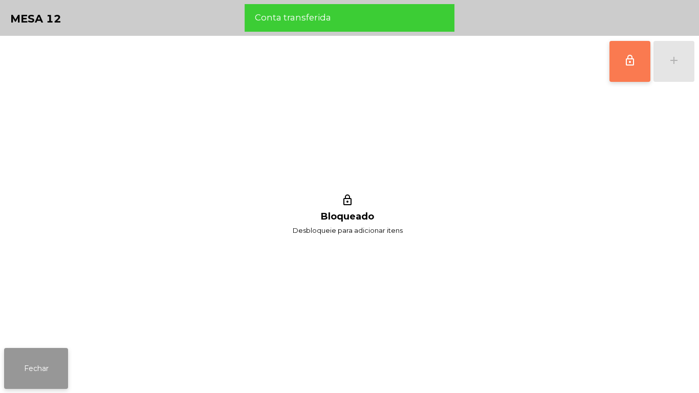
click at [42, 372] on button "Fechar" at bounding box center [36, 368] width 64 height 41
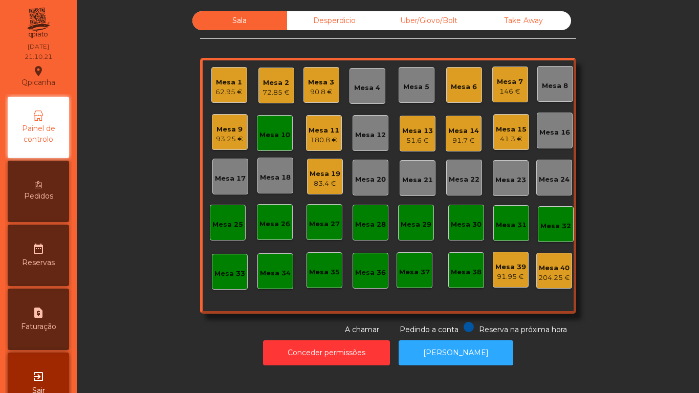
click at [267, 139] on div "Mesa 10" at bounding box center [274, 135] width 31 height 10
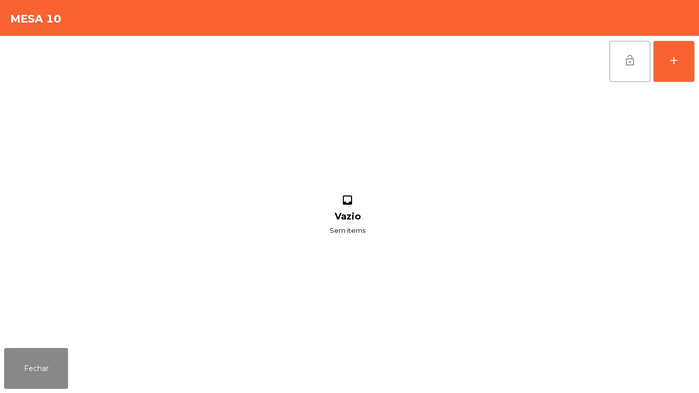
click at [620, 64] on button "lock_open" at bounding box center [629, 61] width 41 height 41
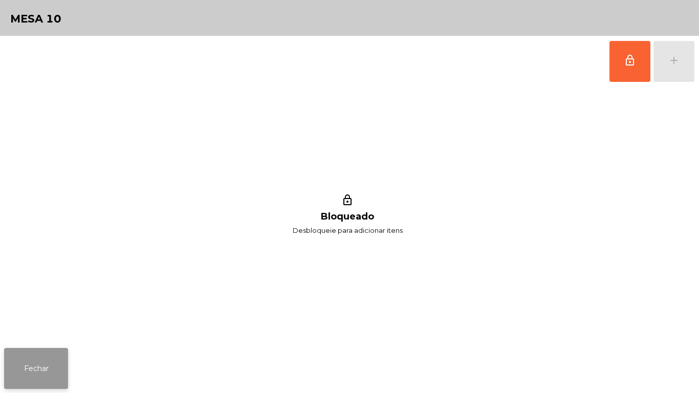
click at [44, 372] on button "Fechar" at bounding box center [36, 368] width 64 height 41
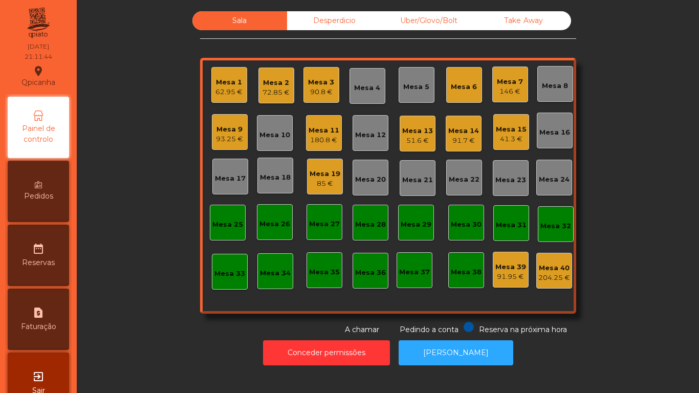
click at [316, 128] on div "Mesa 11" at bounding box center [323, 130] width 31 height 10
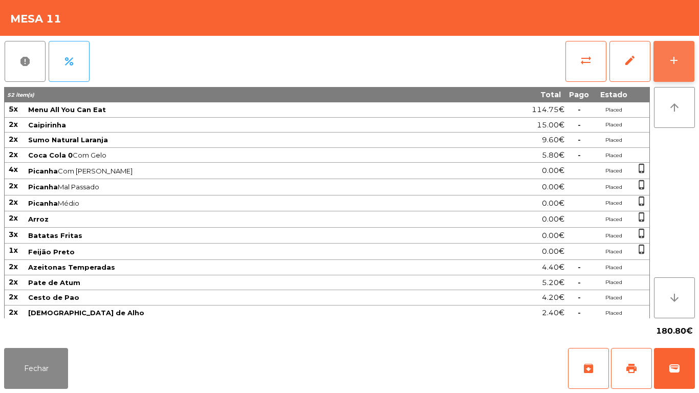
click at [674, 63] on div "add" at bounding box center [673, 60] width 12 height 12
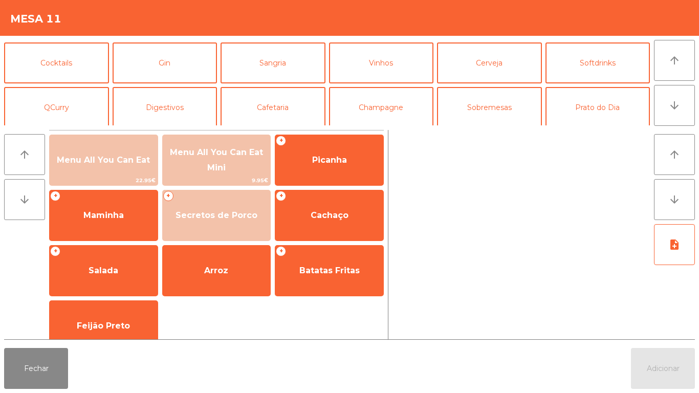
scroll to position [41, 0]
click at [297, 116] on button "Cafetaria" at bounding box center [272, 107] width 105 height 41
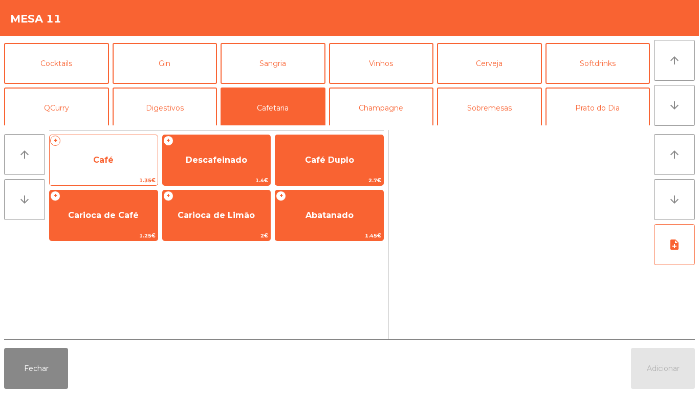
click at [117, 160] on span "Café" at bounding box center [104, 160] width 108 height 28
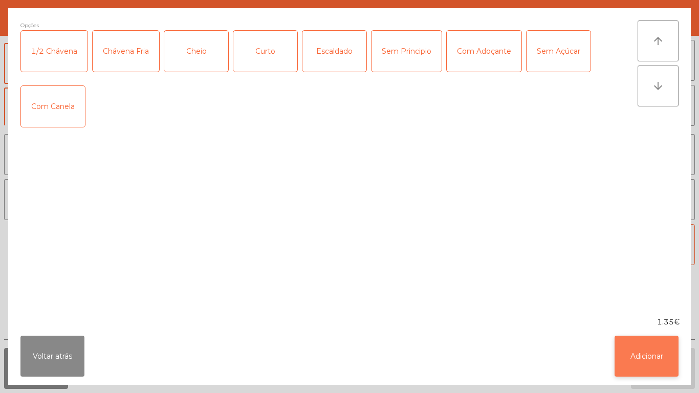
click at [638, 350] on button "Adicionar" at bounding box center [646, 356] width 64 height 41
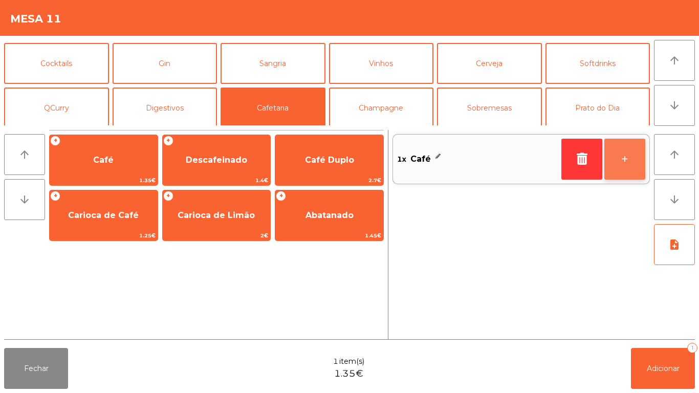
click at [632, 161] on button "+" at bounding box center [624, 159] width 41 height 41
click at [625, 163] on button "+" at bounding box center [624, 159] width 41 height 41
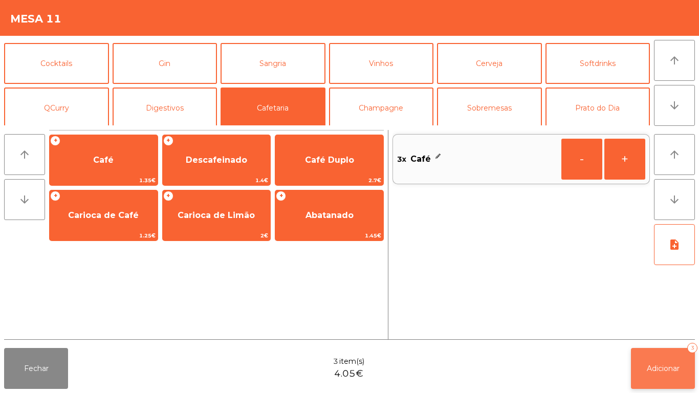
click at [671, 367] on span "Adicionar" at bounding box center [662, 368] width 33 height 9
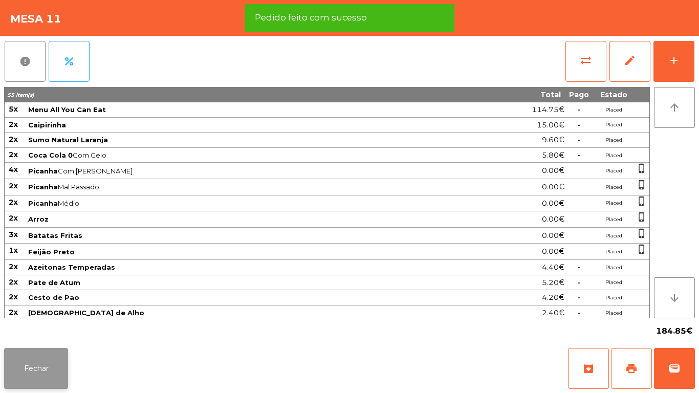
click at [51, 360] on button "Fechar" at bounding box center [36, 368] width 64 height 41
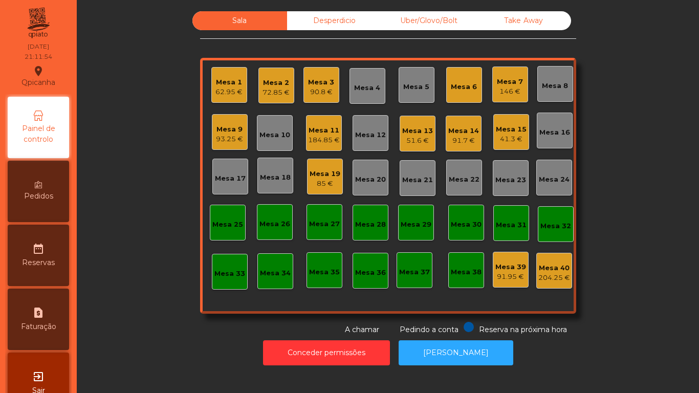
click at [328, 138] on div "184.85 €" at bounding box center [324, 140] width 32 height 10
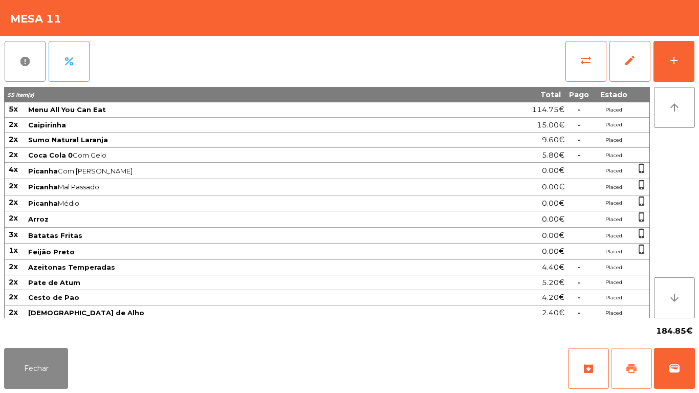
click at [630, 367] on span "print" at bounding box center [631, 368] width 12 height 12
click at [61, 358] on button "Fechar" at bounding box center [36, 368] width 64 height 41
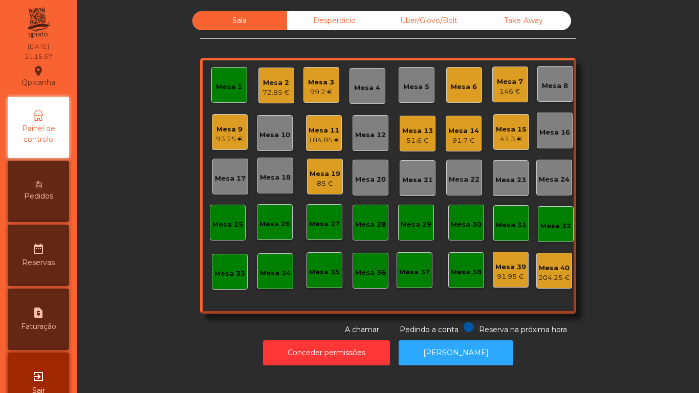
click at [312, 132] on div "Mesa 11" at bounding box center [324, 130] width 32 height 10
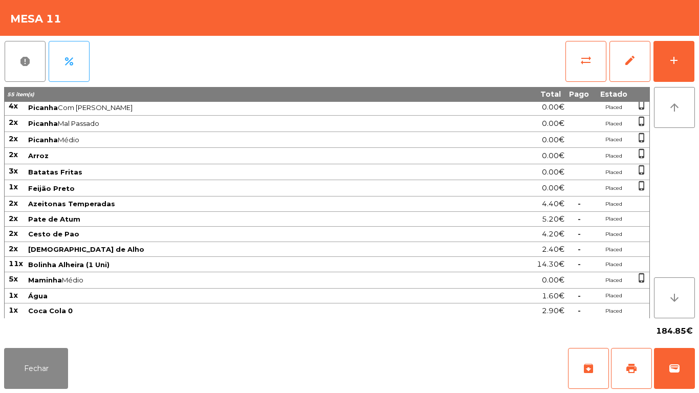
scroll to position [94, 0]
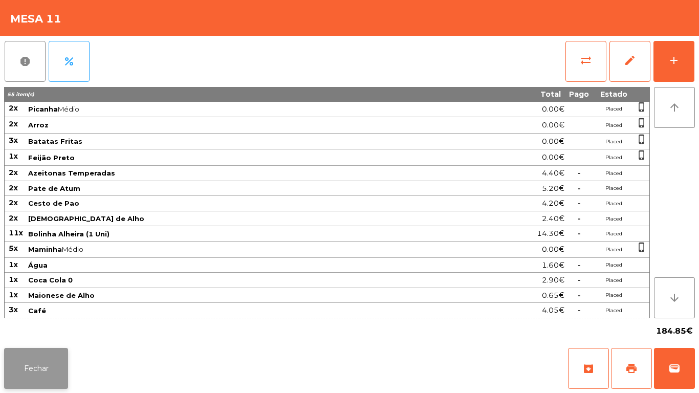
click at [40, 364] on button "Fechar" at bounding box center [36, 368] width 64 height 41
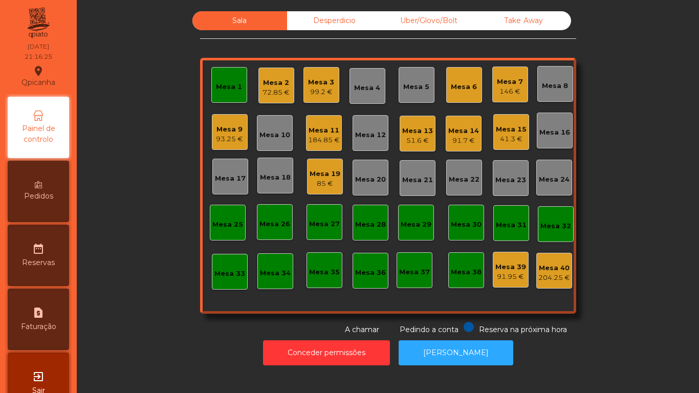
click at [408, 133] on div "Mesa 13" at bounding box center [417, 131] width 31 height 10
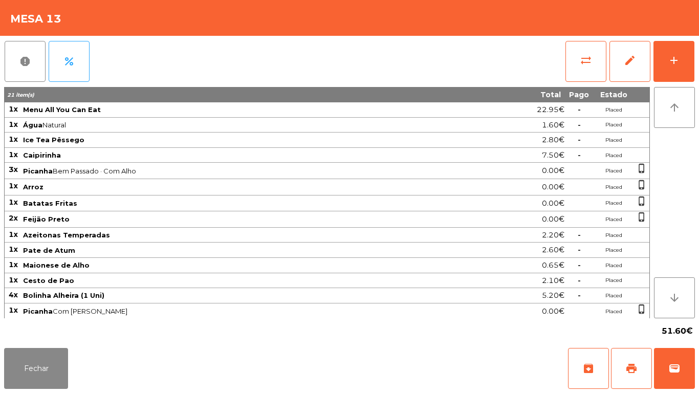
scroll to position [17, 0]
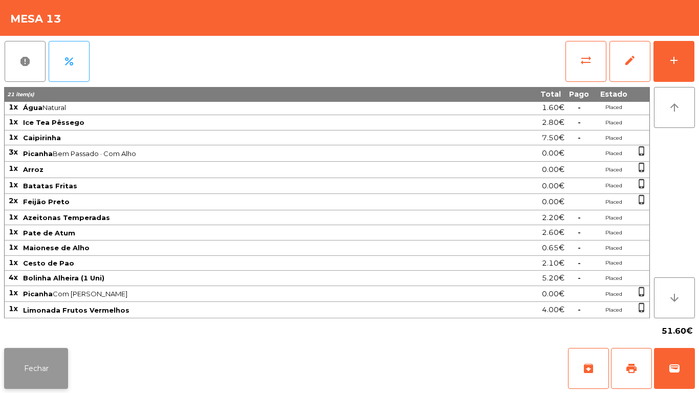
click at [62, 350] on button "Fechar" at bounding box center [36, 368] width 64 height 41
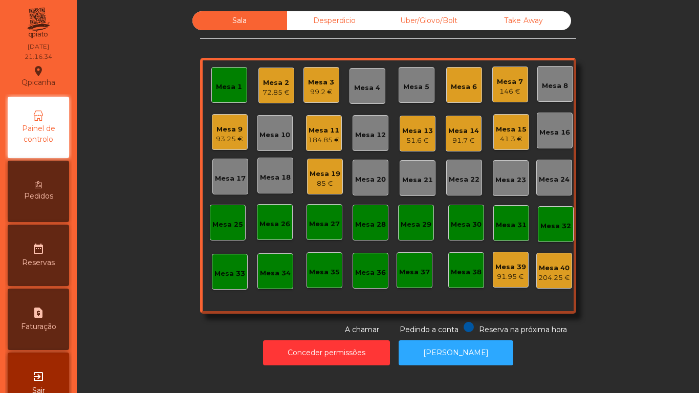
click at [317, 145] on div "184.85 €" at bounding box center [324, 140] width 32 height 10
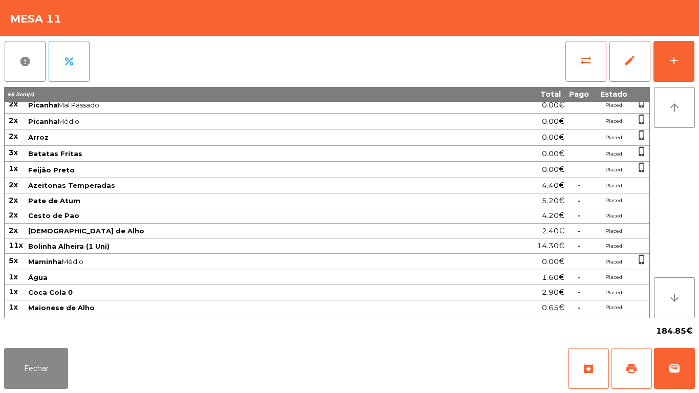
scroll to position [94, 0]
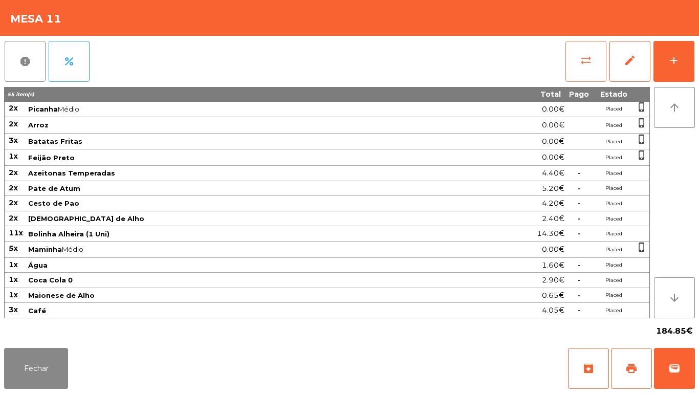
click at [578, 57] on button "sync_alt" at bounding box center [585, 61] width 41 height 41
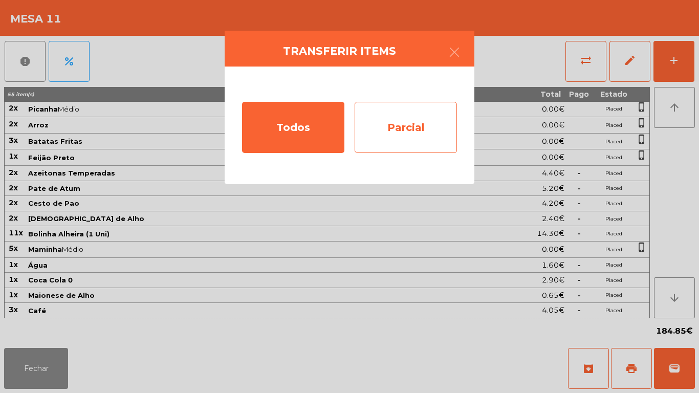
click at [417, 127] on div "Parcial" at bounding box center [405, 127] width 102 height 51
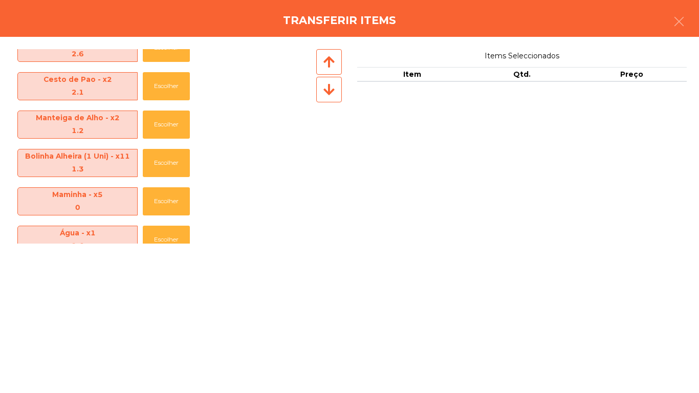
scroll to position [362, 0]
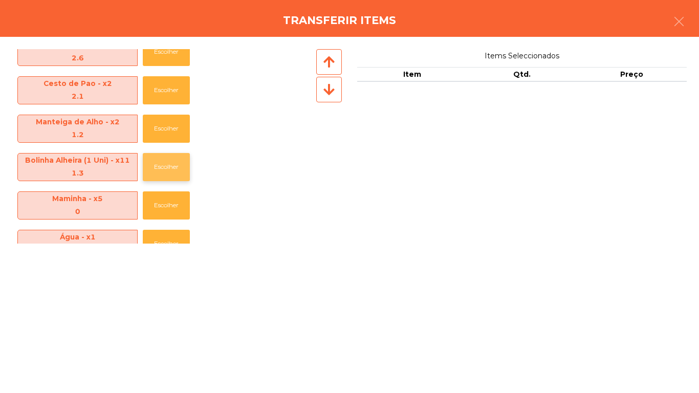
click at [172, 169] on button "Escolher" at bounding box center [166, 167] width 47 height 28
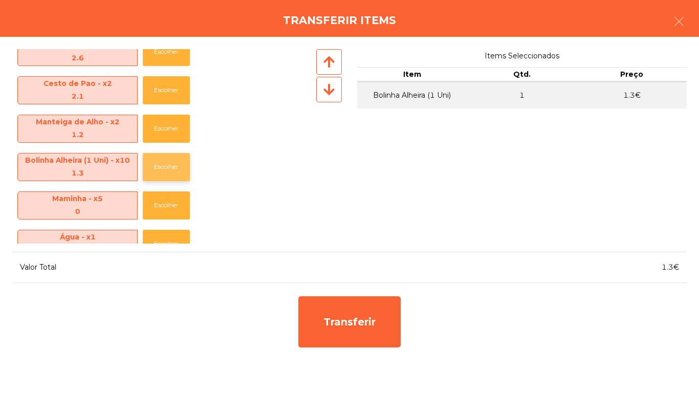
click at [177, 168] on button "Escolher" at bounding box center [166, 167] width 47 height 28
click at [176, 173] on button "Escolher" at bounding box center [166, 167] width 47 height 28
click at [176, 172] on button "Escolher" at bounding box center [166, 167] width 47 height 28
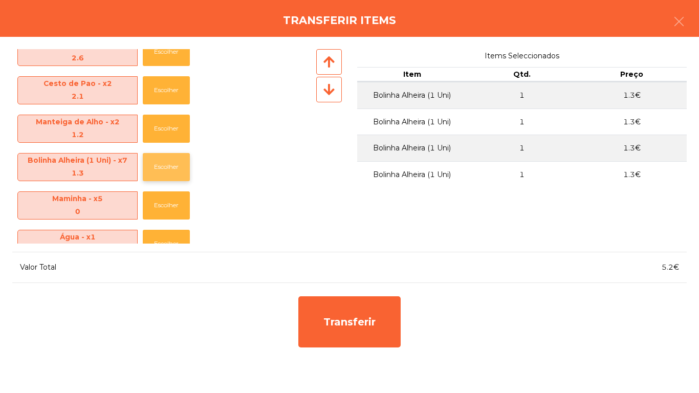
click at [181, 166] on button "Escolher" at bounding box center [166, 167] width 47 height 28
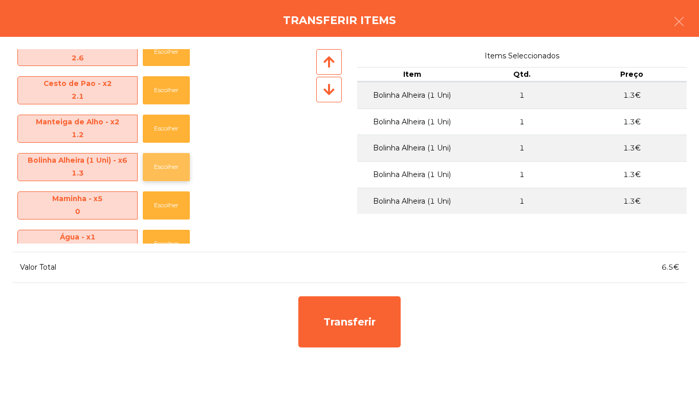
click at [180, 164] on button "Escolher" at bounding box center [166, 167] width 47 height 28
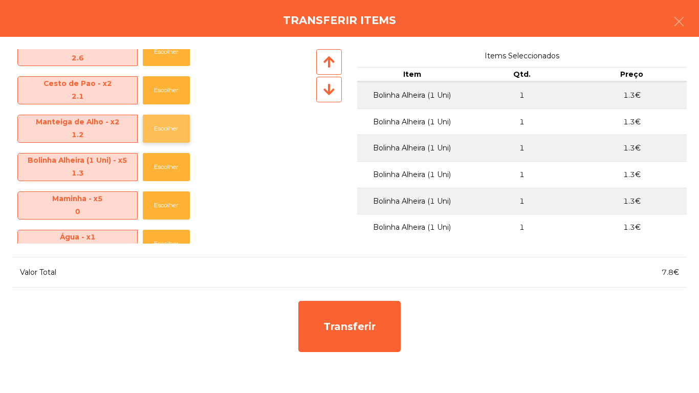
click at [172, 129] on button "Escolher" at bounding box center [166, 129] width 47 height 28
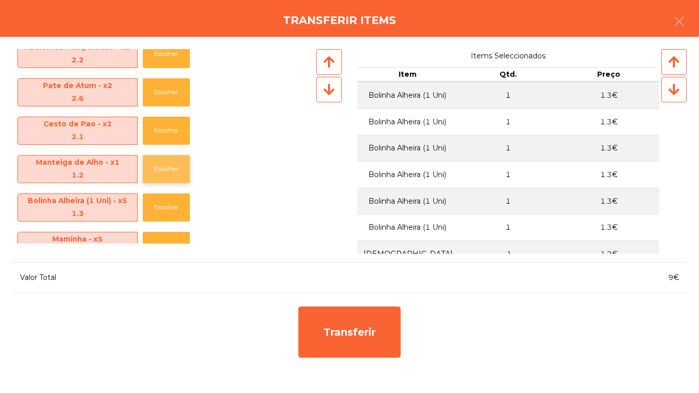
scroll to position [291, 0]
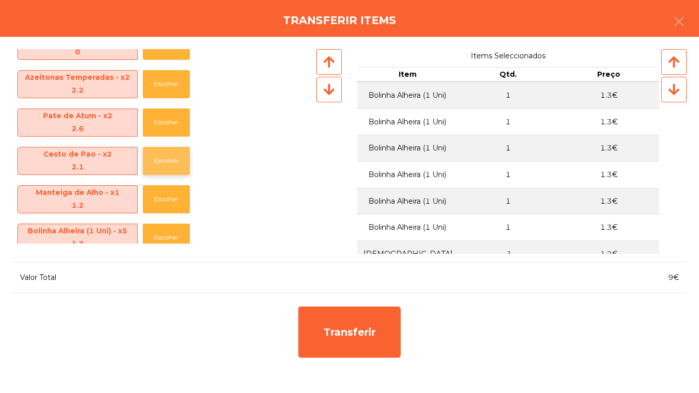
click at [165, 166] on button "Escolher" at bounding box center [166, 161] width 47 height 28
click at [173, 128] on button "Escolher" at bounding box center [166, 122] width 47 height 28
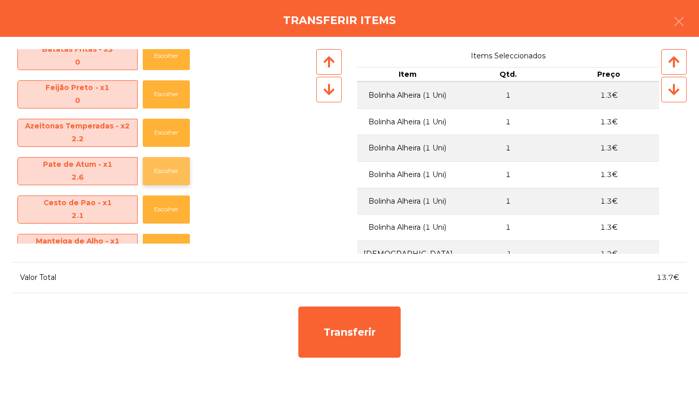
scroll to position [239, 0]
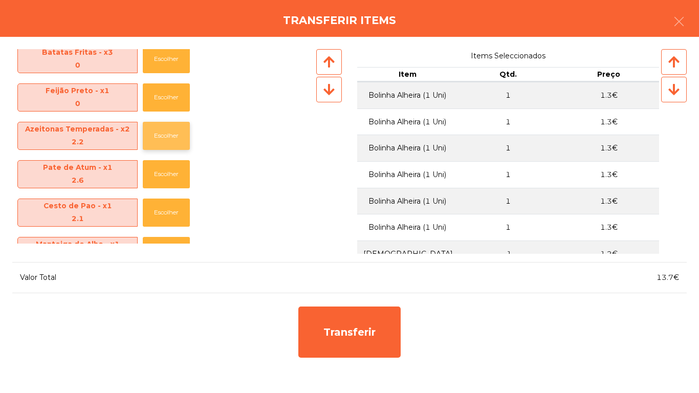
click at [164, 137] on button "Escolher" at bounding box center [166, 136] width 47 height 28
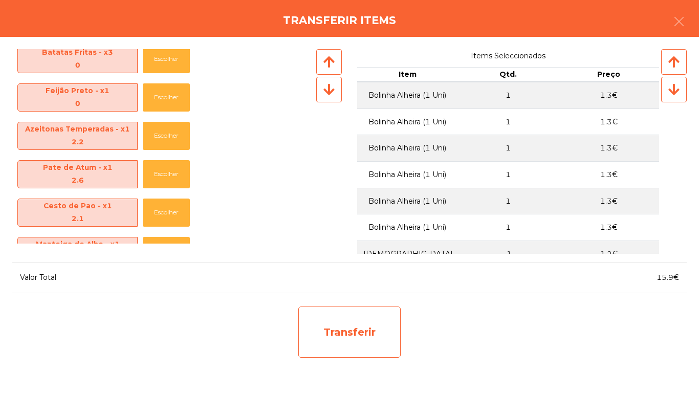
click at [374, 339] on div "Transferir" at bounding box center [349, 331] width 102 height 51
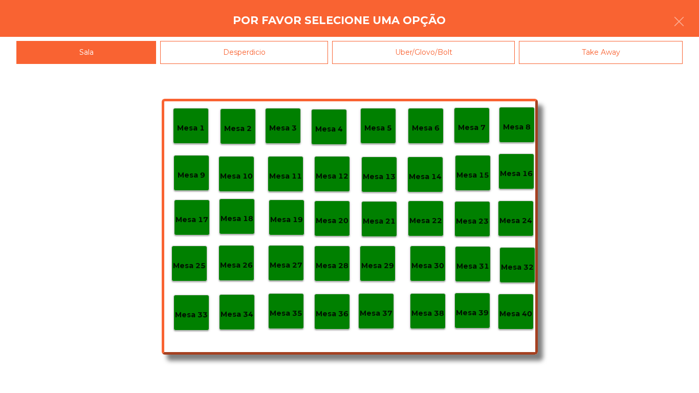
click at [280, 61] on div "Desperdicio" at bounding box center [244, 52] width 168 height 23
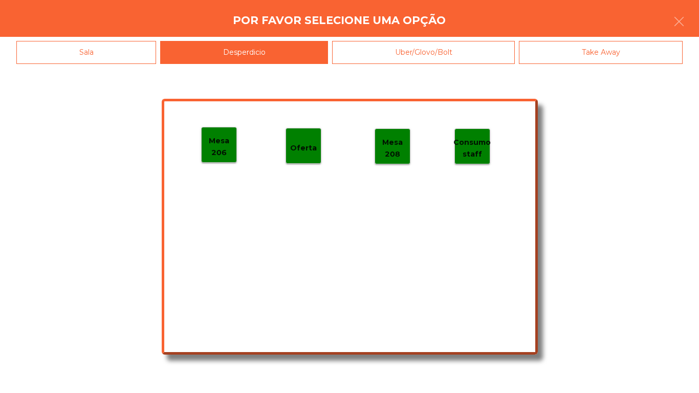
click at [111, 56] on div "Sala" at bounding box center [86, 52] width 140 height 23
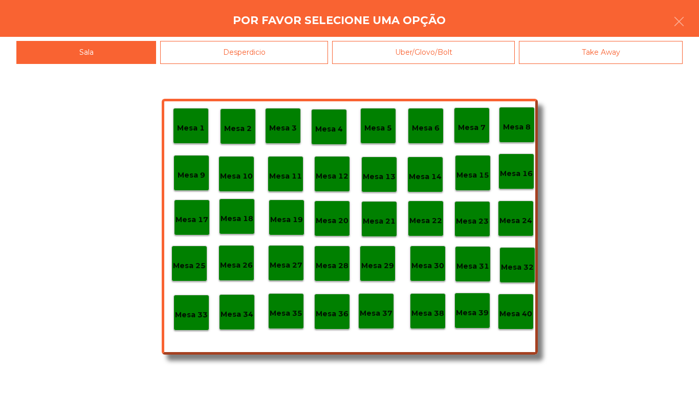
click at [196, 268] on p "Mesa 25" at bounding box center [189, 266] width 33 height 12
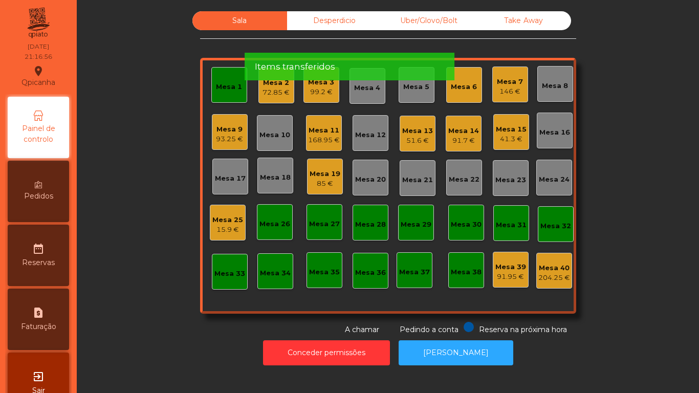
click at [319, 139] on div "168.95 €" at bounding box center [324, 140] width 32 height 10
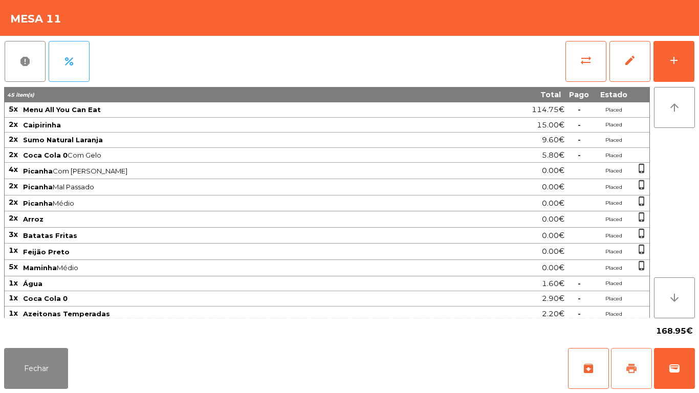
click at [632, 368] on span "print" at bounding box center [631, 368] width 12 height 12
click at [31, 369] on button "Fechar" at bounding box center [36, 368] width 64 height 41
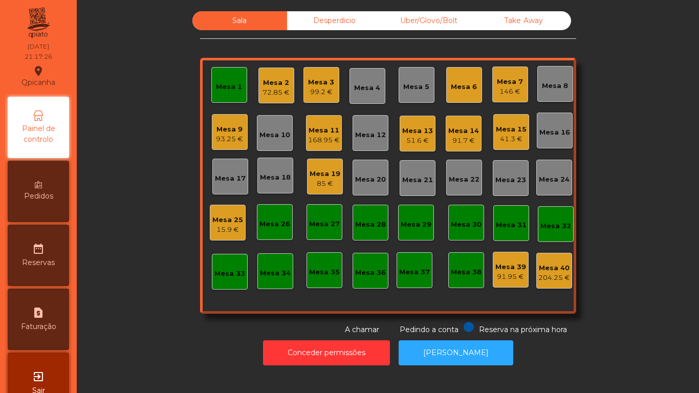
click at [512, 87] on div "146 €" at bounding box center [510, 91] width 26 height 10
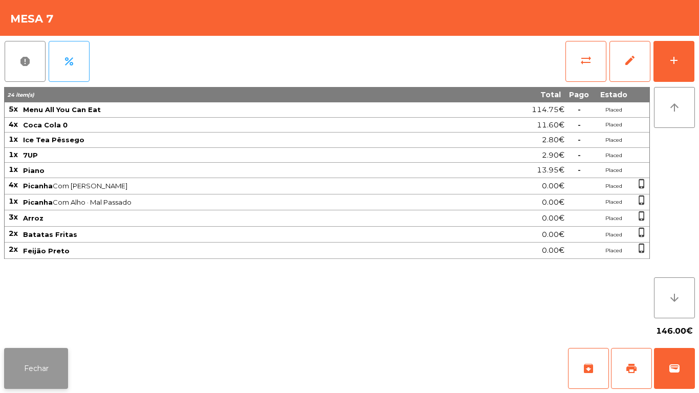
click at [46, 354] on button "Fechar" at bounding box center [36, 368] width 64 height 41
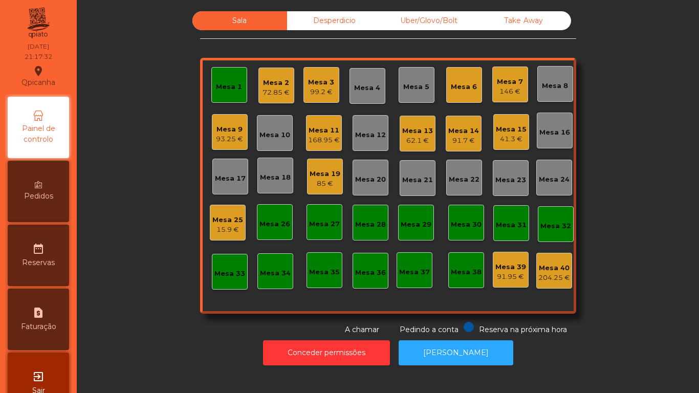
click at [221, 219] on div "Mesa 25" at bounding box center [227, 220] width 31 height 10
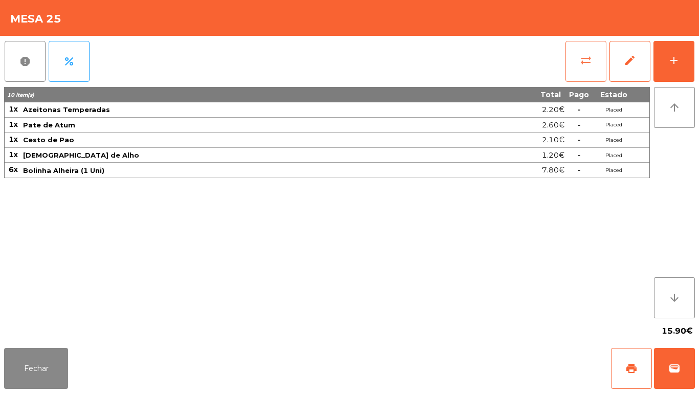
click at [576, 48] on button "sync_alt" at bounding box center [585, 61] width 41 height 41
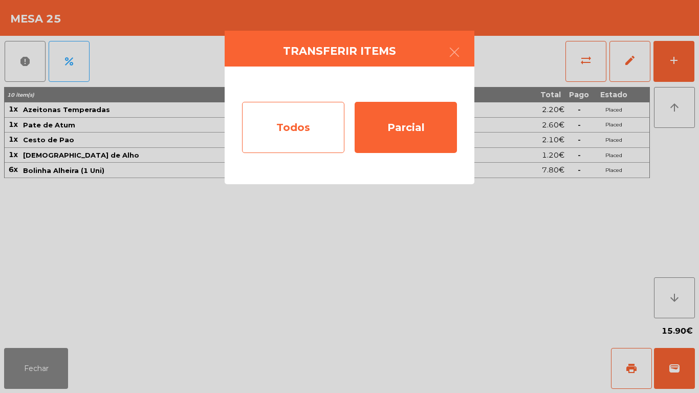
click at [296, 138] on div "Todos" at bounding box center [293, 127] width 102 height 51
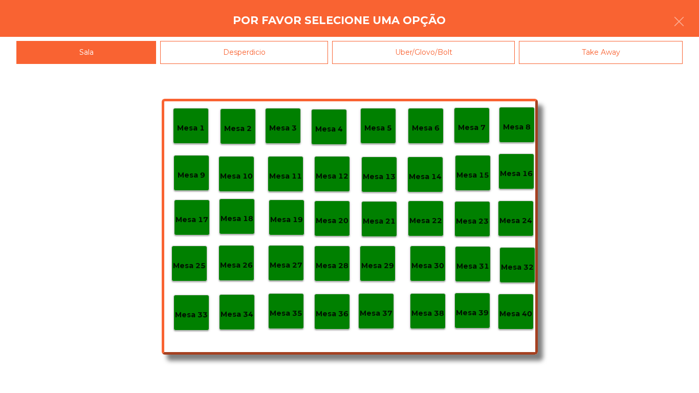
click at [478, 129] on p "Mesa 7" at bounding box center [472, 128] width 28 height 12
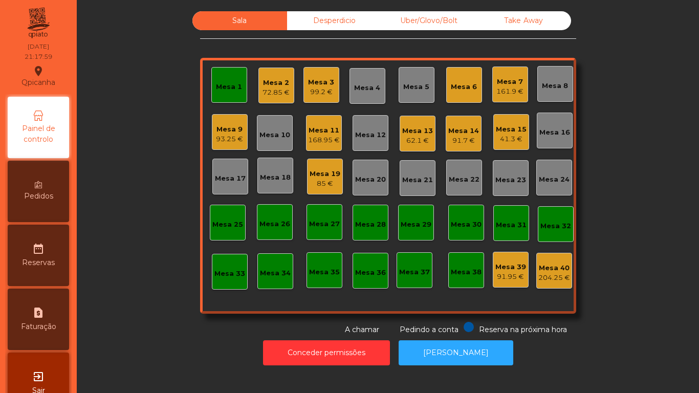
click at [506, 136] on div "41.3 €" at bounding box center [511, 139] width 31 height 10
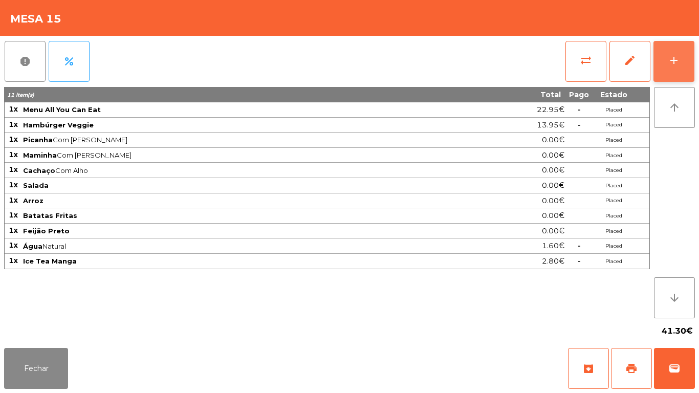
click at [664, 63] on button "add" at bounding box center [673, 61] width 41 height 41
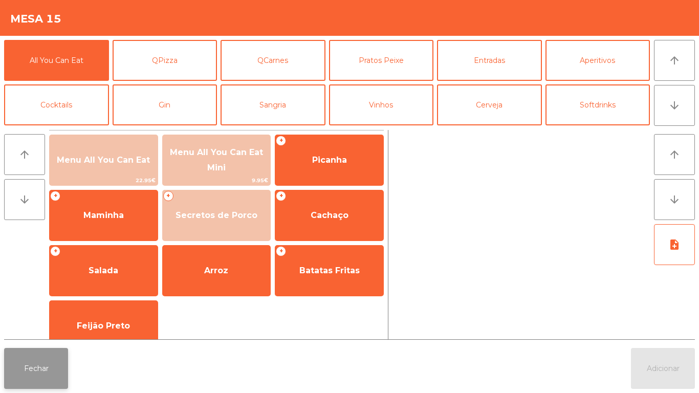
click at [62, 371] on button "Fechar" at bounding box center [36, 368] width 64 height 41
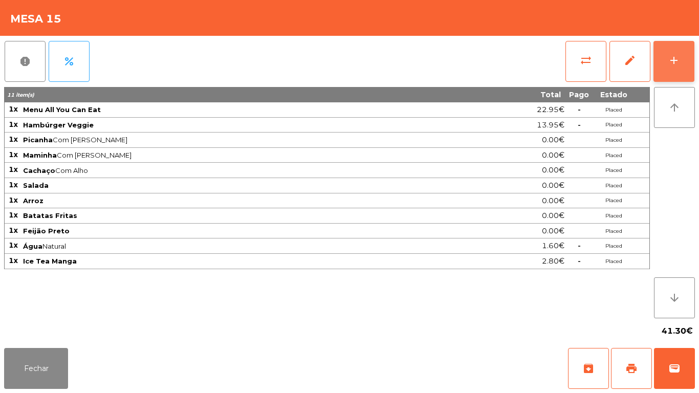
click at [675, 69] on button "add" at bounding box center [673, 61] width 41 height 41
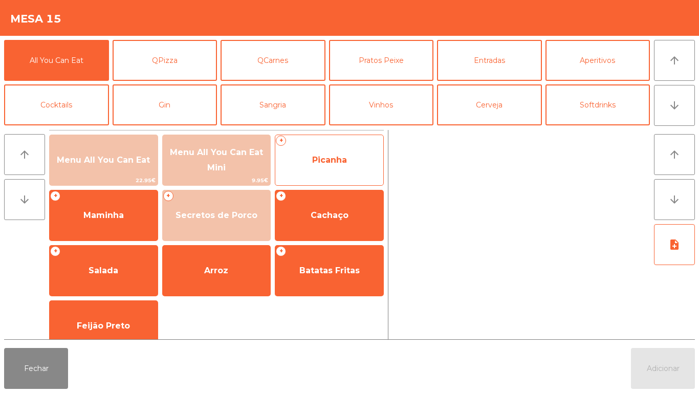
click at [351, 158] on span "Picanha" at bounding box center [329, 160] width 108 height 28
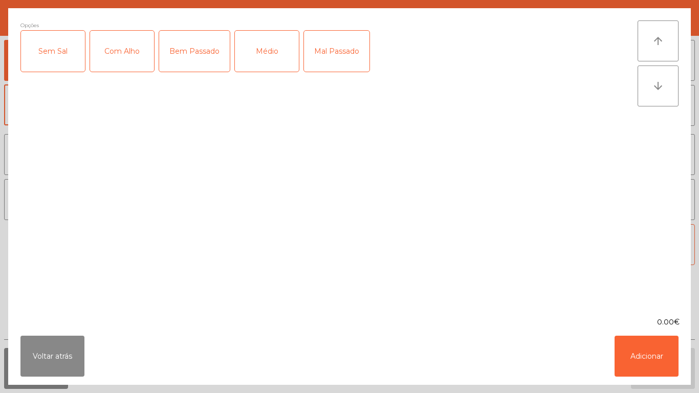
click at [279, 62] on div "Médio" at bounding box center [267, 51] width 64 height 41
click at [129, 62] on div "Com Alho" at bounding box center [122, 51] width 64 height 41
click at [633, 352] on button "Adicionar" at bounding box center [646, 356] width 64 height 41
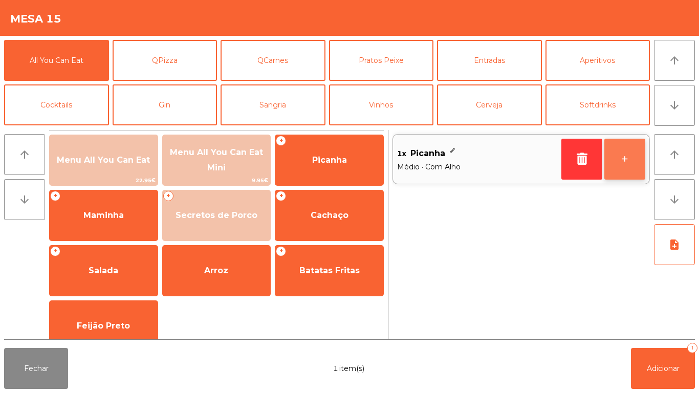
click at [622, 165] on button "+" at bounding box center [624, 159] width 41 height 41
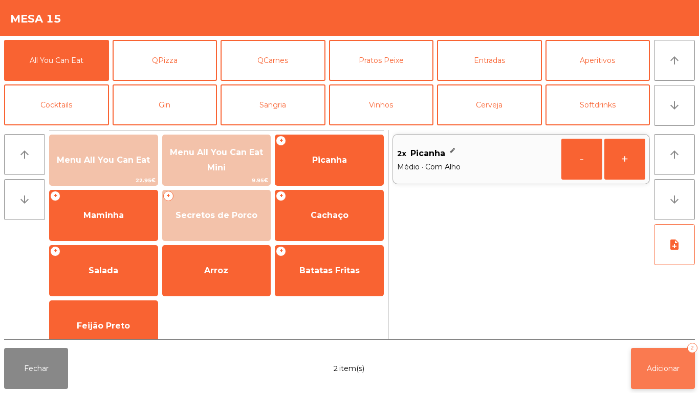
click at [658, 354] on button "Adicionar 2" at bounding box center [663, 368] width 64 height 41
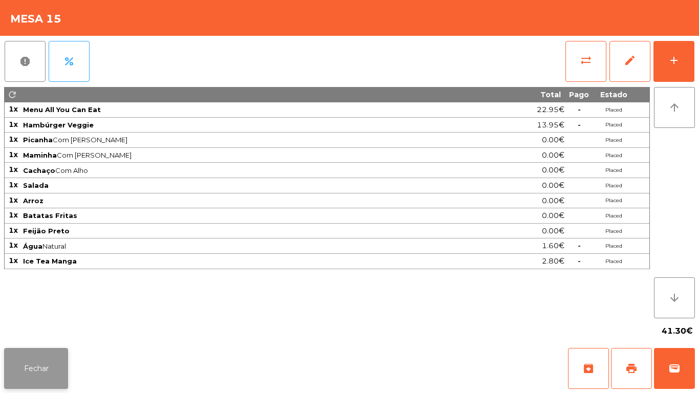
click at [60, 365] on button "Fechar" at bounding box center [36, 368] width 64 height 41
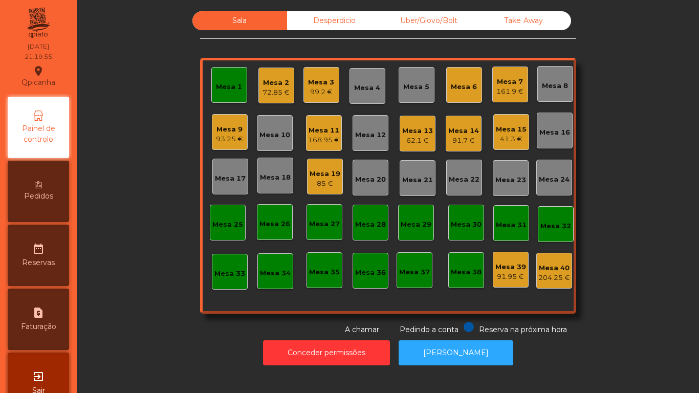
click at [505, 93] on div "161.9 €" at bounding box center [509, 91] width 27 height 10
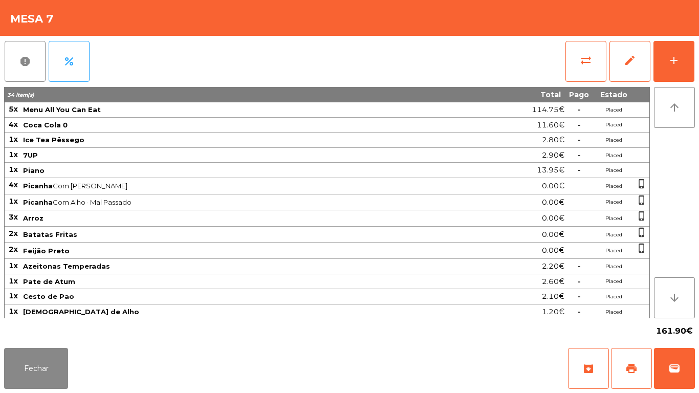
scroll to position [16, 0]
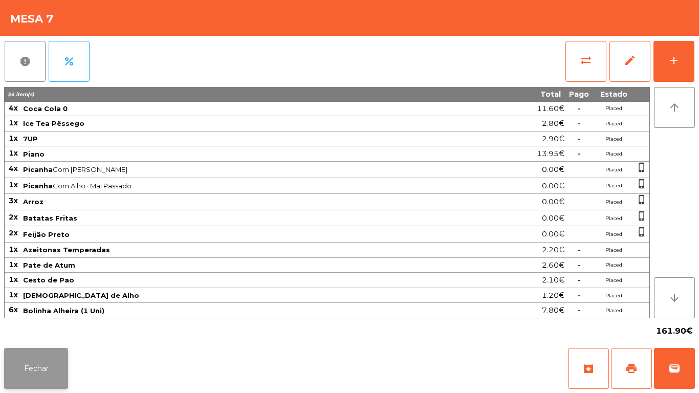
click at [47, 352] on button "Fechar" at bounding box center [36, 368] width 64 height 41
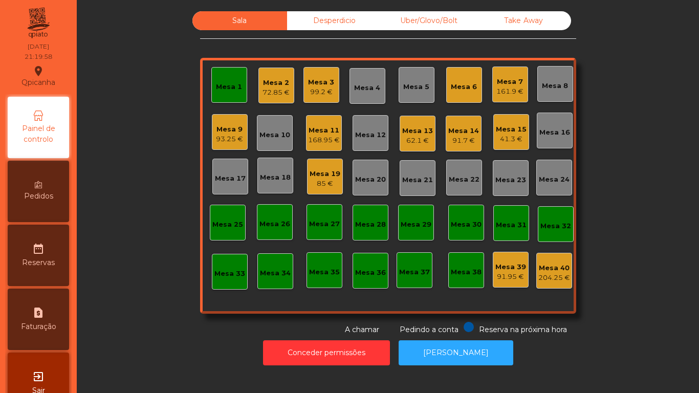
click at [321, 140] on div "168.95 €" at bounding box center [324, 140] width 32 height 10
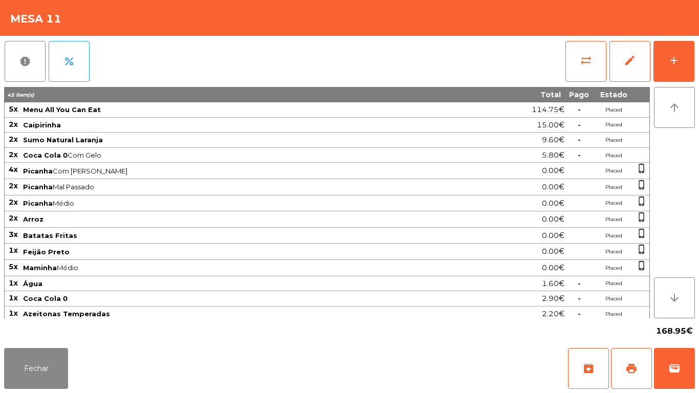
scroll to position [94, 0]
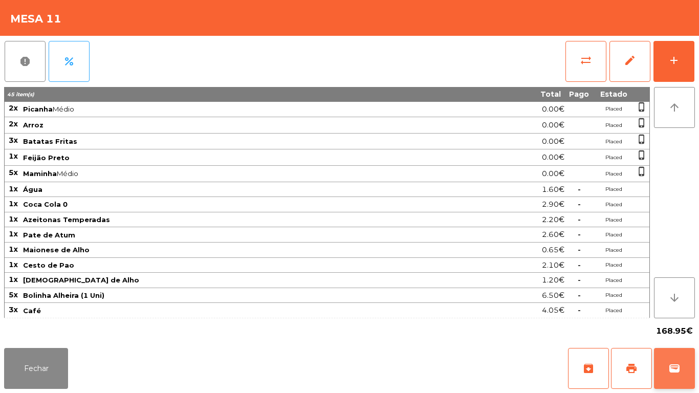
click at [672, 351] on button "wallet" at bounding box center [674, 368] width 41 height 41
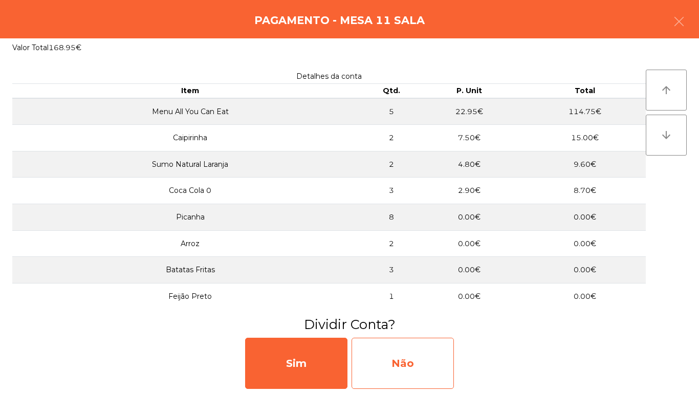
click at [426, 362] on div "Não" at bounding box center [402, 363] width 102 height 51
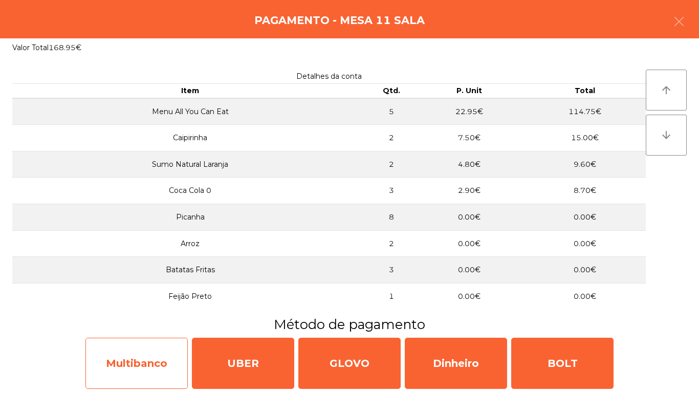
click at [152, 358] on div "Multibanco" at bounding box center [136, 363] width 102 height 51
select select "**"
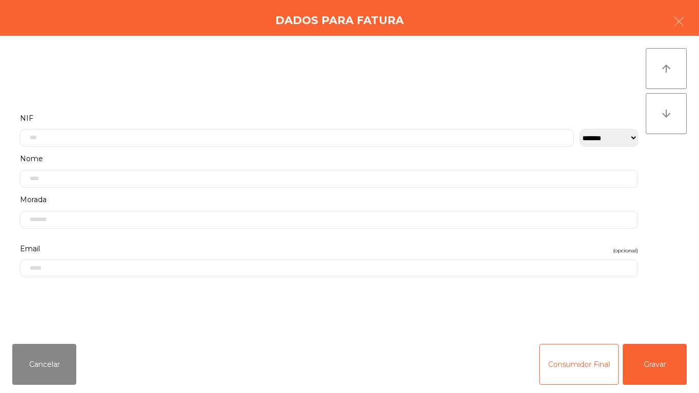
click at [192, 154] on label "Nome" at bounding box center [329, 159] width 618 height 14
click at [201, 140] on input "text" at bounding box center [296, 138] width 553 height 18
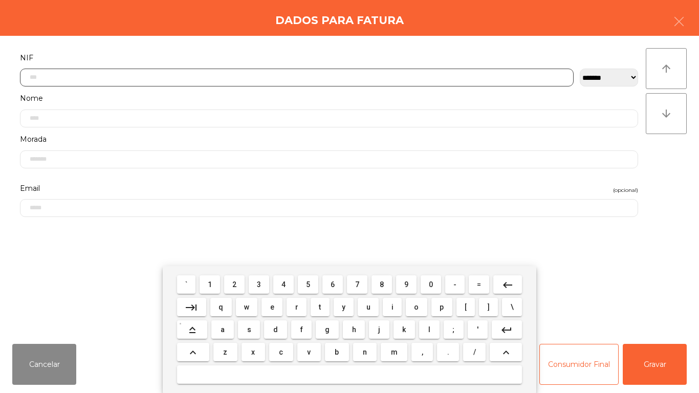
scroll to position [62, 0]
click at [235, 282] on span "2" at bounding box center [234, 284] width 4 height 8
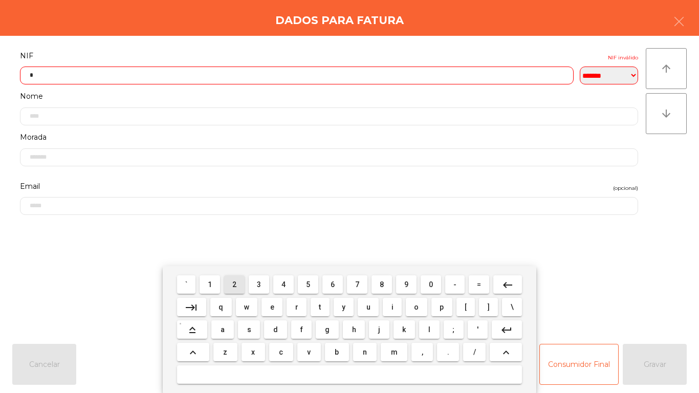
click at [202, 281] on button "1" at bounding box center [209, 284] width 20 height 18
click at [235, 284] on span "2" at bounding box center [234, 284] width 4 height 8
click at [424, 283] on button "0" at bounding box center [430, 284] width 20 height 18
click at [259, 283] on span "3" at bounding box center [259, 284] width 4 height 8
click at [431, 284] on span "0" at bounding box center [431, 284] width 4 height 8
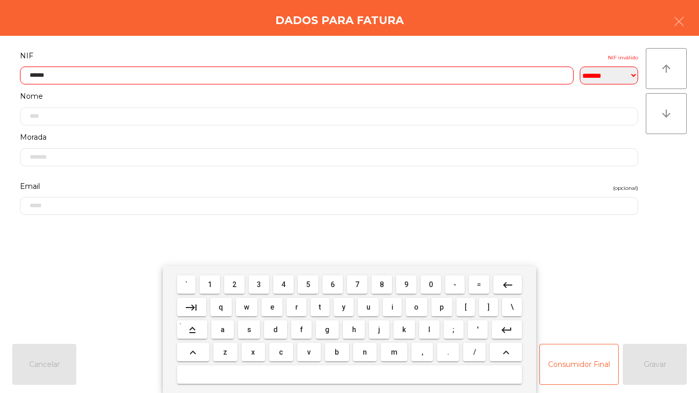
click at [332, 283] on span "6" at bounding box center [332, 284] width 4 height 8
click at [356, 282] on span "7" at bounding box center [357, 284] width 4 height 8
click at [210, 284] on span "1" at bounding box center [210, 284] width 4 height 8
type input "*********"
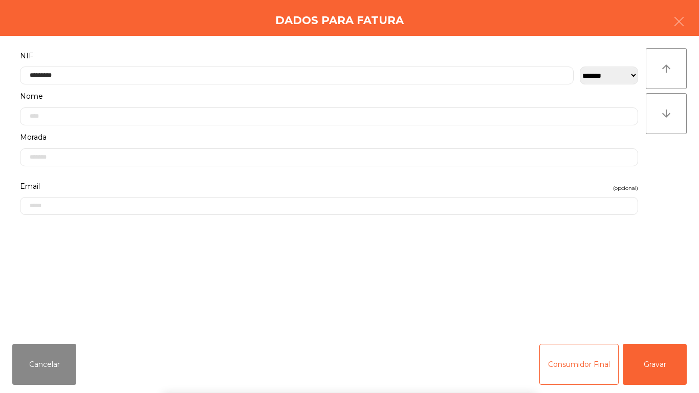
click at [662, 368] on div "` 1 2 3 4 5 6 7 8 9 0 - = keyboard_backspace keyboard_tab q w e r t y u i o p […" at bounding box center [349, 329] width 699 height 127
click at [663, 368] on button "Gravar" at bounding box center [654, 364] width 64 height 41
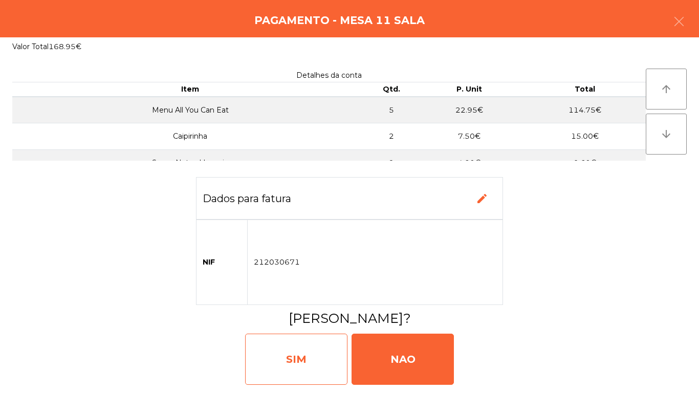
click at [297, 355] on div "SIM" at bounding box center [296, 358] width 102 height 51
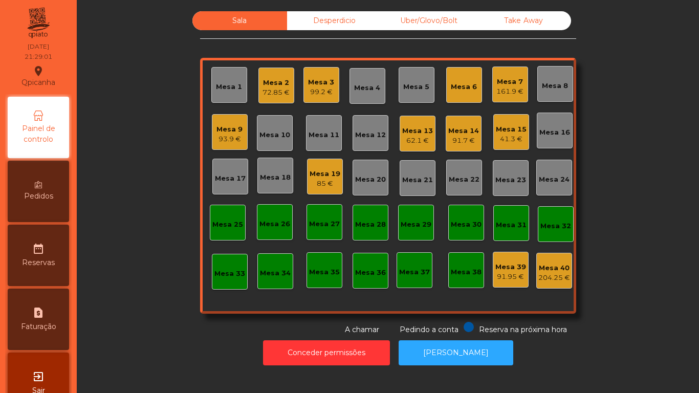
click at [453, 139] on div "91.7 €" at bounding box center [463, 141] width 31 height 10
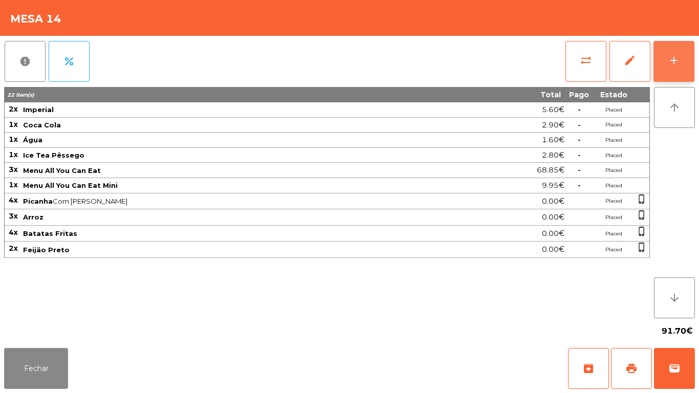
click at [671, 58] on div "add" at bounding box center [673, 60] width 12 height 12
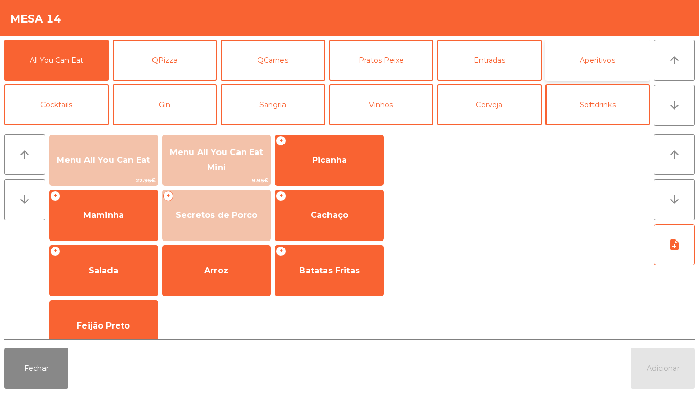
click at [579, 59] on button "Aperitivos" at bounding box center [597, 60] width 105 height 41
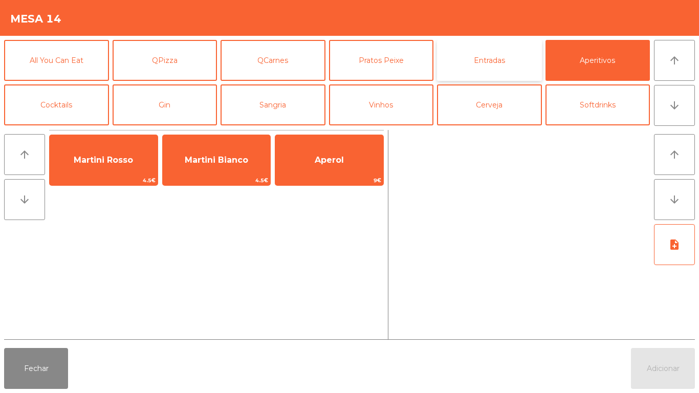
click at [511, 62] on button "Entradas" at bounding box center [489, 60] width 105 height 41
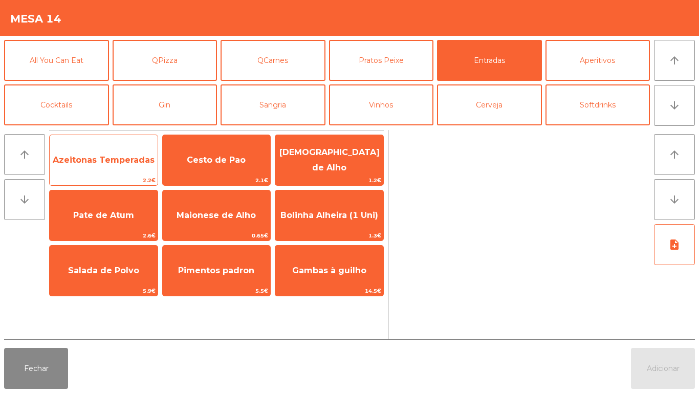
click at [111, 168] on span "Azeitonas Temperadas" at bounding box center [104, 160] width 108 height 28
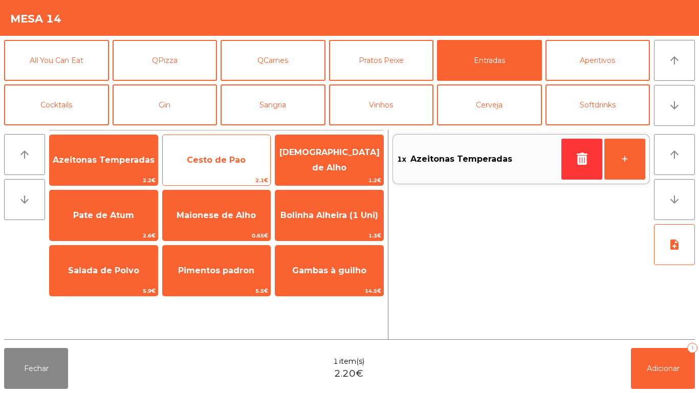
click at [229, 164] on span "Cesto de Pao" at bounding box center [216, 160] width 59 height 10
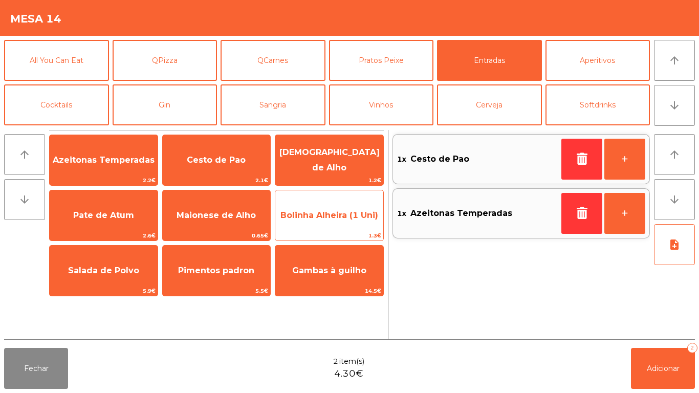
click at [339, 213] on span "Bolinha Alheira (1 Uni)" at bounding box center [329, 215] width 98 height 10
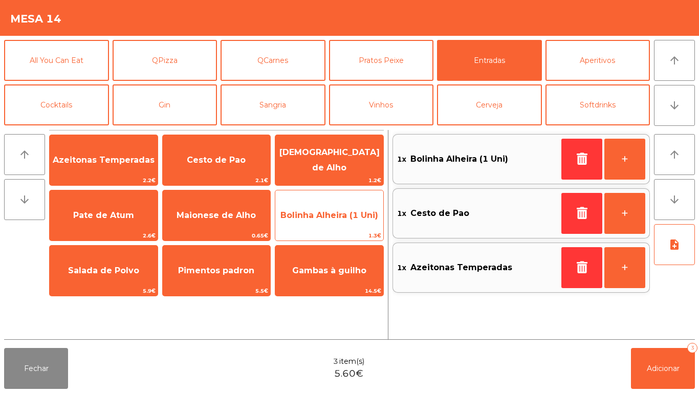
click at [340, 213] on span "Bolinha Alheira (1 Uni)" at bounding box center [329, 215] width 98 height 10
click at [344, 213] on span "Bolinha Alheira (1 Uni)" at bounding box center [329, 215] width 98 height 10
click at [339, 211] on span "Bolinha Alheira (1 Uni)" at bounding box center [329, 215] width 98 height 10
click at [334, 213] on span "Bolinha Alheira (1 Uni)" at bounding box center [329, 215] width 98 height 10
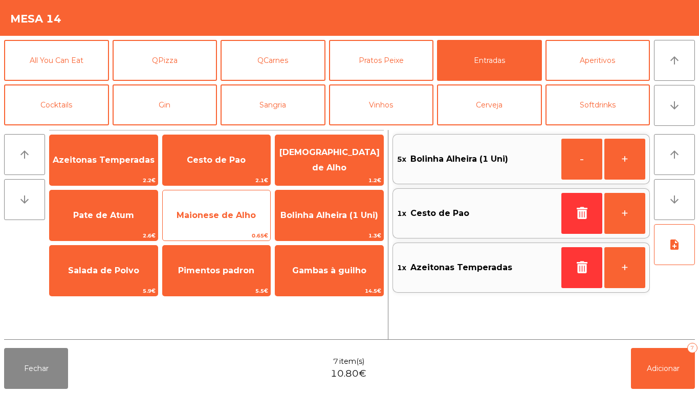
click at [230, 224] on span "Maionese de Alho" at bounding box center [217, 216] width 108 height 28
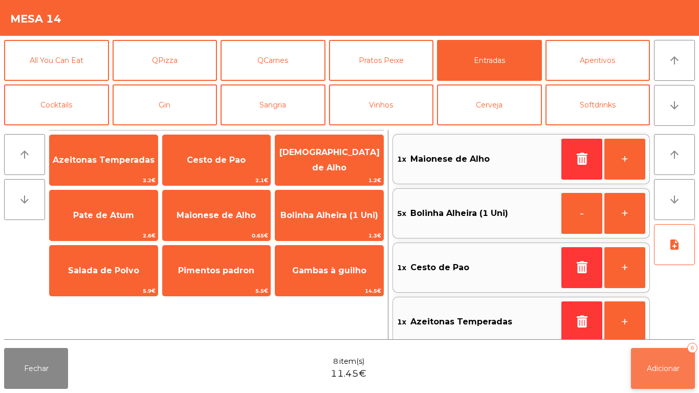
click at [672, 366] on span "Adicionar" at bounding box center [662, 368] width 33 height 9
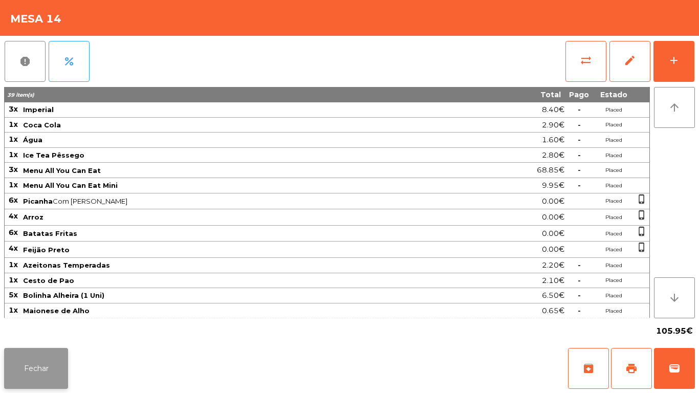
click at [47, 366] on button "Fechar" at bounding box center [36, 368] width 64 height 41
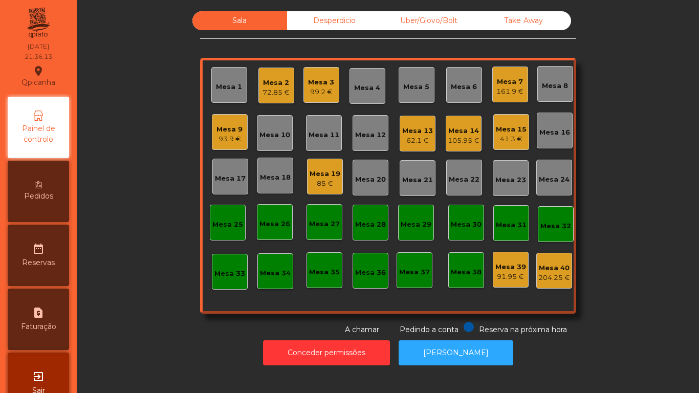
click at [227, 137] on div "93.9 €" at bounding box center [229, 139] width 26 height 10
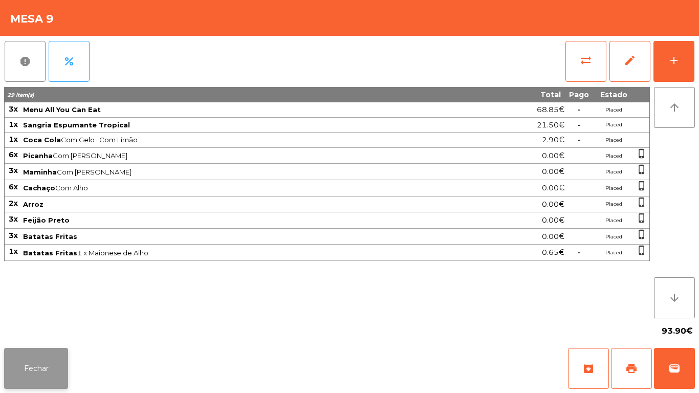
click at [59, 353] on button "Fechar" at bounding box center [36, 368] width 64 height 41
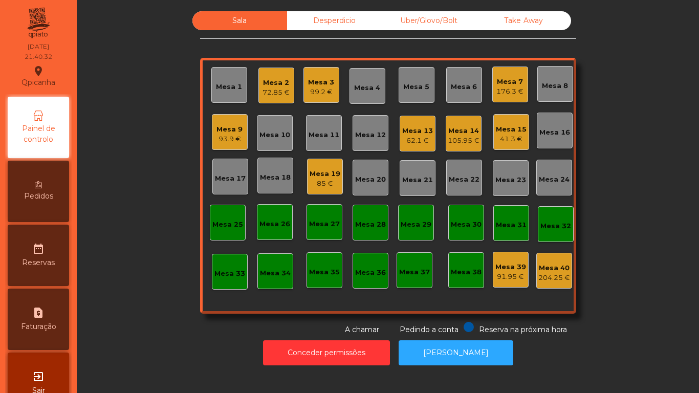
click at [499, 130] on div "Mesa 15" at bounding box center [511, 129] width 31 height 10
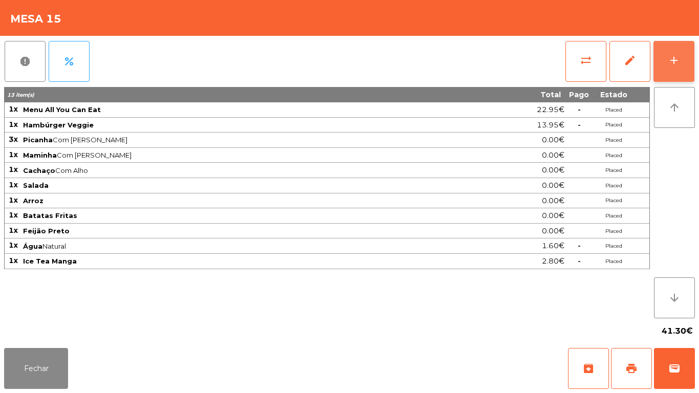
click at [672, 68] on button "add" at bounding box center [673, 61] width 41 height 41
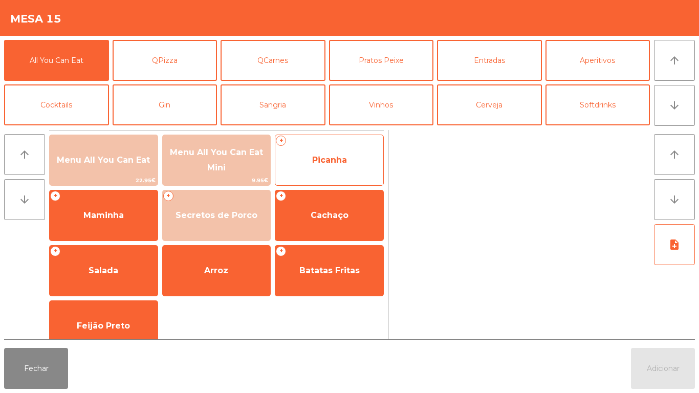
click at [344, 169] on span "Picanha" at bounding box center [329, 160] width 108 height 28
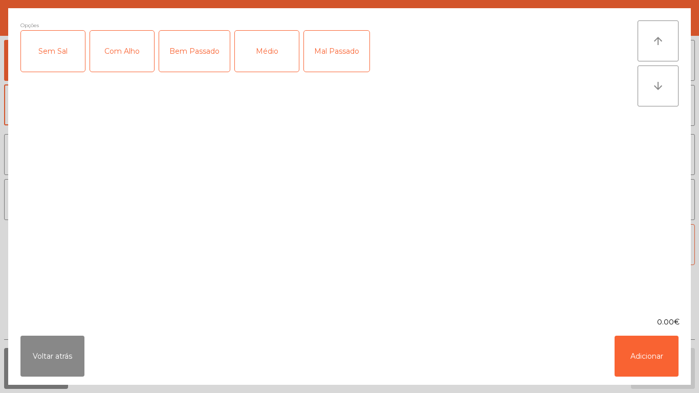
click at [132, 48] on div "Com Alho" at bounding box center [122, 51] width 64 height 41
click at [281, 54] on div "Médio" at bounding box center [267, 51] width 64 height 41
click at [644, 352] on button "Adicionar" at bounding box center [646, 356] width 64 height 41
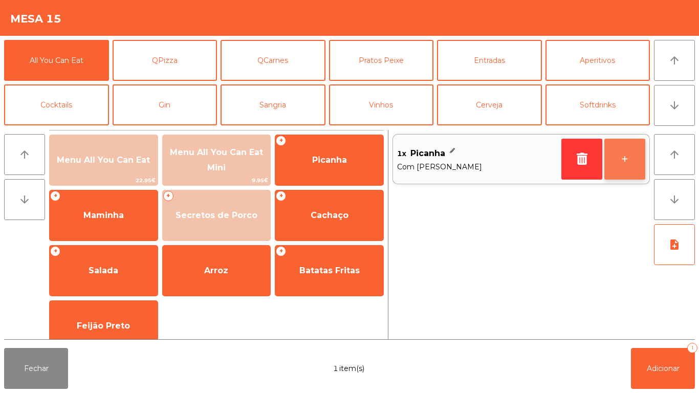
click at [622, 159] on button "+" at bounding box center [624, 159] width 41 height 41
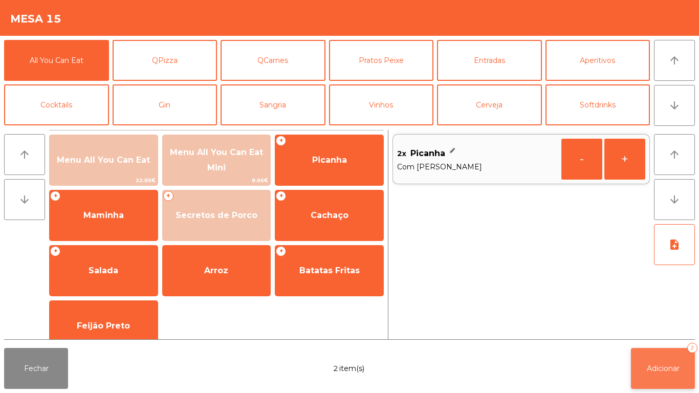
click at [672, 350] on button "Adicionar 2" at bounding box center [663, 368] width 64 height 41
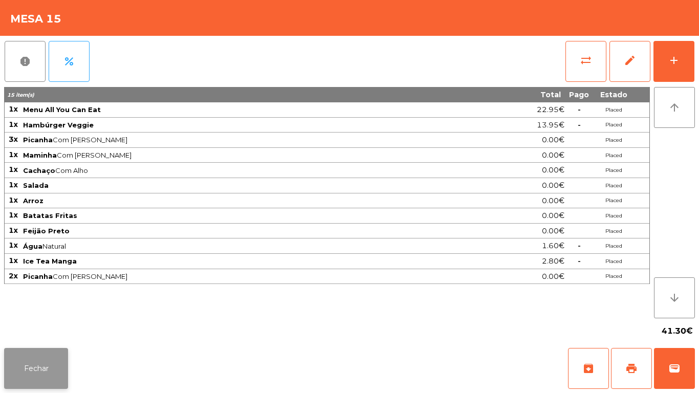
click at [68, 367] on button "Fechar" at bounding box center [36, 368] width 64 height 41
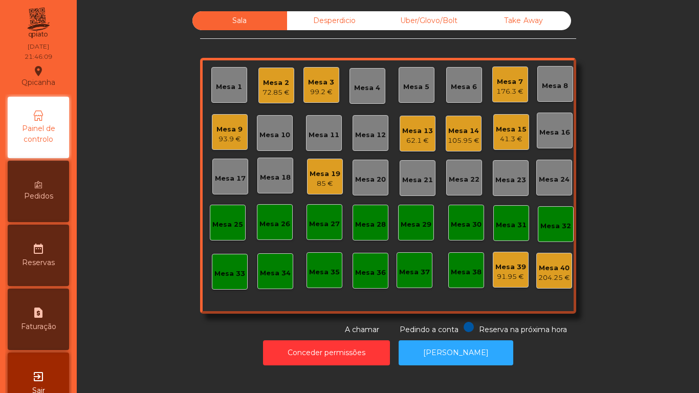
click at [269, 85] on div "Mesa 2" at bounding box center [275, 83] width 27 height 10
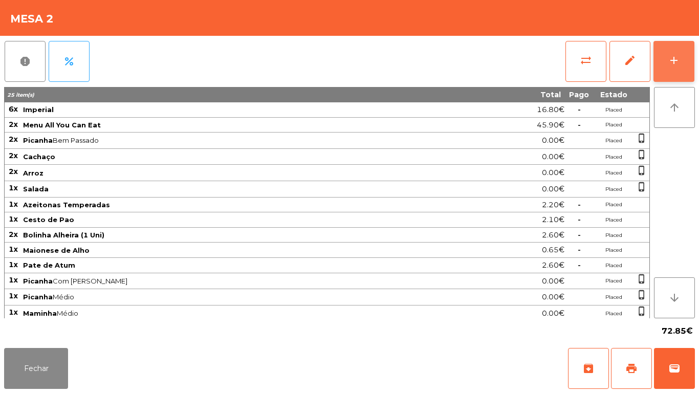
click at [680, 64] on button "add" at bounding box center [673, 61] width 41 height 41
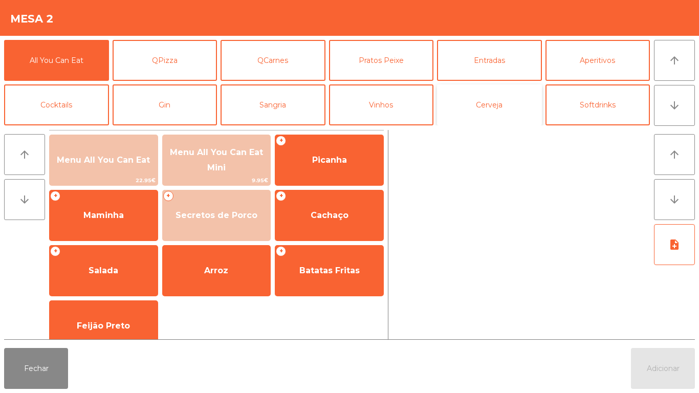
click at [497, 103] on button "Cerveja" at bounding box center [489, 104] width 105 height 41
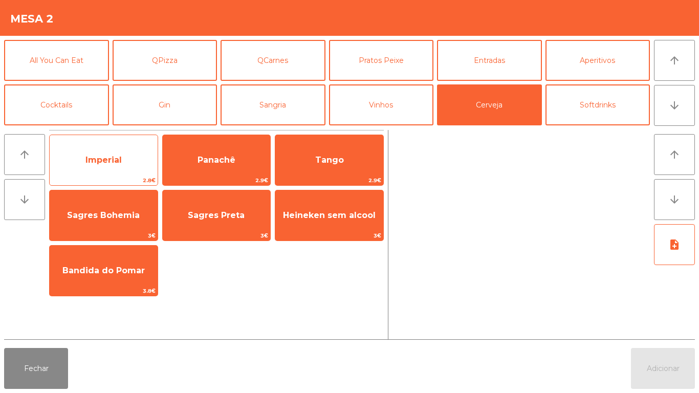
click at [116, 167] on span "Imperial" at bounding box center [104, 160] width 108 height 28
click at [122, 163] on span "Imperial" at bounding box center [104, 160] width 108 height 28
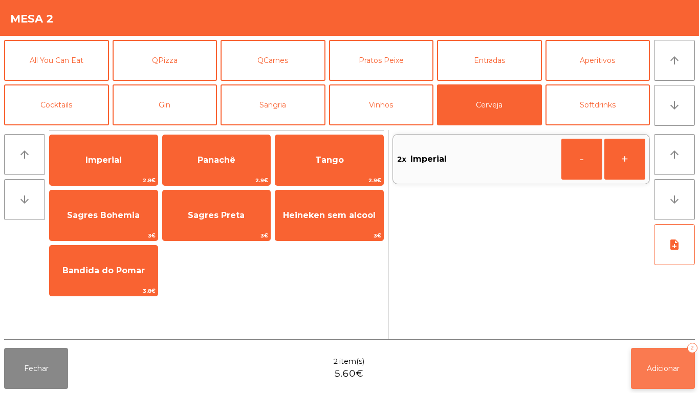
click at [662, 359] on button "Adicionar 2" at bounding box center [663, 368] width 64 height 41
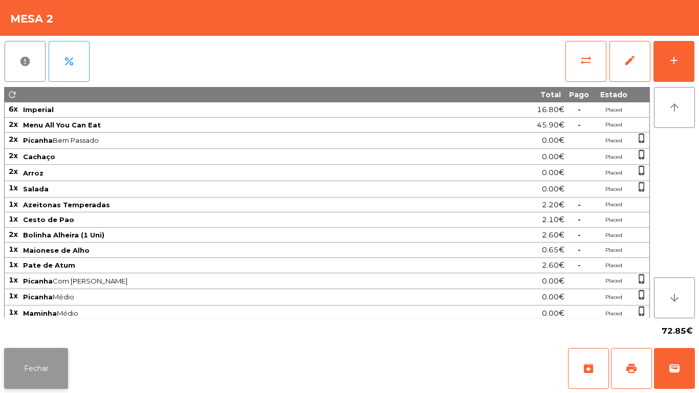
click at [55, 350] on button "Fechar" at bounding box center [36, 368] width 64 height 41
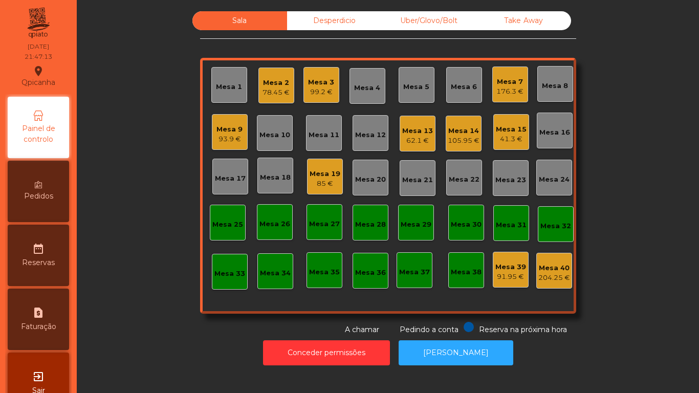
click at [324, 192] on div "Mesa 19 85 €" at bounding box center [325, 177] width 36 height 36
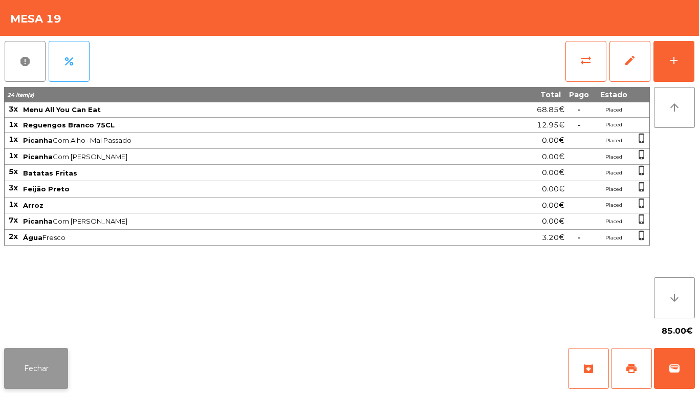
click at [54, 367] on button "Fechar" at bounding box center [36, 368] width 64 height 41
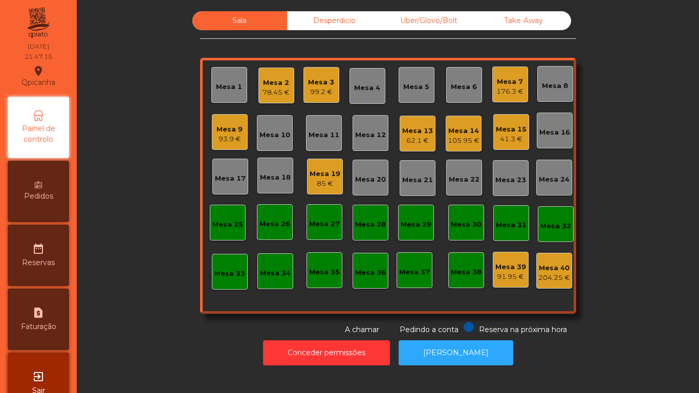
click at [417, 139] on div "62.1 €" at bounding box center [417, 141] width 31 height 10
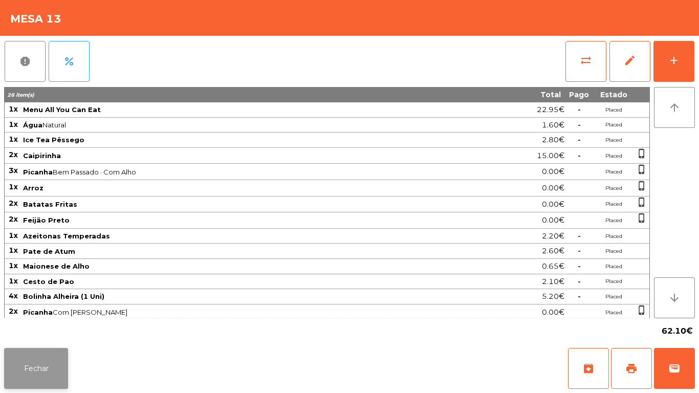
click at [51, 369] on button "Fechar" at bounding box center [36, 368] width 64 height 41
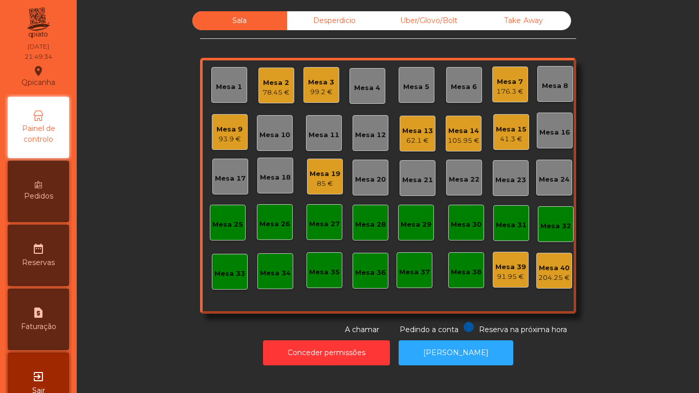
click at [424, 136] on div "62.1 €" at bounding box center [417, 141] width 31 height 10
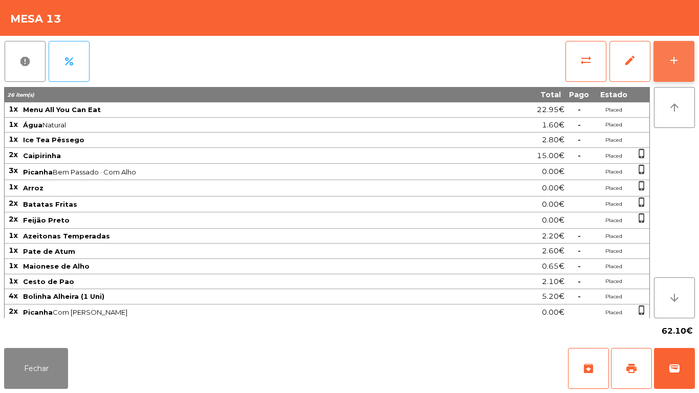
click at [668, 59] on div "add" at bounding box center [673, 60] width 12 height 12
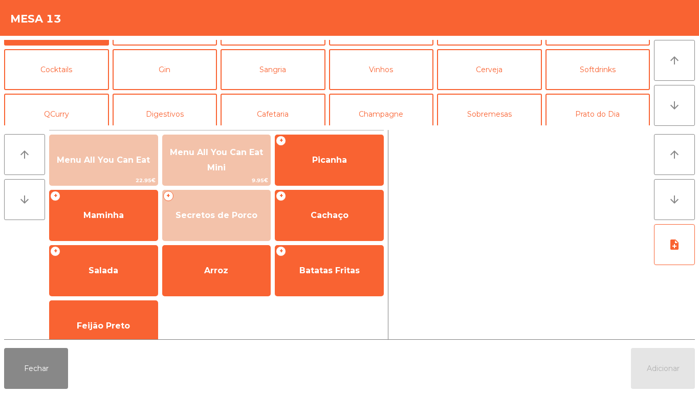
scroll to position [60, 0]
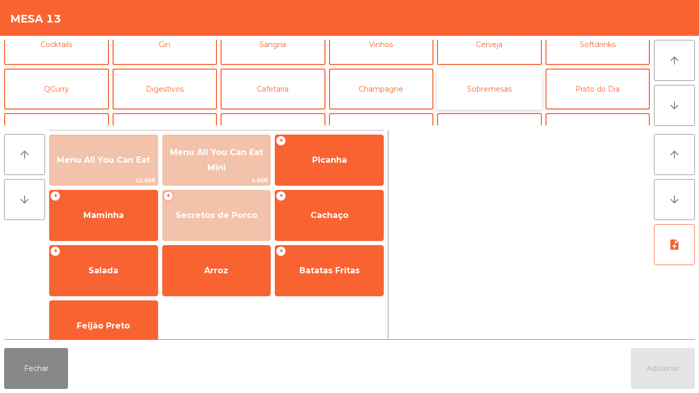
click at [497, 98] on button "Sobremesas" at bounding box center [489, 89] width 105 height 41
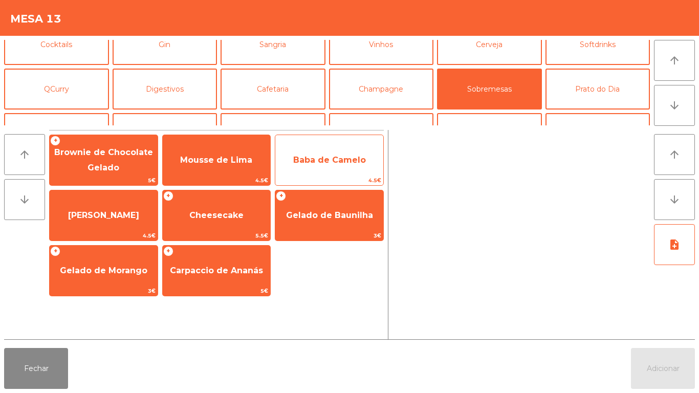
click at [336, 166] on span "Baba de Camelo" at bounding box center [329, 160] width 108 height 28
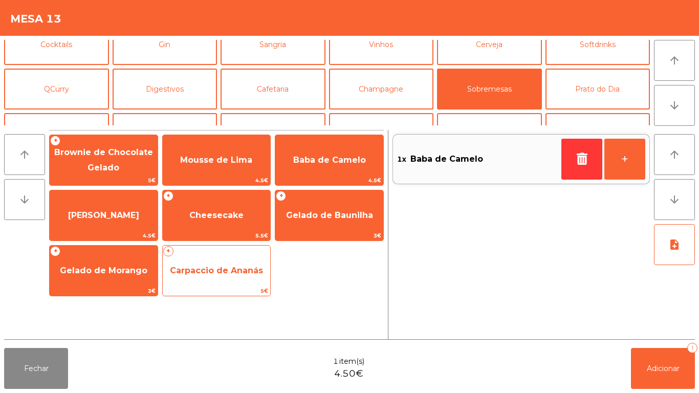
click at [245, 275] on span "Carpaccio de Ananás" at bounding box center [216, 270] width 93 height 10
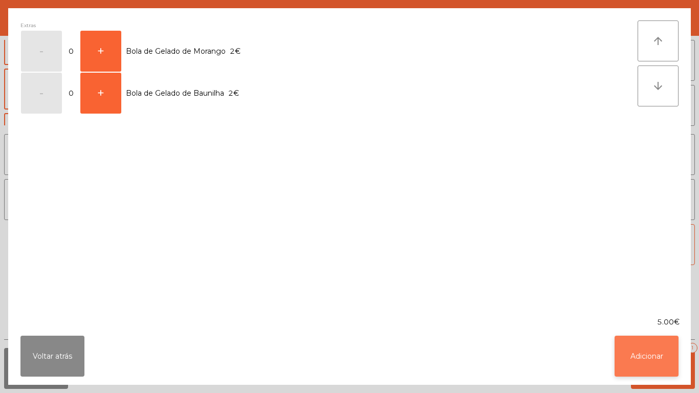
click at [646, 349] on button "Adicionar" at bounding box center [646, 356] width 64 height 41
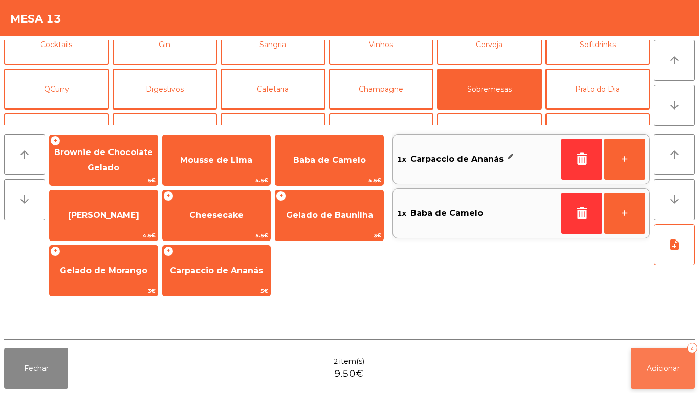
click at [660, 357] on button "Adicionar 2" at bounding box center [663, 368] width 64 height 41
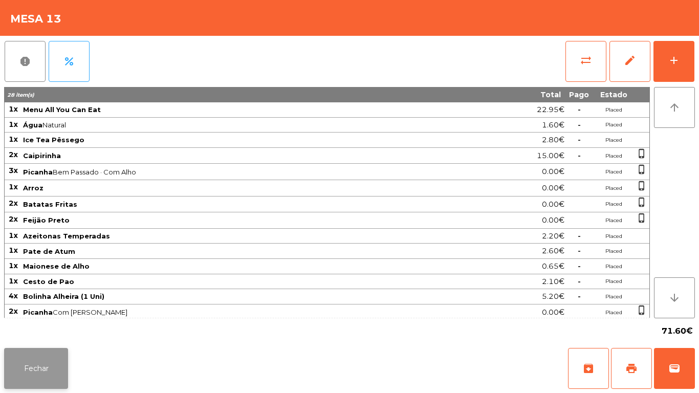
click at [52, 366] on button "Fechar" at bounding box center [36, 368] width 64 height 41
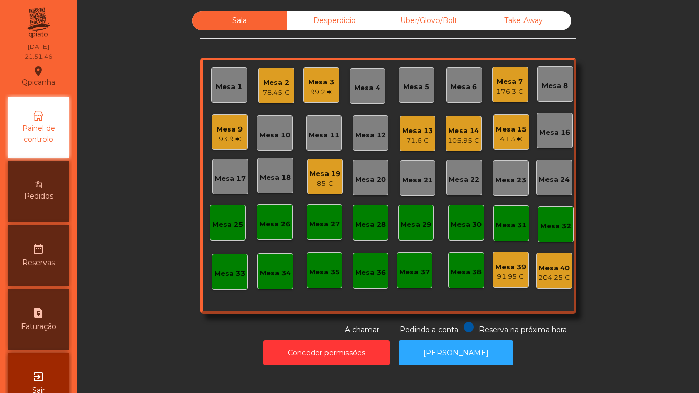
click at [509, 86] on div "Mesa 7" at bounding box center [509, 82] width 27 height 10
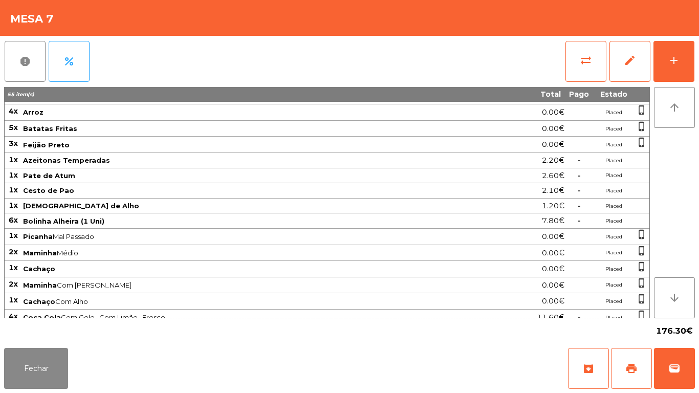
scroll to position [130, 0]
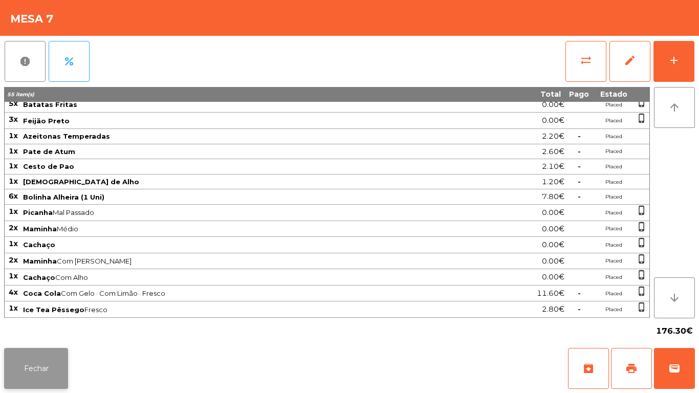
click at [57, 360] on button "Fechar" at bounding box center [36, 368] width 64 height 41
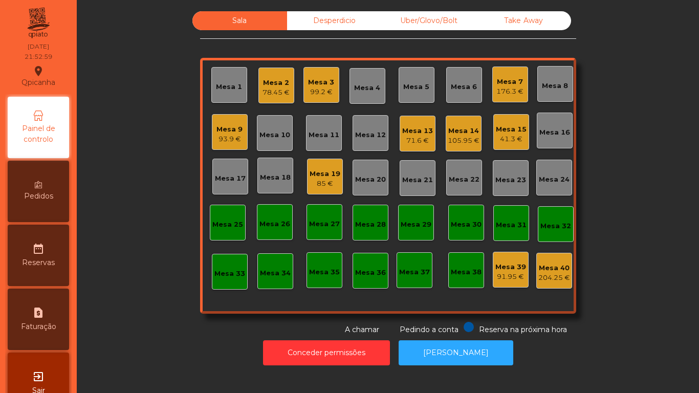
click at [319, 84] on div "Mesa 3" at bounding box center [321, 82] width 26 height 10
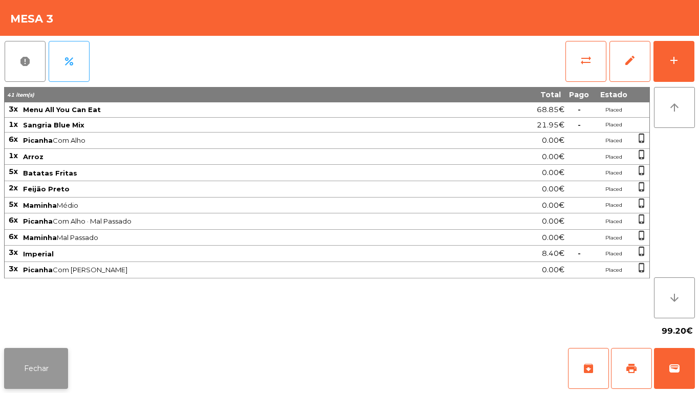
click at [51, 361] on button "Fechar" at bounding box center [36, 368] width 64 height 41
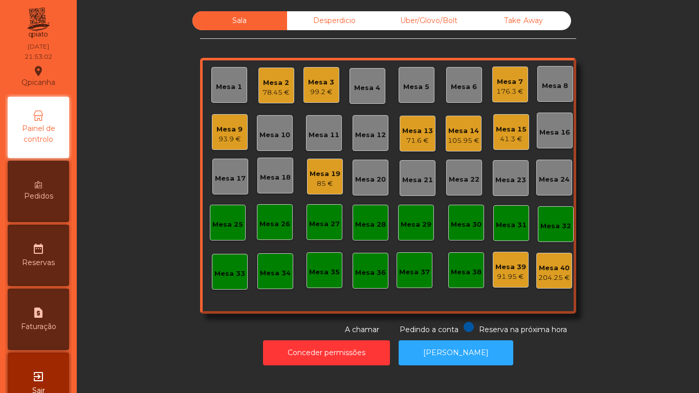
click at [326, 87] on div "99.2 €" at bounding box center [321, 92] width 26 height 10
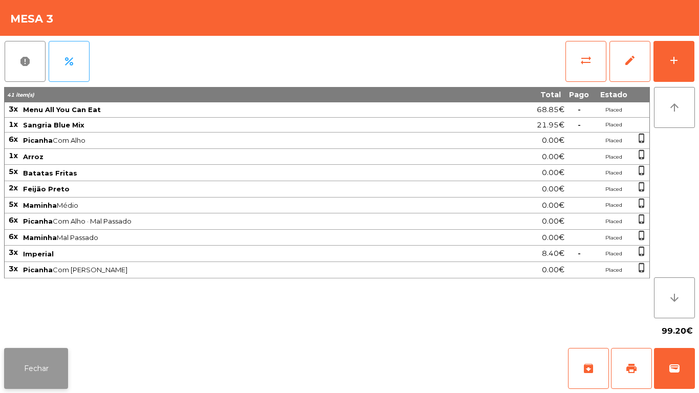
click at [44, 367] on button "Fechar" at bounding box center [36, 368] width 64 height 41
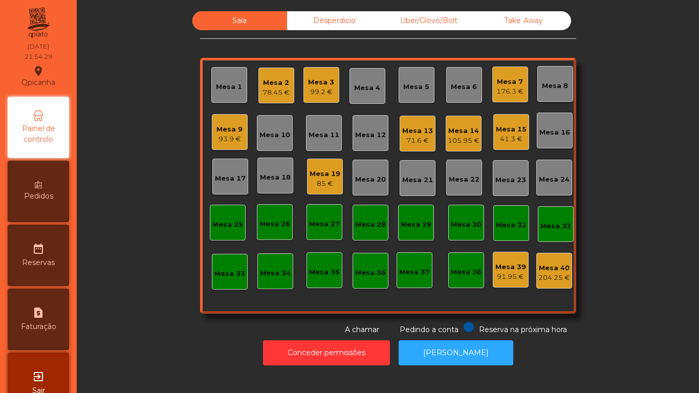
click at [319, 93] on div "99.2 €" at bounding box center [321, 92] width 26 height 10
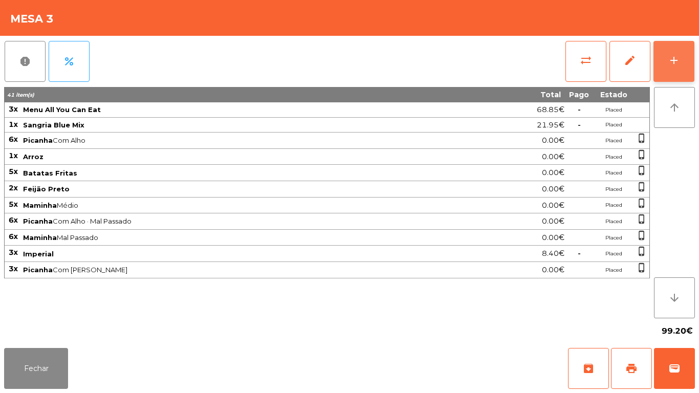
click at [663, 69] on button "add" at bounding box center [673, 61] width 41 height 41
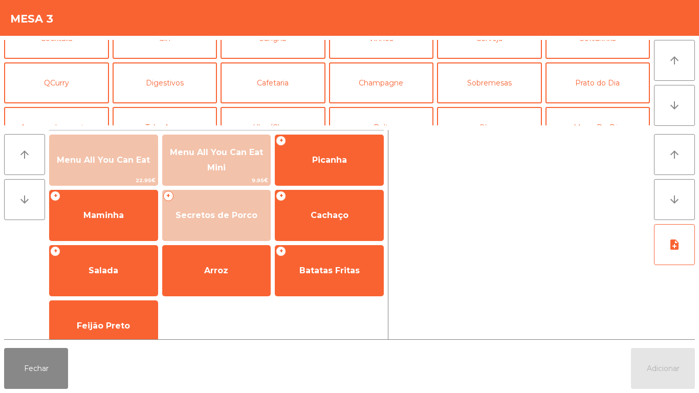
scroll to position [68, 0]
click at [297, 86] on button "Cafetaria" at bounding box center [272, 81] width 105 height 41
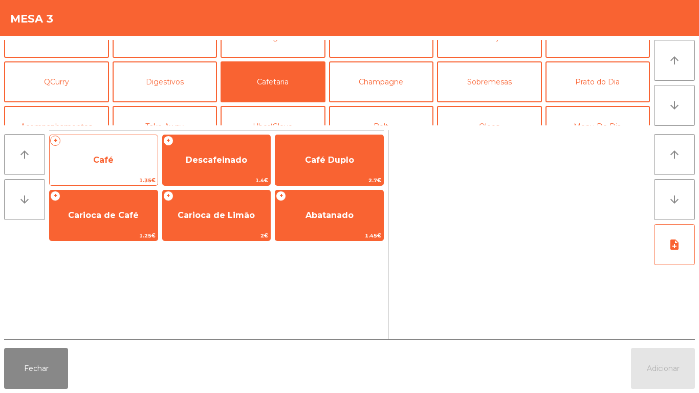
click at [135, 159] on span "Café" at bounding box center [104, 160] width 108 height 28
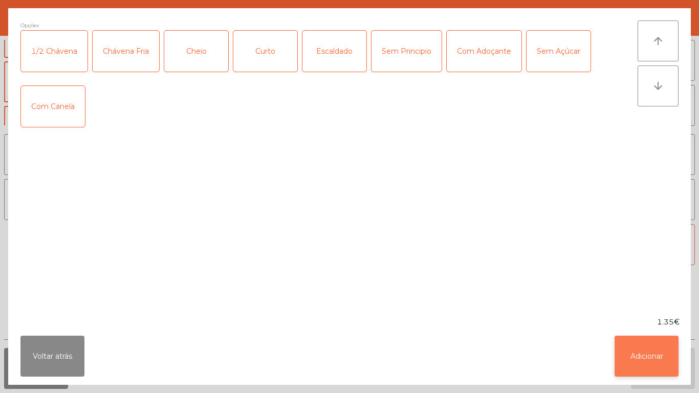
click at [658, 343] on button "Adicionar" at bounding box center [646, 356] width 64 height 41
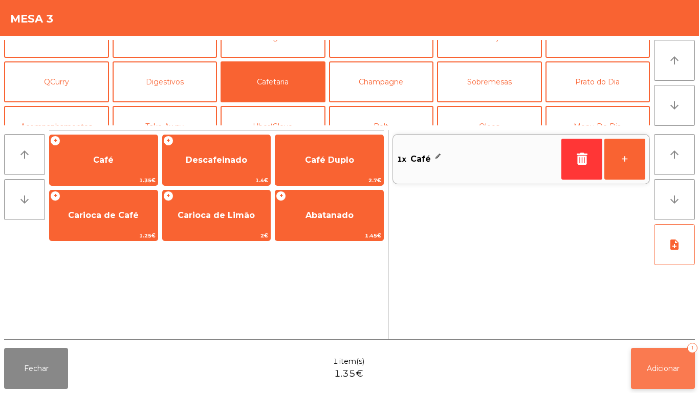
click at [663, 370] on span "Adicionar" at bounding box center [662, 368] width 33 height 9
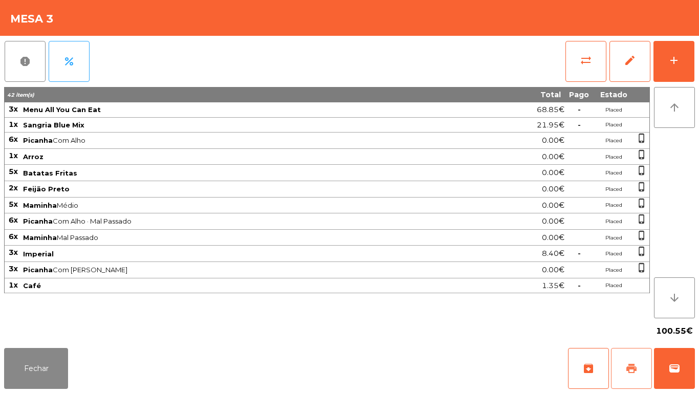
click at [623, 367] on button "print" at bounding box center [631, 368] width 41 height 41
click at [45, 361] on button "Fechar" at bounding box center [36, 368] width 64 height 41
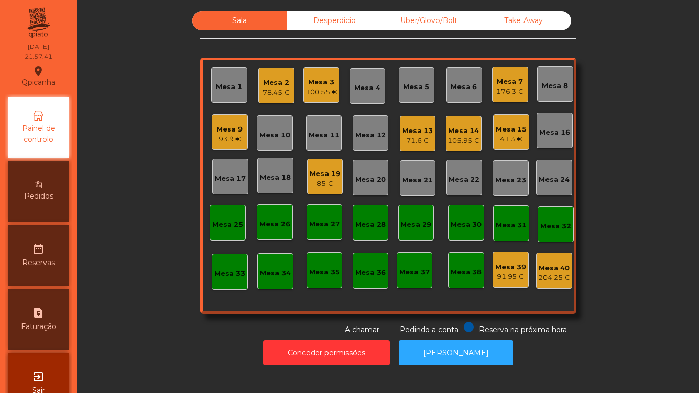
click at [404, 141] on div "71.6 €" at bounding box center [417, 141] width 31 height 10
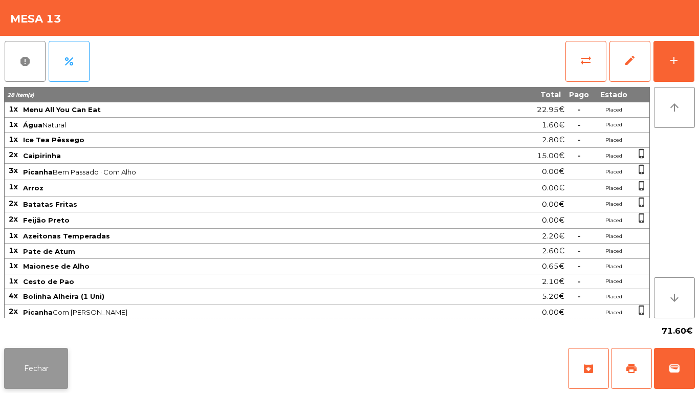
click at [50, 359] on button "Fechar" at bounding box center [36, 368] width 64 height 41
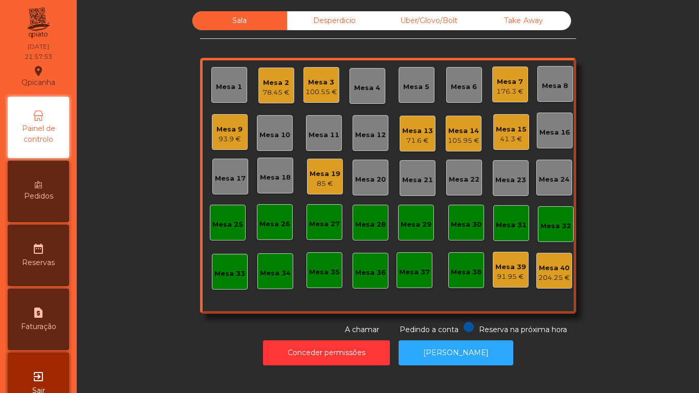
click at [506, 127] on div "Mesa 15" at bounding box center [511, 129] width 31 height 10
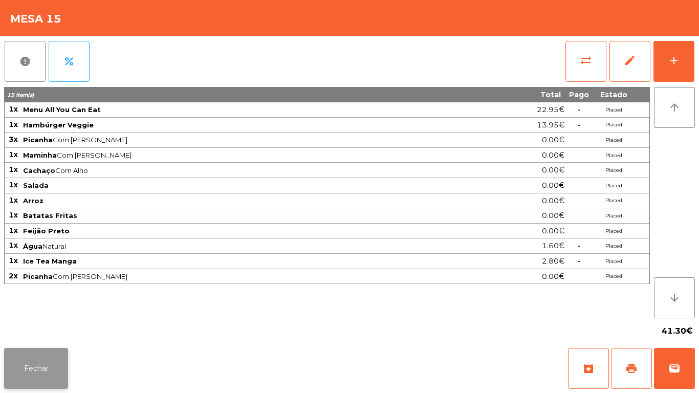
click at [49, 350] on button "Fechar" at bounding box center [36, 368] width 64 height 41
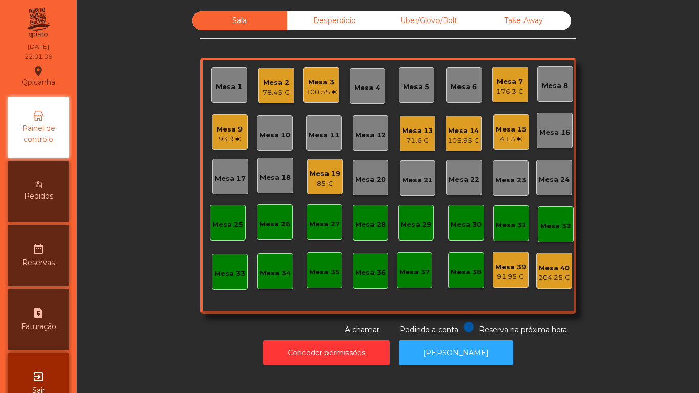
click at [504, 135] on div "41.3 €" at bounding box center [511, 139] width 31 height 10
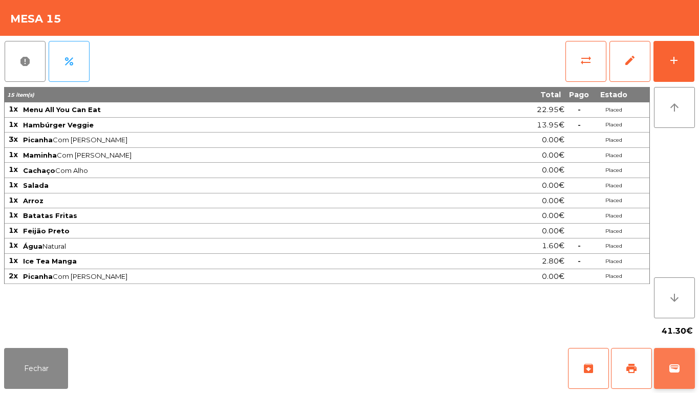
click at [671, 380] on button "wallet" at bounding box center [674, 368] width 41 height 41
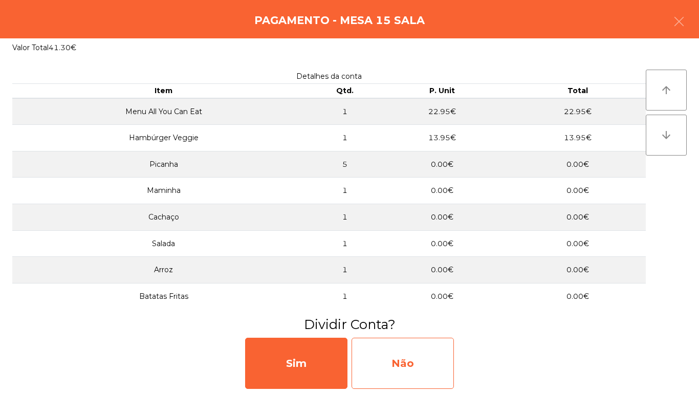
click at [421, 360] on div "Não" at bounding box center [402, 363] width 102 height 51
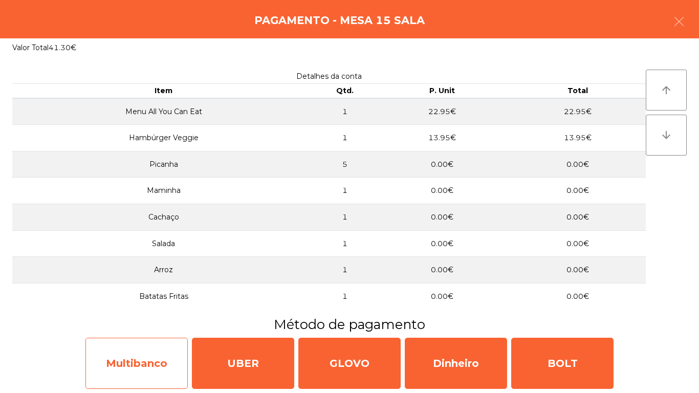
click at [152, 352] on div "Multibanco" at bounding box center [136, 363] width 102 height 51
select select "**"
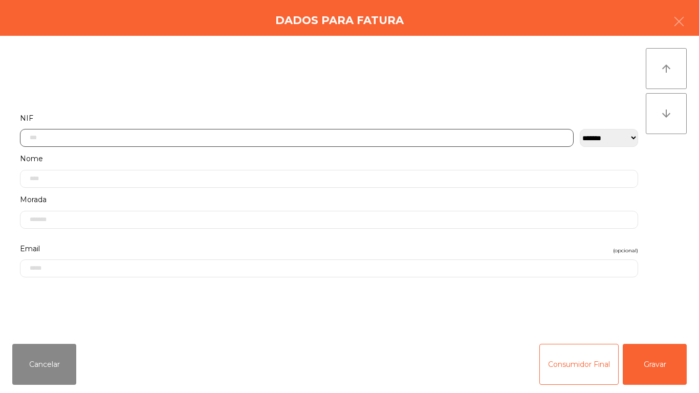
click at [221, 129] on input "text" at bounding box center [296, 138] width 553 height 18
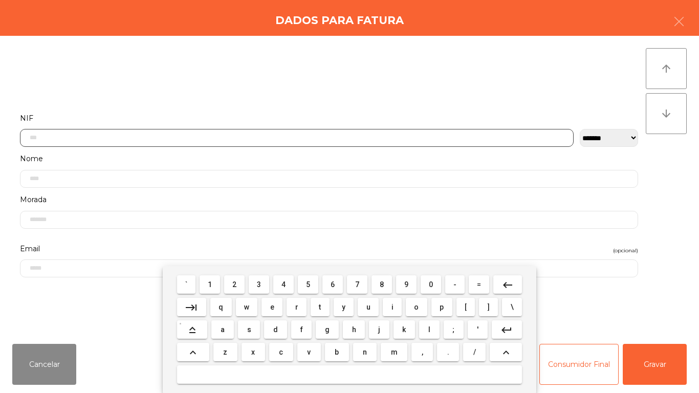
scroll to position [62, 0]
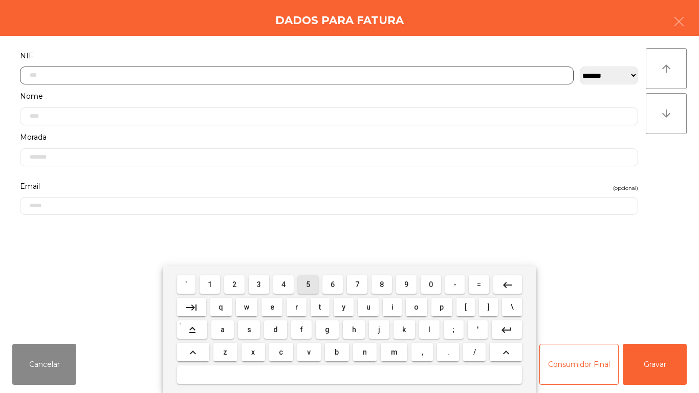
click at [308, 284] on span "5" at bounding box center [308, 284] width 4 height 8
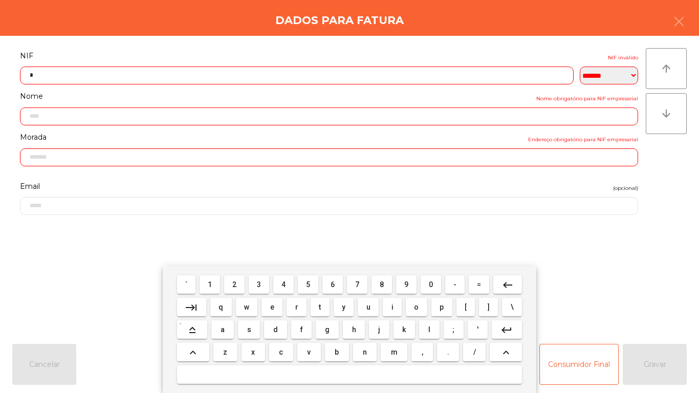
click at [210, 284] on span "1" at bounding box center [210, 284] width 4 height 8
click at [308, 284] on span "5" at bounding box center [308, 284] width 4 height 8
click at [431, 284] on span "0" at bounding box center [431, 284] width 4 height 8
click at [355, 276] on button "7" at bounding box center [357, 284] width 20 height 18
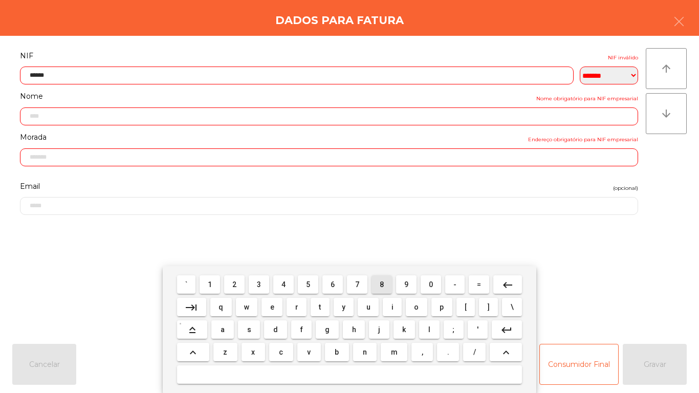
click at [382, 284] on span "8" at bounding box center [381, 284] width 4 height 8
click at [308, 284] on span "5" at bounding box center [308, 284] width 4 height 8
click at [238, 273] on mat-keyboard-key "2" at bounding box center [234, 284] width 25 height 23
click at [235, 283] on span "2" at bounding box center [234, 284] width 4 height 8
type input "*********"
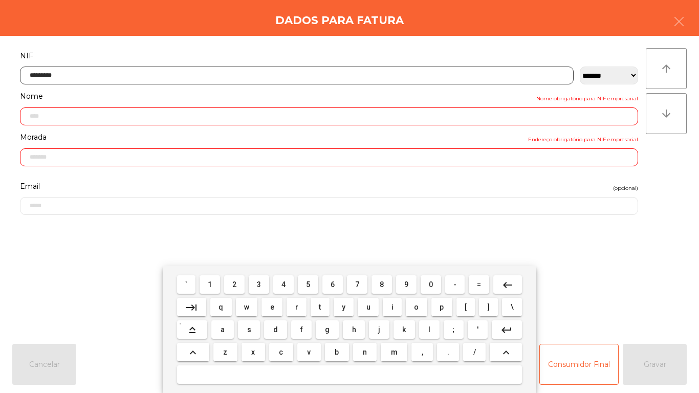
type input "**********"
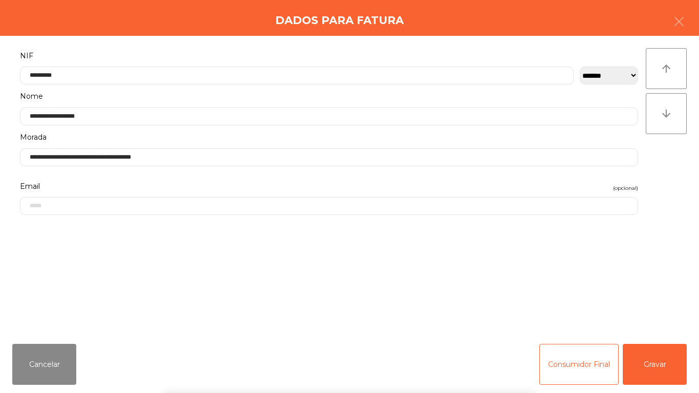
click at [658, 366] on div "` 1 2 3 4 5 6 7 8 9 0 - = keyboard_backspace keyboard_tab q w e r t y u i o p […" at bounding box center [349, 329] width 699 height 127
click at [656, 367] on div "` 1 2 3 4 5 6 7 8 9 0 - = keyboard_backspace keyboard_tab q w e r t y u i o p […" at bounding box center [349, 329] width 699 height 127
click at [669, 359] on button "Gravar" at bounding box center [654, 364] width 64 height 41
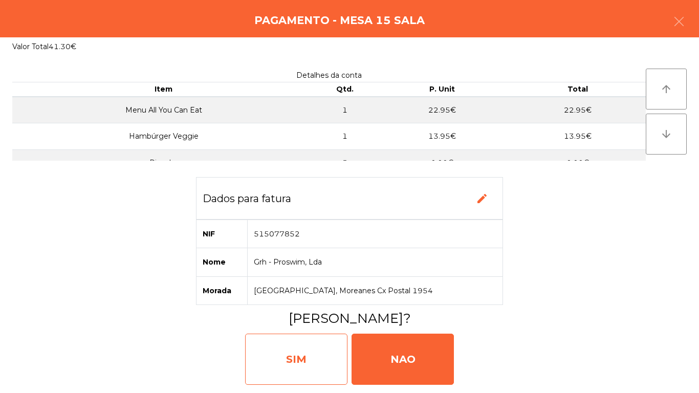
click at [294, 347] on div "SIM" at bounding box center [296, 358] width 102 height 51
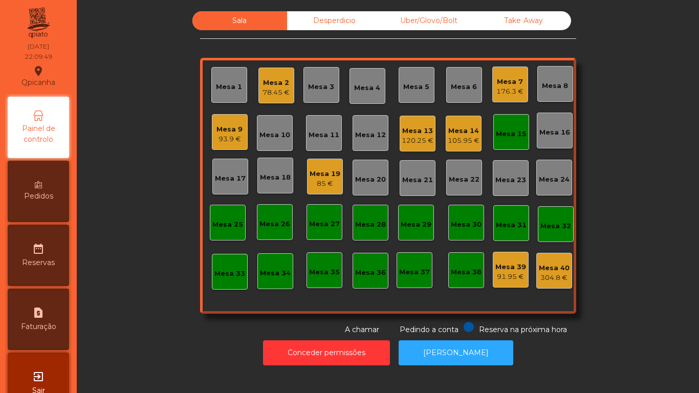
click at [457, 131] on div "Mesa 14" at bounding box center [464, 131] width 32 height 10
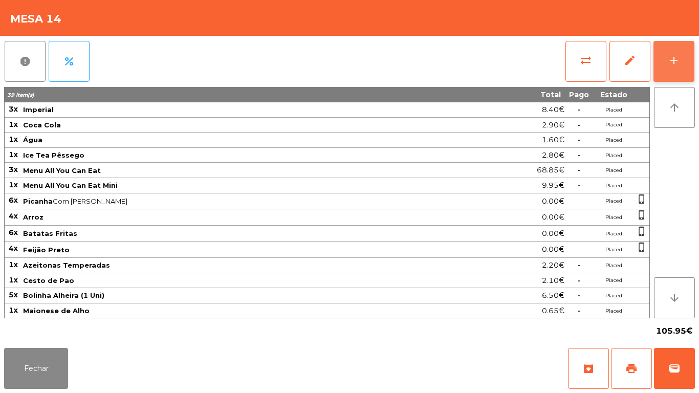
click at [661, 59] on button "add" at bounding box center [673, 61] width 41 height 41
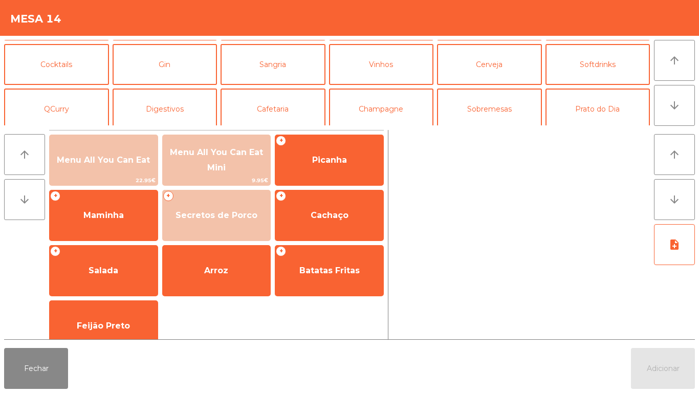
scroll to position [51, 0]
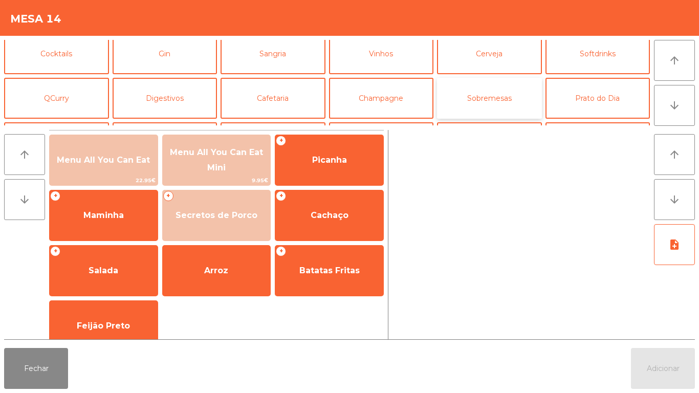
click at [502, 109] on button "Sobremesas" at bounding box center [489, 98] width 105 height 41
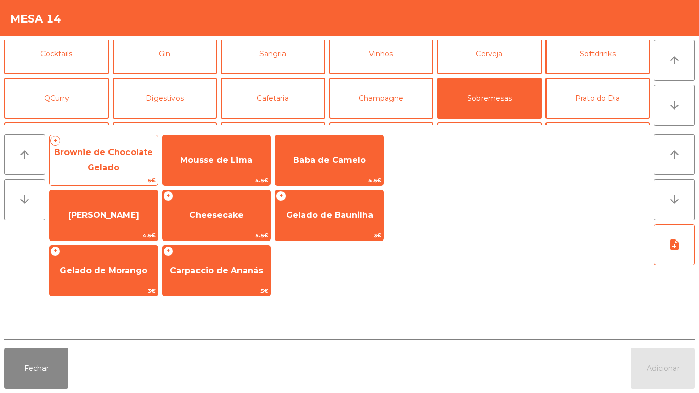
click at [140, 167] on span "Brownie de Chocolate Gelado" at bounding box center [104, 160] width 108 height 43
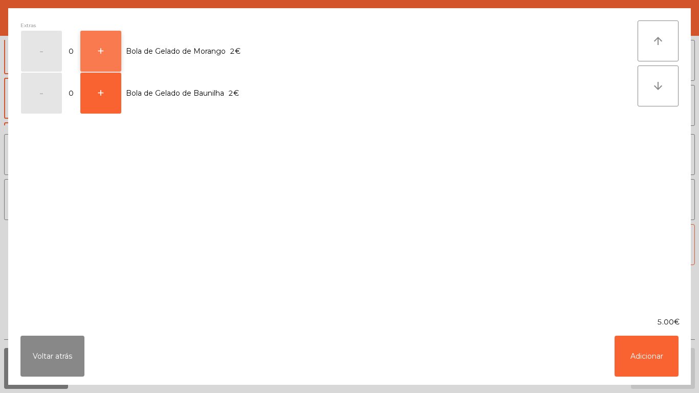
click at [118, 55] on button "+" at bounding box center [100, 51] width 41 height 41
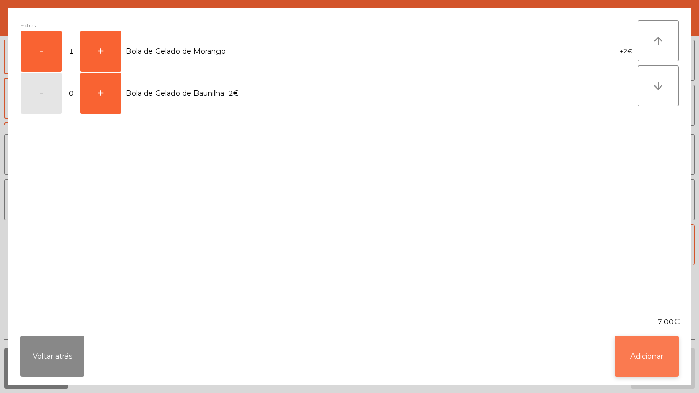
click at [649, 352] on button "Adicionar" at bounding box center [646, 356] width 64 height 41
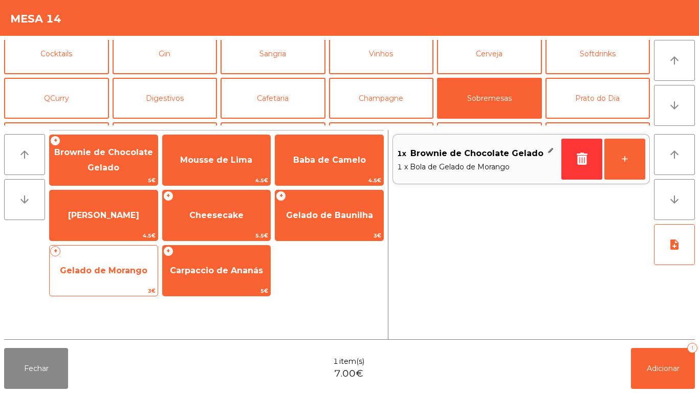
click at [117, 274] on span "Gelado de Morango" at bounding box center [103, 270] width 87 height 10
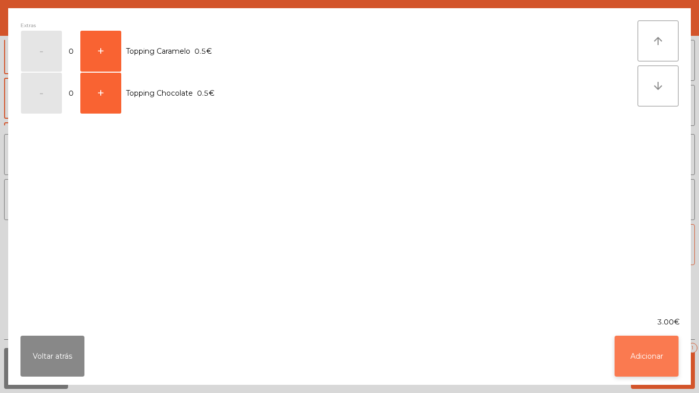
click at [635, 348] on button "Adicionar" at bounding box center [646, 356] width 64 height 41
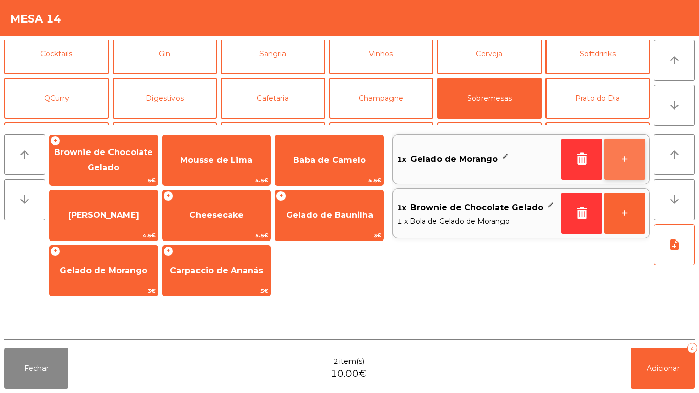
click at [620, 157] on button "+" at bounding box center [624, 159] width 41 height 41
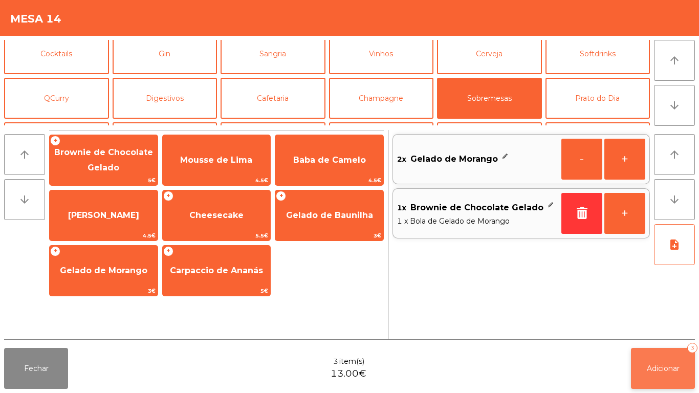
click at [659, 359] on button "Adicionar 3" at bounding box center [663, 368] width 64 height 41
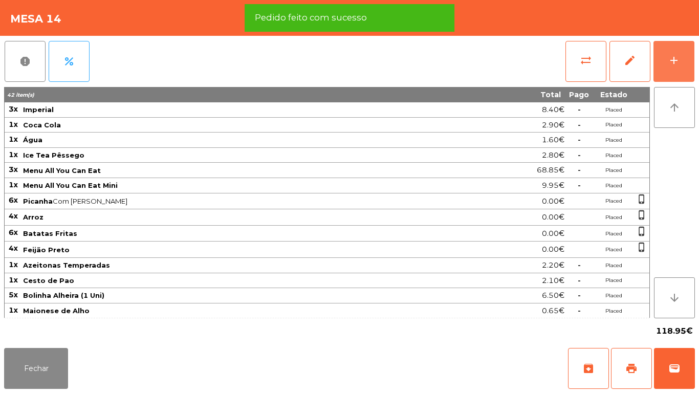
scroll to position [47, 0]
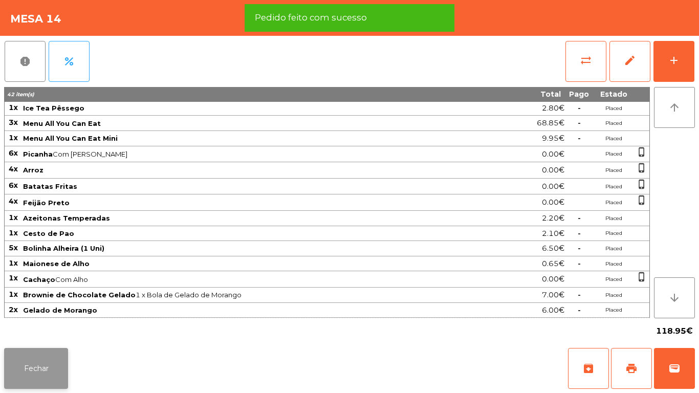
click at [58, 359] on button "Fechar" at bounding box center [36, 368] width 64 height 41
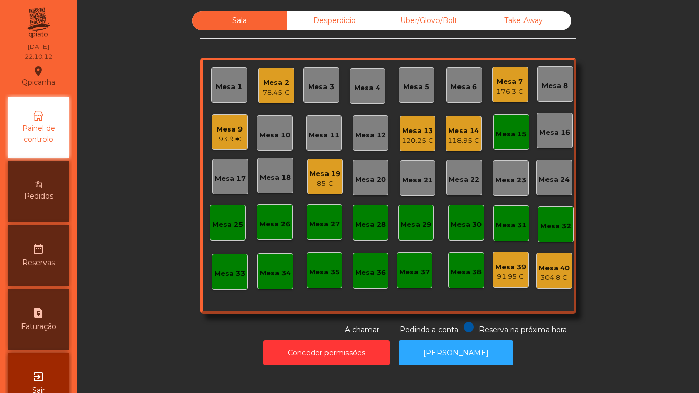
click at [458, 139] on div "118.95 €" at bounding box center [464, 141] width 32 height 10
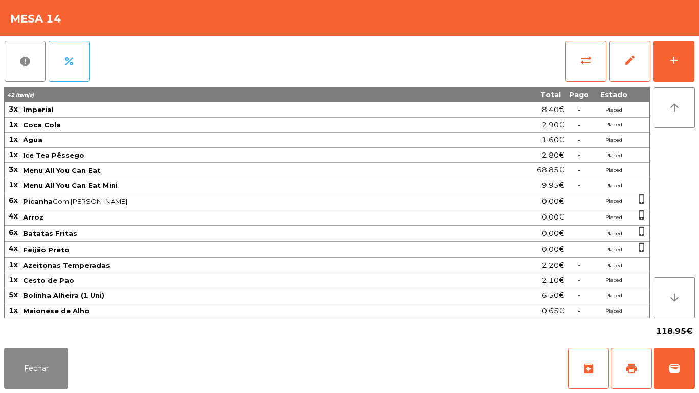
scroll to position [47, 0]
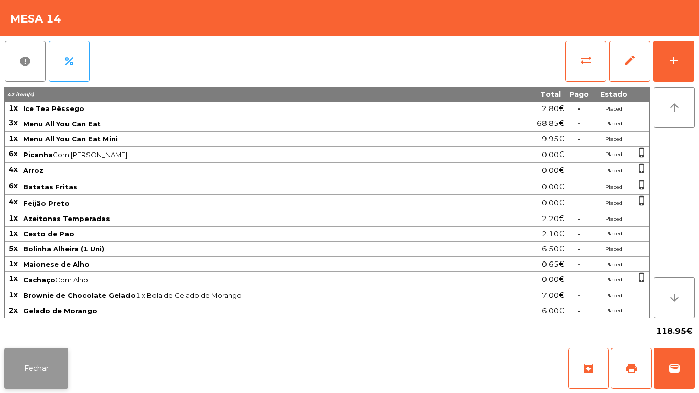
click at [47, 359] on button "Fechar" at bounding box center [36, 368] width 64 height 41
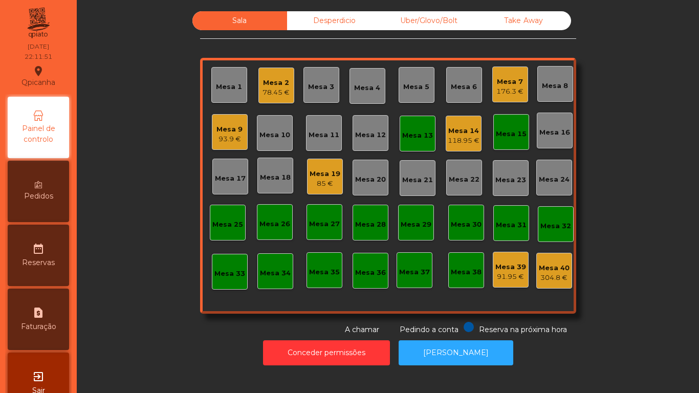
click at [236, 134] on div "93.9 €" at bounding box center [229, 139] width 26 height 10
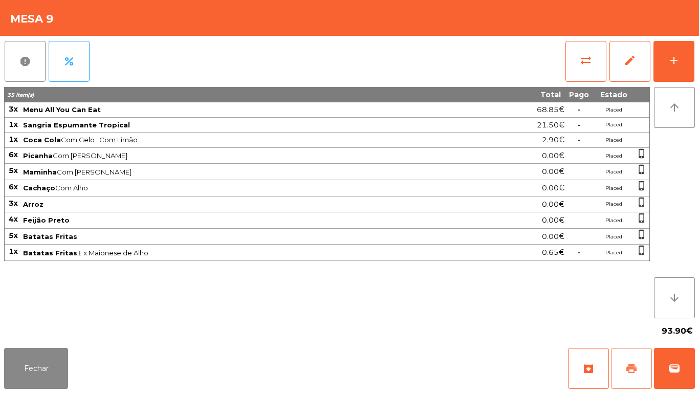
click at [634, 358] on button "print" at bounding box center [631, 368] width 41 height 41
click at [29, 365] on button "Fechar" at bounding box center [36, 368] width 64 height 41
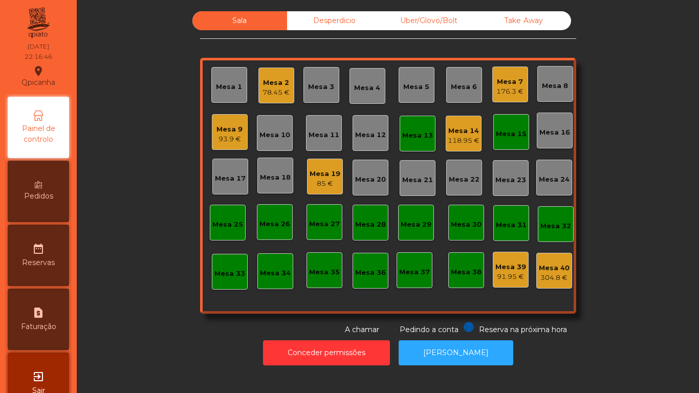
click at [502, 91] on div "176.3 €" at bounding box center [509, 91] width 27 height 10
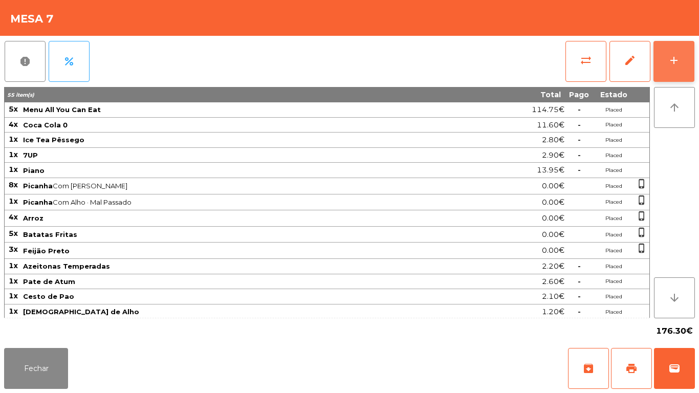
click at [672, 69] on button "add" at bounding box center [673, 61] width 41 height 41
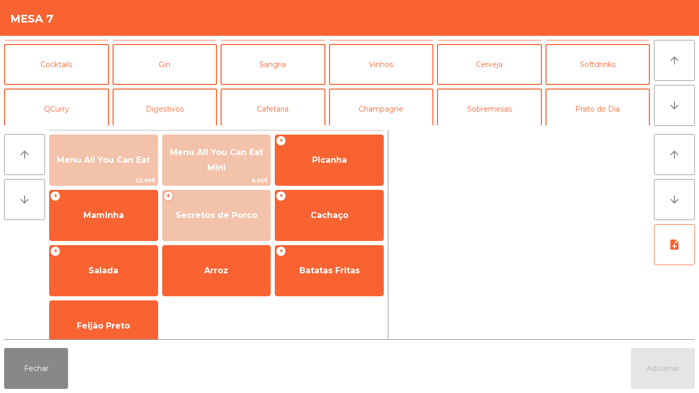
scroll to position [43, 0]
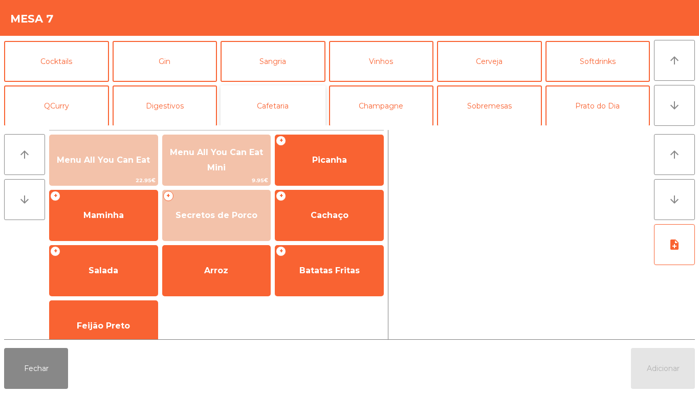
click at [279, 103] on button "Cafetaria" at bounding box center [272, 105] width 105 height 41
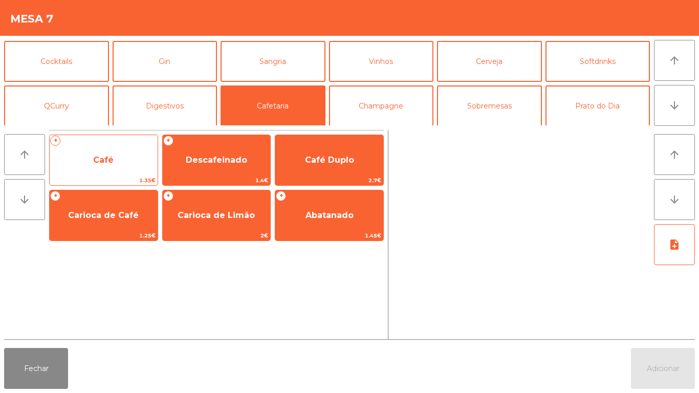
click at [122, 166] on span "Café" at bounding box center [104, 160] width 108 height 28
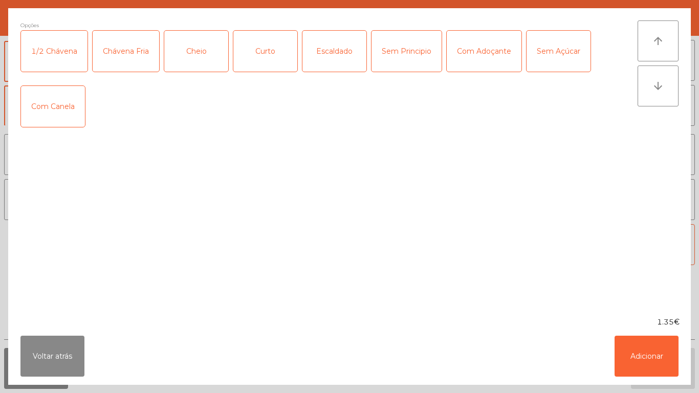
click at [125, 164] on div "Opções 1/2 Chávena Chávena Fria Cheio Curto Escaldado Sem Principio Com Adoçant…" at bounding box center [328, 162] width 617 height 284
click at [133, 162] on div "Opções 1/2 Chávena Chávena Fria Cheio Curto Escaldado Sem Principio Com Adoçant…" at bounding box center [328, 162] width 617 height 284
click at [74, 348] on button "Voltar atrás" at bounding box center [52, 356] width 64 height 41
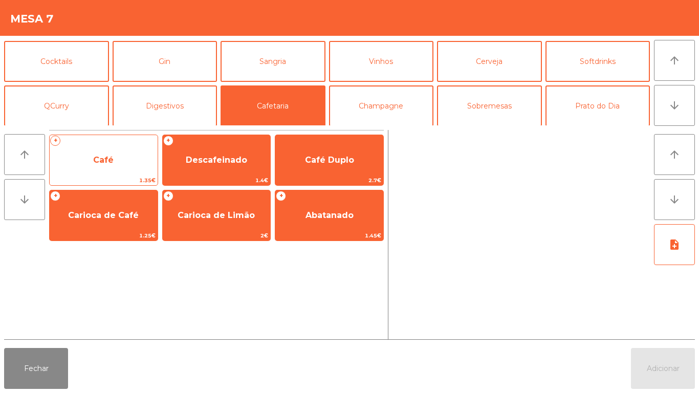
click at [123, 161] on span "Café" at bounding box center [104, 160] width 108 height 28
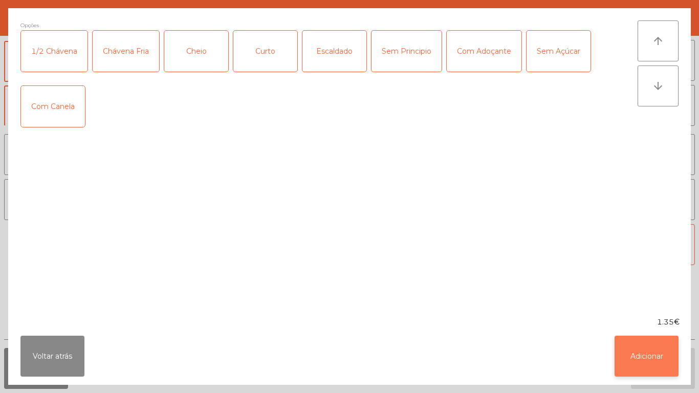
click at [635, 347] on button "Adicionar" at bounding box center [646, 356] width 64 height 41
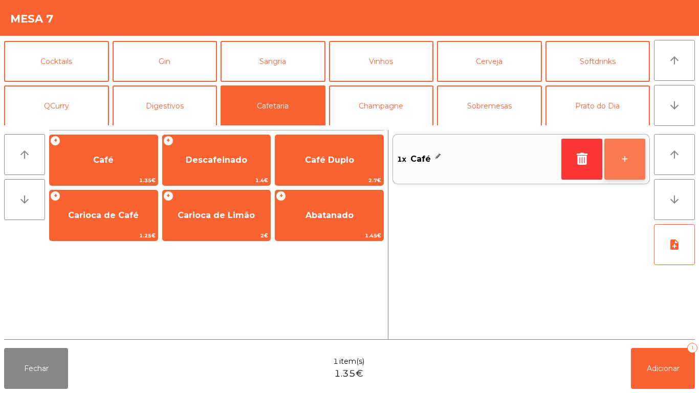
click at [620, 152] on button "+" at bounding box center [624, 159] width 41 height 41
click at [630, 161] on button "+" at bounding box center [624, 159] width 41 height 41
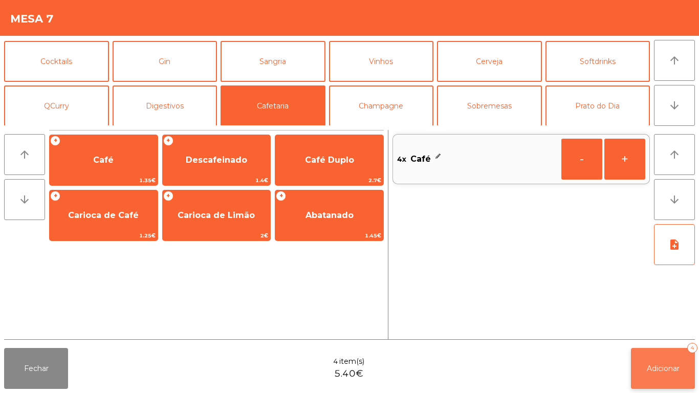
click at [674, 356] on button "Adicionar 4" at bounding box center [663, 368] width 64 height 41
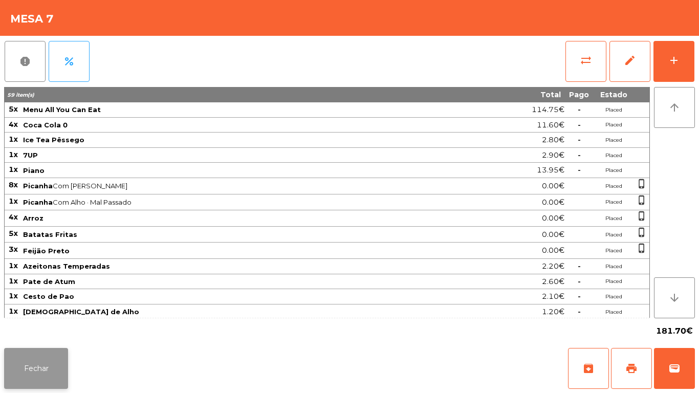
click at [25, 370] on button "Fechar" at bounding box center [36, 368] width 64 height 41
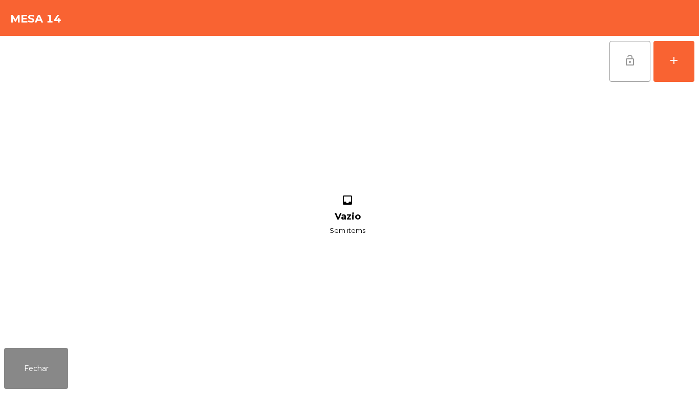
click at [619, 68] on button "lock_open" at bounding box center [629, 61] width 41 height 41
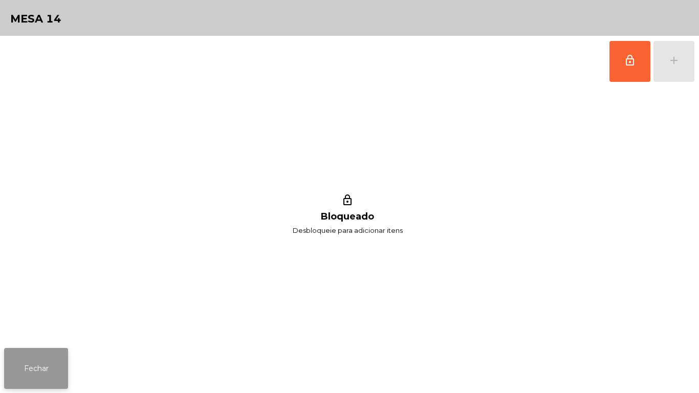
click at [37, 353] on button "Fechar" at bounding box center [36, 368] width 64 height 41
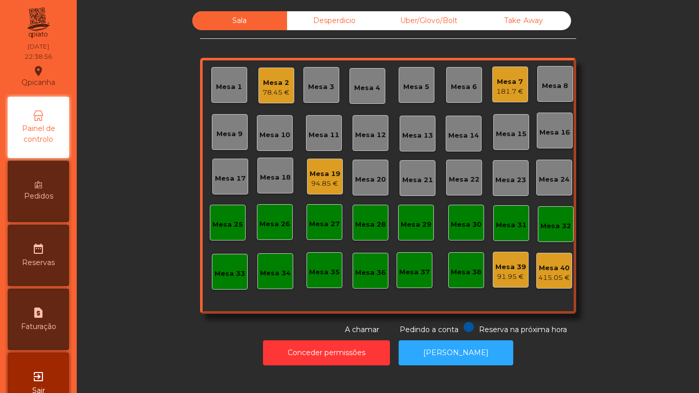
click at [57, 305] on div "request_page Faturação" at bounding box center [38, 318] width 61 height 61
select select "**"
select select "****"
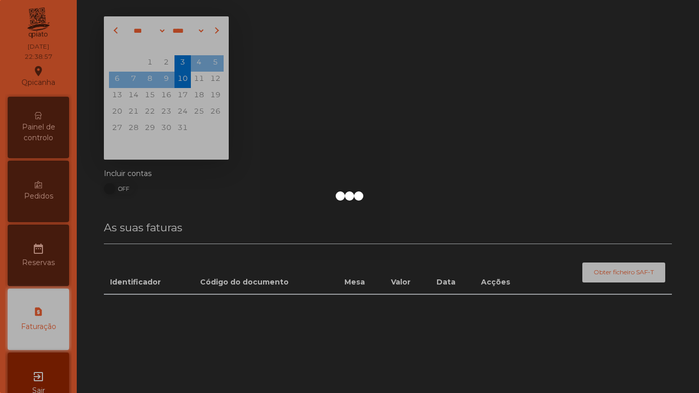
scroll to position [29, 0]
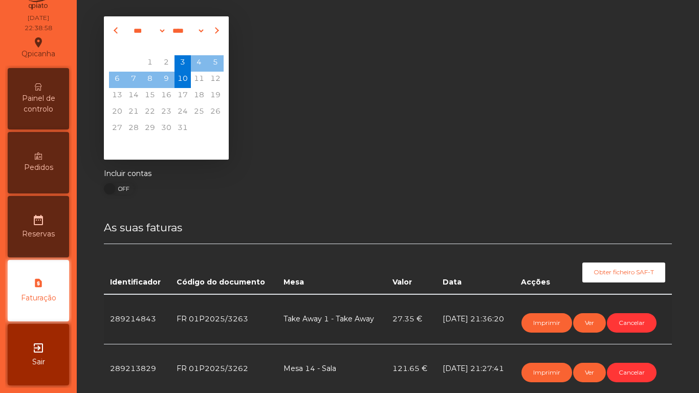
click at [42, 156] on icon at bounding box center [38, 155] width 7 height 7
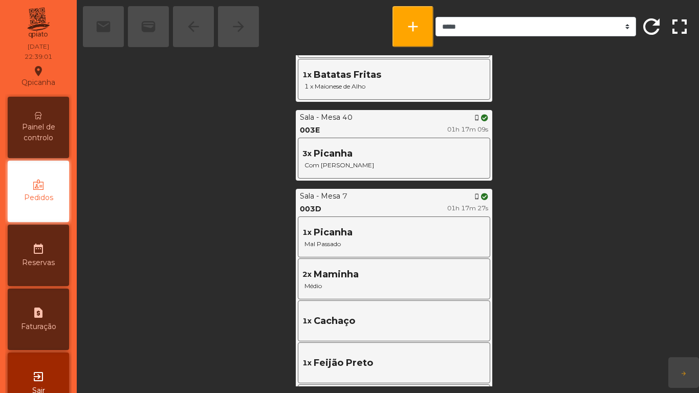
scroll to position [1387, 0]
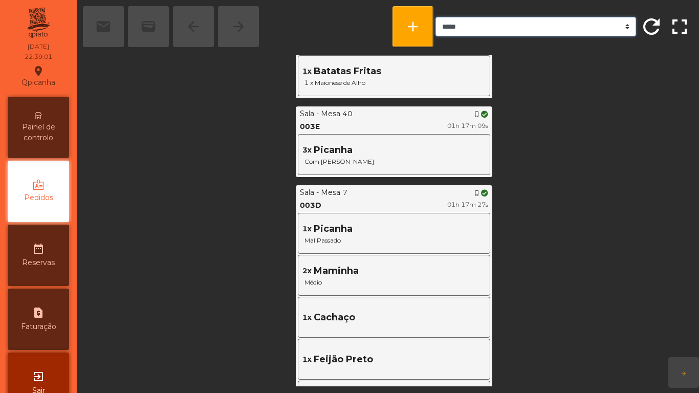
click at [587, 26] on select "***** ******* **** *** *****" at bounding box center [535, 26] width 201 height 19
select select "***"
click at [435, 17] on select "***** ******* **** *** *****" at bounding box center [535, 26] width 201 height 19
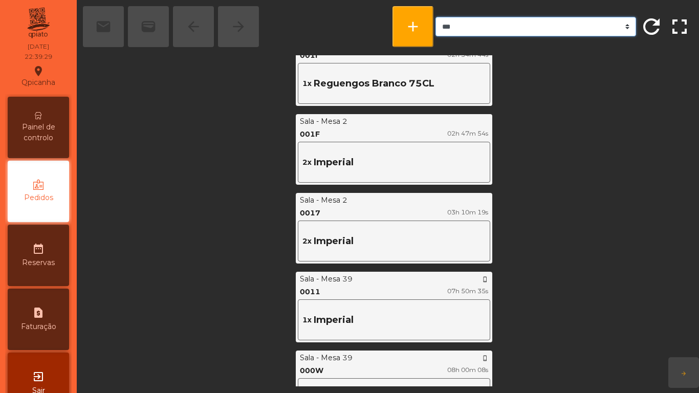
scroll to position [1428, 0]
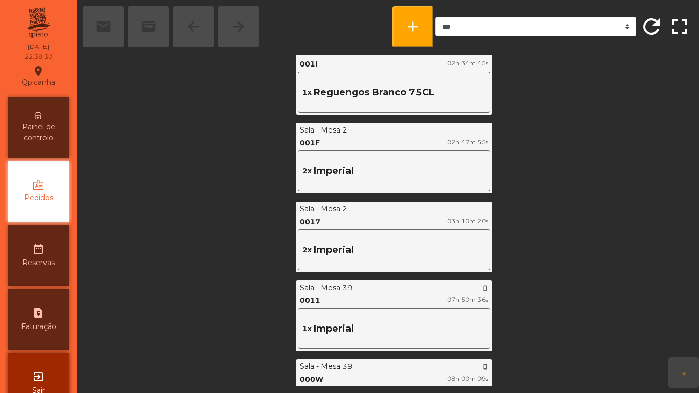
click at [59, 122] on span "Painel de controlo" at bounding box center [38, 132] width 56 height 21
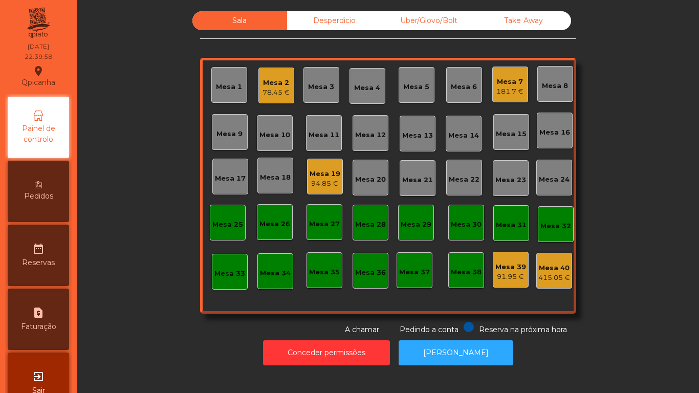
click at [506, 98] on div "Mesa 7 181.7 €" at bounding box center [510, 84] width 36 height 36
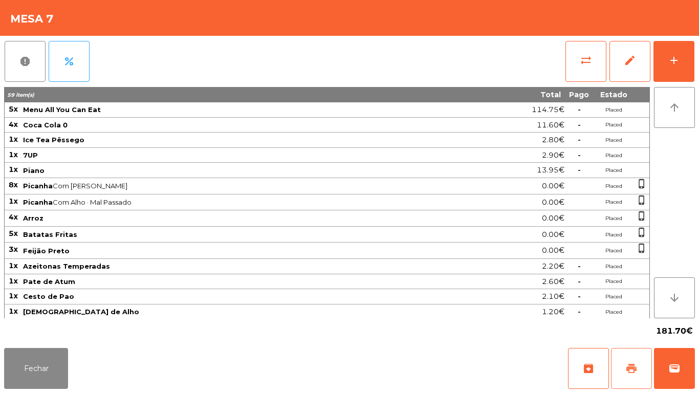
click at [637, 363] on span "print" at bounding box center [631, 368] width 12 height 12
click at [62, 378] on button "Fechar" at bounding box center [36, 368] width 64 height 41
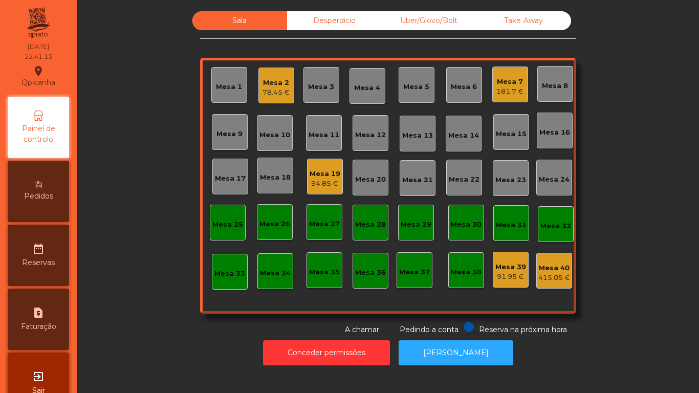
click at [277, 91] on div "78.45 €" at bounding box center [275, 92] width 27 height 10
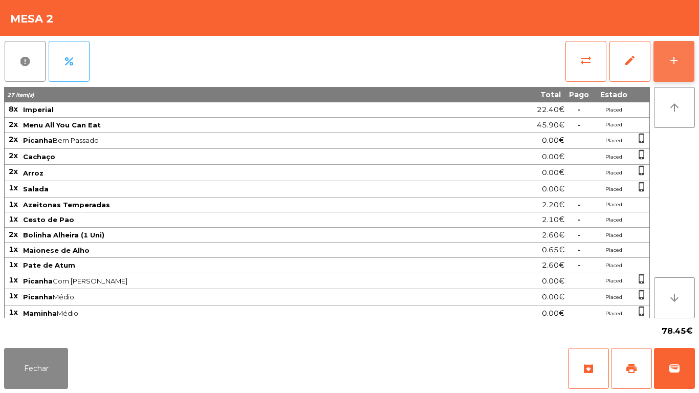
click at [670, 63] on div "add" at bounding box center [673, 60] width 12 height 12
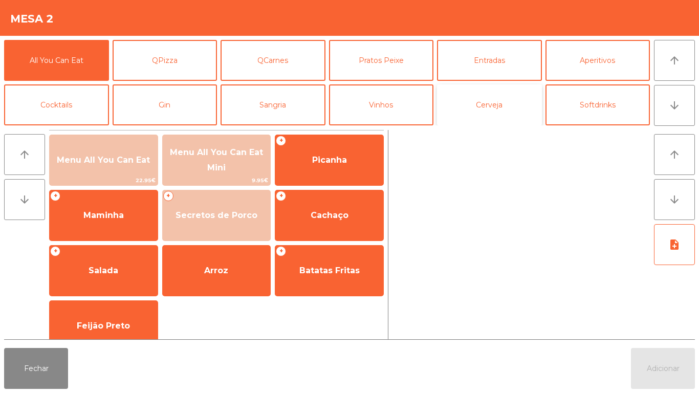
click at [505, 103] on button "Cerveja" at bounding box center [489, 104] width 105 height 41
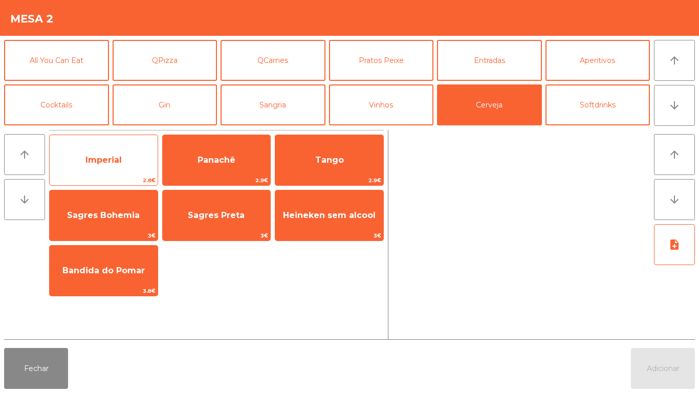
click at [115, 159] on span "Imperial" at bounding box center [103, 160] width 36 height 10
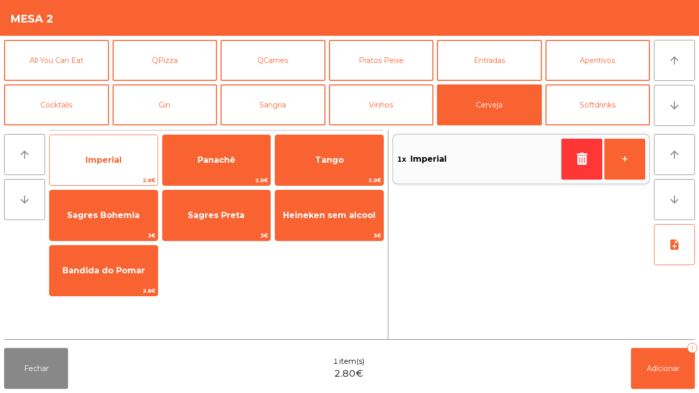
click at [124, 165] on span "Imperial" at bounding box center [104, 160] width 108 height 28
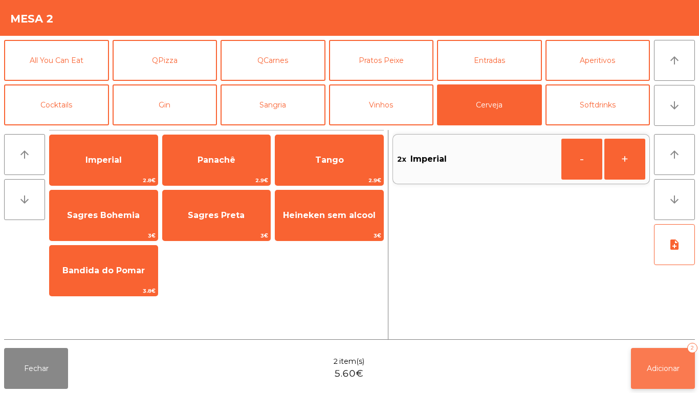
click at [657, 356] on button "Adicionar 2" at bounding box center [663, 368] width 64 height 41
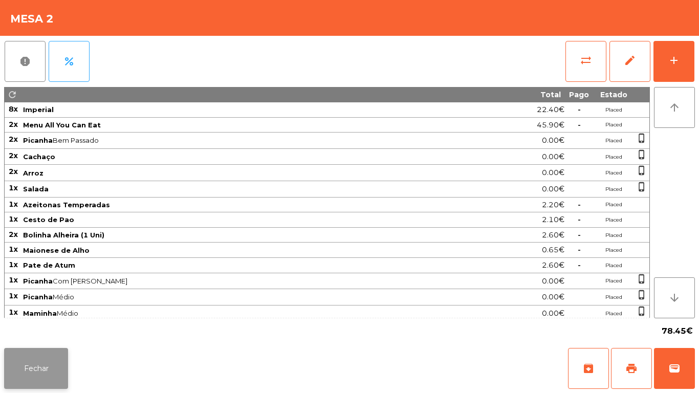
click at [66, 354] on button "Fechar" at bounding box center [36, 368] width 64 height 41
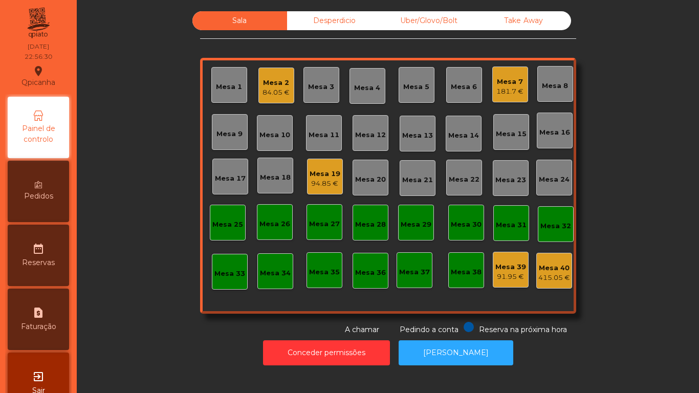
click at [512, 77] on div "Mesa 7" at bounding box center [509, 82] width 27 height 10
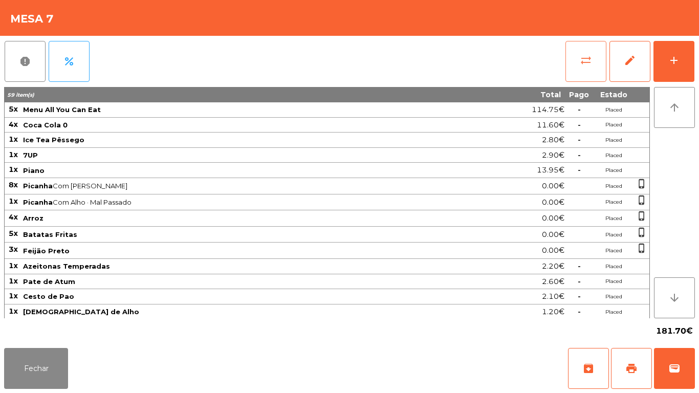
click at [584, 58] on span "sync_alt" at bounding box center [585, 60] width 12 height 12
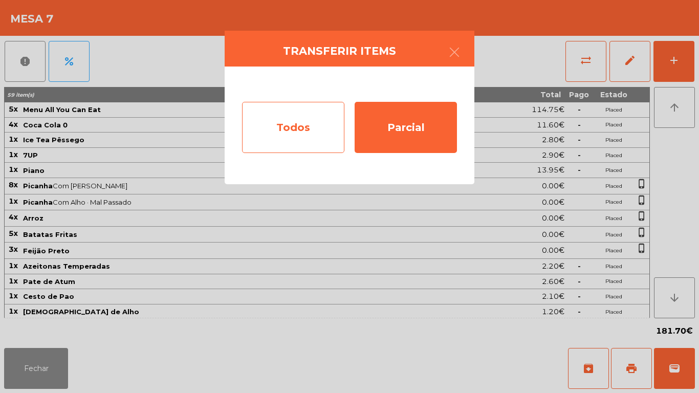
click at [323, 123] on div "Todos" at bounding box center [293, 127] width 102 height 51
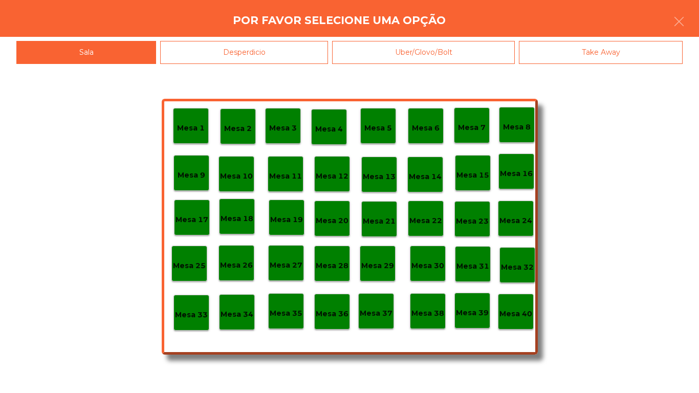
click at [515, 304] on div "Mesa 40" at bounding box center [515, 312] width 33 height 16
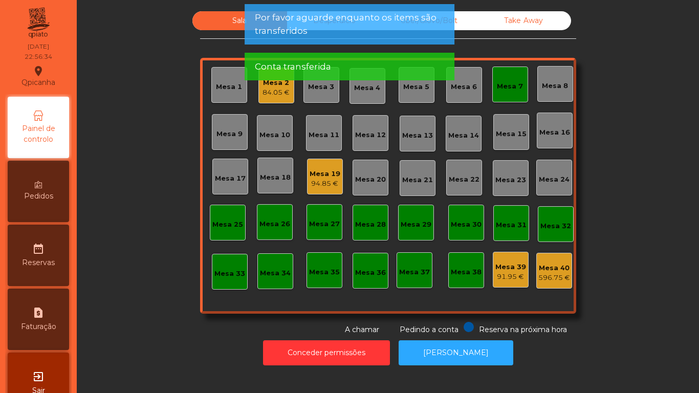
click at [511, 99] on div "Mesa 7" at bounding box center [510, 84] width 36 height 36
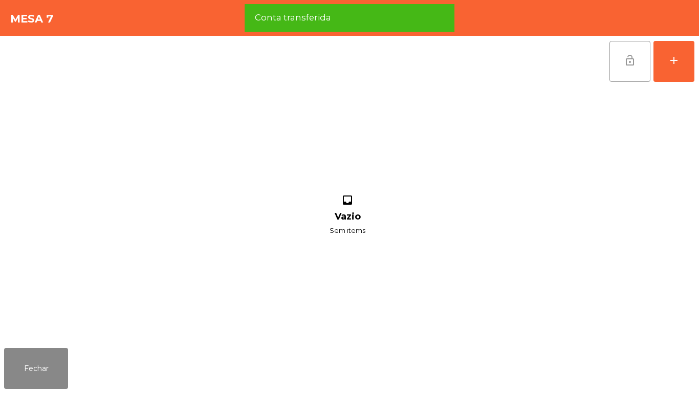
click at [619, 76] on button "lock_open" at bounding box center [629, 61] width 41 height 41
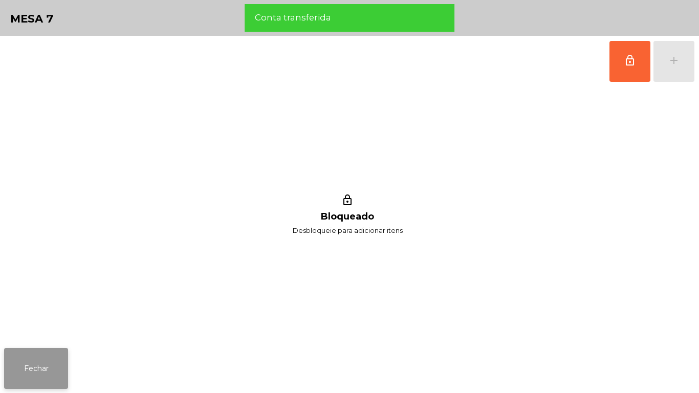
click at [62, 360] on button "Fechar" at bounding box center [36, 368] width 64 height 41
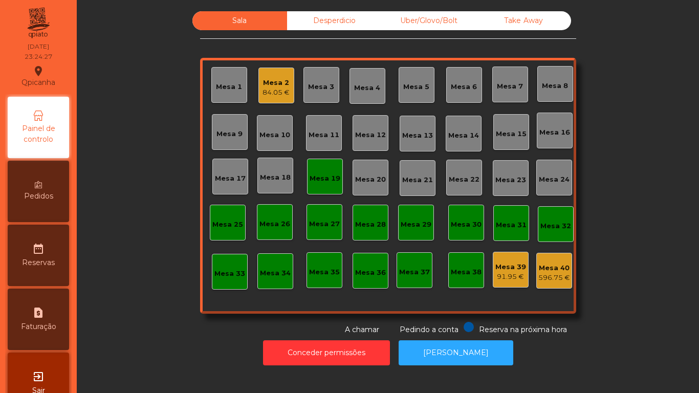
click at [263, 80] on div "Mesa 2" at bounding box center [275, 83] width 27 height 10
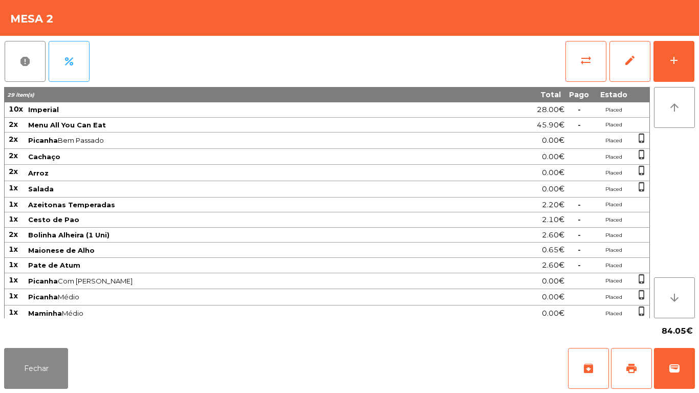
click at [698, 363] on div "Fechar archive print wallet" at bounding box center [349, 368] width 699 height 49
click at [669, 359] on button "wallet" at bounding box center [674, 368] width 41 height 41
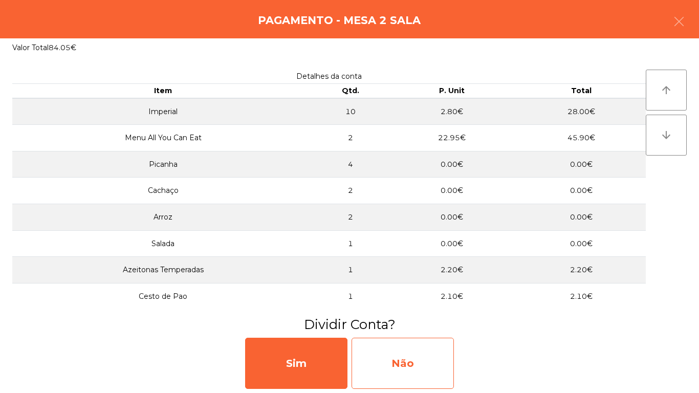
click at [413, 356] on div "Não" at bounding box center [402, 363] width 102 height 51
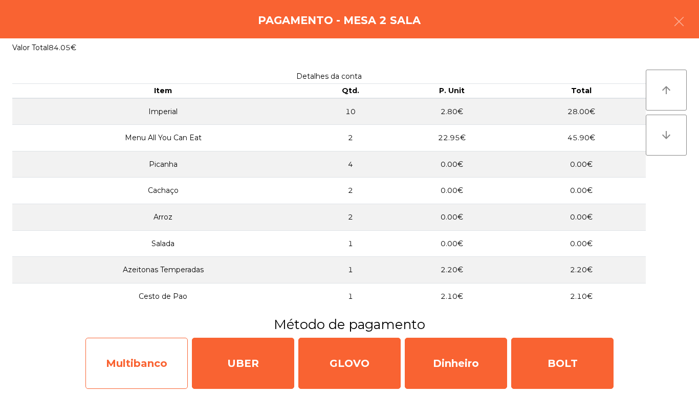
click at [147, 355] on div "Multibanco" at bounding box center [136, 363] width 102 height 51
select select "**"
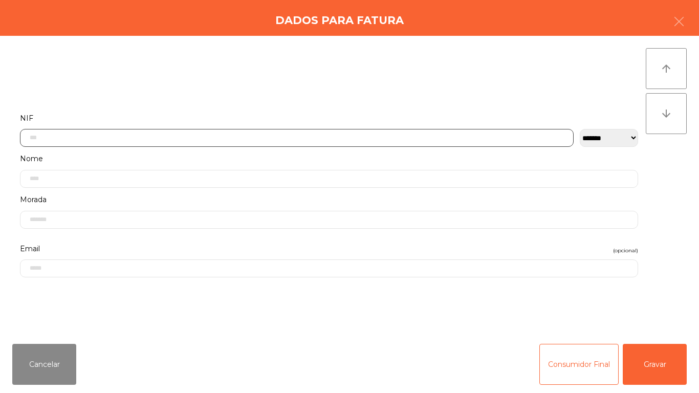
click at [173, 136] on input "text" at bounding box center [296, 138] width 553 height 18
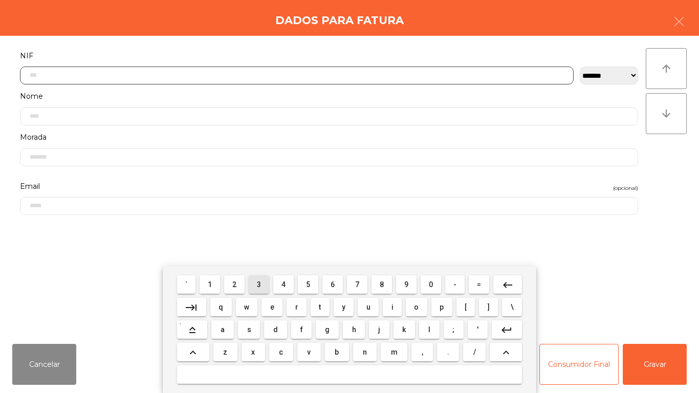
click at [259, 282] on span "3" at bounding box center [259, 284] width 4 height 8
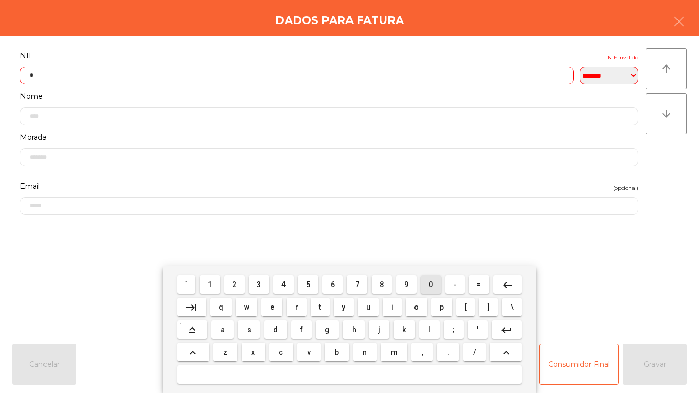
click at [423, 282] on button "0" at bounding box center [430, 284] width 20 height 18
click at [202, 276] on button "1" at bounding box center [209, 284] width 20 height 18
click at [320, 308] on span "t" at bounding box center [320, 307] width 2 height 8
click at [508, 282] on mat-icon "keyboard_backspace" at bounding box center [507, 285] width 12 height 12
click at [259, 284] on span "3" at bounding box center [259, 284] width 4 height 8
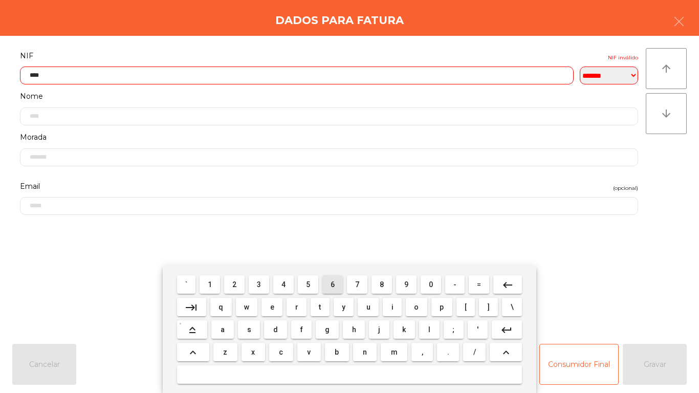
click at [332, 282] on span "6" at bounding box center [332, 284] width 4 height 8
click at [210, 284] on span "1" at bounding box center [210, 284] width 4 height 8
click at [375, 278] on button "8" at bounding box center [381, 284] width 20 height 18
click at [259, 281] on span "3" at bounding box center [259, 284] width 4 height 8
click at [210, 284] on span "1" at bounding box center [210, 284] width 4 height 8
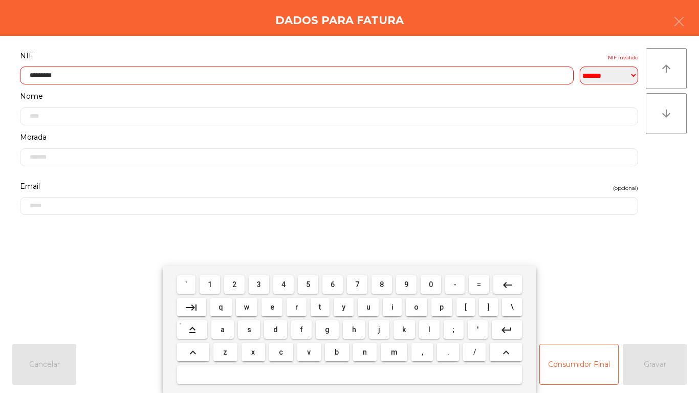
click at [499, 281] on button "keyboard_backspace" at bounding box center [507, 284] width 29 height 18
click at [333, 283] on span "6" at bounding box center [332, 284] width 4 height 8
click at [509, 282] on mat-icon "keyboard_backspace" at bounding box center [507, 285] width 12 height 12
click at [235, 284] on span "2" at bounding box center [234, 284] width 4 height 8
click at [515, 291] on button "keyboard_backspace" at bounding box center [507, 284] width 29 height 18
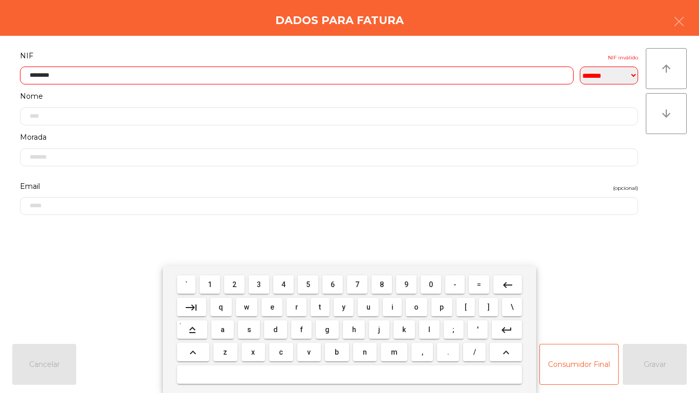
click at [259, 284] on span "3" at bounding box center [259, 284] width 4 height 8
click at [497, 281] on button "keyboard_backspace" at bounding box center [507, 284] width 29 height 18
click at [283, 284] on span "4" at bounding box center [283, 284] width 4 height 8
click at [503, 277] on button "keyboard_backspace" at bounding box center [507, 284] width 29 height 18
click at [310, 282] on span "5" at bounding box center [308, 284] width 4 height 8
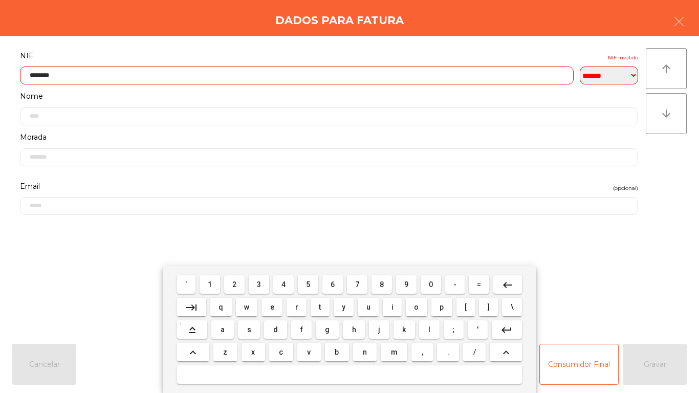
type input "*********"
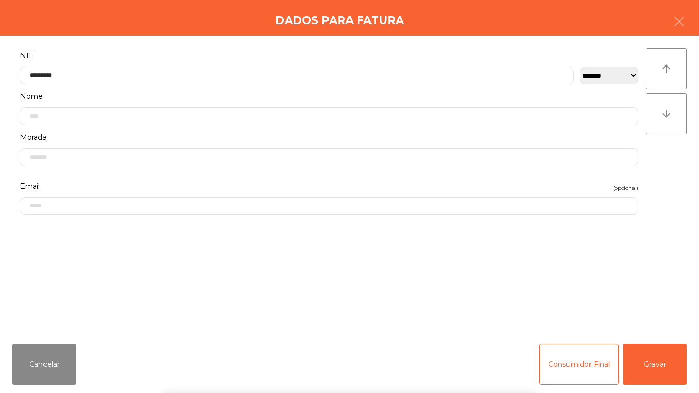
click at [657, 365] on div "` 1 2 3 4 5 6 7 8 9 0 - = keyboard_backspace keyboard_tab q w e r t y u i o p […" at bounding box center [349, 329] width 699 height 127
click at [659, 368] on button "Gravar" at bounding box center [654, 364] width 64 height 41
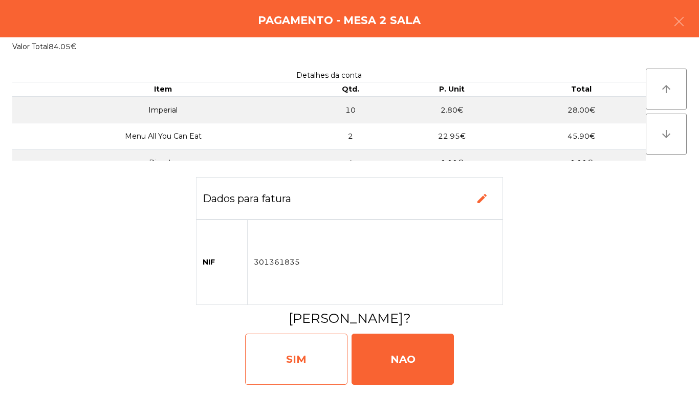
click at [315, 351] on div "SIM" at bounding box center [296, 358] width 102 height 51
